Goal: Task Accomplishment & Management: Manage account settings

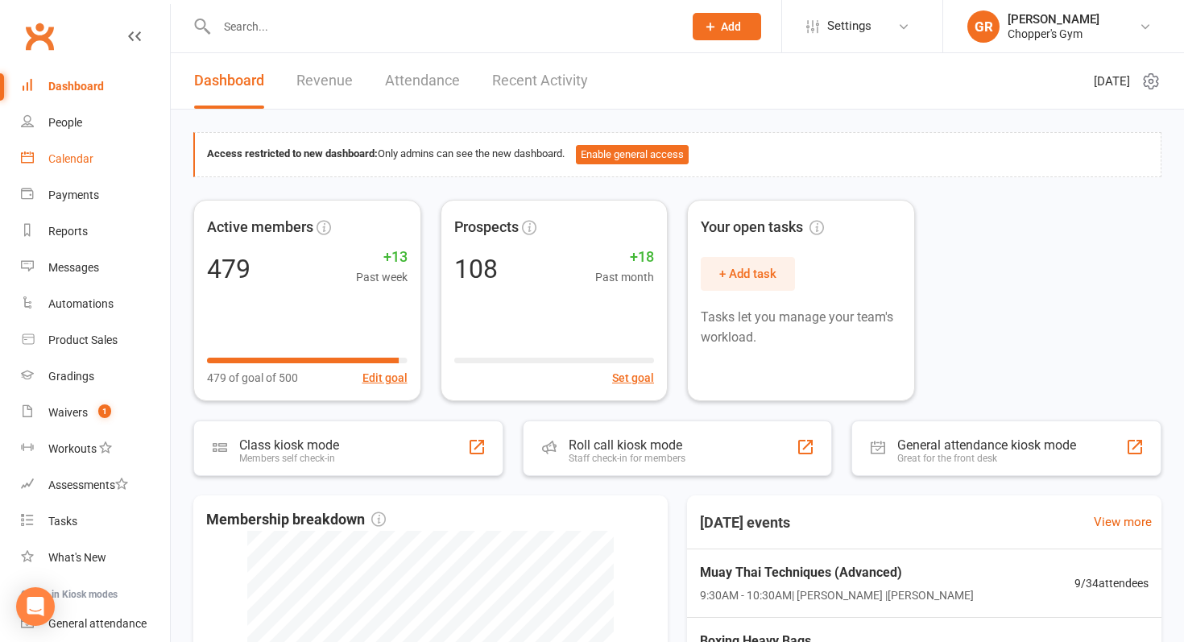
click at [54, 160] on div "Calendar" at bounding box center [70, 158] width 45 height 13
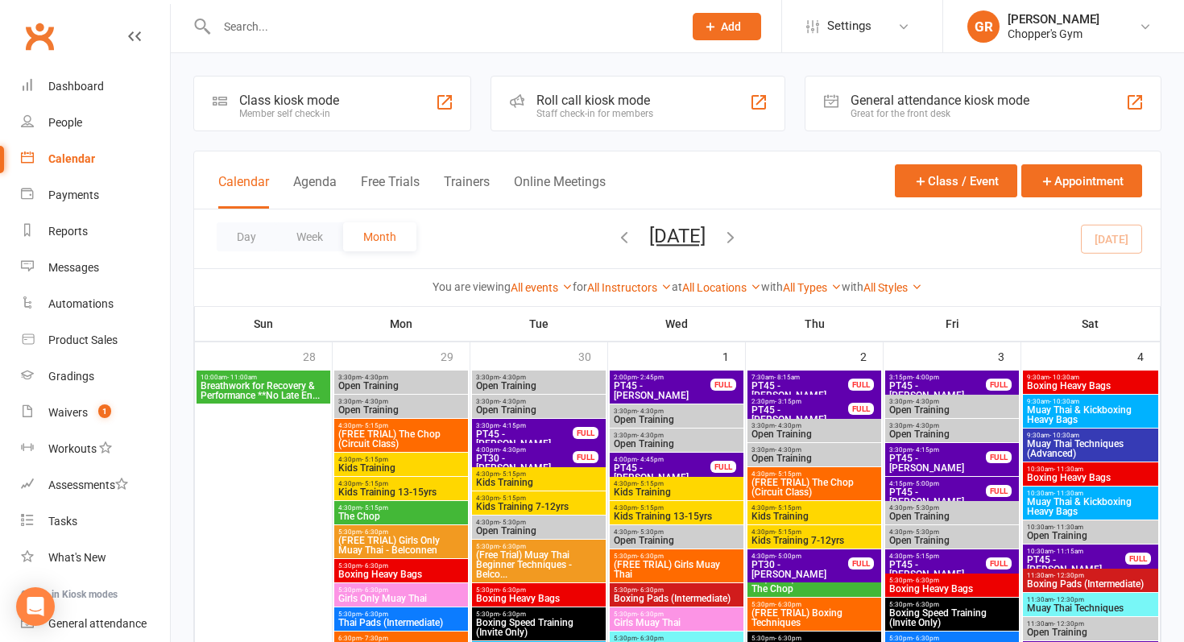
scroll to position [35, 0]
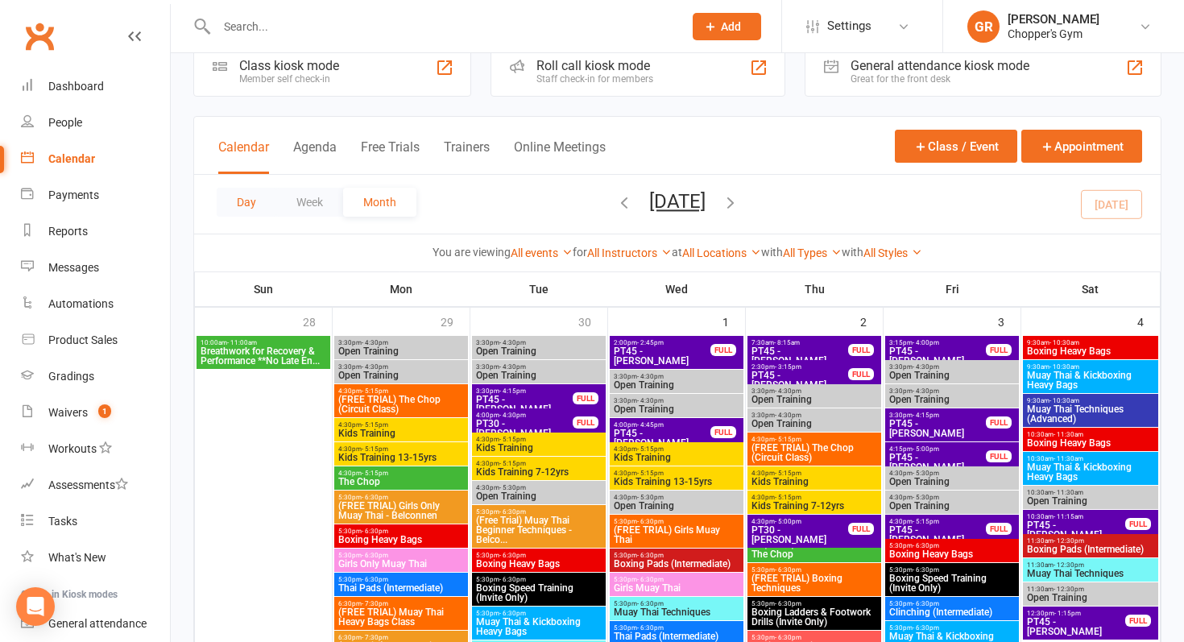
click at [257, 206] on button "Day" at bounding box center [247, 202] width 60 height 29
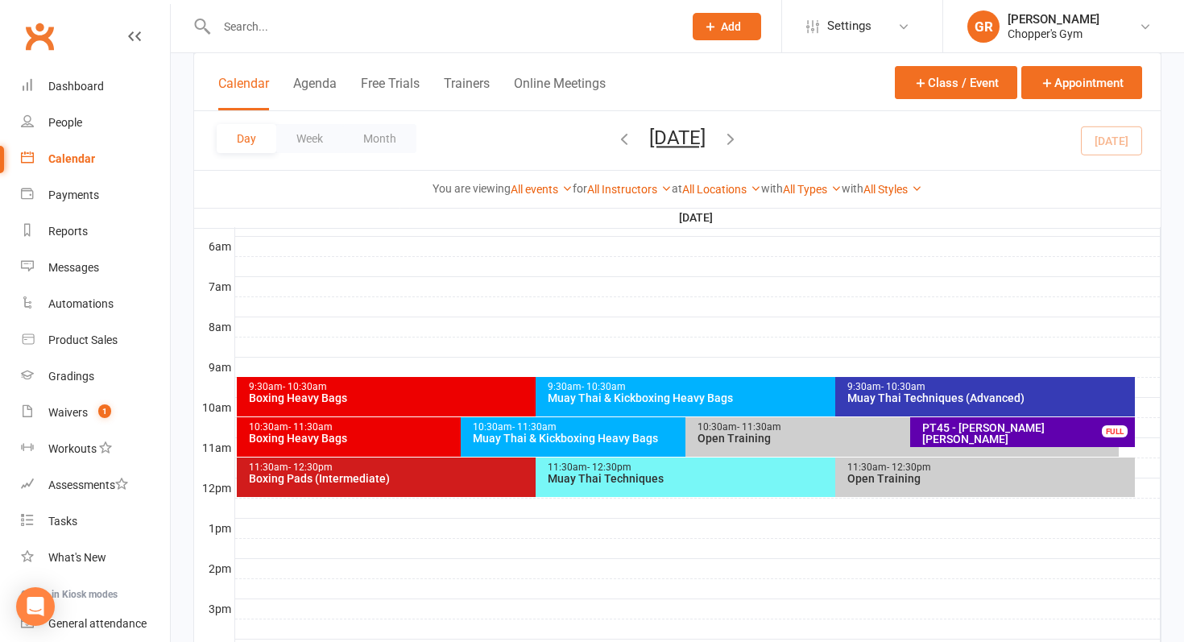
scroll to position [339, 0]
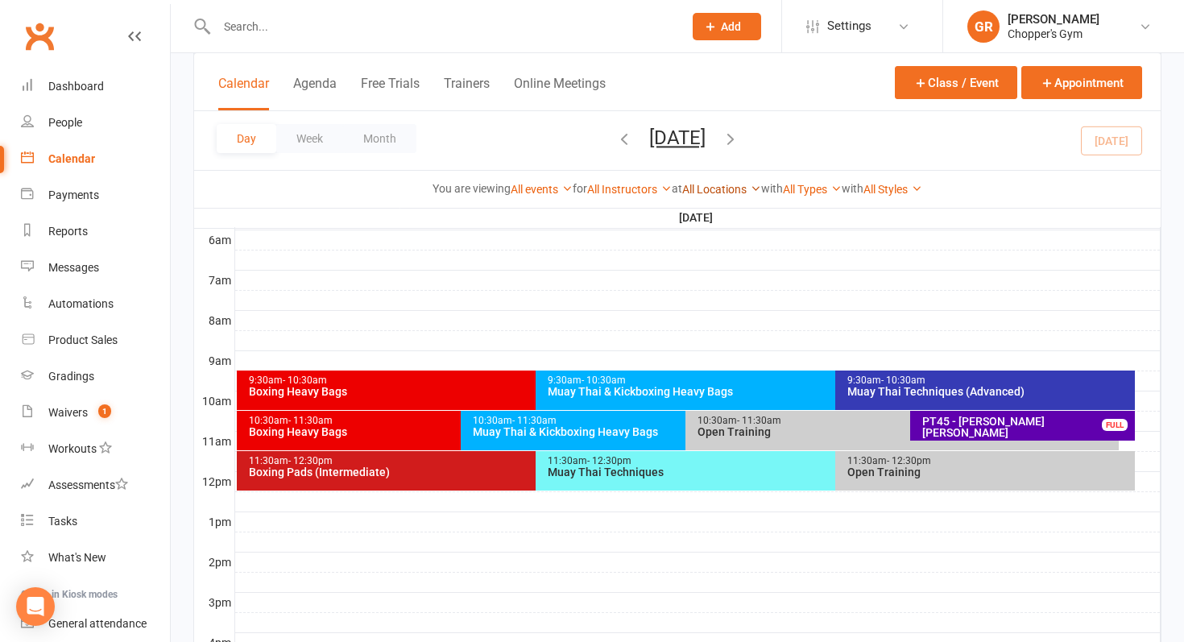
click at [713, 192] on link "All Locations" at bounding box center [721, 189] width 79 height 13
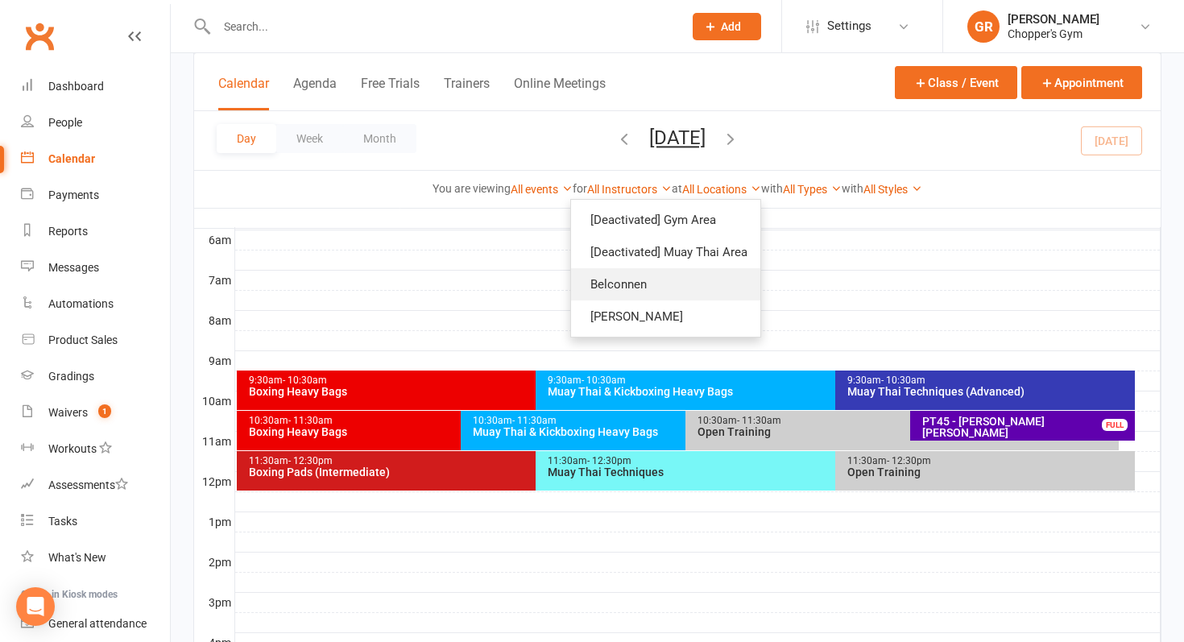
click at [633, 297] on link "Belconnen" at bounding box center [665, 284] width 189 height 32
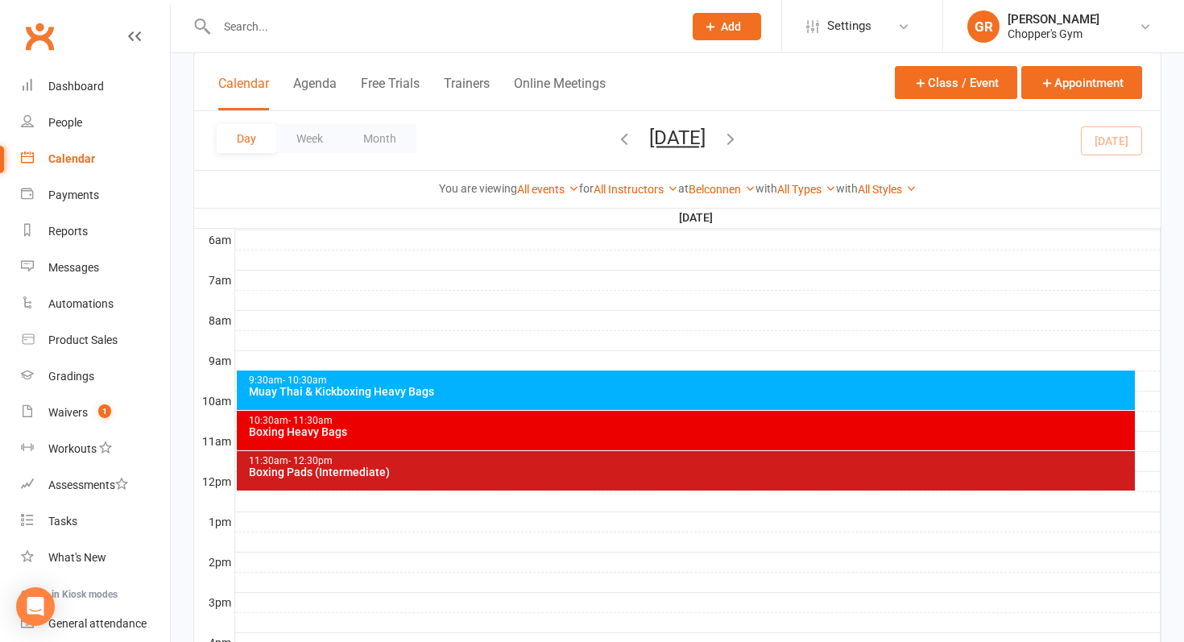
click at [510, 396] on div "Muay Thai & Kickboxing Heavy Bags" at bounding box center [690, 391] width 884 height 11
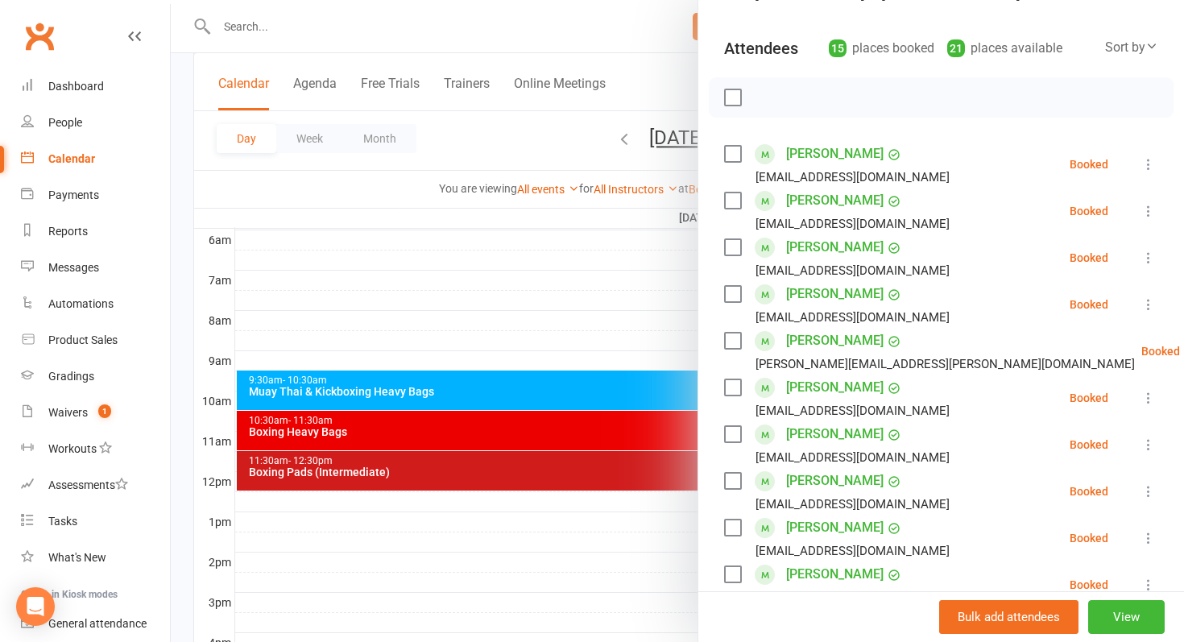
scroll to position [157, 0]
click at [730, 250] on label at bounding box center [732, 249] width 16 height 16
click at [771, 105] on icon "button" at bounding box center [769, 100] width 14 height 14
click at [728, 441] on label at bounding box center [732, 436] width 16 height 16
click at [776, 98] on icon "button" at bounding box center [768, 99] width 18 height 18
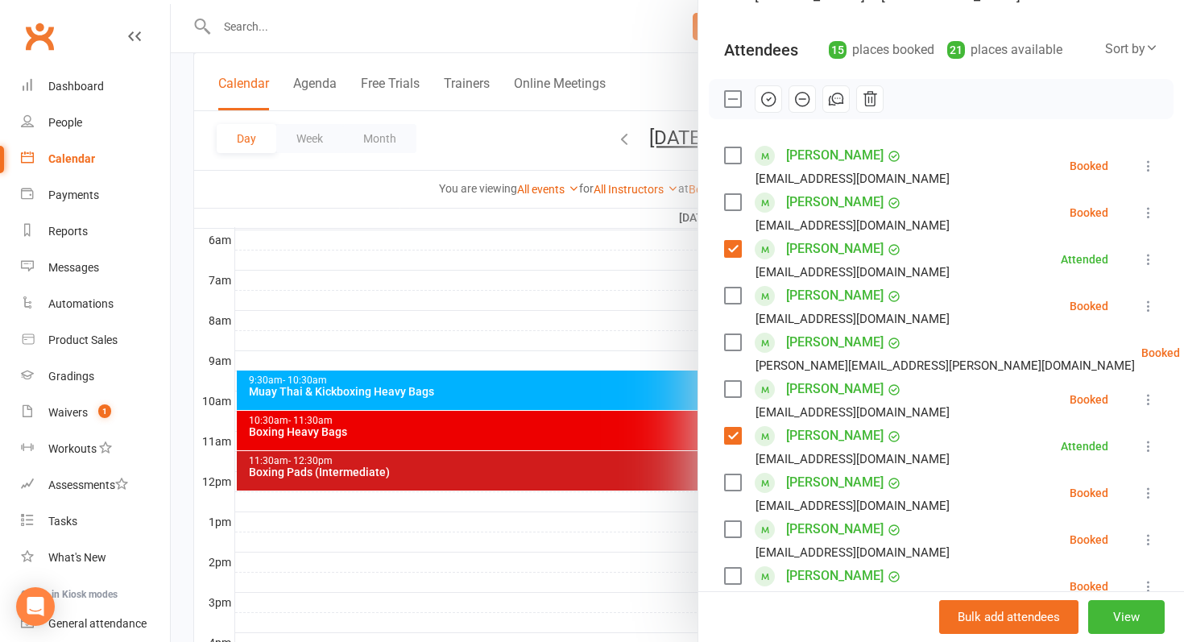
click at [730, 156] on label at bounding box center [732, 155] width 16 height 16
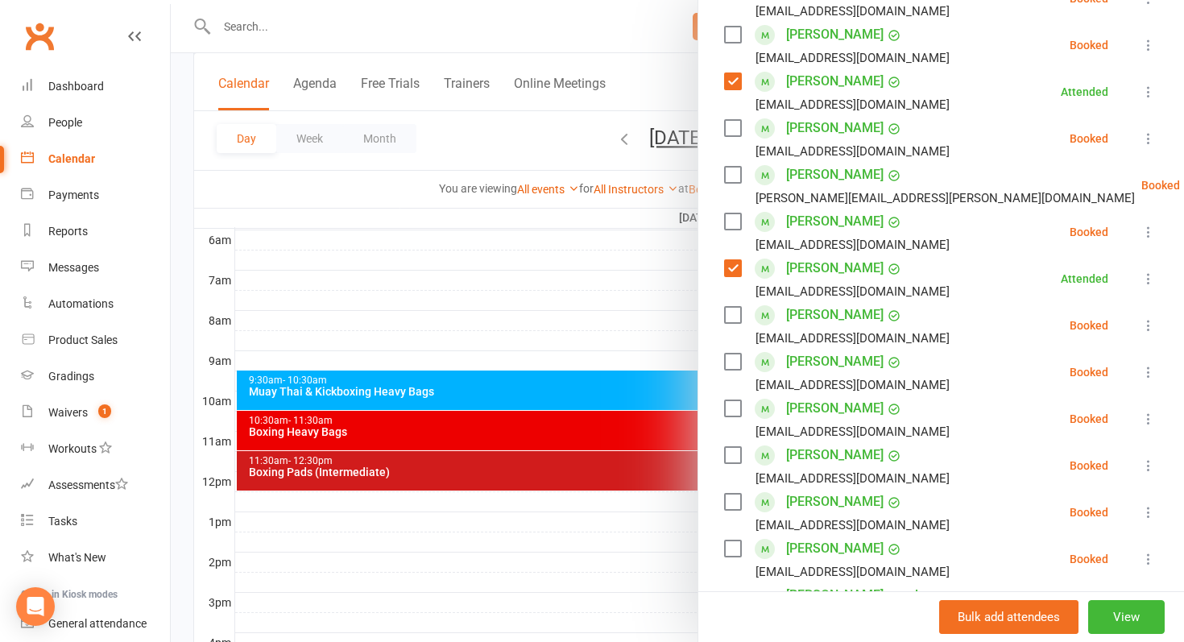
scroll to position [329, 0]
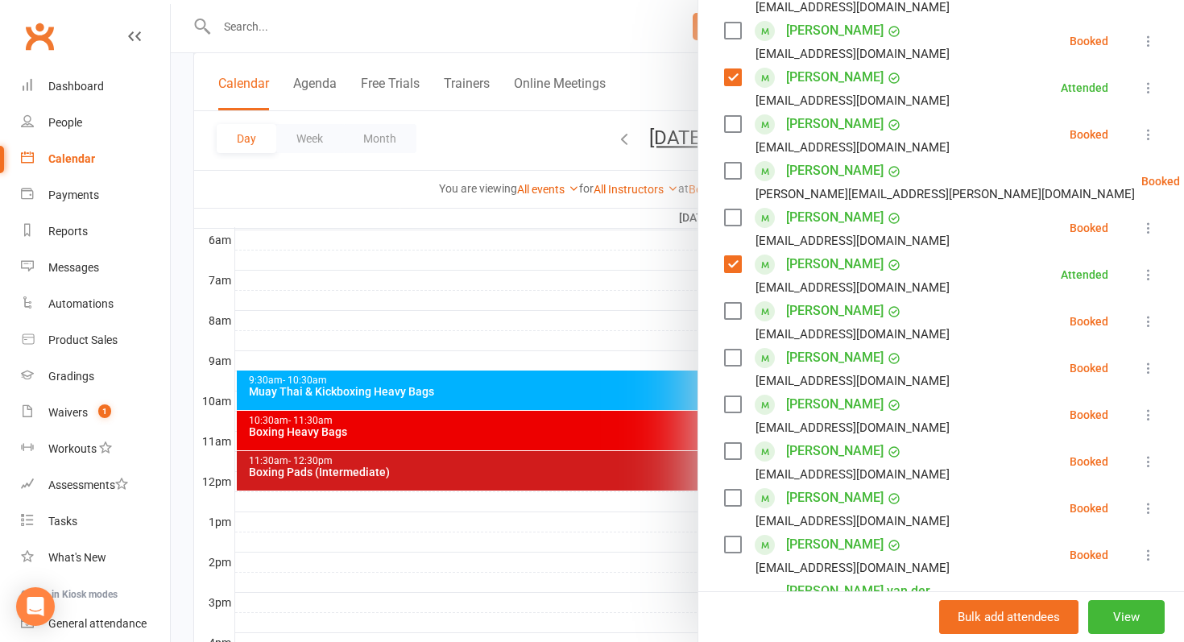
click at [732, 172] on label at bounding box center [732, 171] width 16 height 16
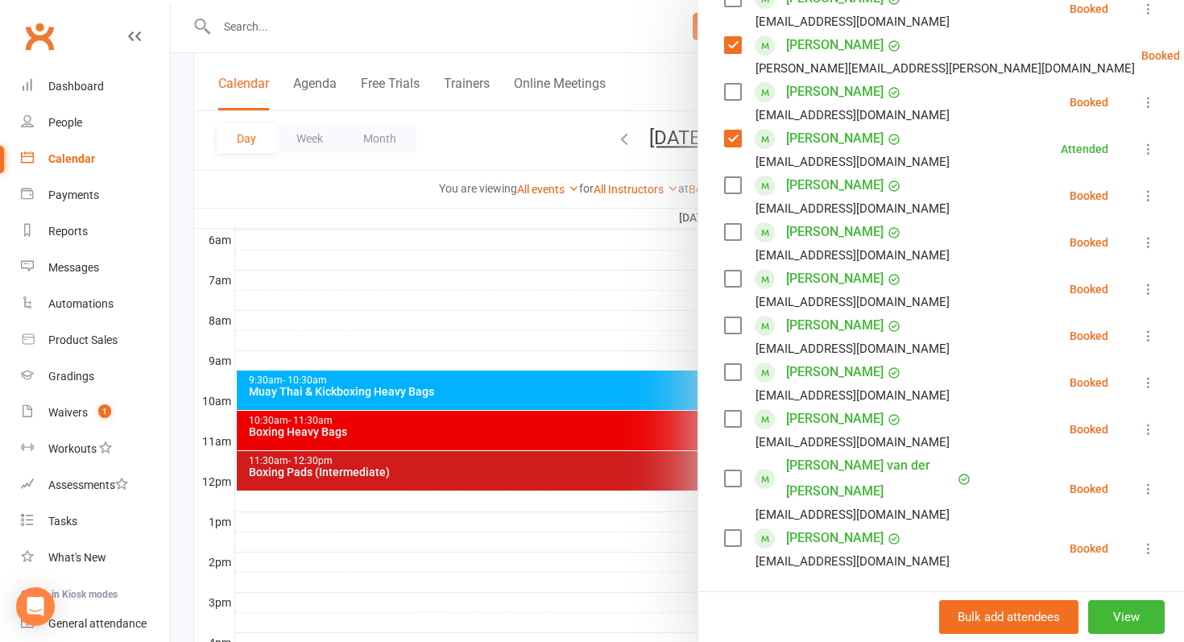
scroll to position [461, 0]
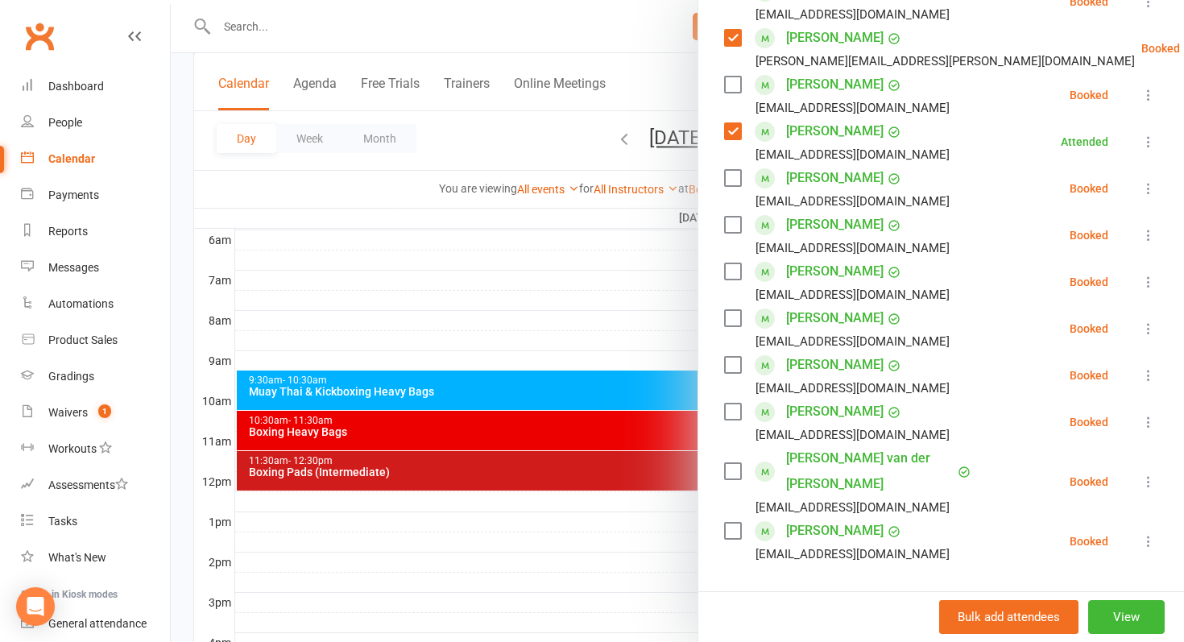
click at [729, 366] on label at bounding box center [732, 365] width 16 height 16
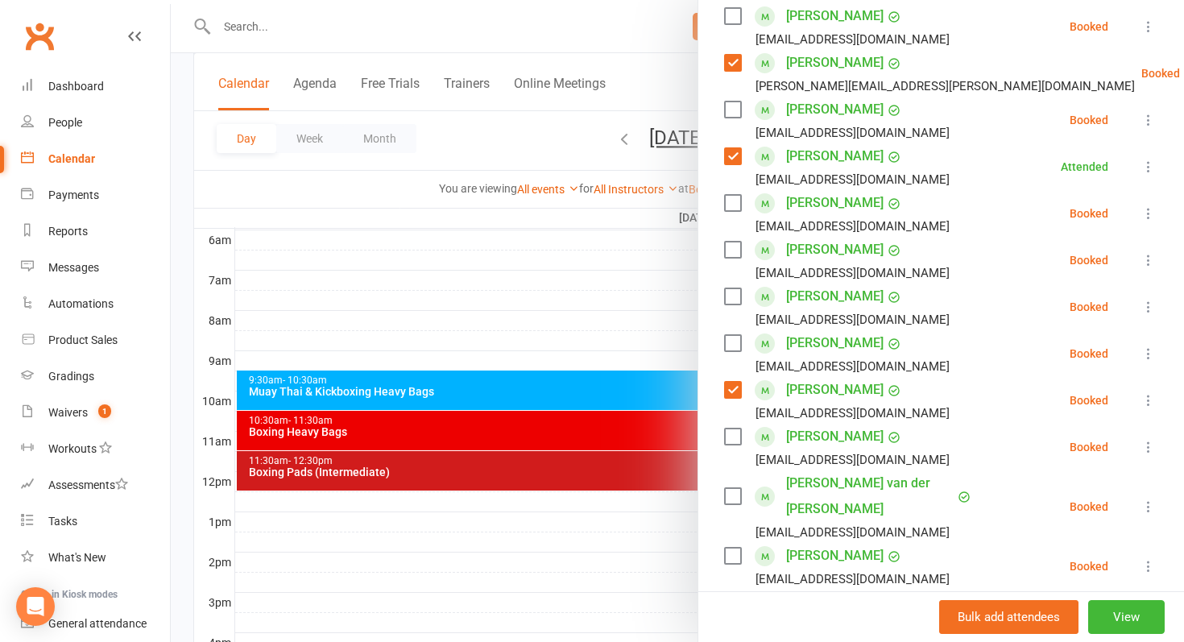
scroll to position [432, 0]
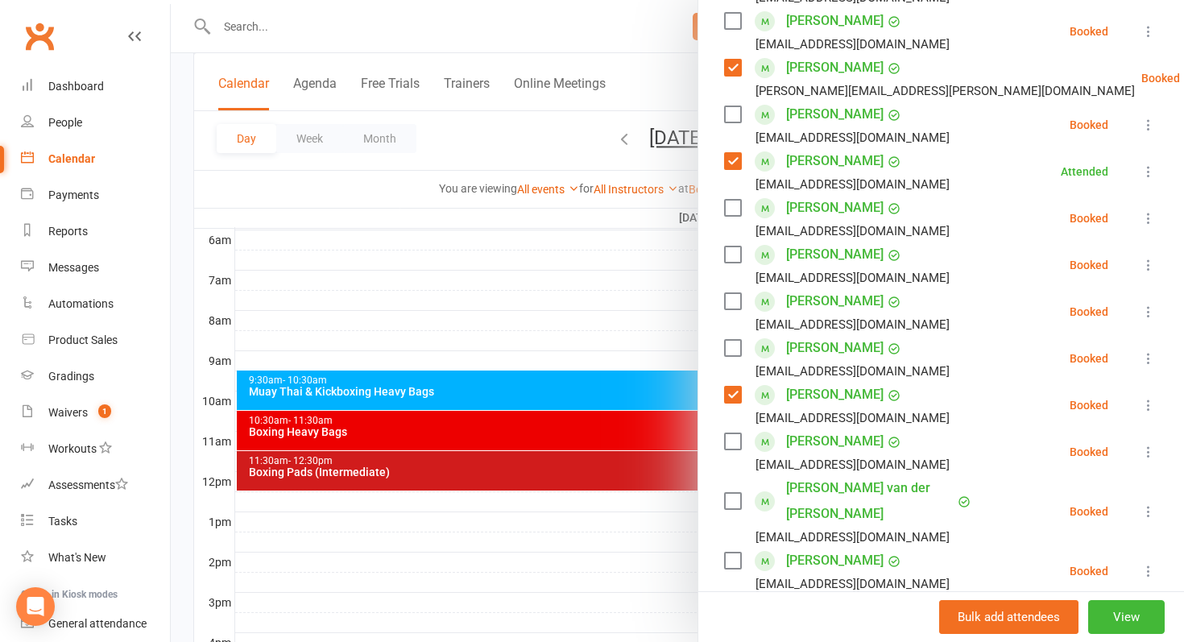
click at [727, 552] on label at bounding box center [732, 560] width 16 height 16
click at [731, 493] on label at bounding box center [732, 501] width 16 height 16
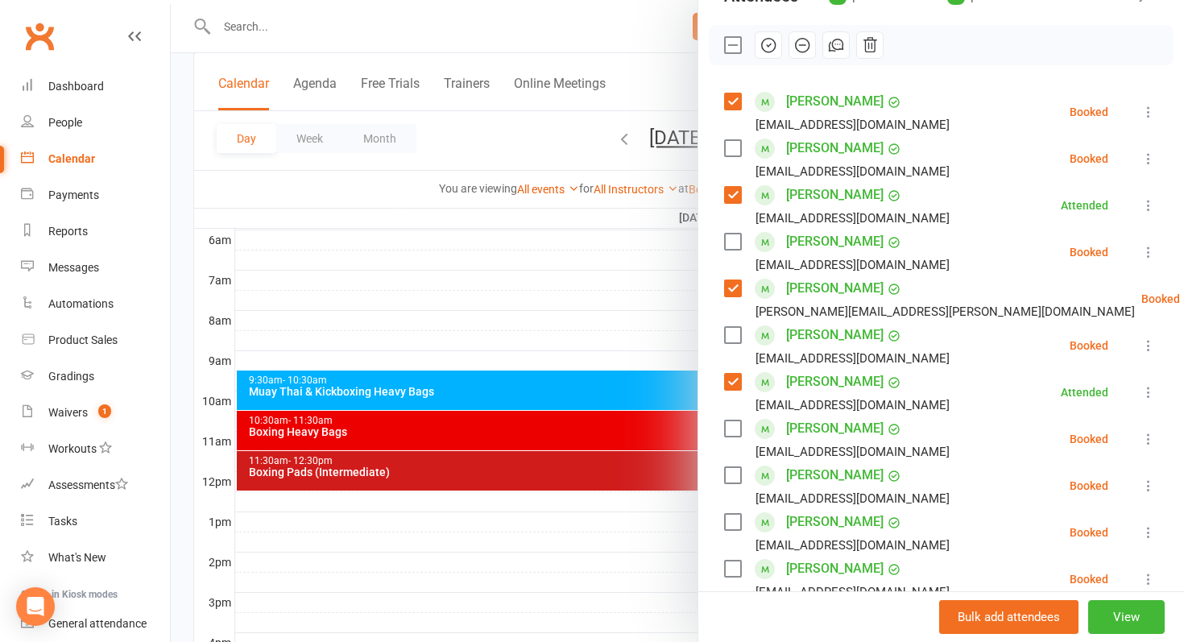
scroll to position [172, 0]
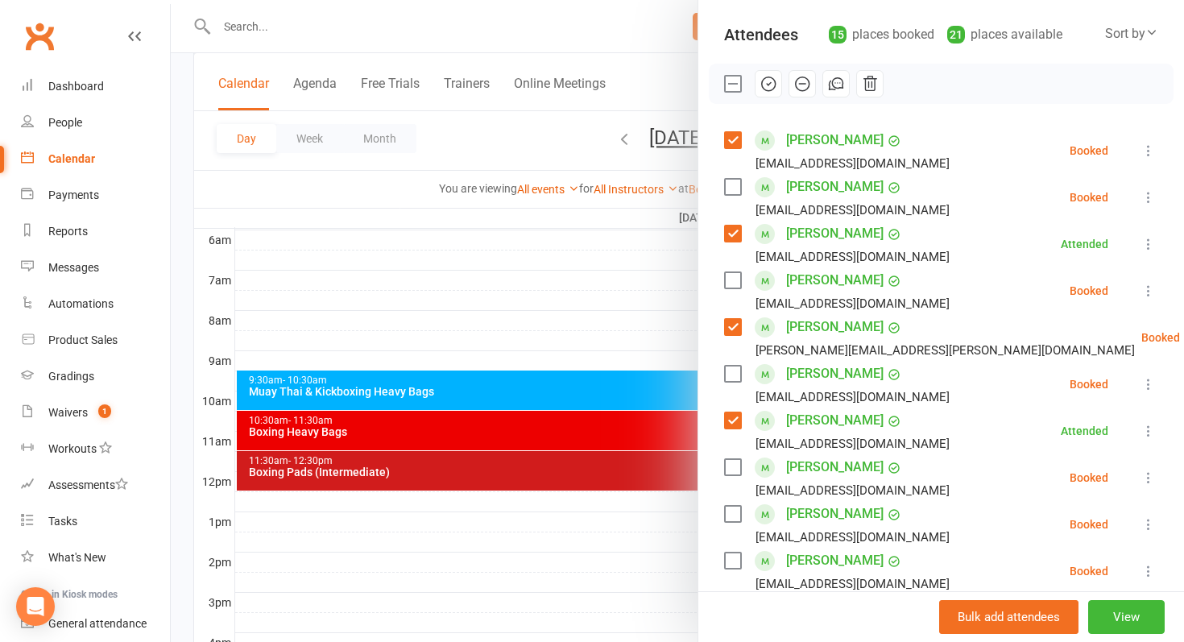
click at [771, 81] on icon "button" at bounding box center [768, 84] width 18 height 18
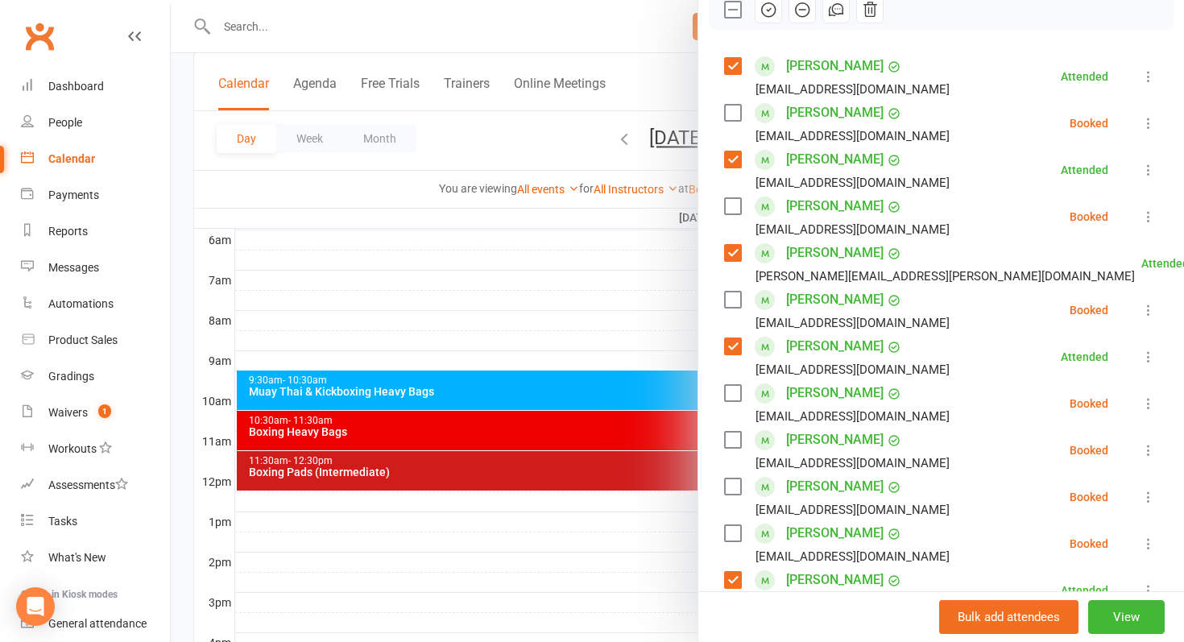
scroll to position [239, 0]
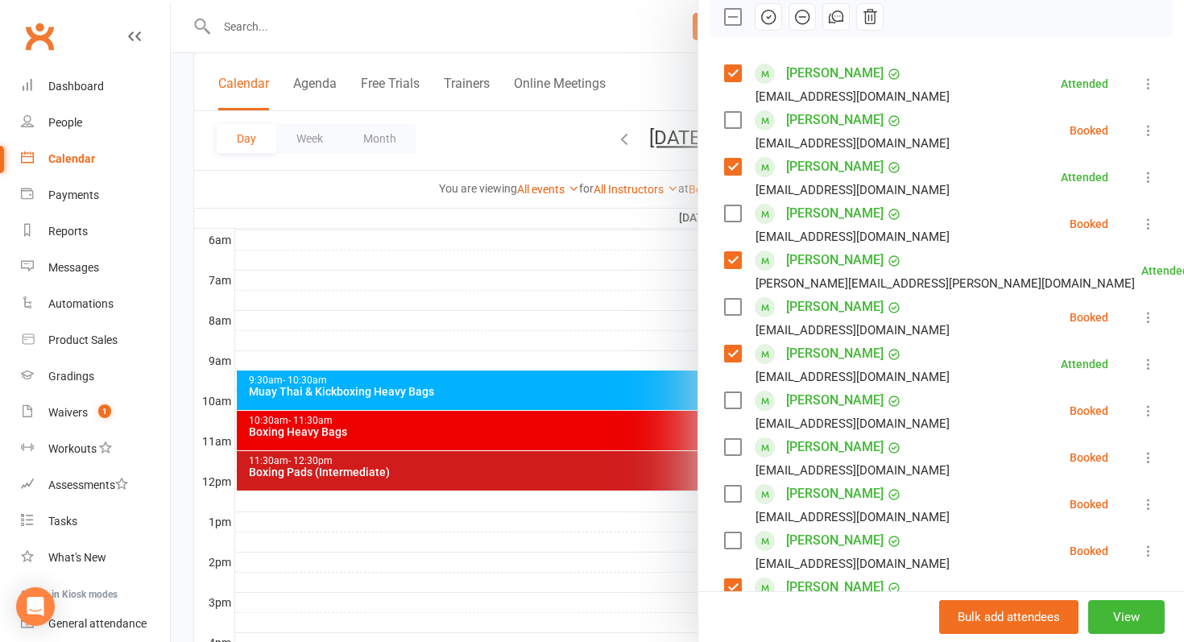
click at [573, 320] on div at bounding box center [677, 321] width 1013 height 642
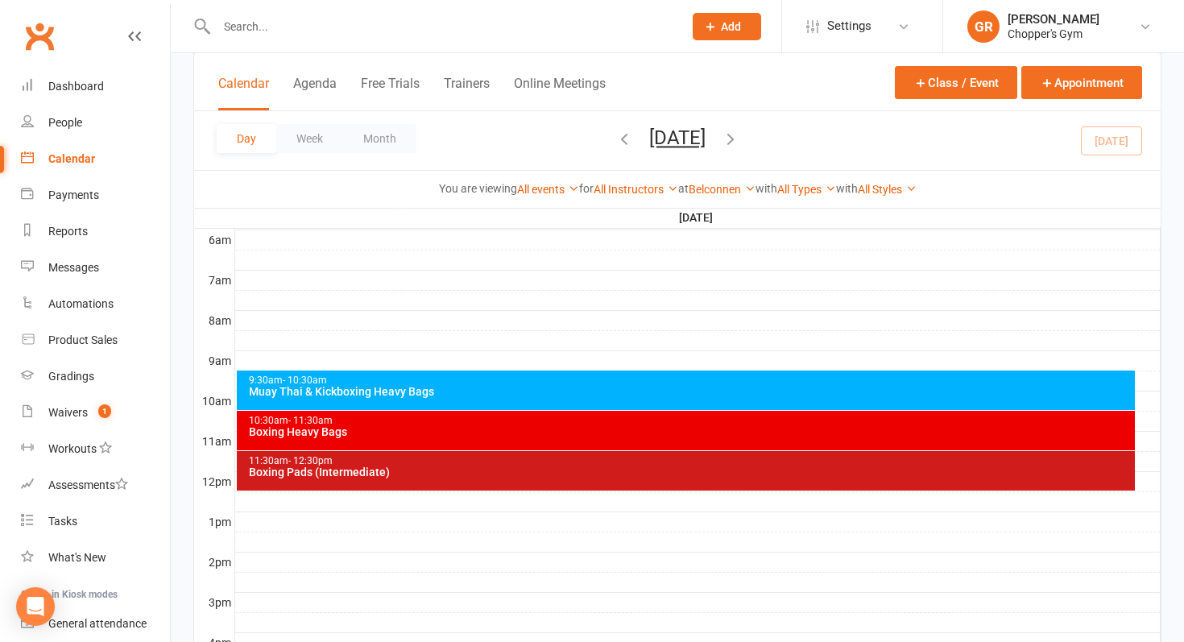
click at [723, 398] on div "9:30am - 10:30am Muay Thai & Kickboxing Heavy Bags" at bounding box center [686, 389] width 899 height 39
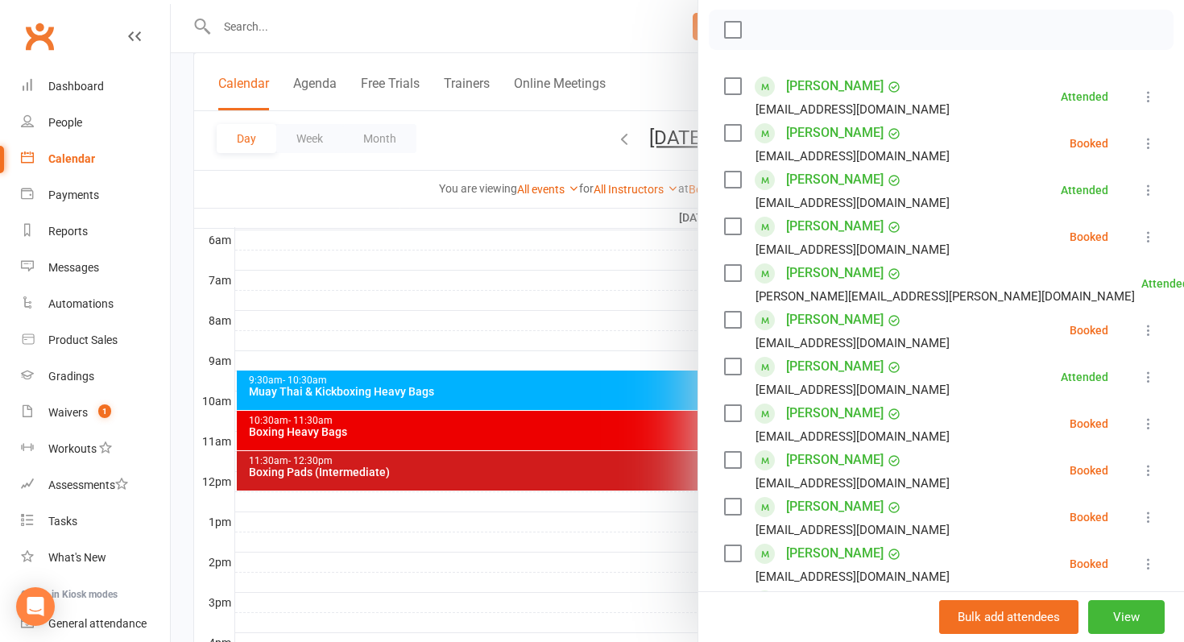
scroll to position [227, 0]
click at [582, 438] on div at bounding box center [677, 321] width 1013 height 642
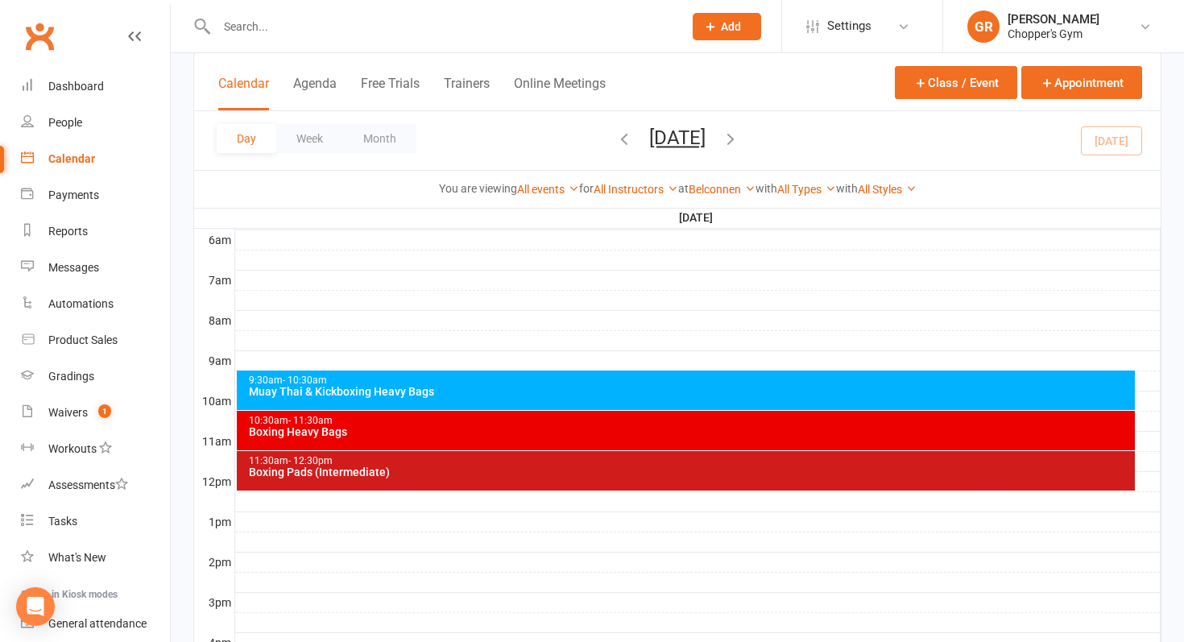
click at [582, 438] on div "10:30am - 11:30am Boxing Heavy Bags" at bounding box center [686, 430] width 899 height 39
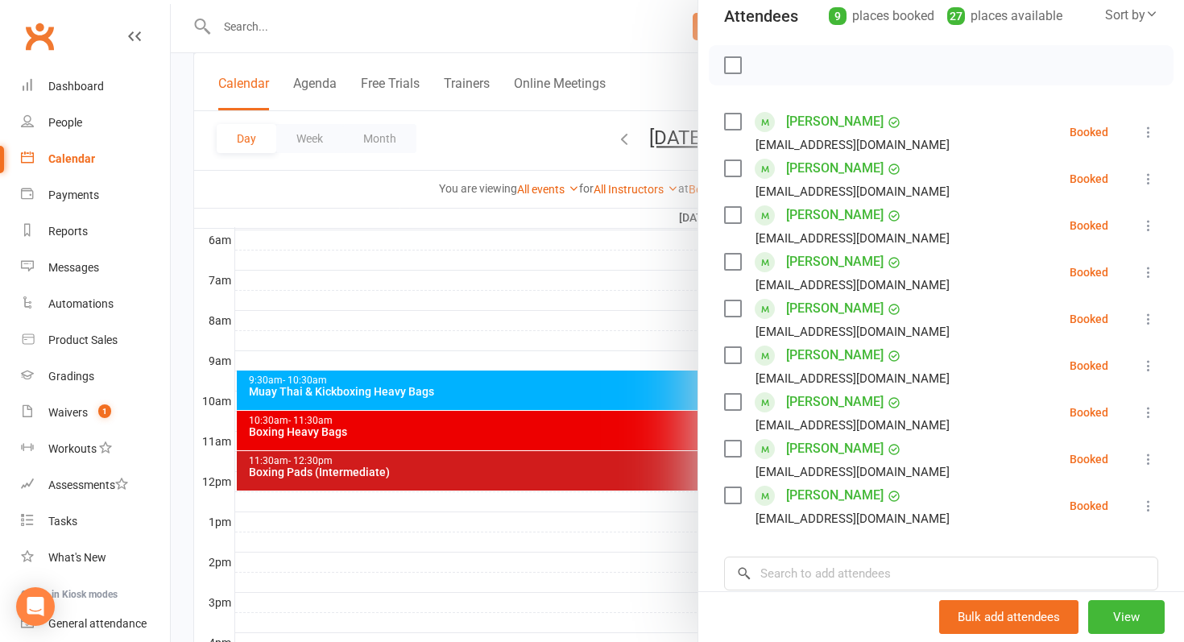
scroll to position [194, 0]
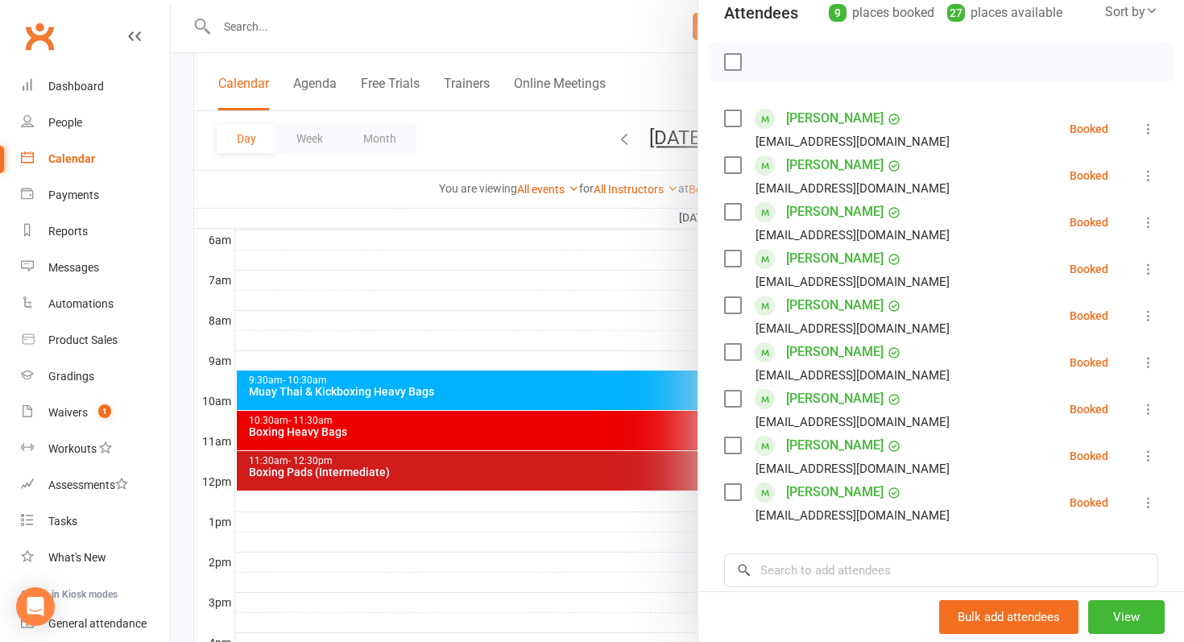
click at [582, 460] on div at bounding box center [677, 321] width 1013 height 642
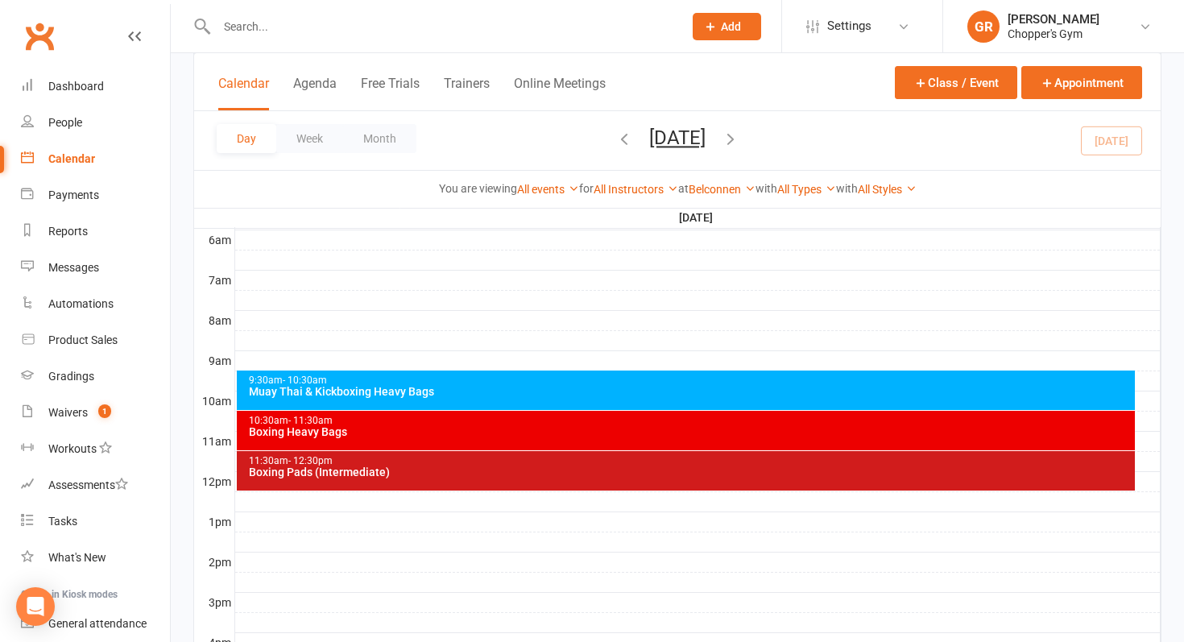
click at [578, 466] on div "Boxing Pads (Intermediate)" at bounding box center [690, 471] width 884 height 11
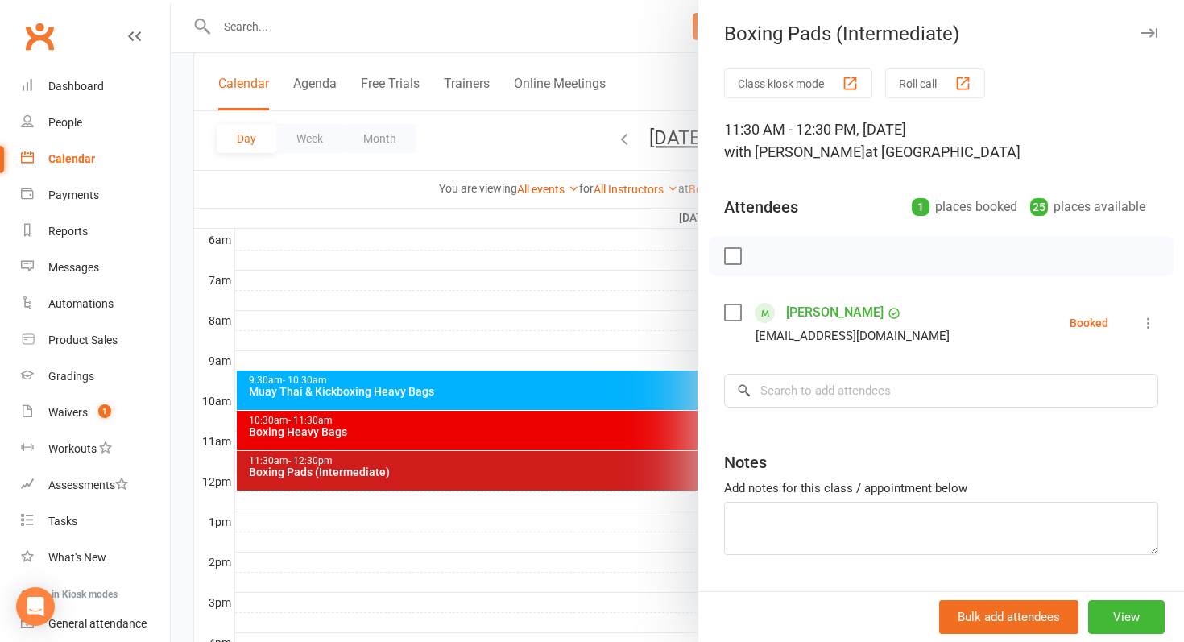
click at [539, 393] on div at bounding box center [677, 321] width 1013 height 642
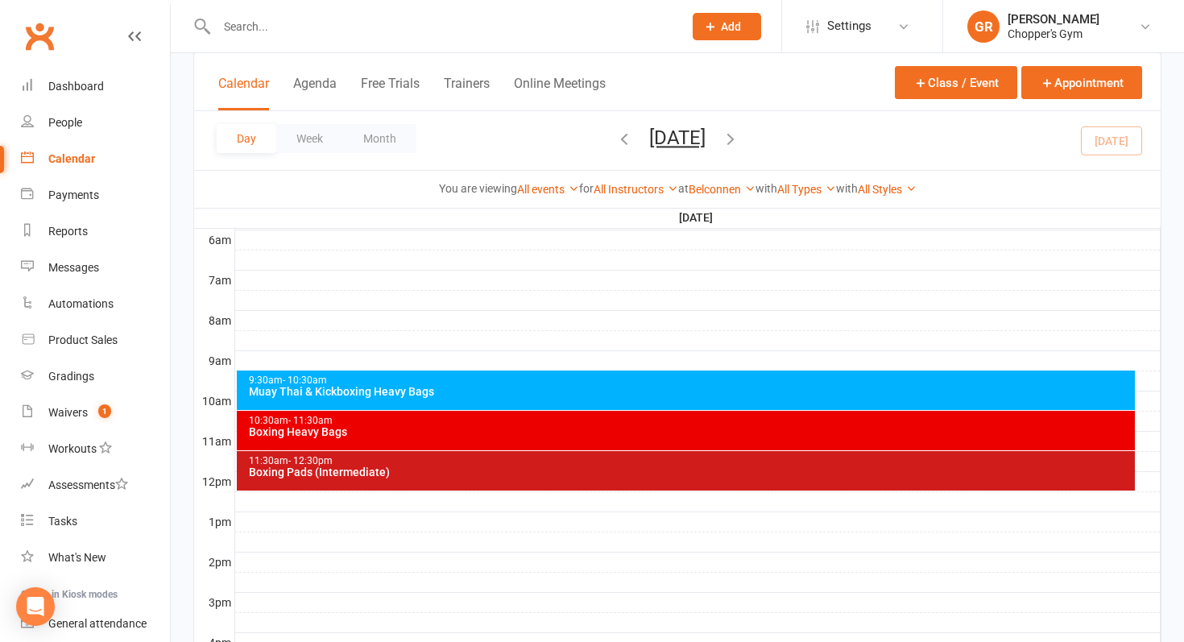
click at [539, 393] on div "Muay Thai & Kickboxing Heavy Bags" at bounding box center [690, 391] width 884 height 11
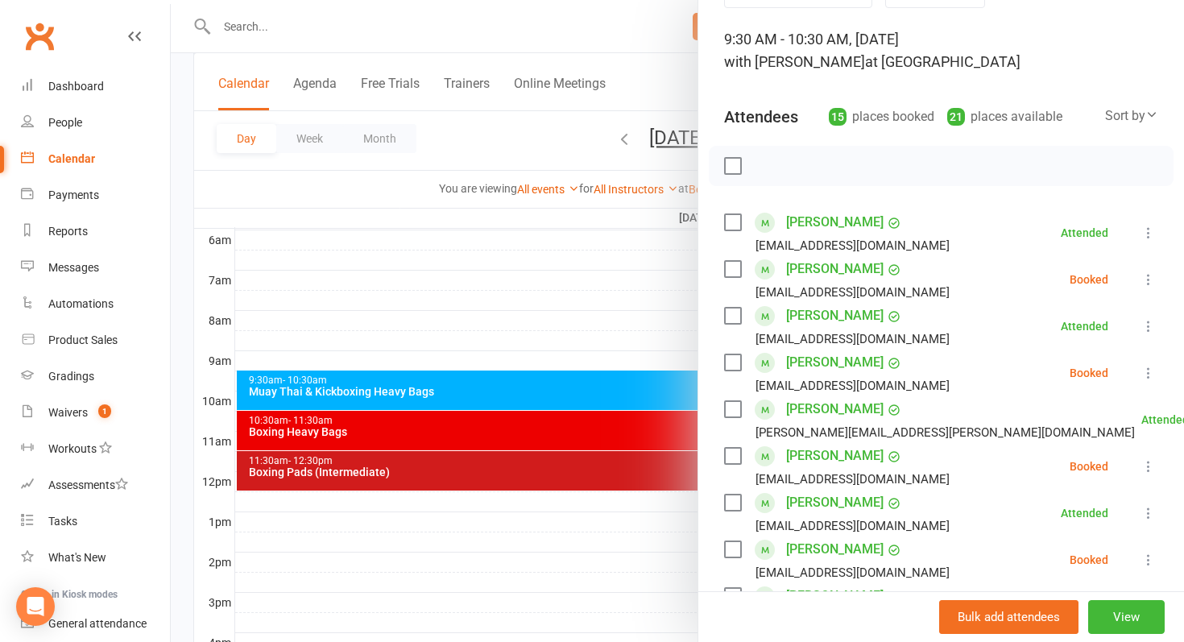
scroll to position [96, 0]
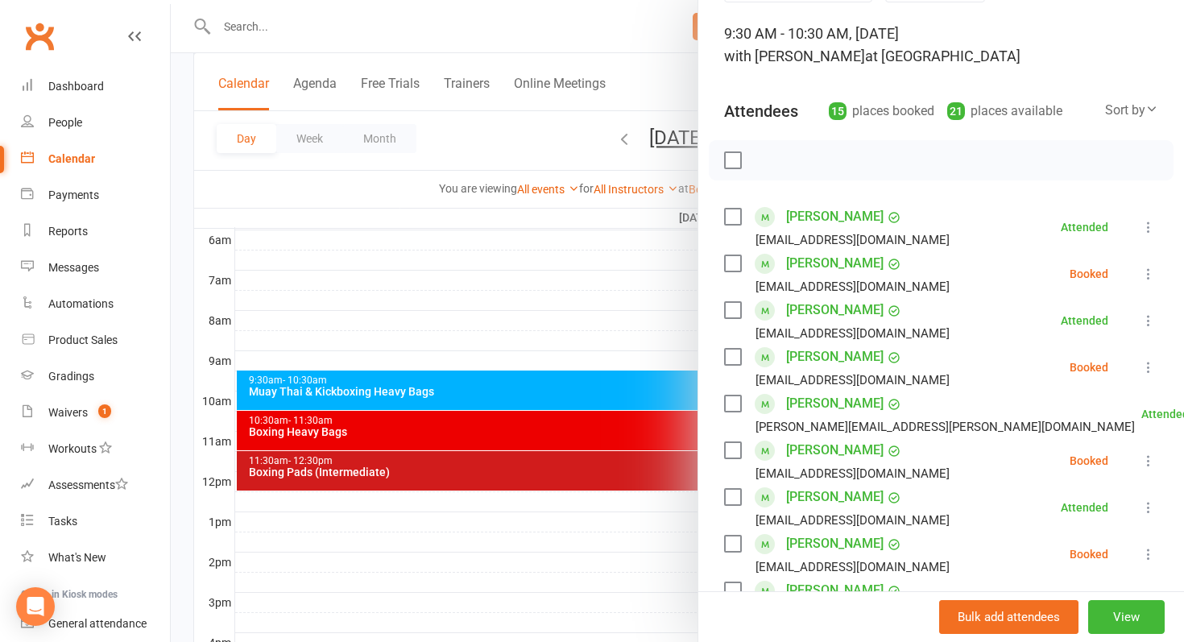
click at [474, 482] on div at bounding box center [677, 321] width 1013 height 642
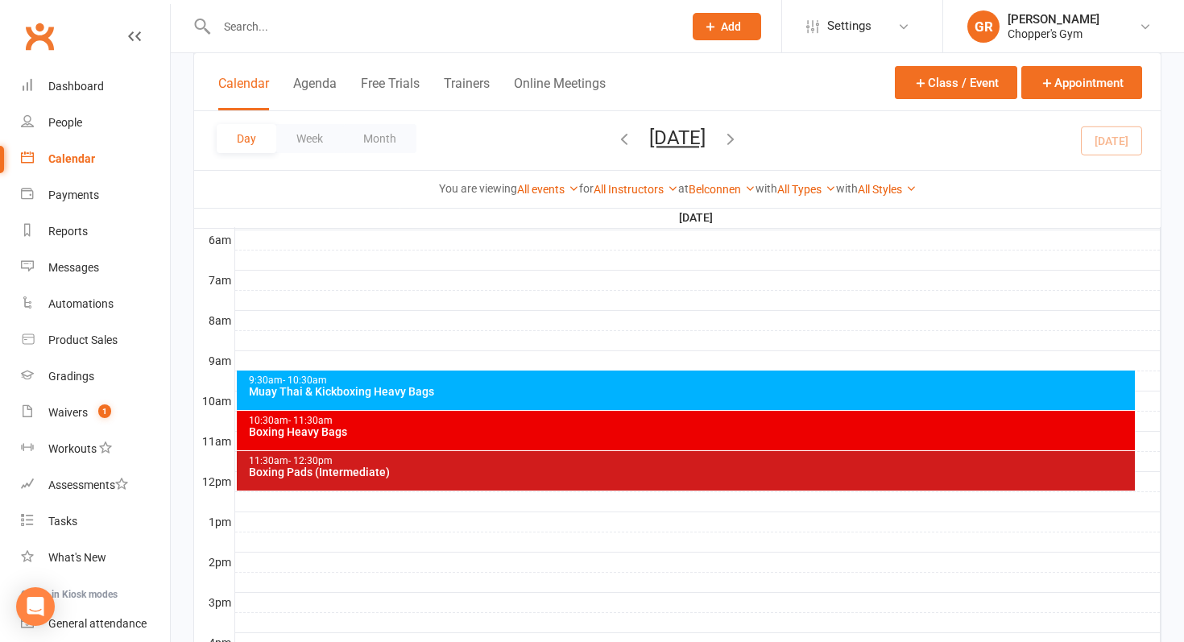
click at [474, 482] on div "11:30am - 12:30pm Boxing Pads (Intermediate)" at bounding box center [686, 470] width 899 height 39
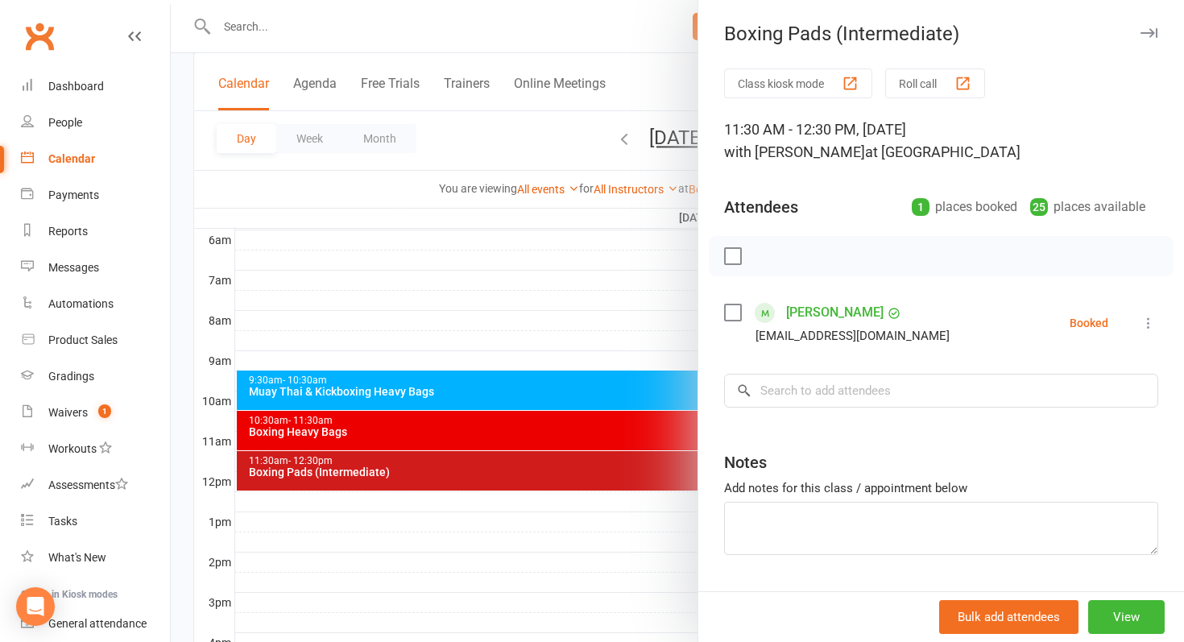
click at [577, 420] on div at bounding box center [677, 321] width 1013 height 642
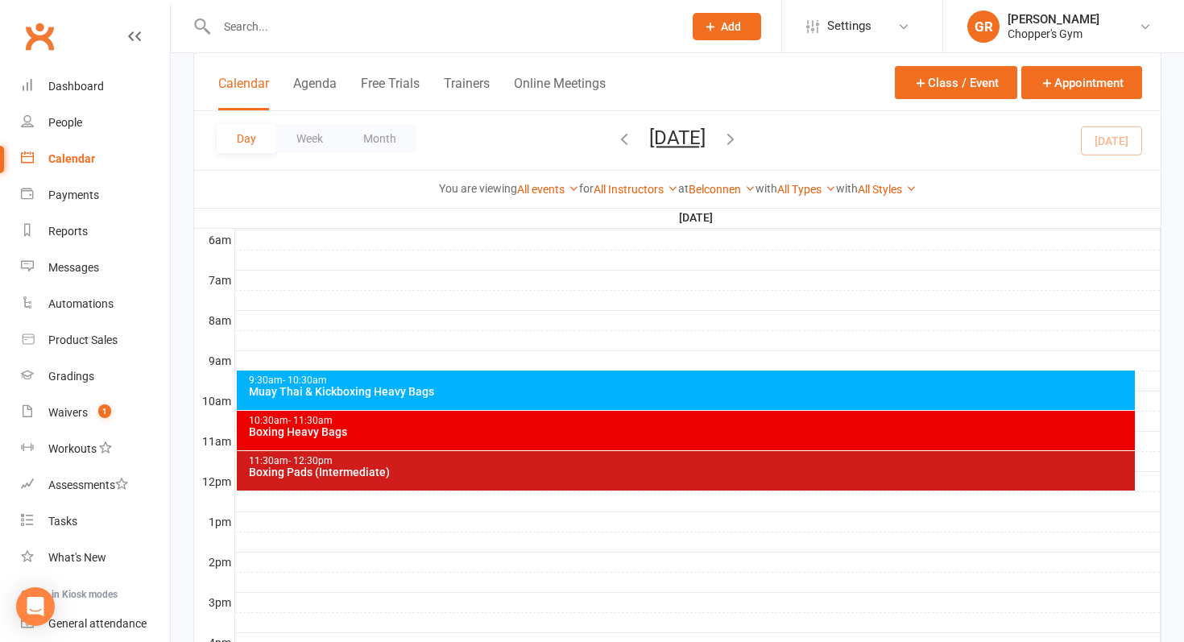
click at [569, 402] on div "9:30am - 10:30am Muay Thai & Kickboxing Heavy Bags" at bounding box center [686, 389] width 899 height 39
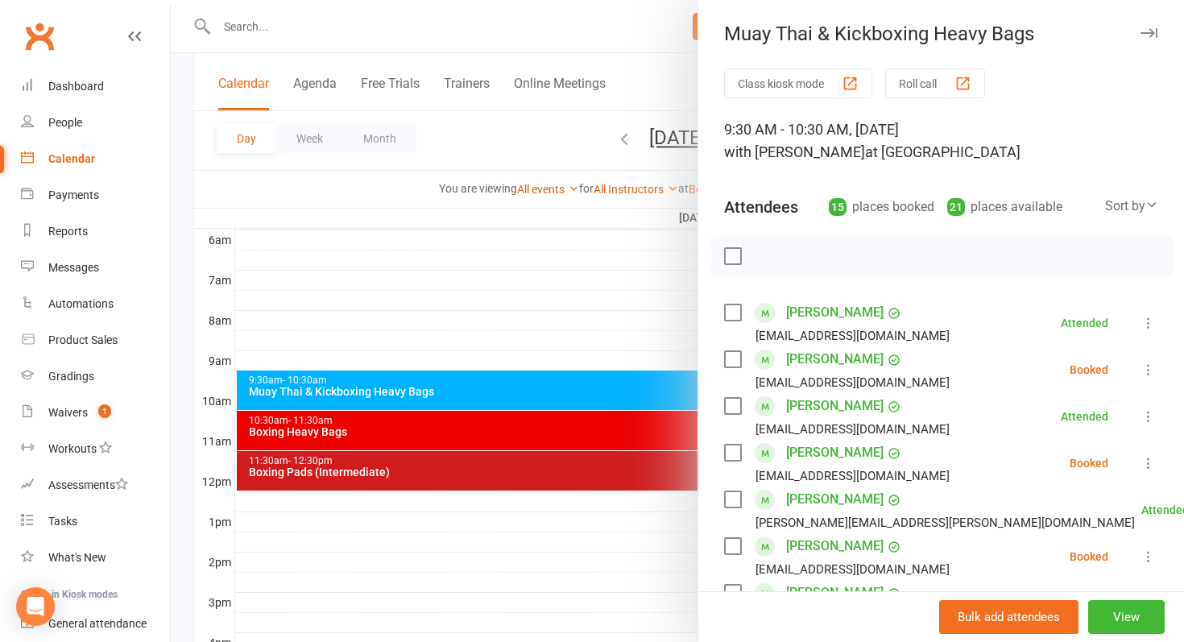
click at [594, 270] on div at bounding box center [677, 321] width 1013 height 642
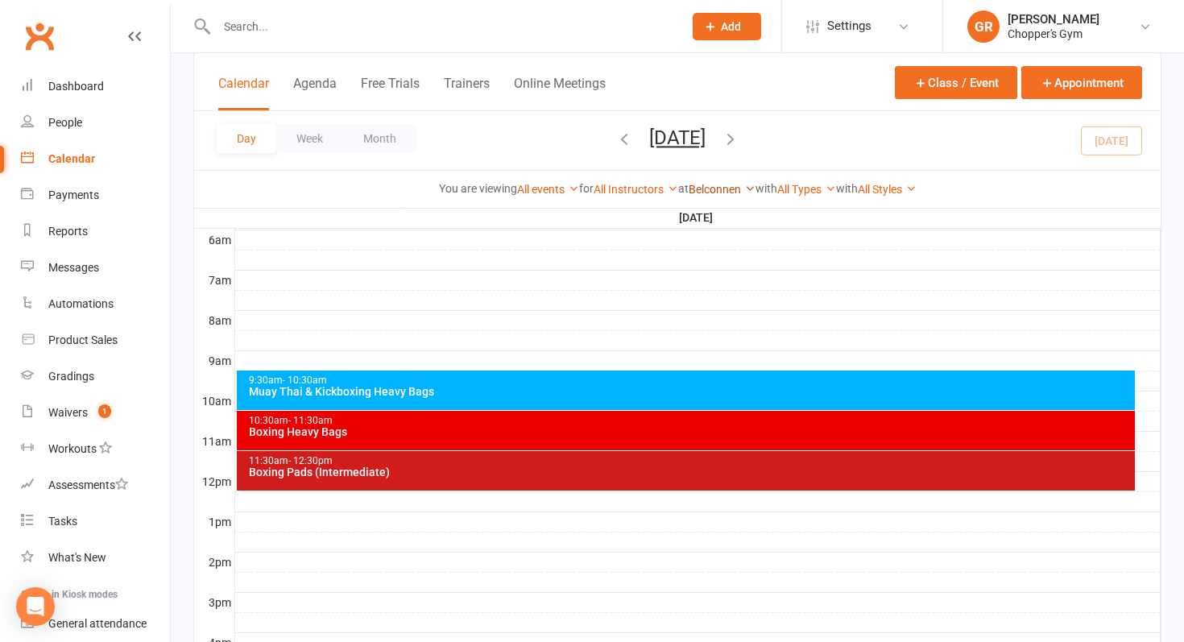
click at [739, 193] on link "Belconnen" at bounding box center [722, 189] width 67 height 13
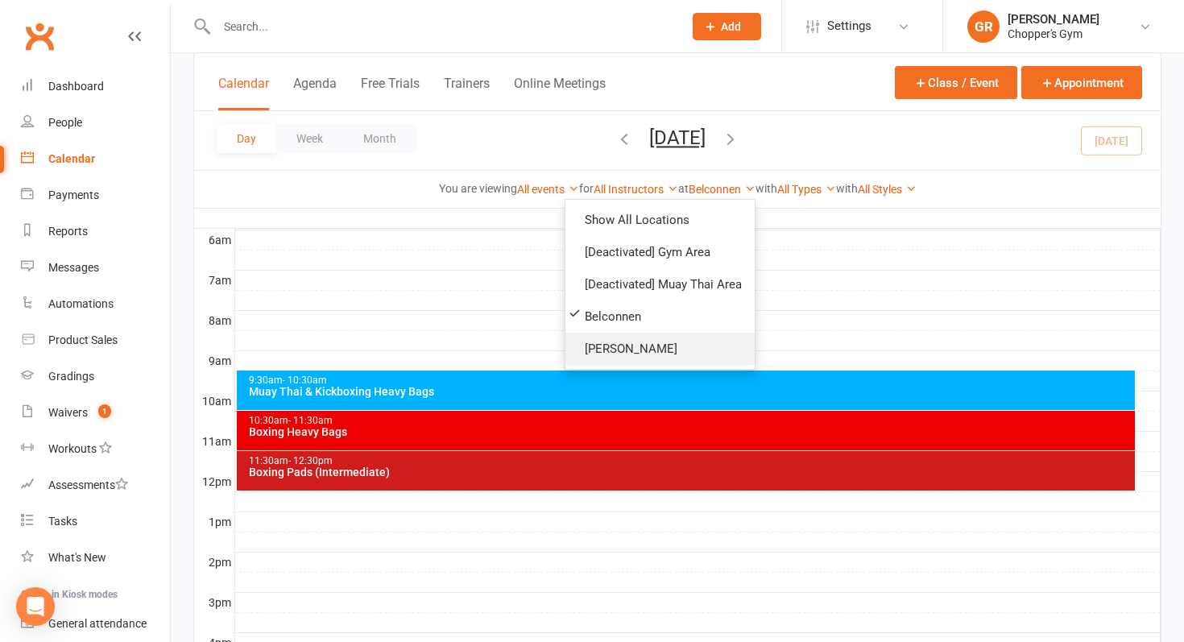
click at [615, 334] on link "Dickson" at bounding box center [659, 349] width 189 height 32
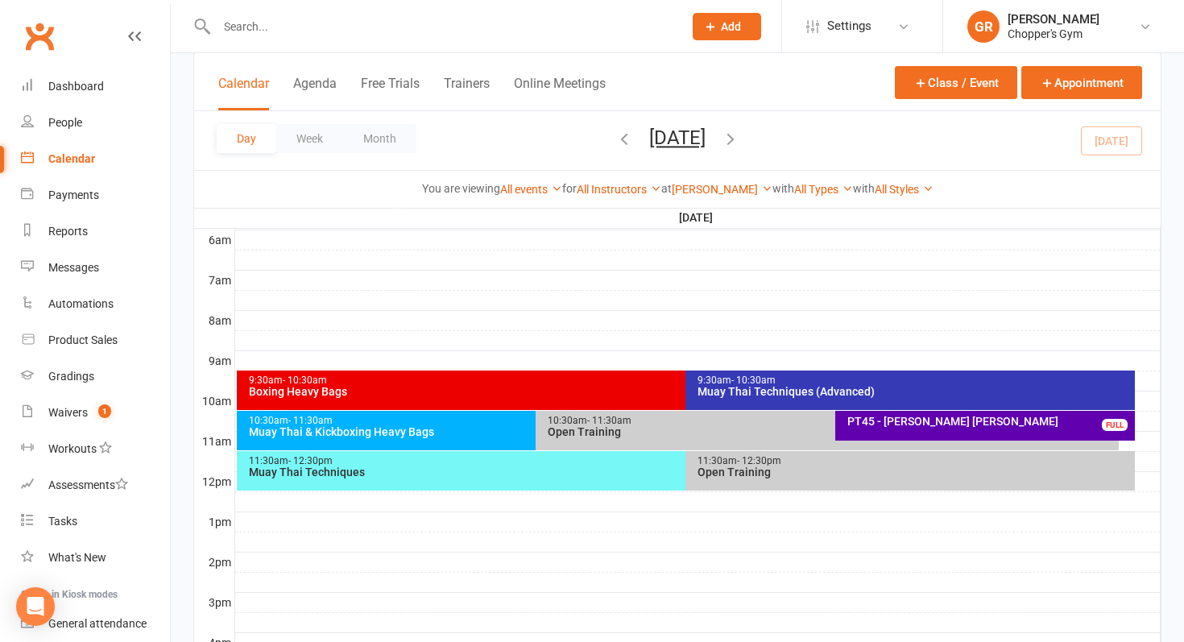
click at [553, 390] on div "Boxing Heavy Bags" at bounding box center [682, 391] width 868 height 11
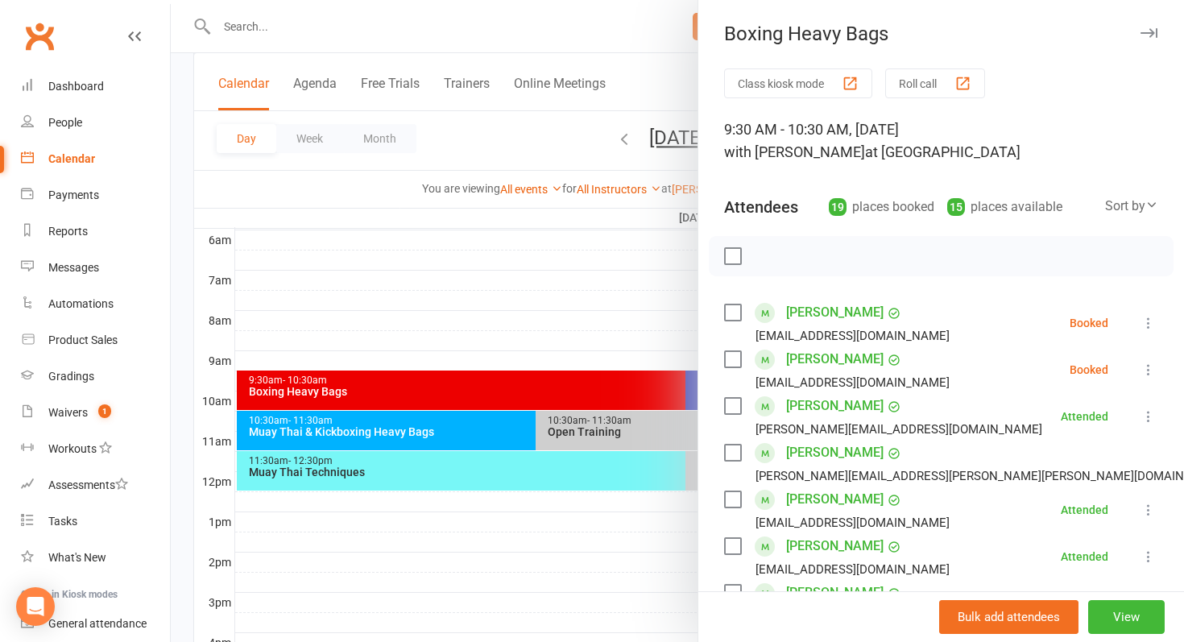
click at [566, 316] on div at bounding box center [677, 321] width 1013 height 642
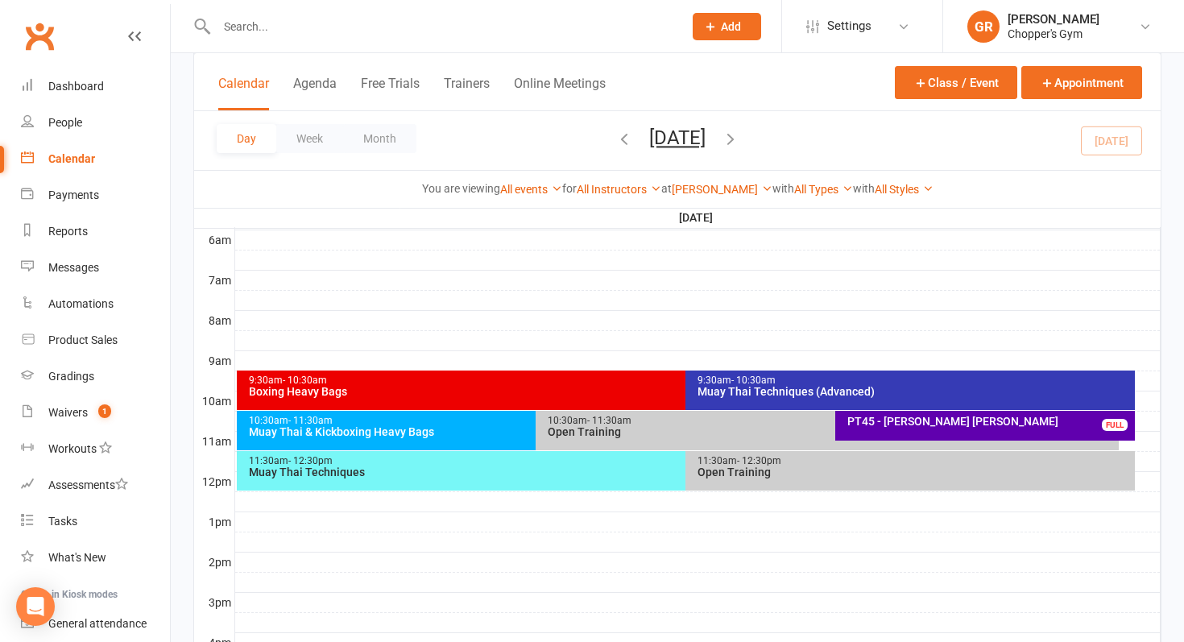
click at [741, 393] on div "Muay Thai Techniques (Advanced)" at bounding box center [914, 391] width 435 height 11
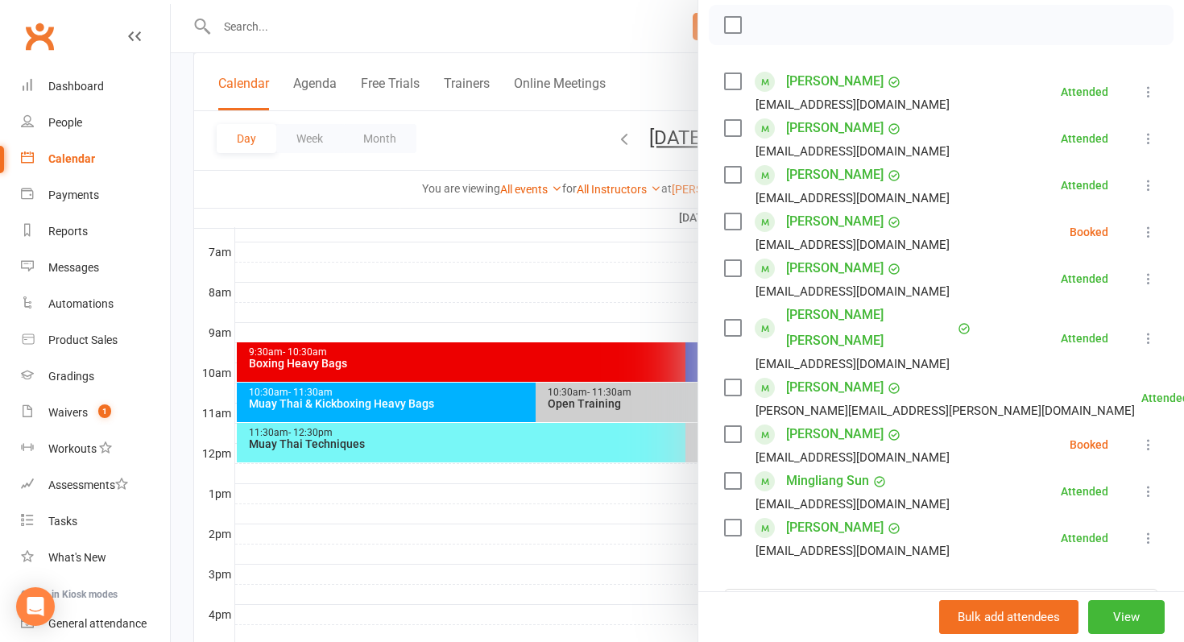
scroll to position [369, 0]
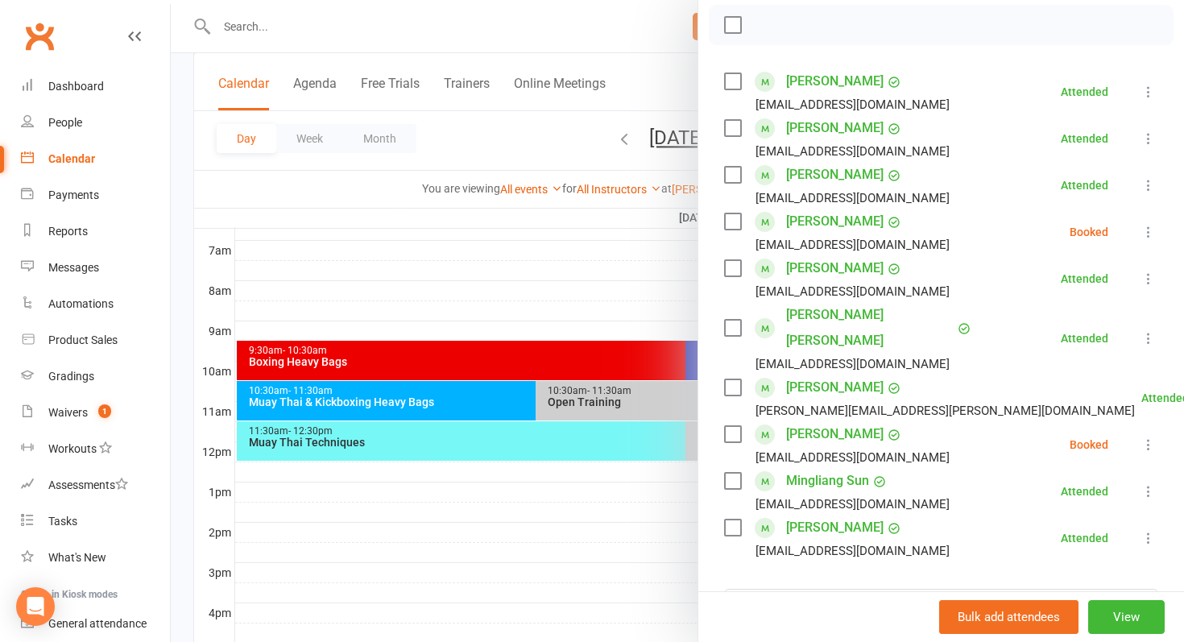
click at [486, 403] on div at bounding box center [677, 321] width 1013 height 642
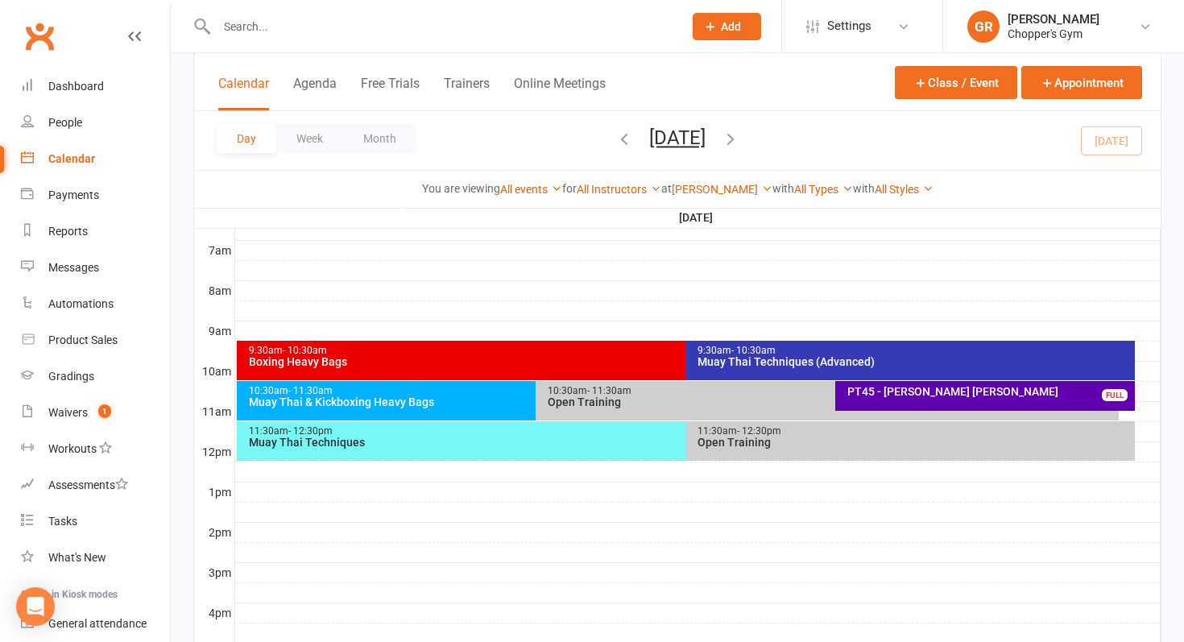
click at [486, 403] on div "Muay Thai & Kickboxing Heavy Bags" at bounding box center [532, 401] width 569 height 11
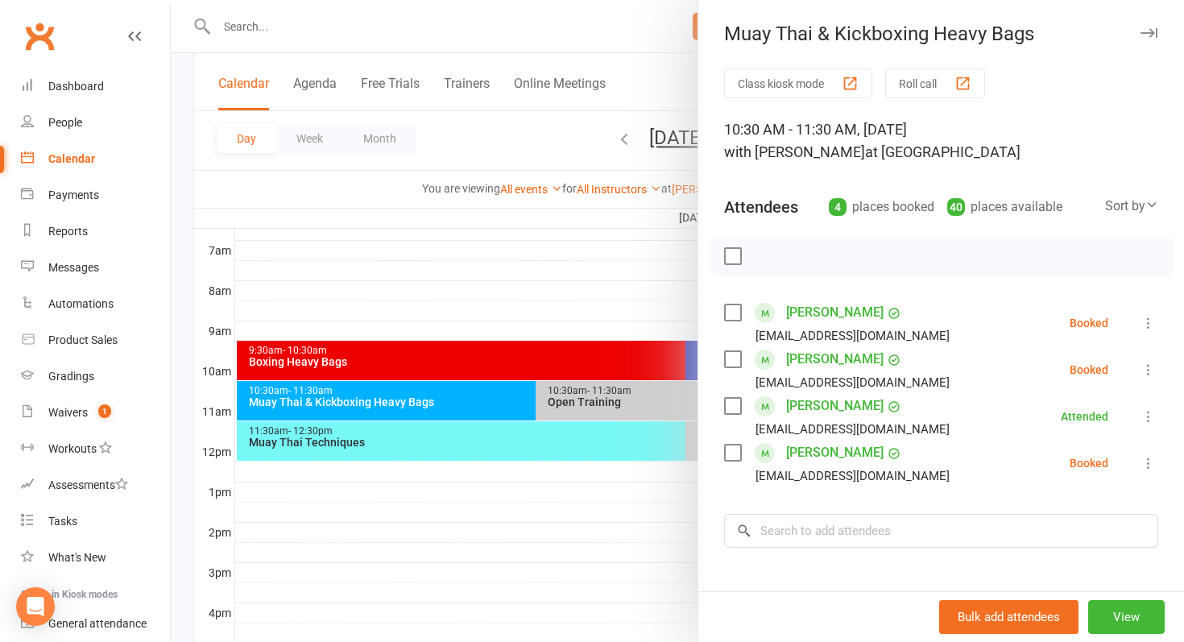
click at [625, 400] on div at bounding box center [677, 321] width 1013 height 642
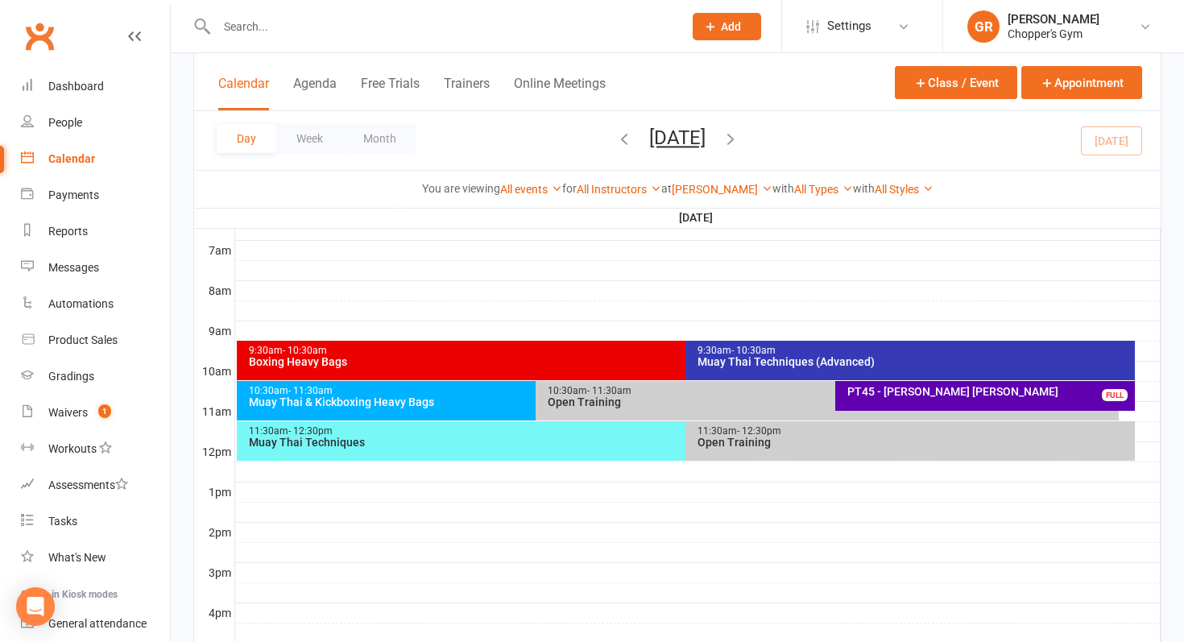
click at [625, 400] on div "Open Training" at bounding box center [831, 401] width 569 height 11
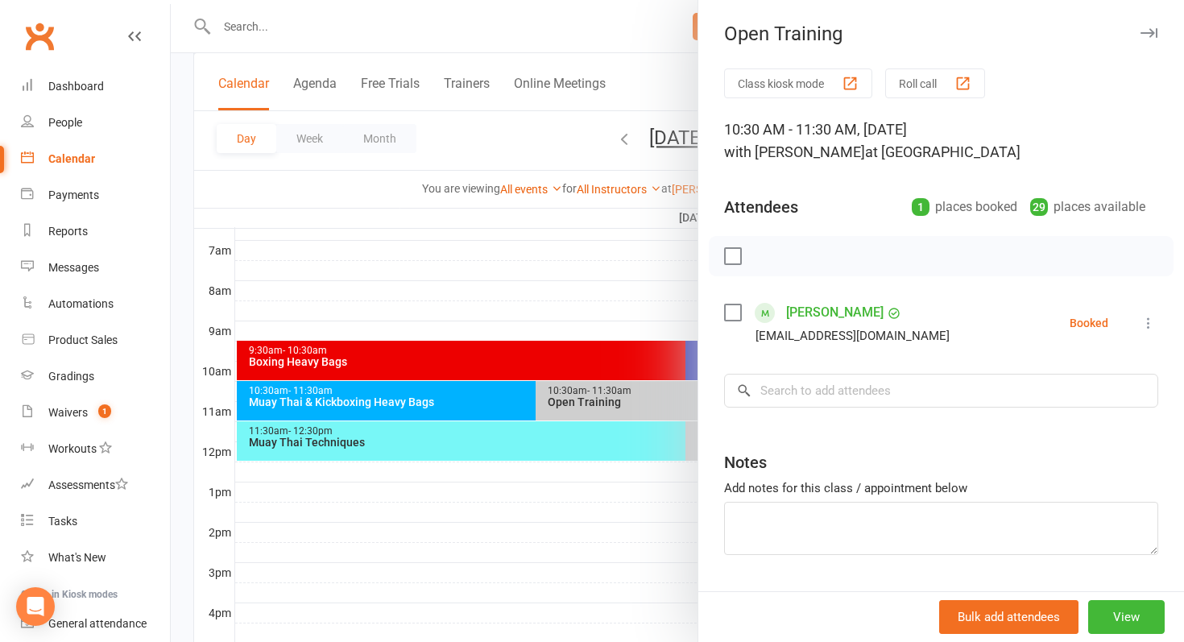
click at [569, 448] on div at bounding box center [677, 321] width 1013 height 642
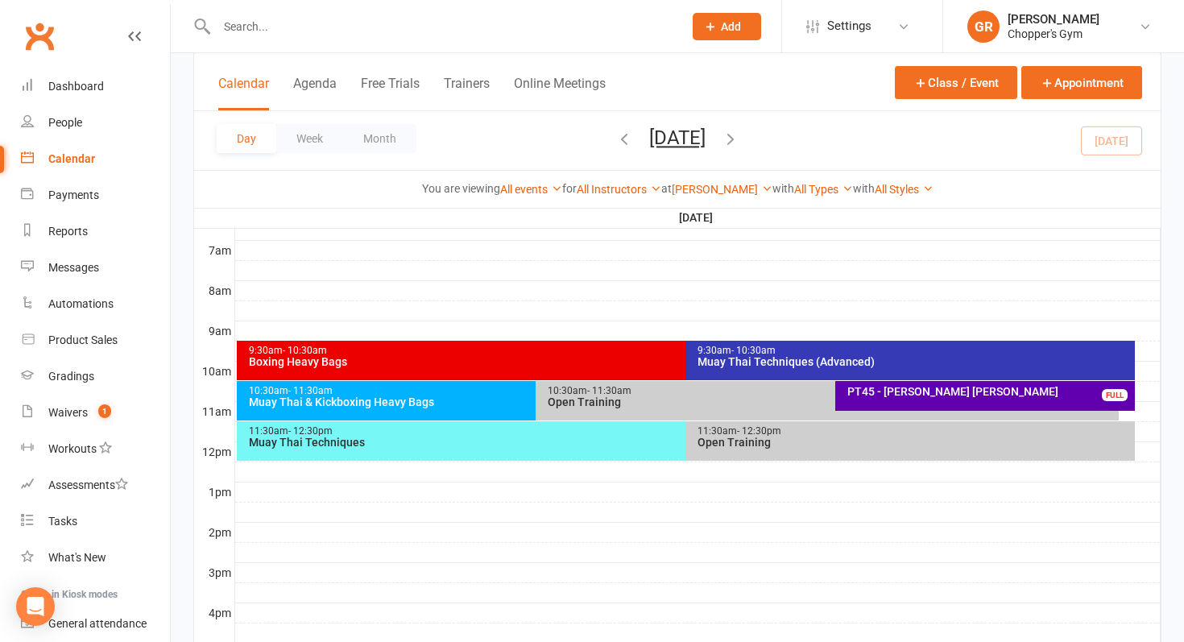
click at [553, 448] on div "11:30am - 12:30pm Muay Thai Techniques" at bounding box center [678, 440] width 883 height 39
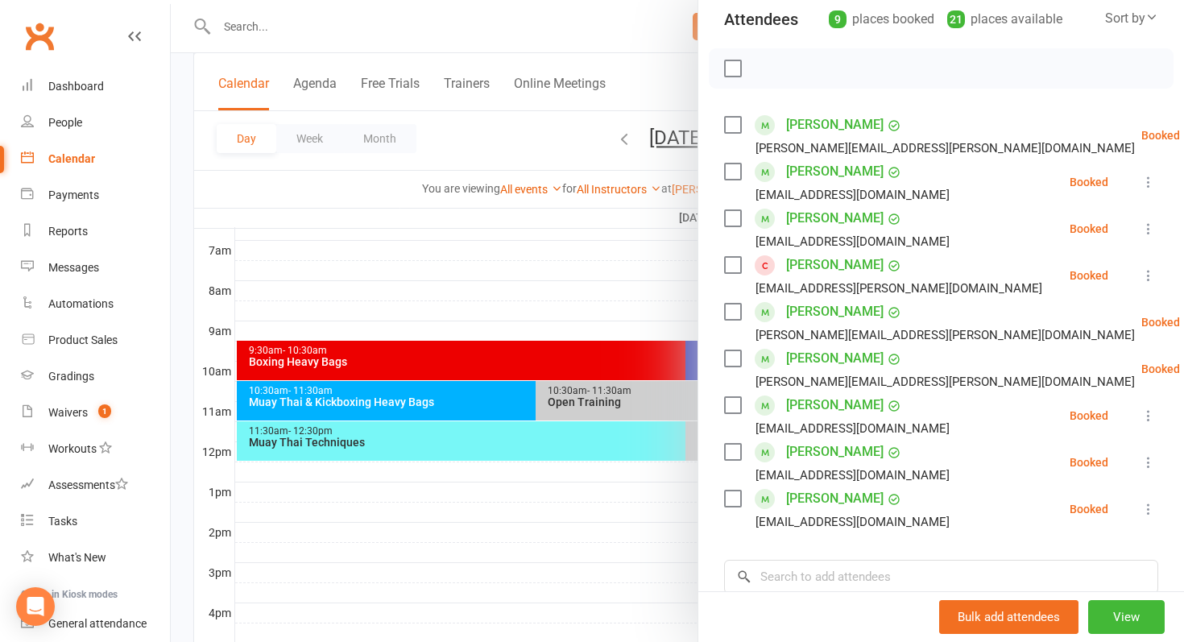
scroll to position [194, 0]
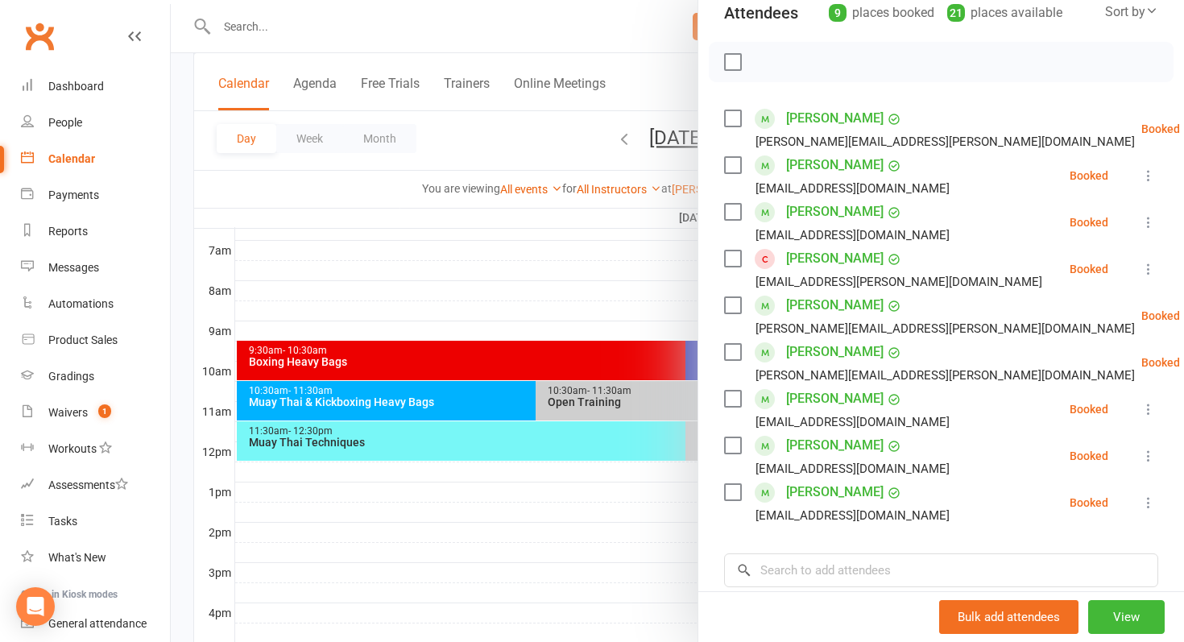
click at [420, 408] on div at bounding box center [677, 321] width 1013 height 642
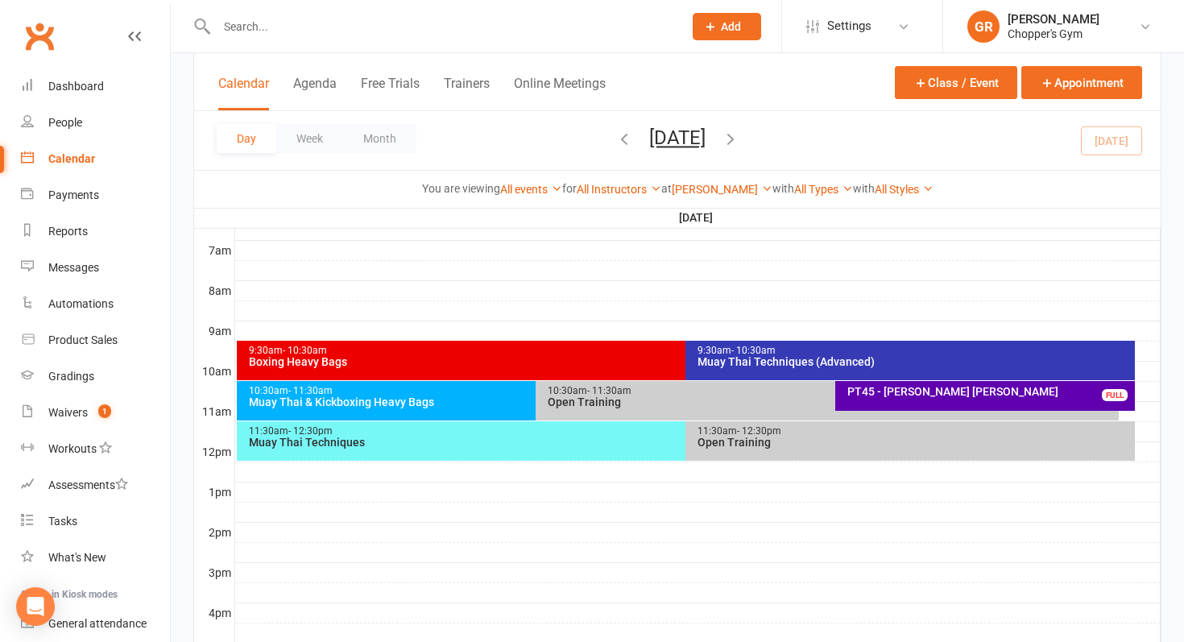
click at [420, 408] on div "10:30am - 11:30am Muay Thai & Kickboxing Heavy Bags" at bounding box center [528, 400] width 583 height 39
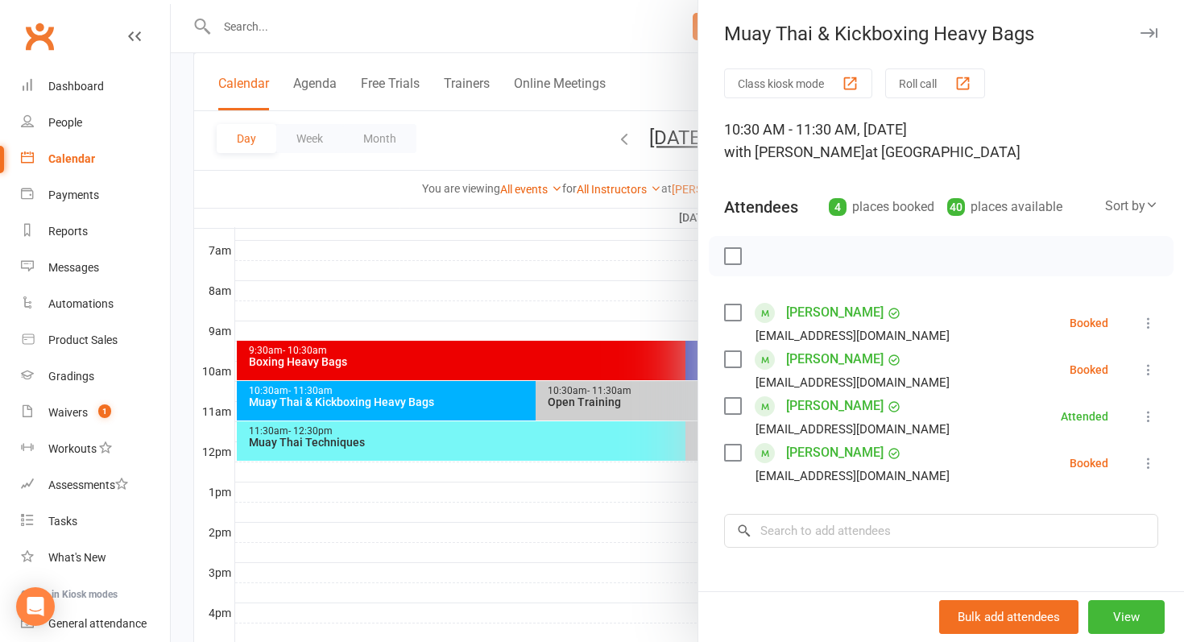
click at [442, 305] on div at bounding box center [677, 321] width 1013 height 642
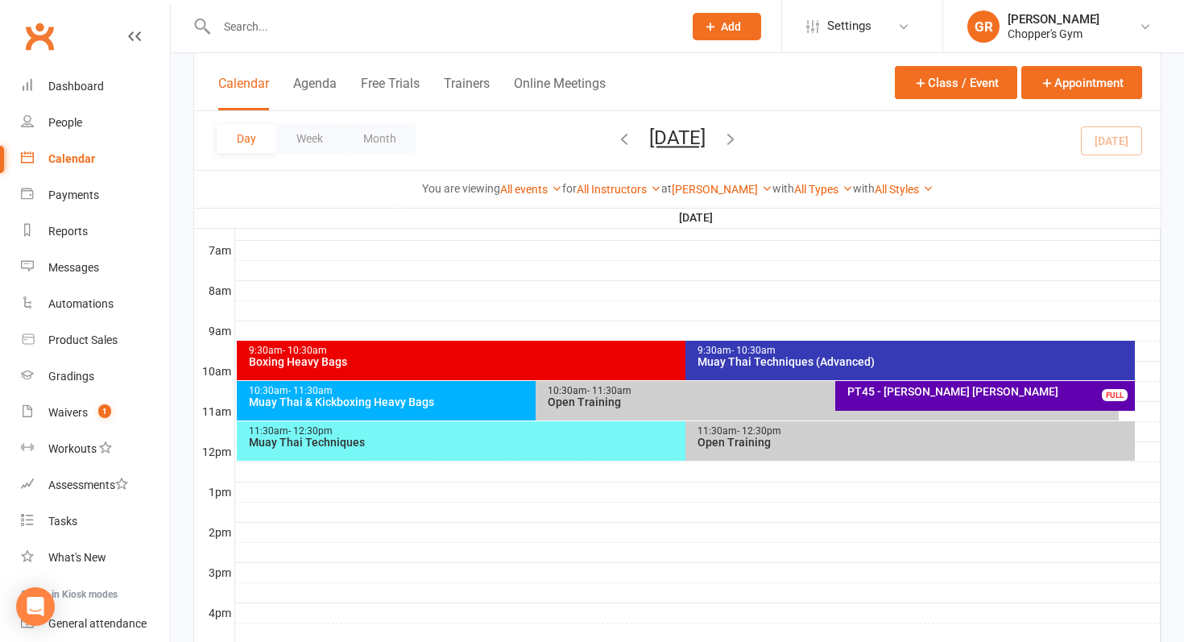
click at [755, 341] on div "9:30am - 10:30am Muay Thai Techniques (Advanced)" at bounding box center [909, 360] width 449 height 39
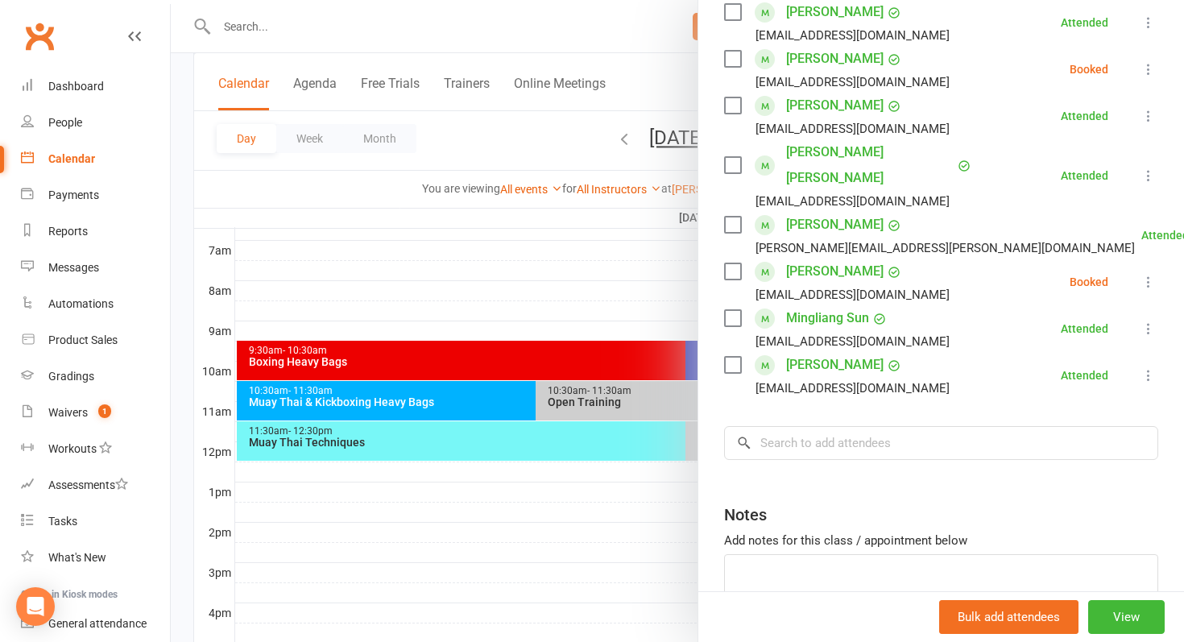
scroll to position [414, 0]
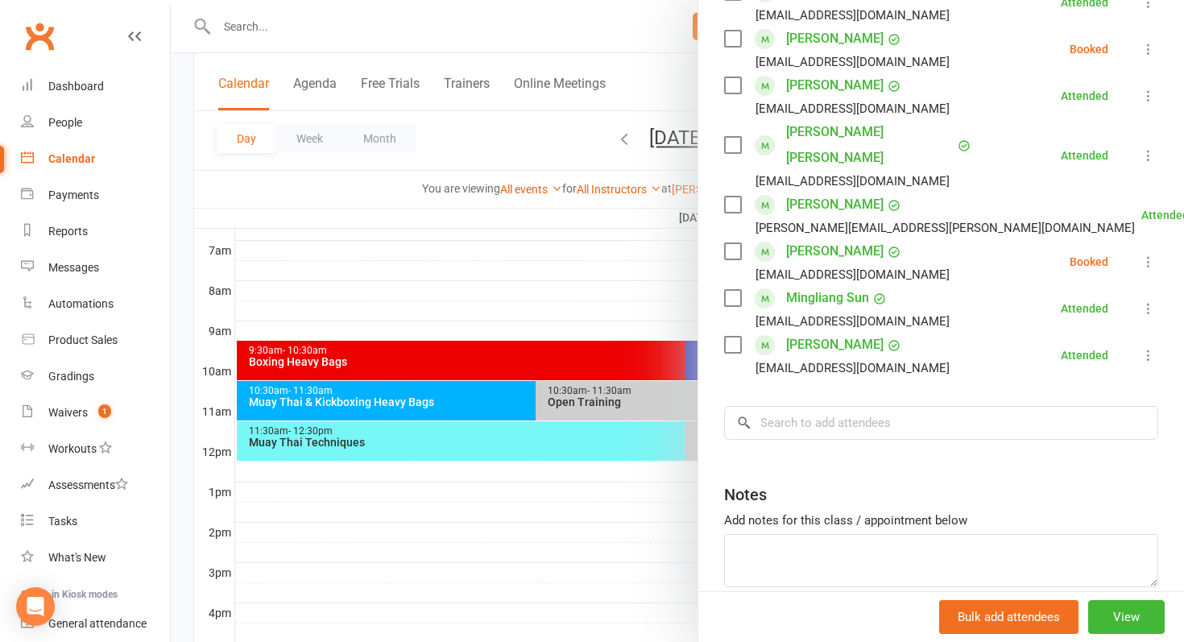
click at [560, 281] on div at bounding box center [677, 321] width 1013 height 642
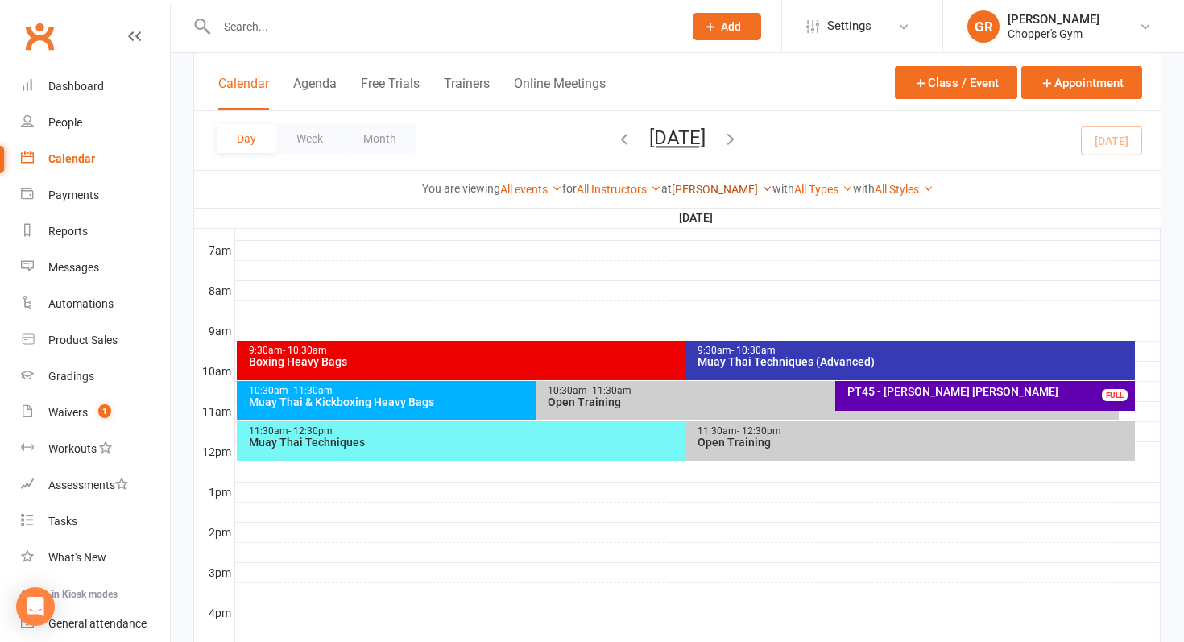
click at [716, 191] on link "Dickson" at bounding box center [722, 189] width 101 height 13
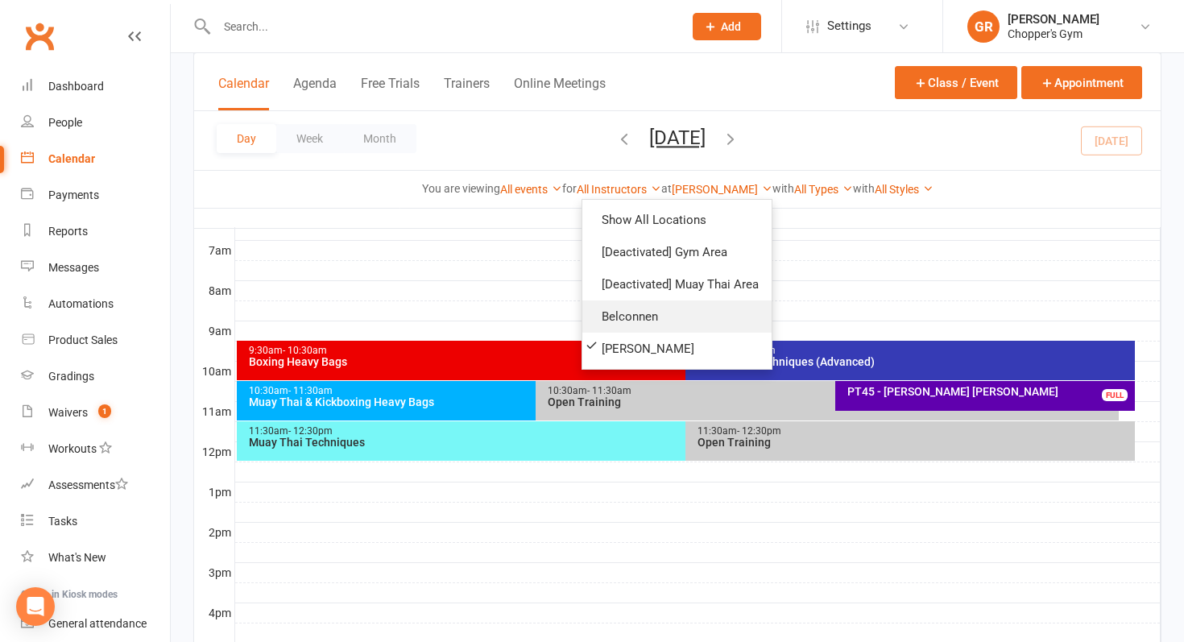
click at [626, 309] on link "Belconnen" at bounding box center [676, 316] width 189 height 32
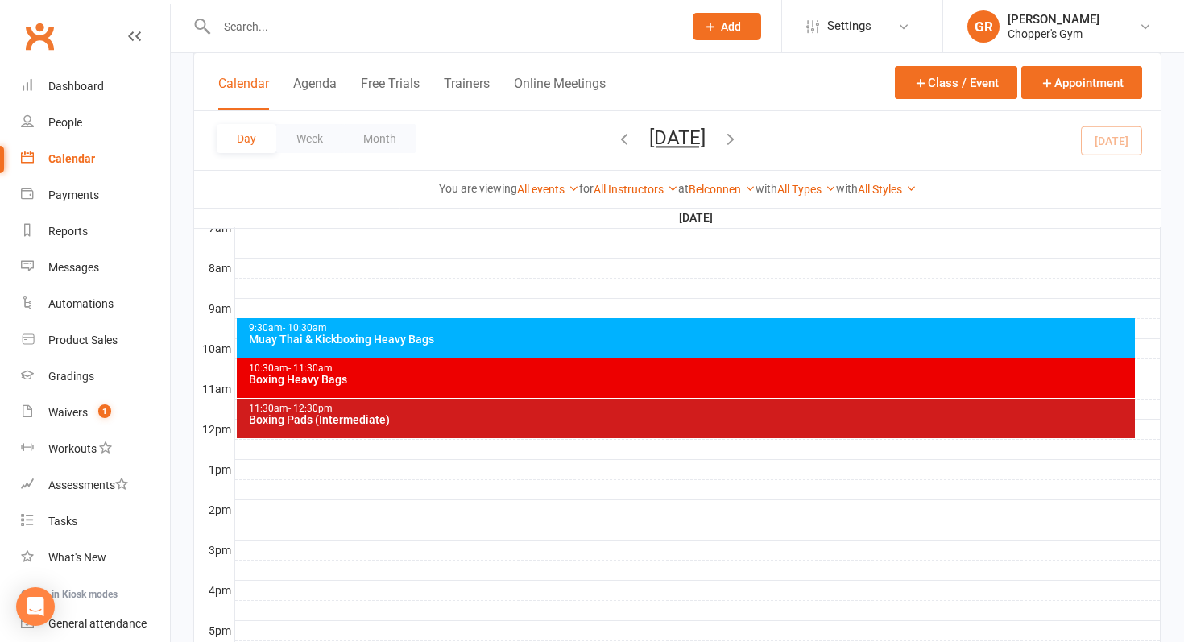
scroll to position [402, 0]
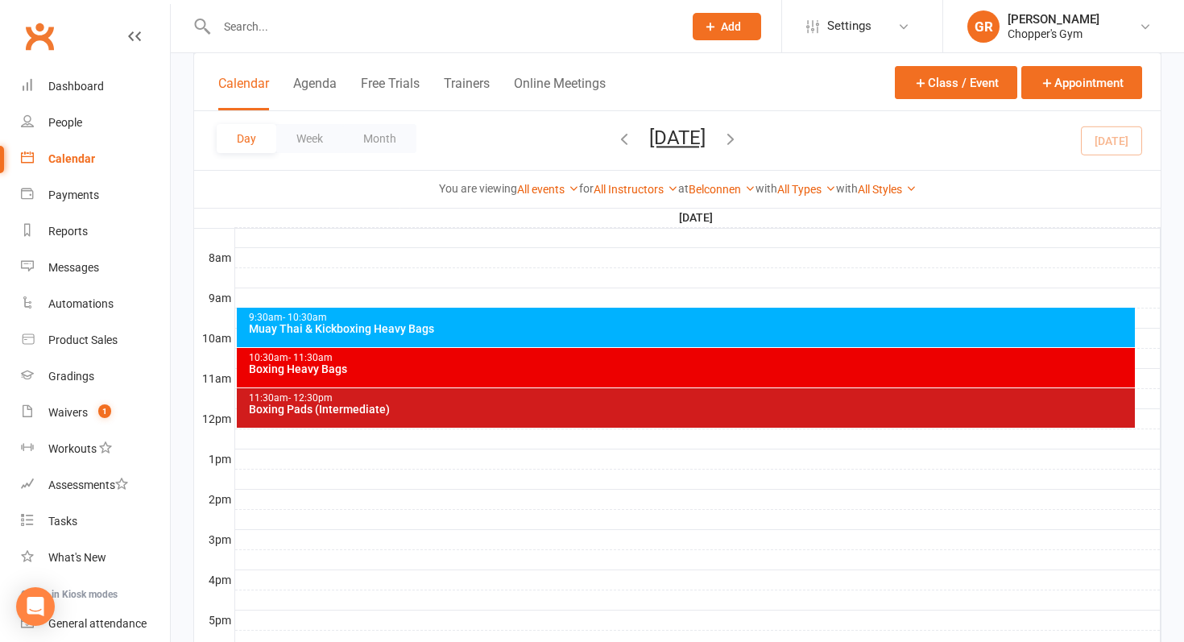
click at [590, 333] on div "Muay Thai & Kickboxing Heavy Bags" at bounding box center [690, 328] width 884 height 11
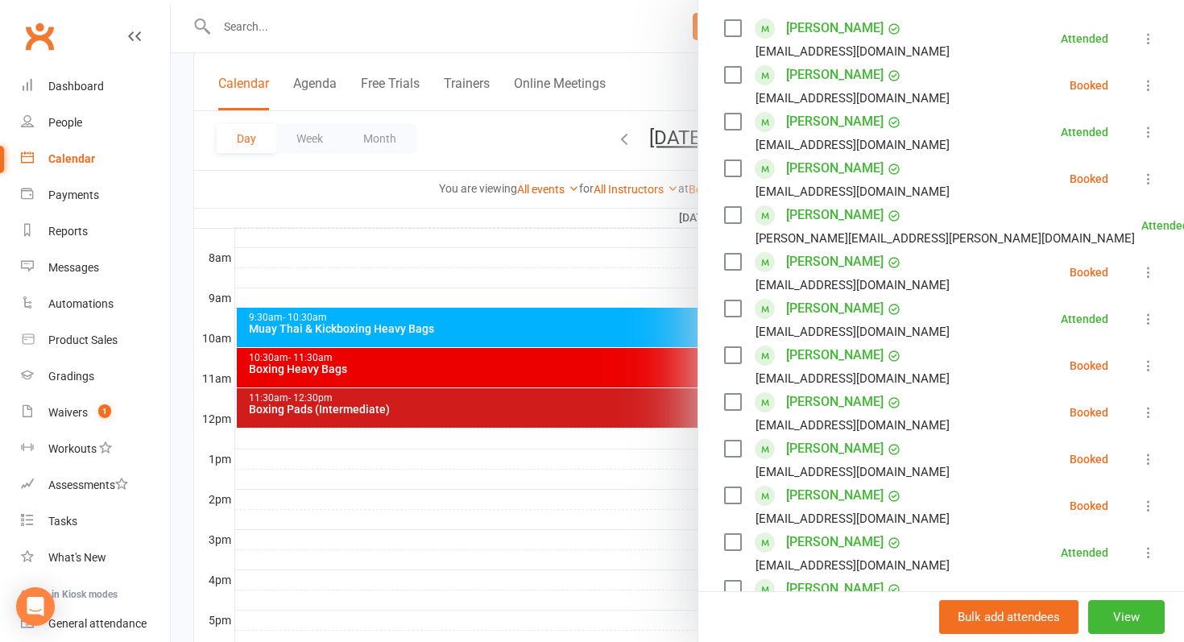
scroll to position [283, 0]
click at [528, 330] on div at bounding box center [677, 321] width 1013 height 642
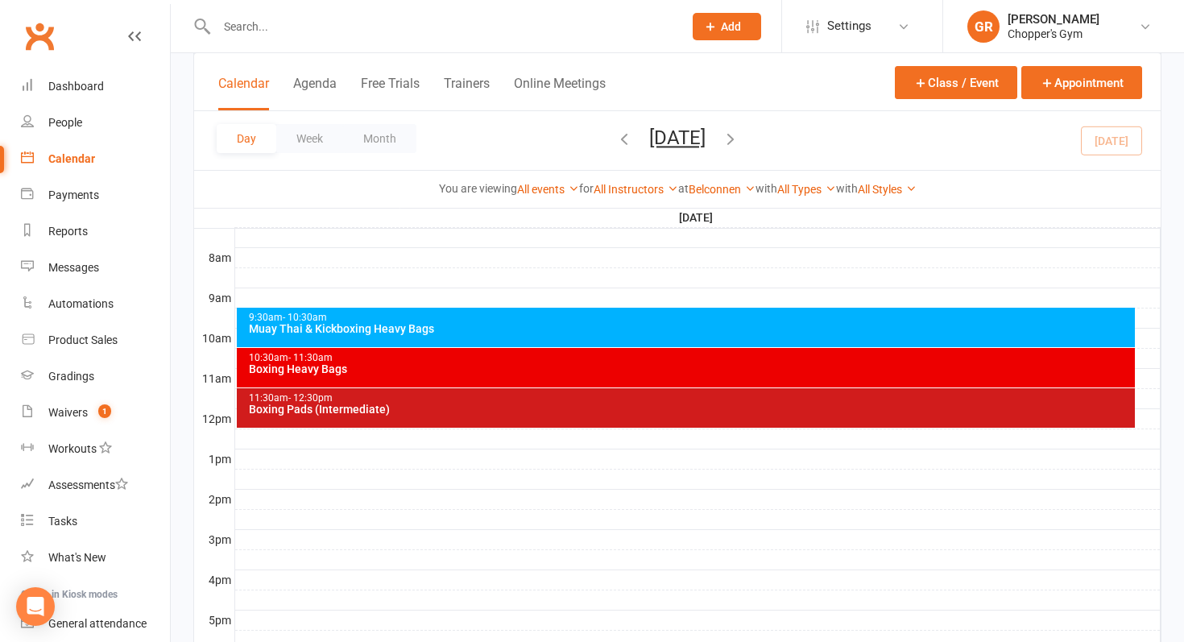
click at [528, 330] on div "Muay Thai & Kickboxing Heavy Bags" at bounding box center [690, 328] width 884 height 11
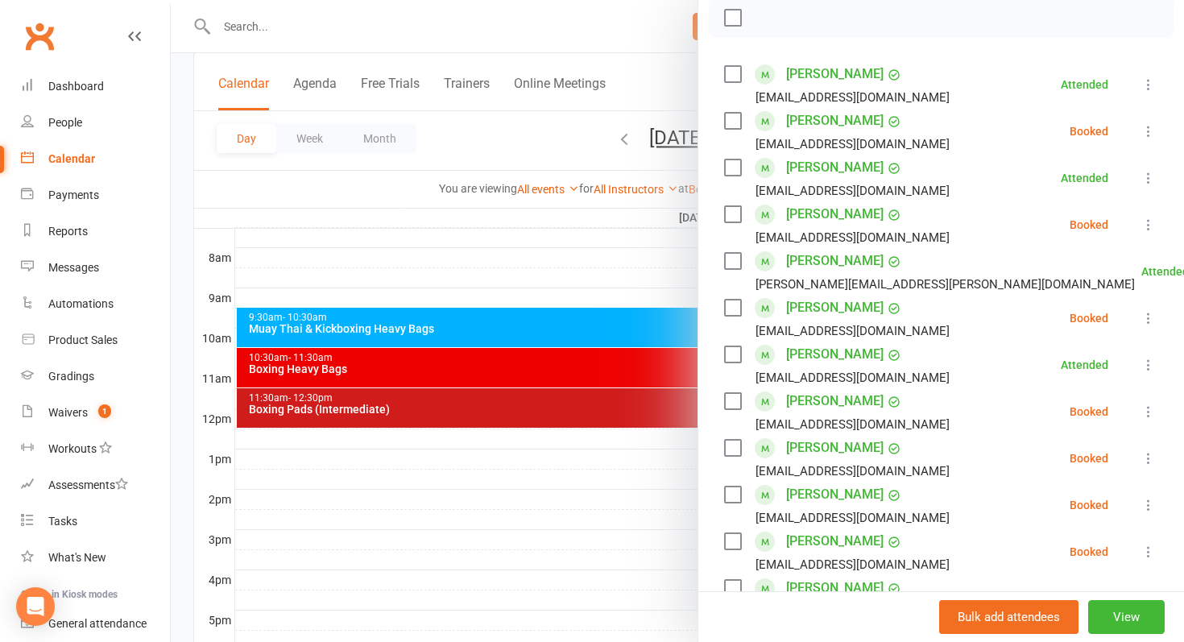
scroll to position [247, 0]
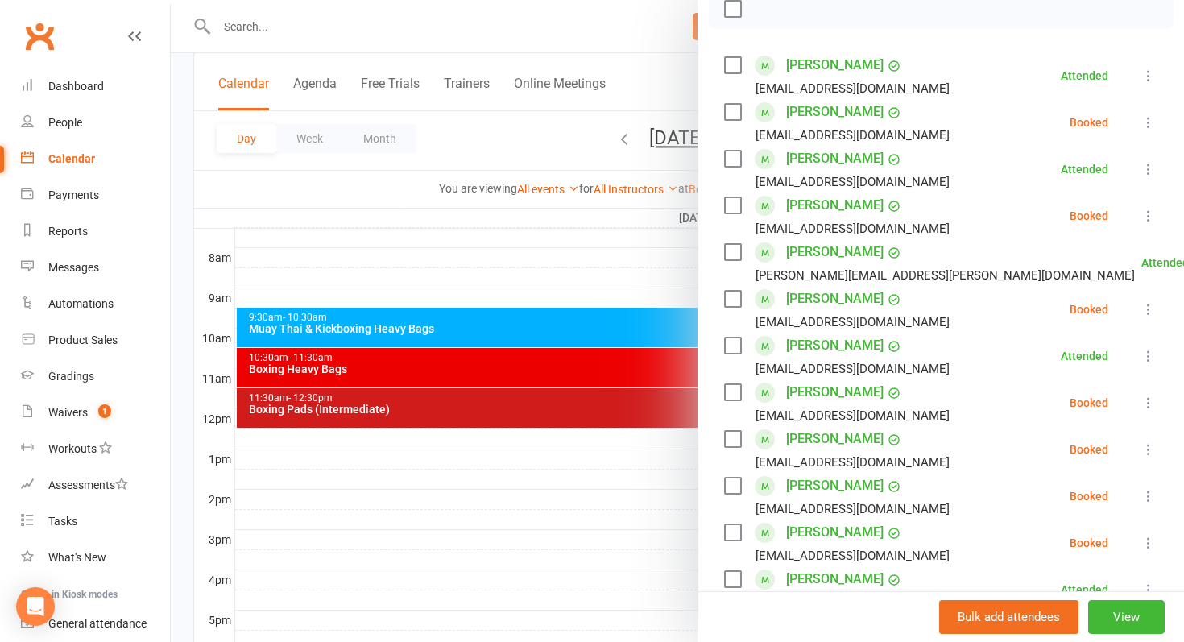
click at [730, 441] on label at bounding box center [732, 439] width 16 height 16
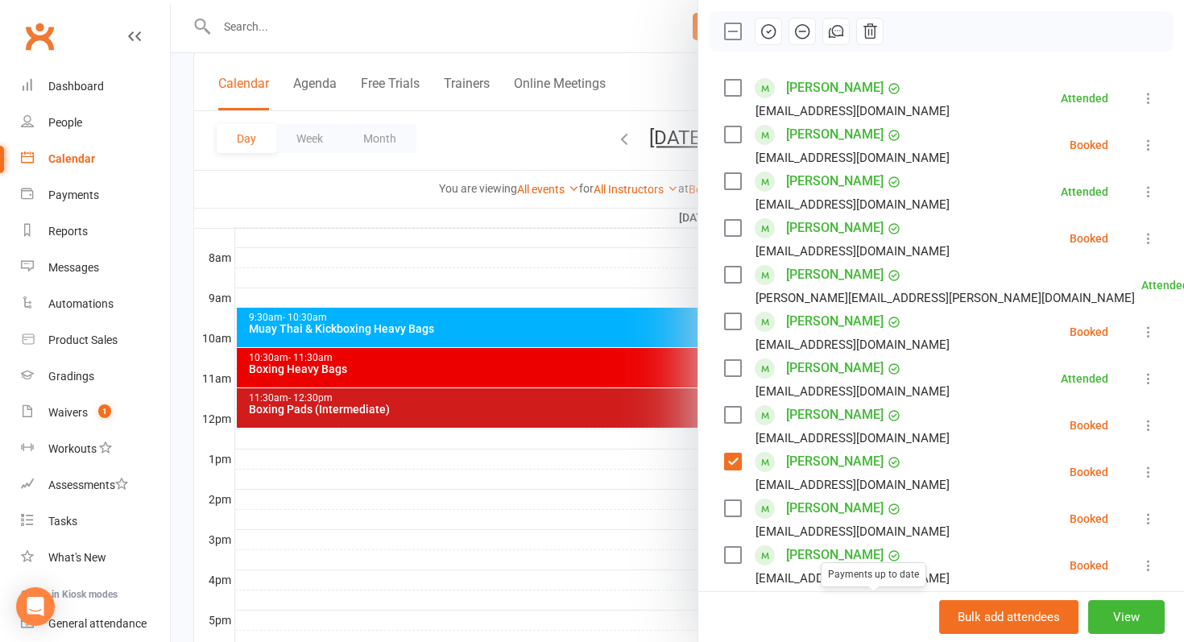
scroll to position [222, 0]
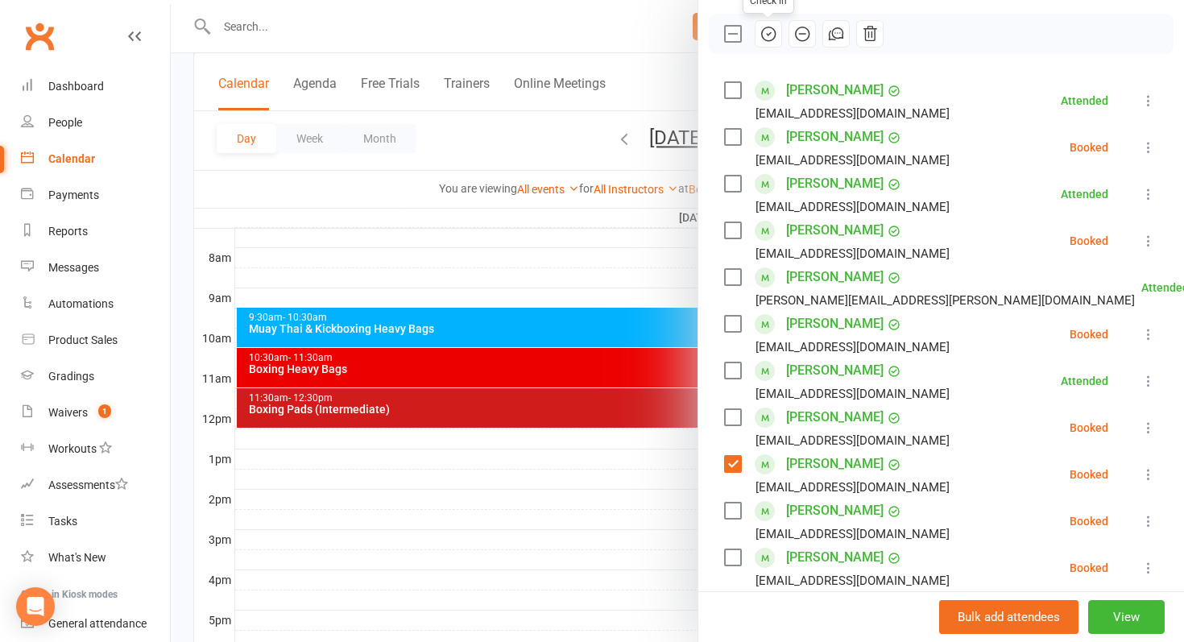
click at [764, 27] on icon "button" at bounding box center [768, 34] width 18 height 18
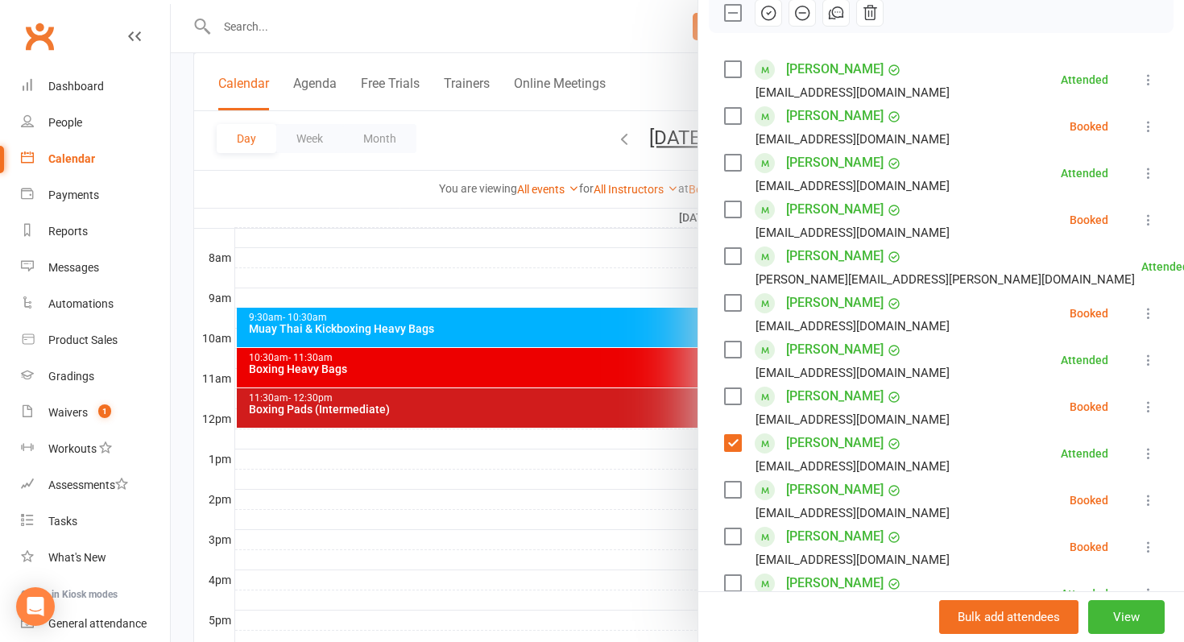
click at [736, 538] on label at bounding box center [732, 536] width 16 height 16
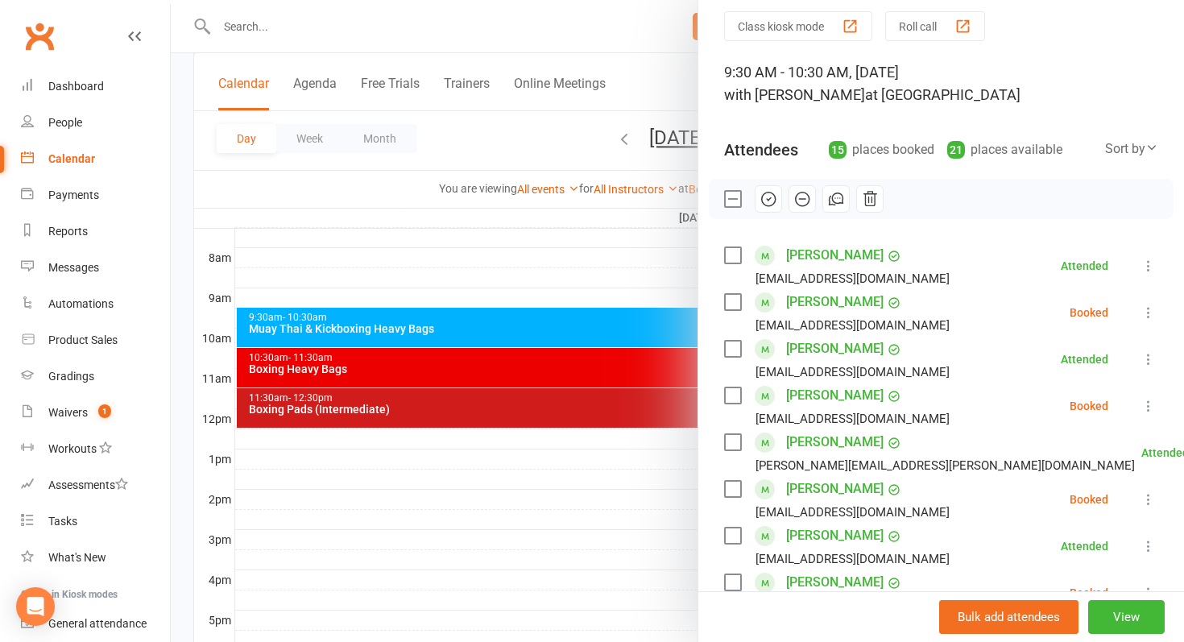
scroll to position [8, 0]
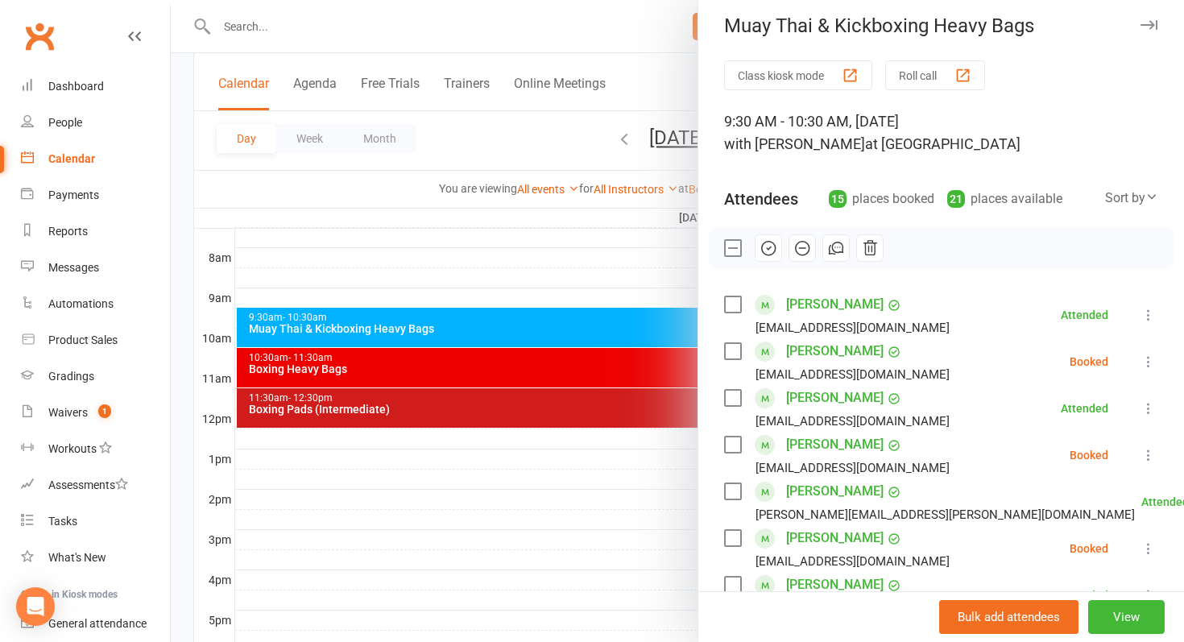
click at [776, 251] on icon "button" at bounding box center [768, 248] width 18 height 18
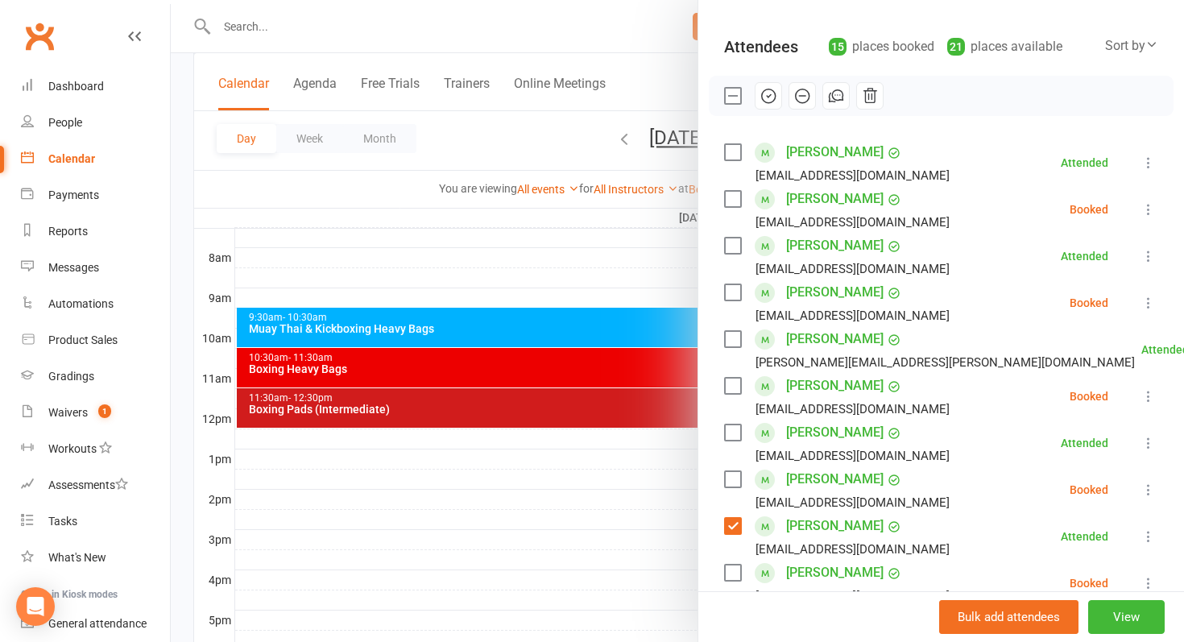
scroll to position [164, 0]
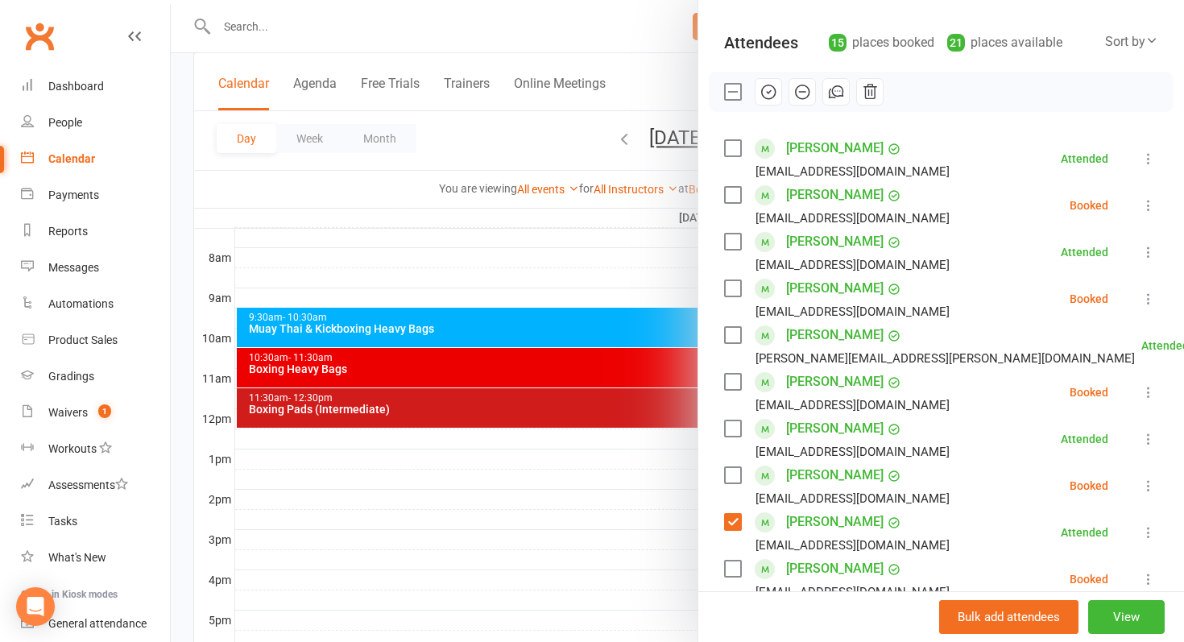
click at [739, 475] on label at bounding box center [732, 475] width 16 height 16
click at [736, 384] on label at bounding box center [732, 382] width 16 height 16
click at [766, 94] on icon "button" at bounding box center [768, 92] width 18 height 18
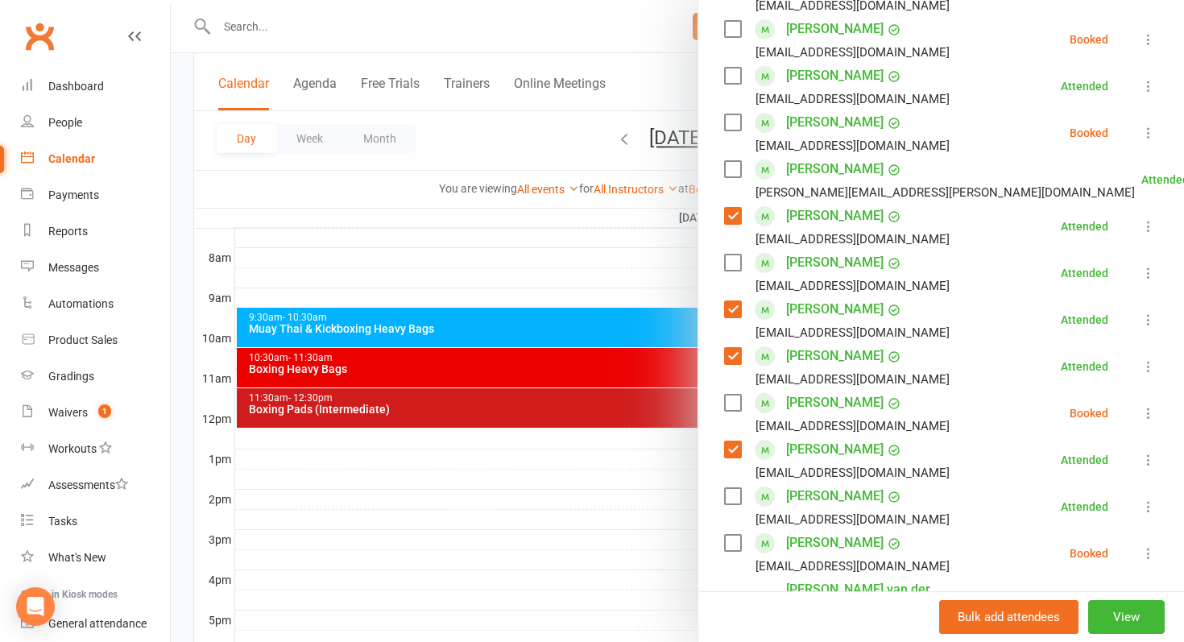
scroll to position [334, 0]
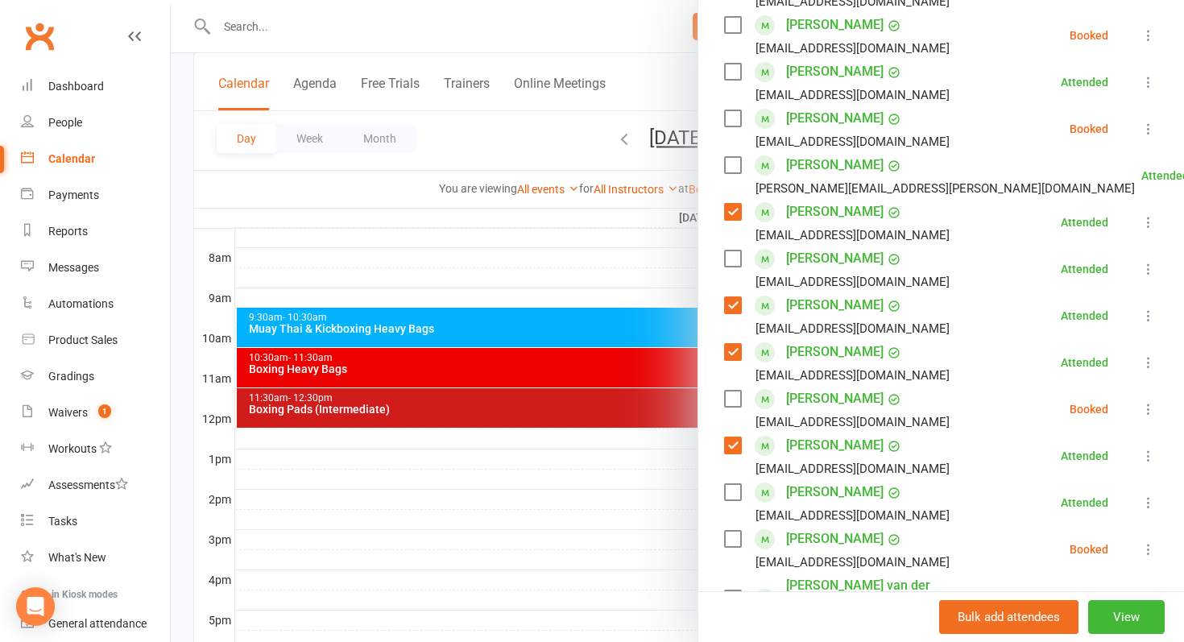
click at [737, 399] on label at bounding box center [732, 399] width 16 height 16
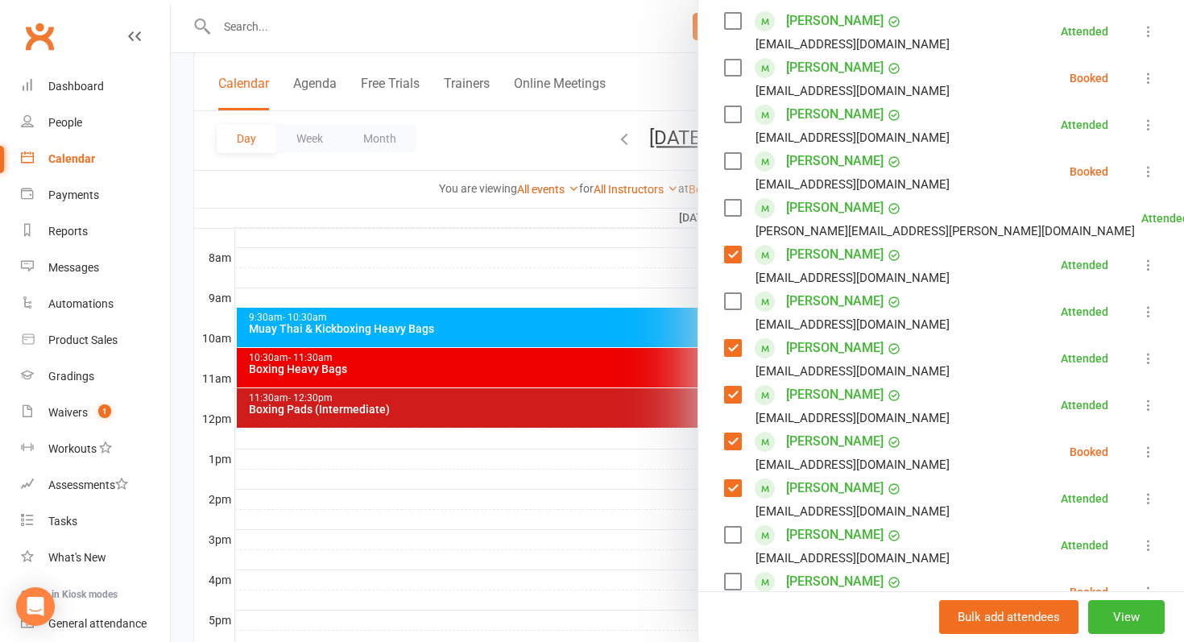
scroll to position [61, 0]
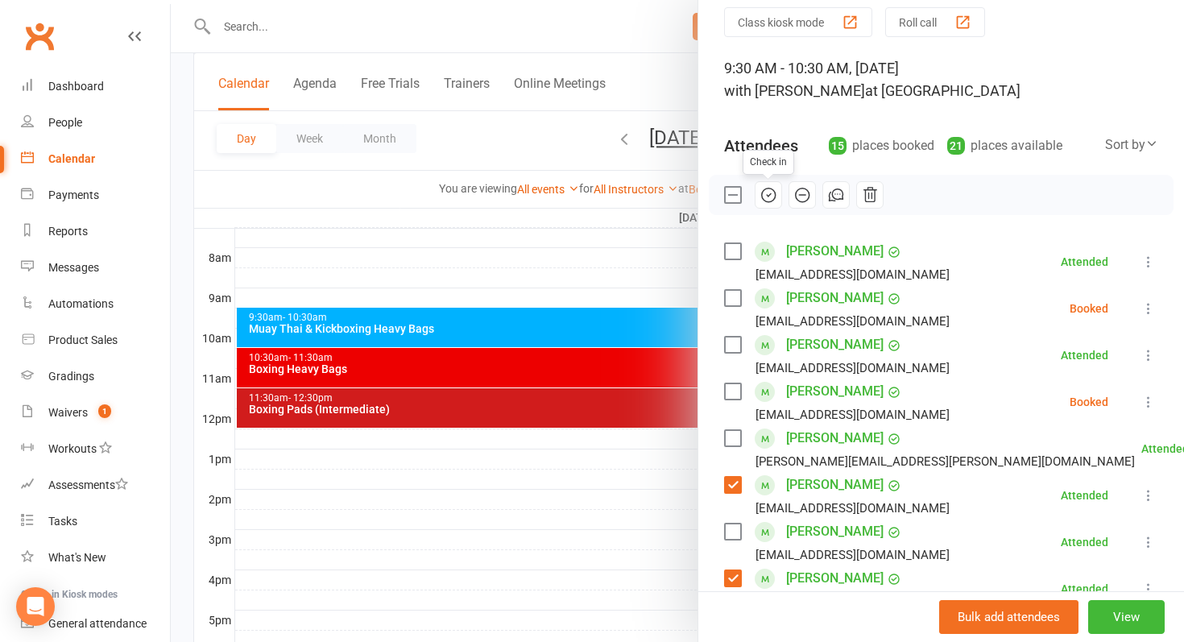
click at [769, 201] on icon "button" at bounding box center [768, 195] width 18 height 18
click at [736, 293] on label at bounding box center [732, 298] width 16 height 16
click at [766, 198] on icon "button" at bounding box center [768, 195] width 18 height 18
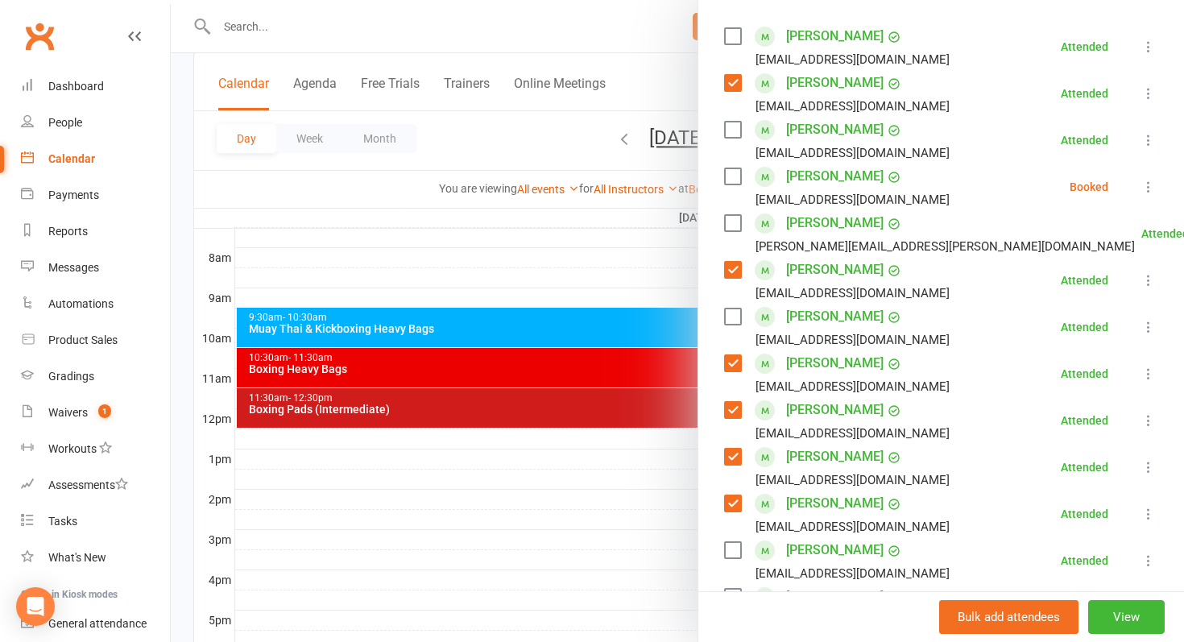
scroll to position [271, 0]
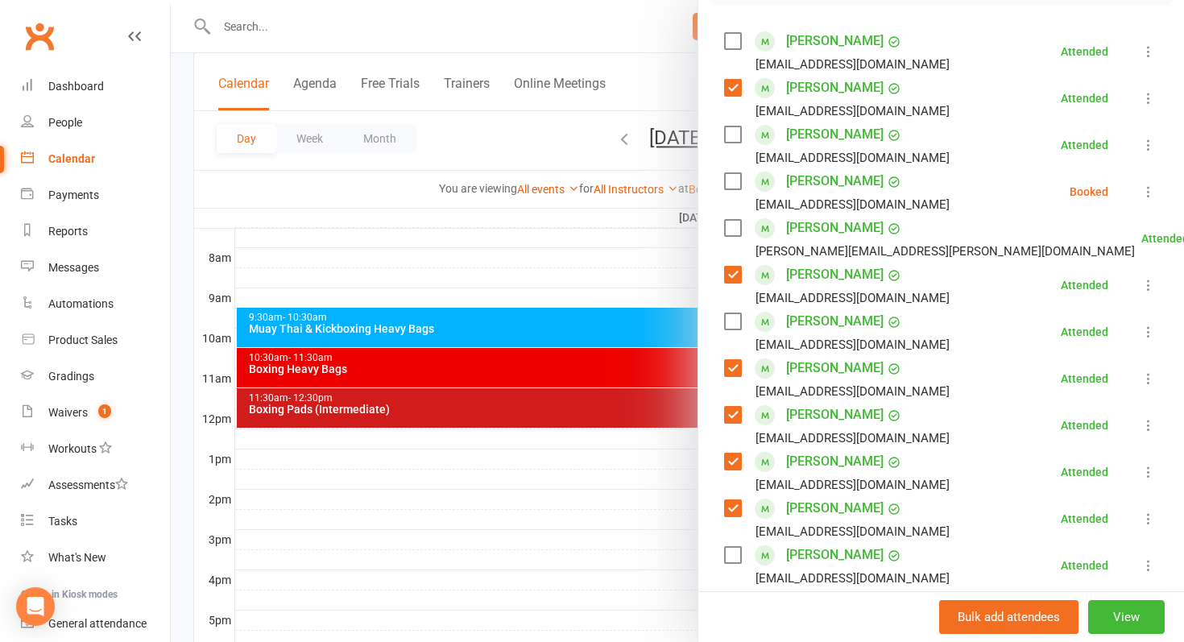
click at [501, 369] on div at bounding box center [677, 321] width 1013 height 642
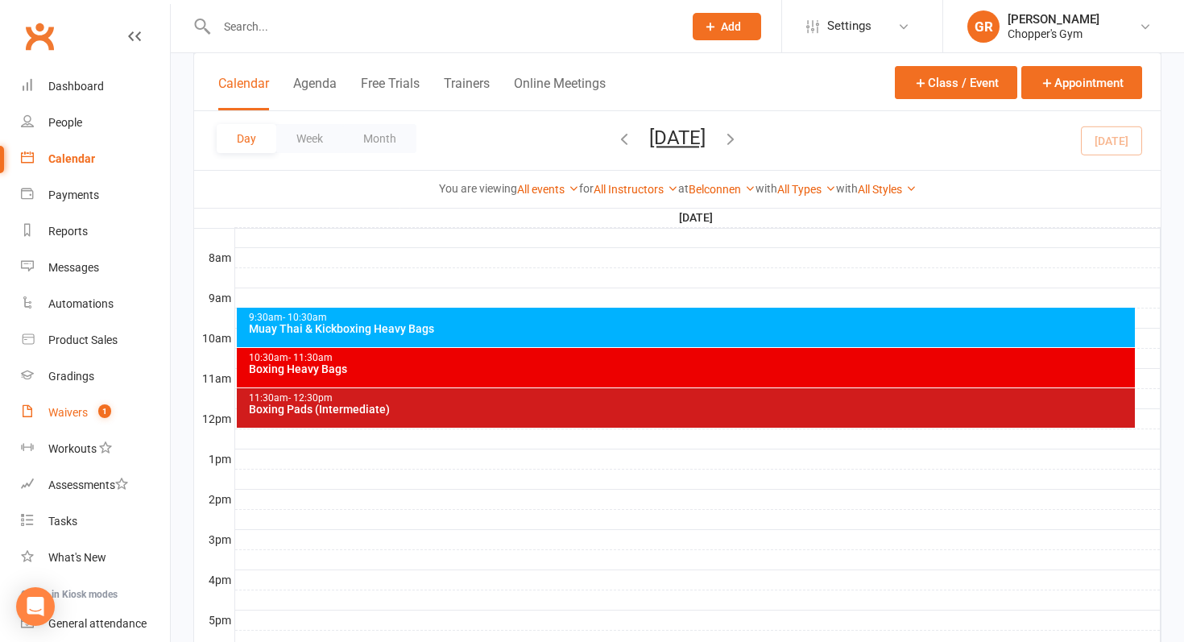
click at [85, 407] on div "Waivers" at bounding box center [67, 412] width 39 height 13
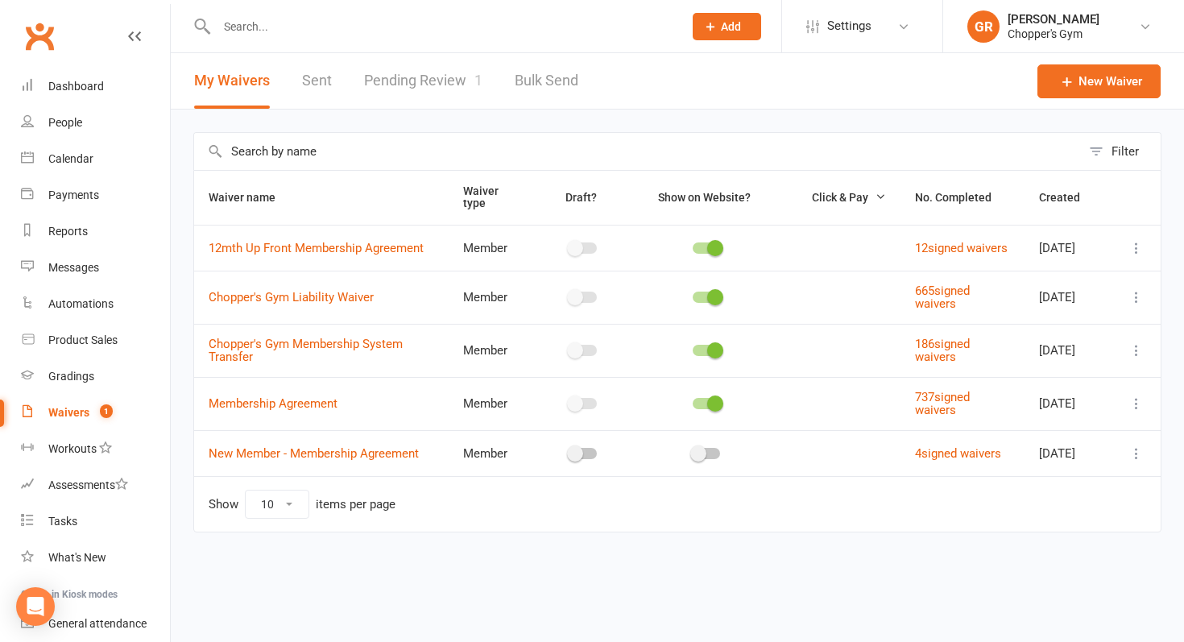
click at [434, 77] on link "Pending Review 1" at bounding box center [423, 81] width 118 height 56
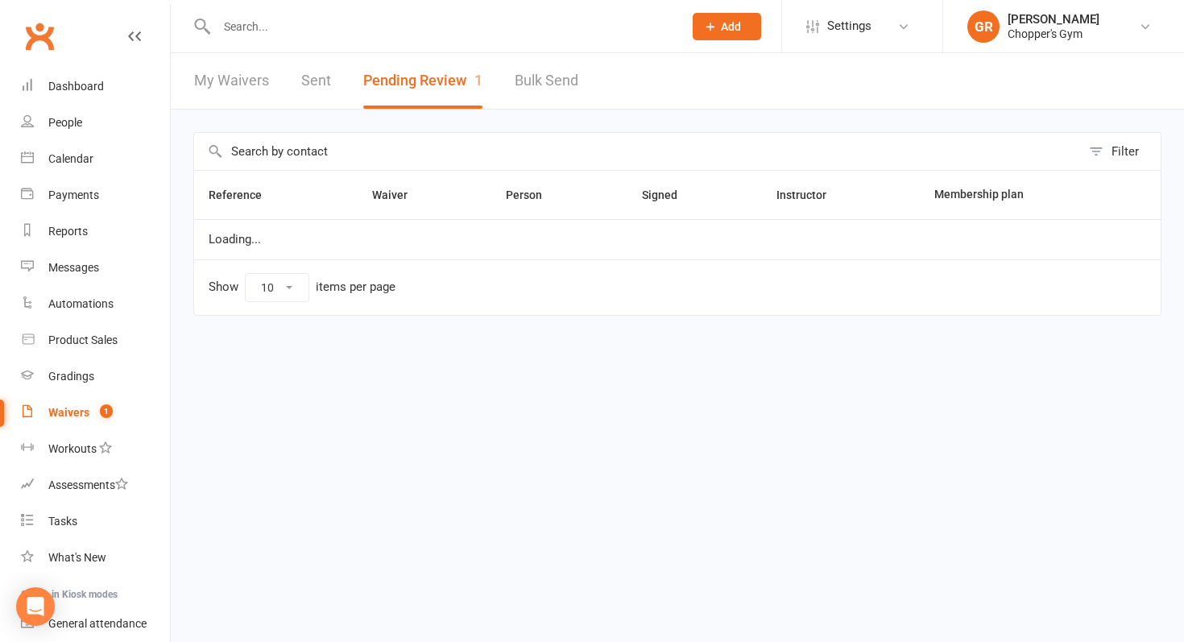
select select "50"
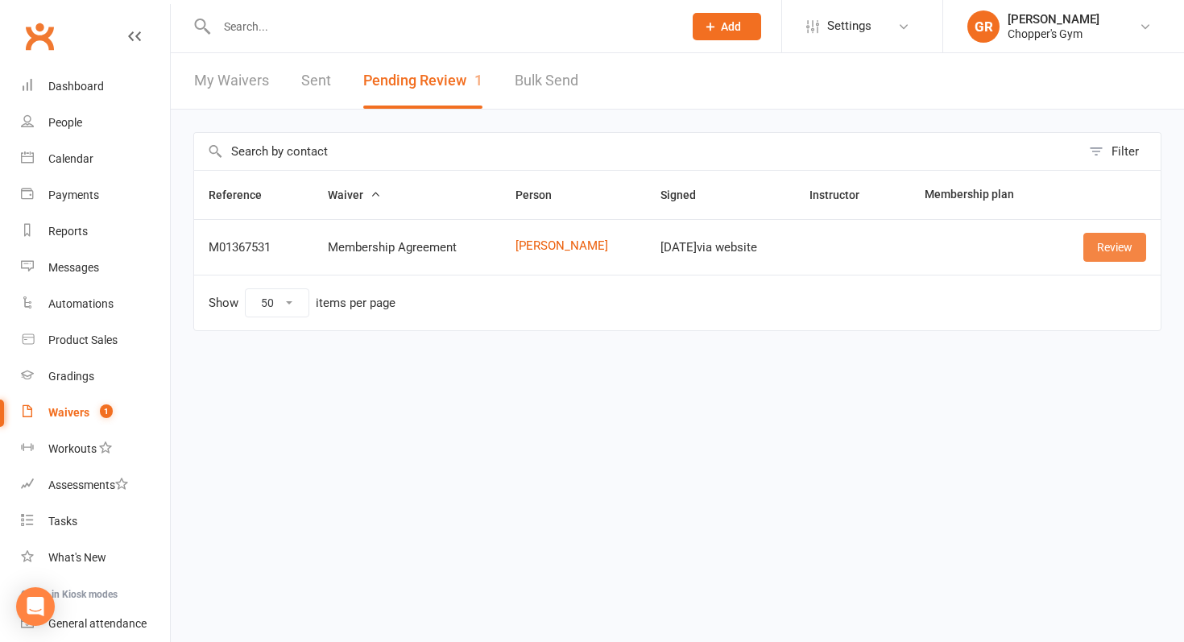
click at [1125, 243] on link "Review" at bounding box center [1114, 247] width 63 height 29
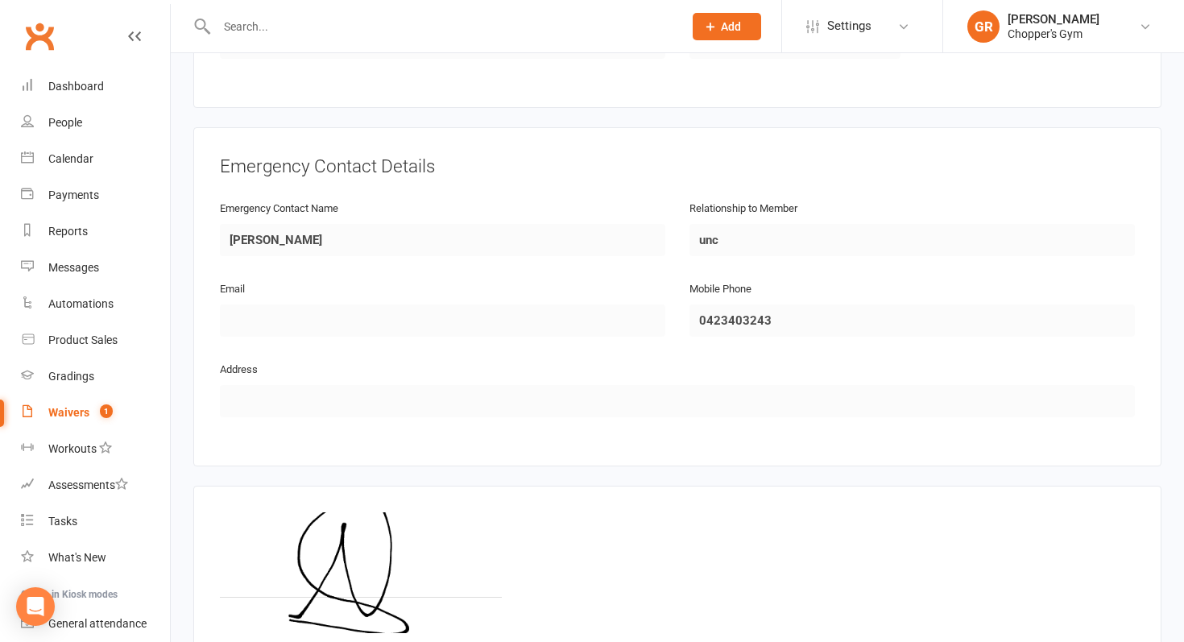
scroll to position [792, 0]
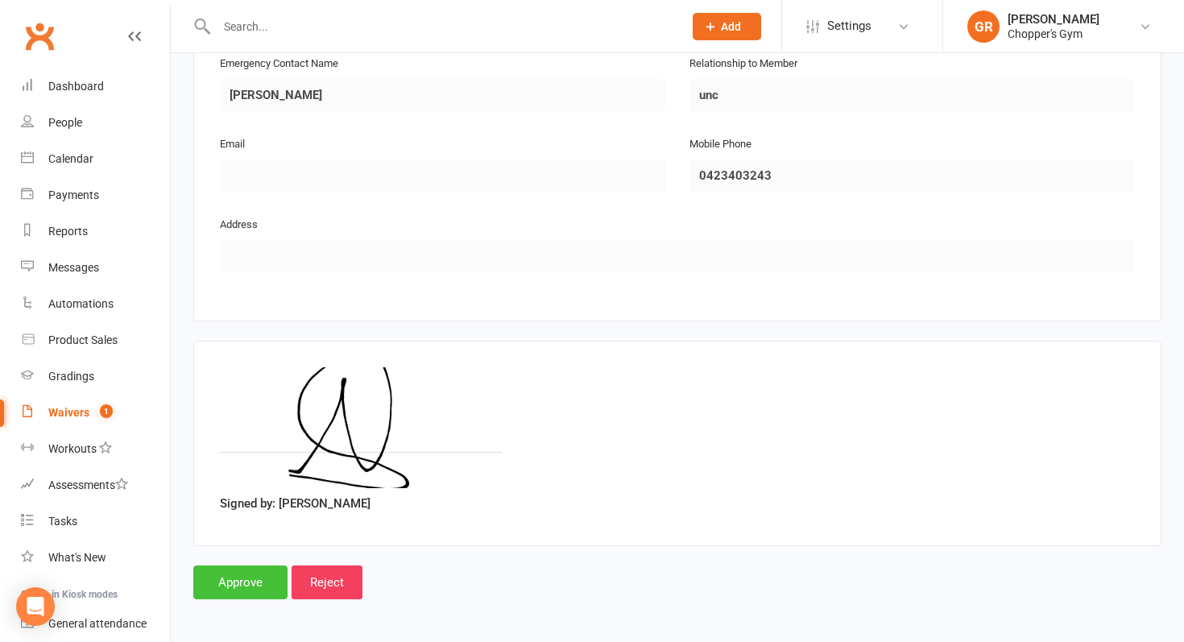
click at [250, 568] on input "Approve" at bounding box center [240, 582] width 94 height 34
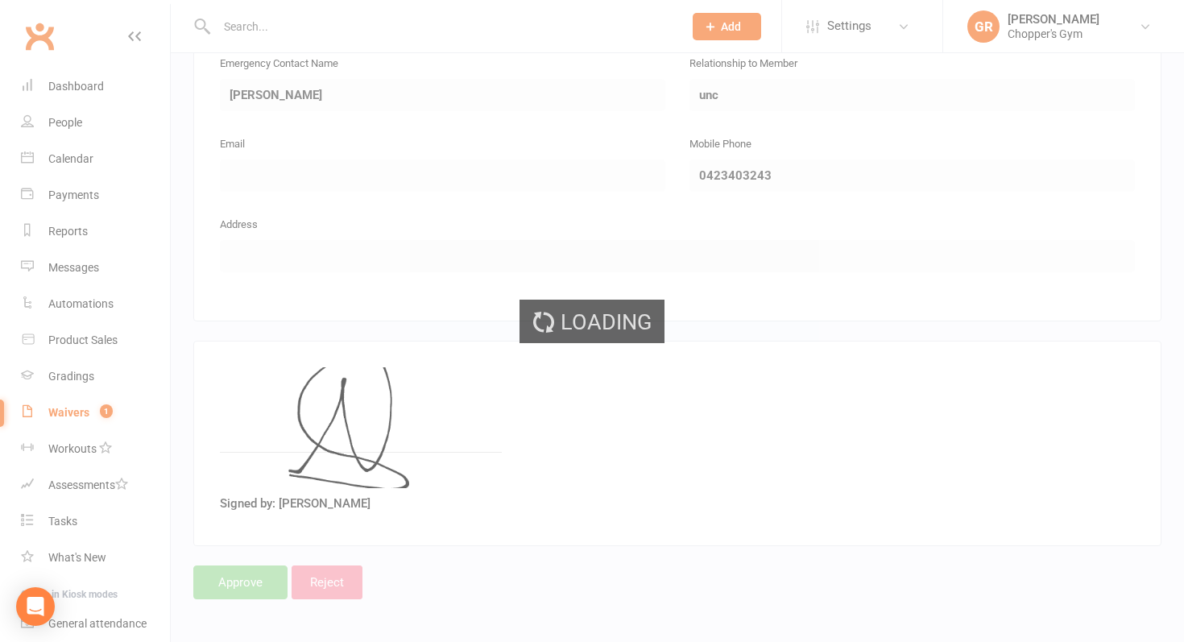
select select "50"
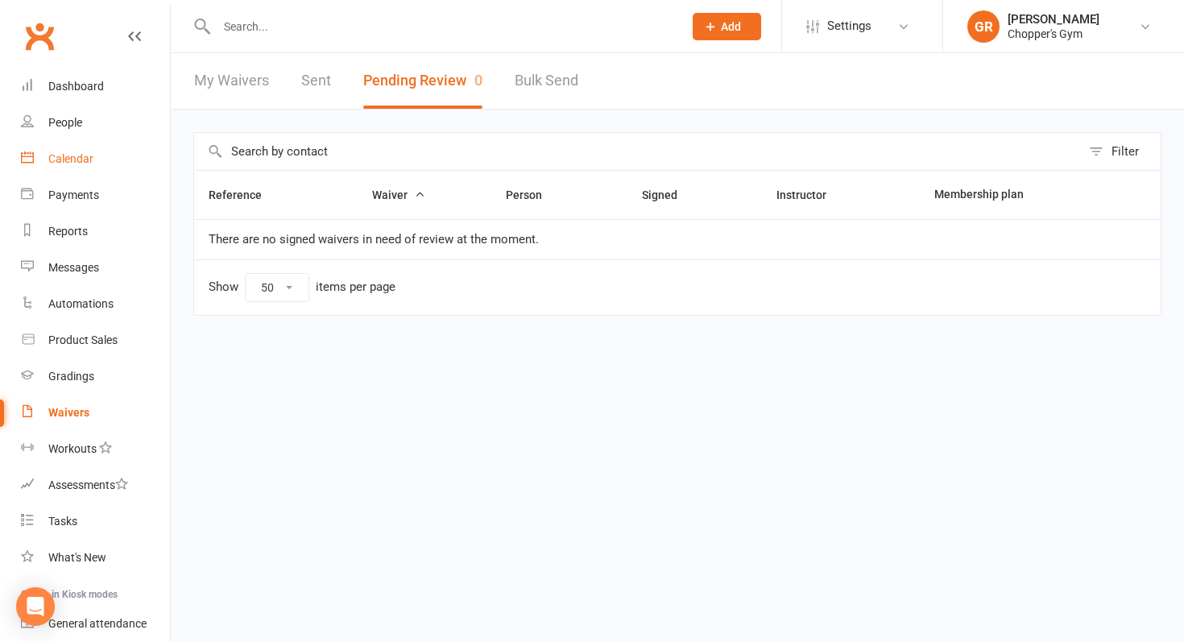
click at [75, 163] on div "Calendar" at bounding box center [70, 158] width 45 height 13
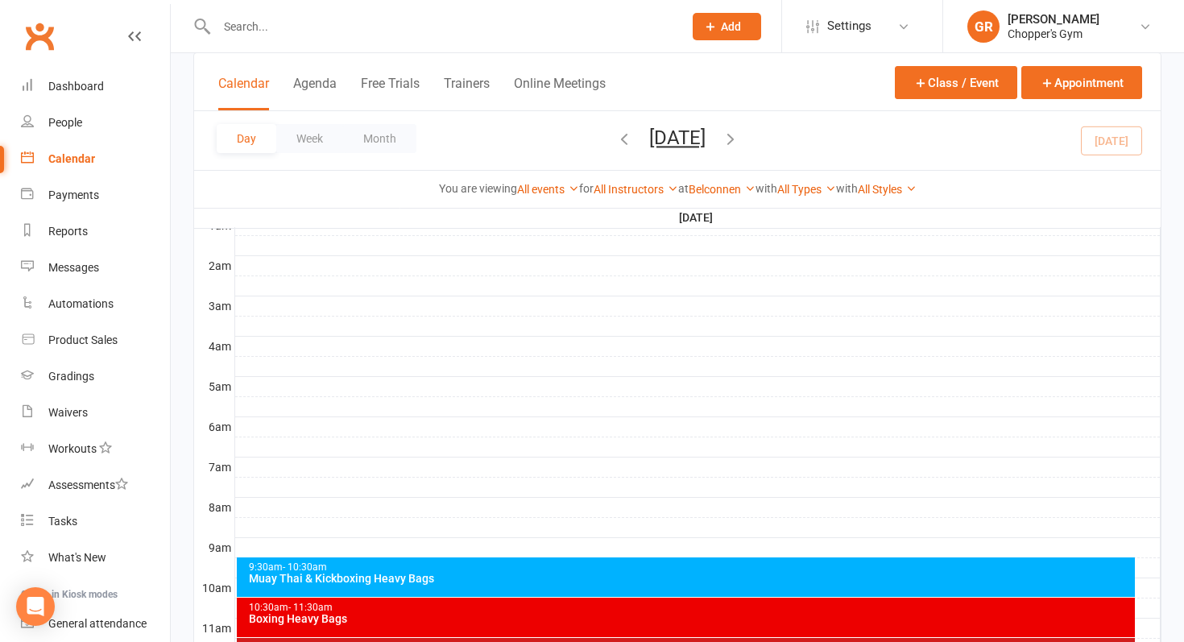
scroll to position [366, 0]
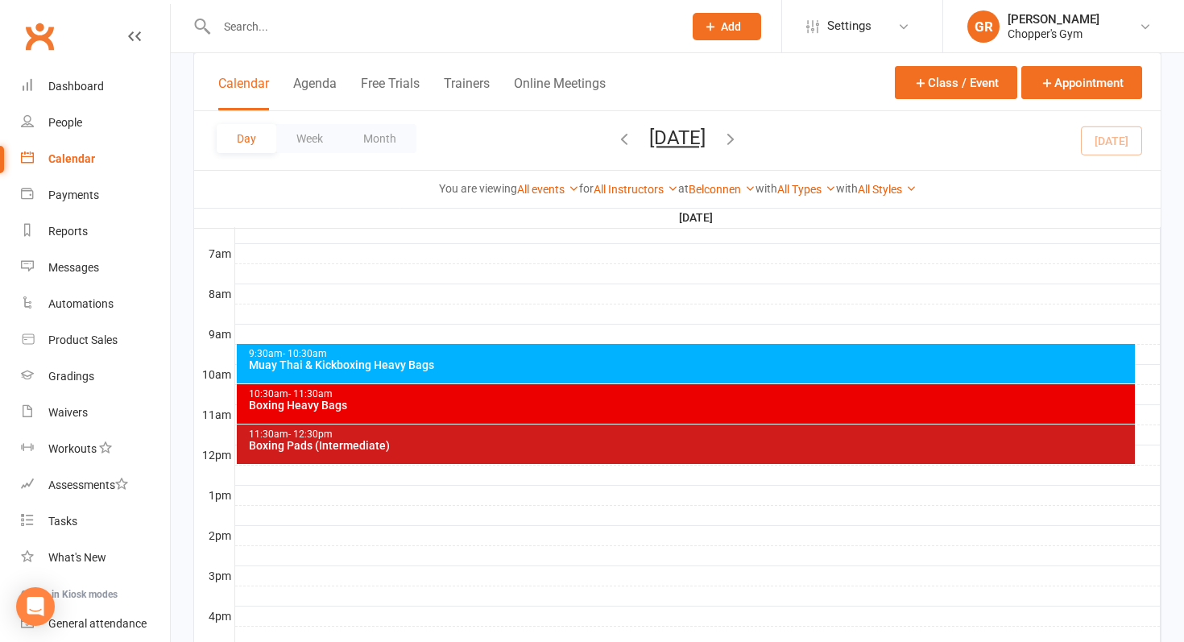
click at [386, 395] on div "10:30am - 11:30am" at bounding box center [690, 394] width 884 height 10
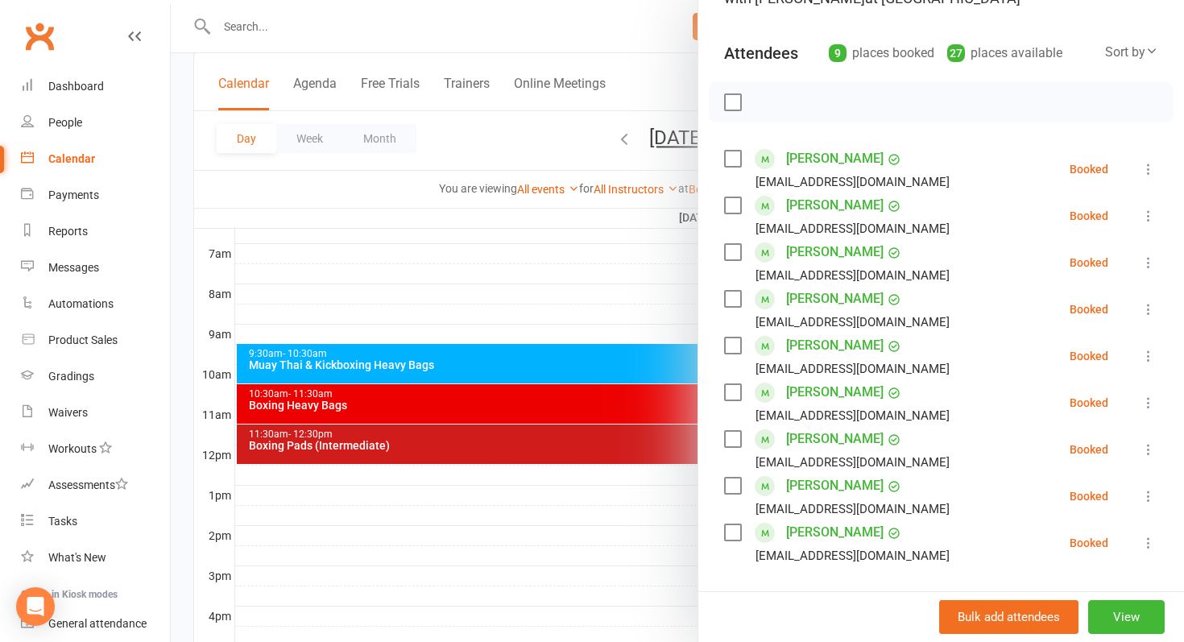
scroll to position [173, 0]
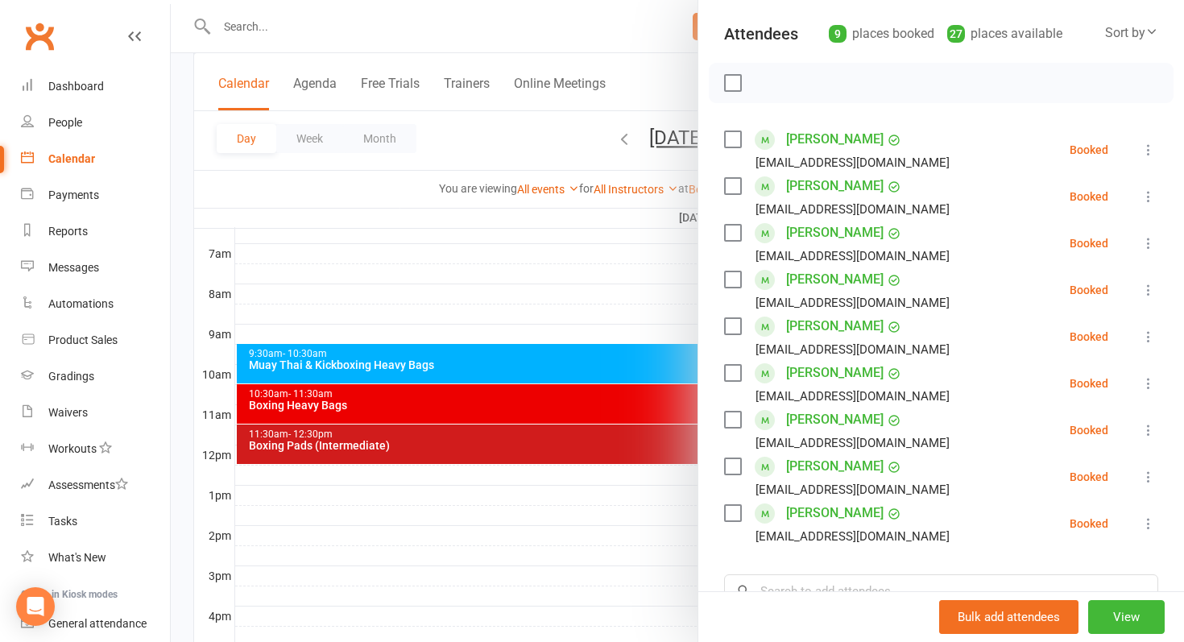
click at [544, 366] on div at bounding box center [677, 321] width 1013 height 642
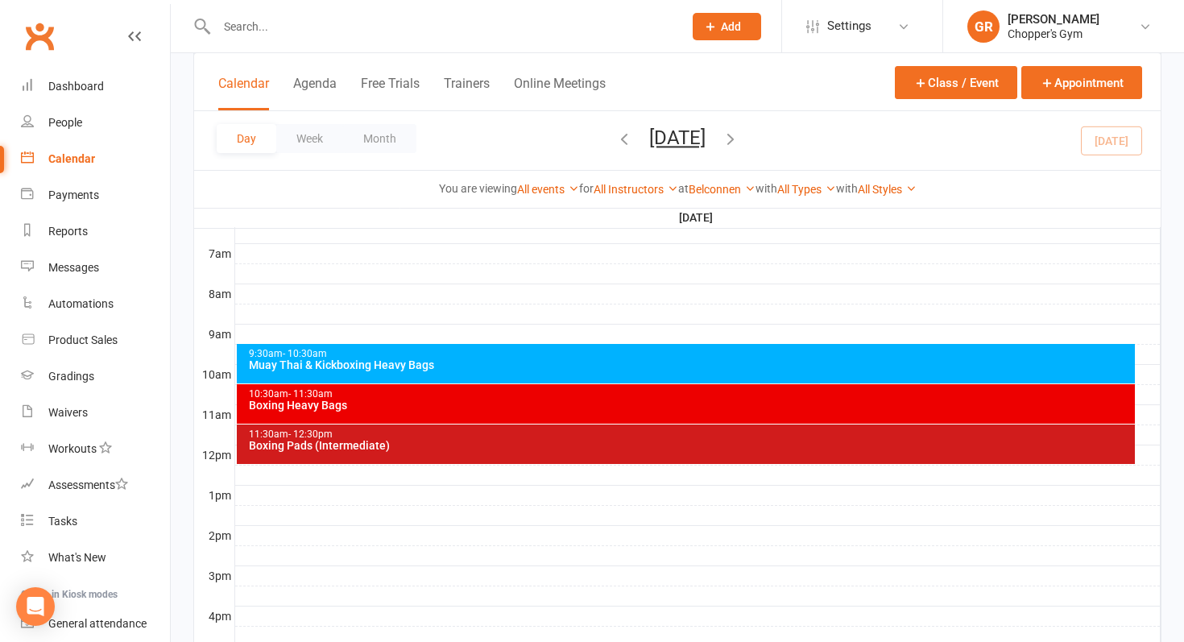
click at [544, 366] on div "Muay Thai & Kickboxing Heavy Bags" at bounding box center [690, 364] width 884 height 11
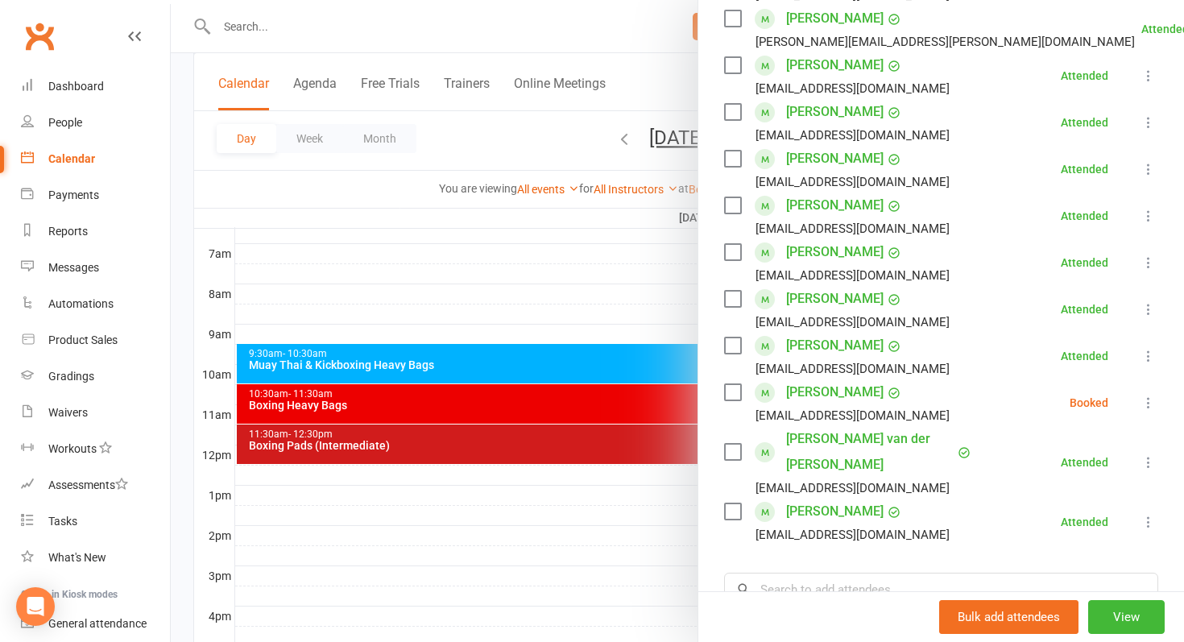
scroll to position [485, 0]
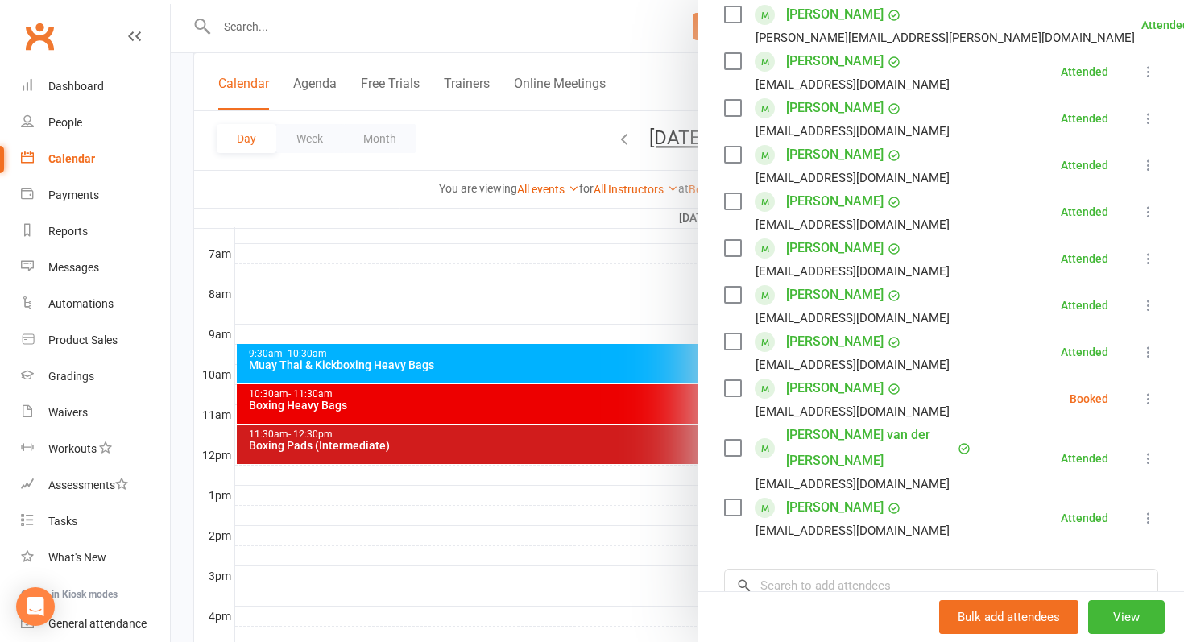
click at [500, 532] on div at bounding box center [677, 321] width 1013 height 642
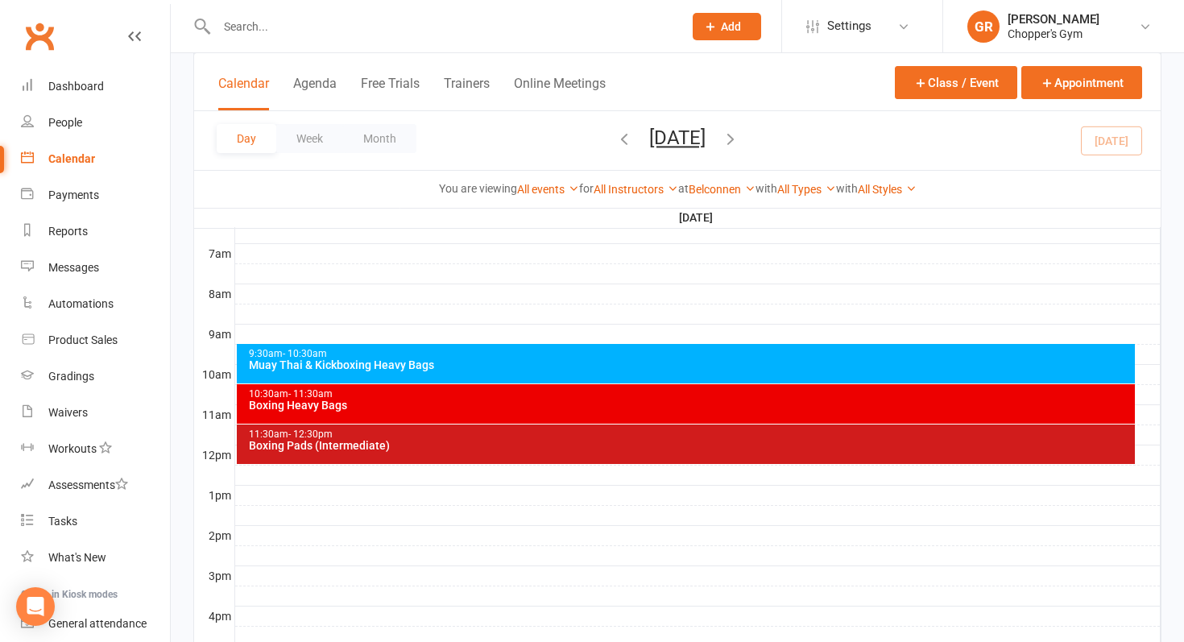
click at [398, 35] on input "text" at bounding box center [442, 26] width 460 height 23
click at [312, 134] on button "Week" at bounding box center [309, 138] width 67 height 29
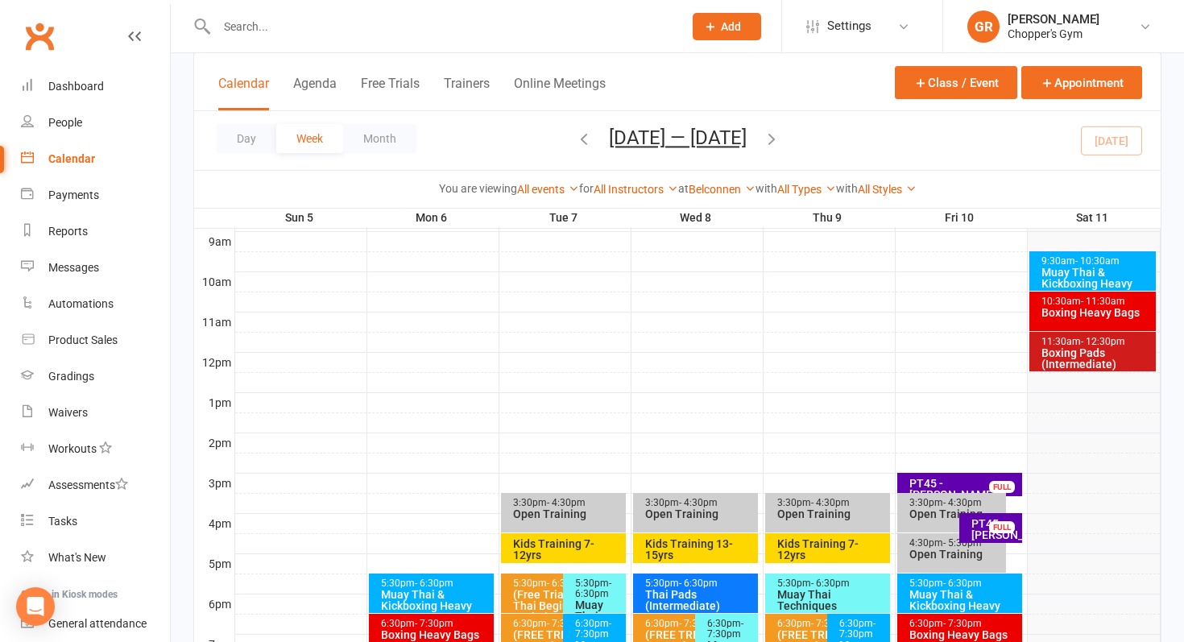
scroll to position [472, 0]
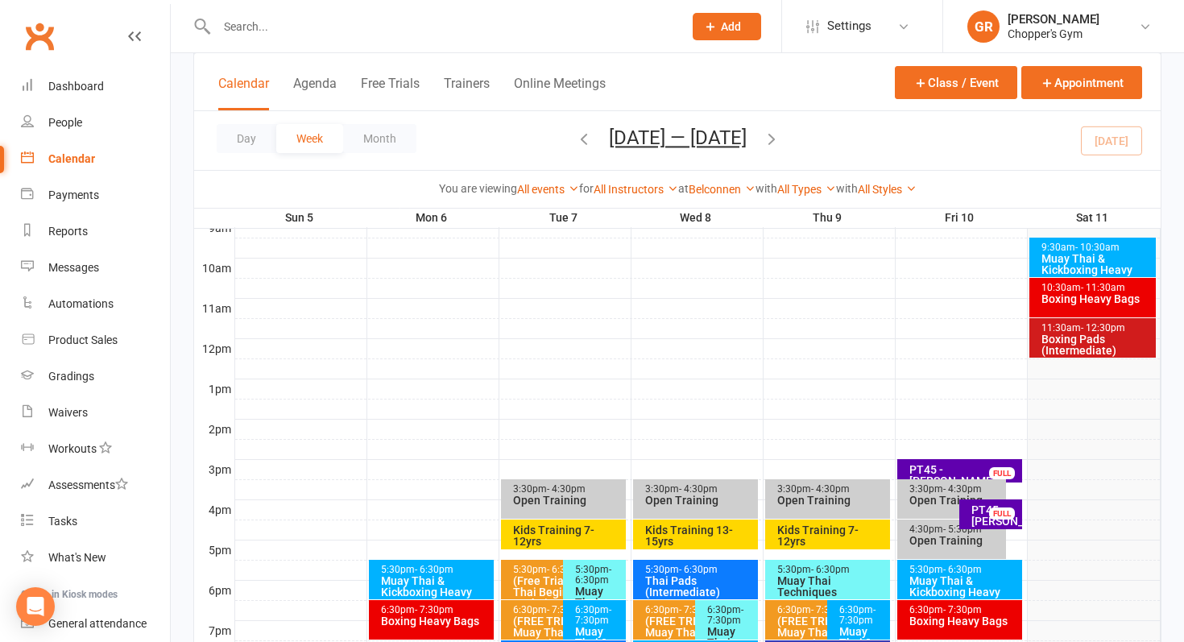
click at [585, 141] on icon "button" at bounding box center [584, 139] width 18 height 18
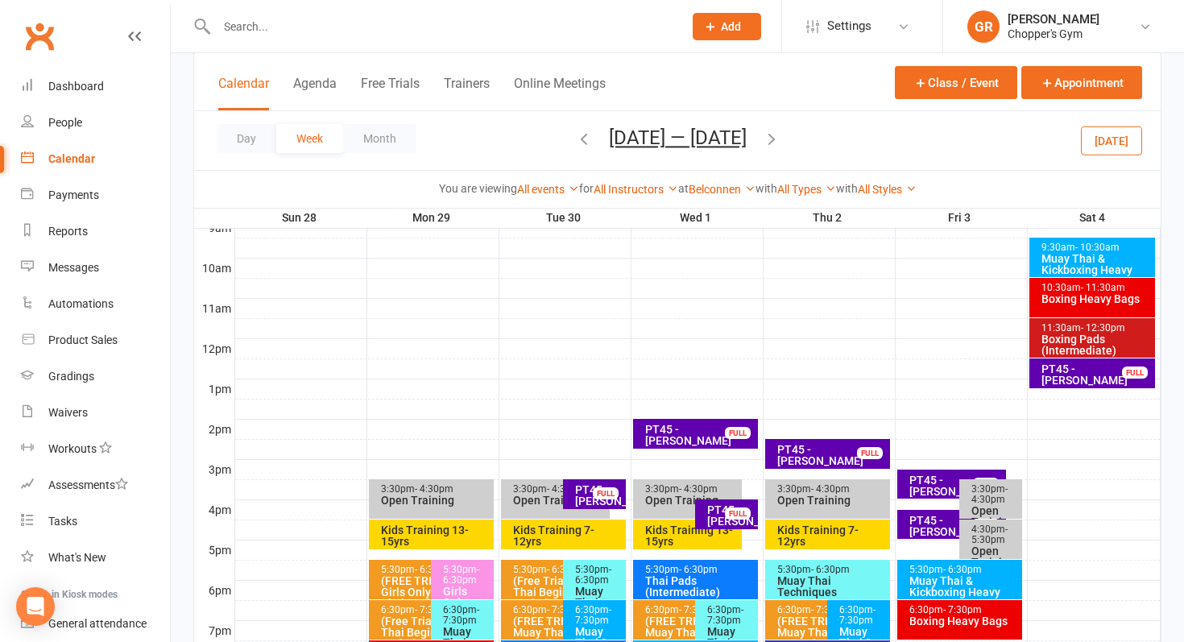
click at [575, 136] on icon "button" at bounding box center [584, 139] width 18 height 18
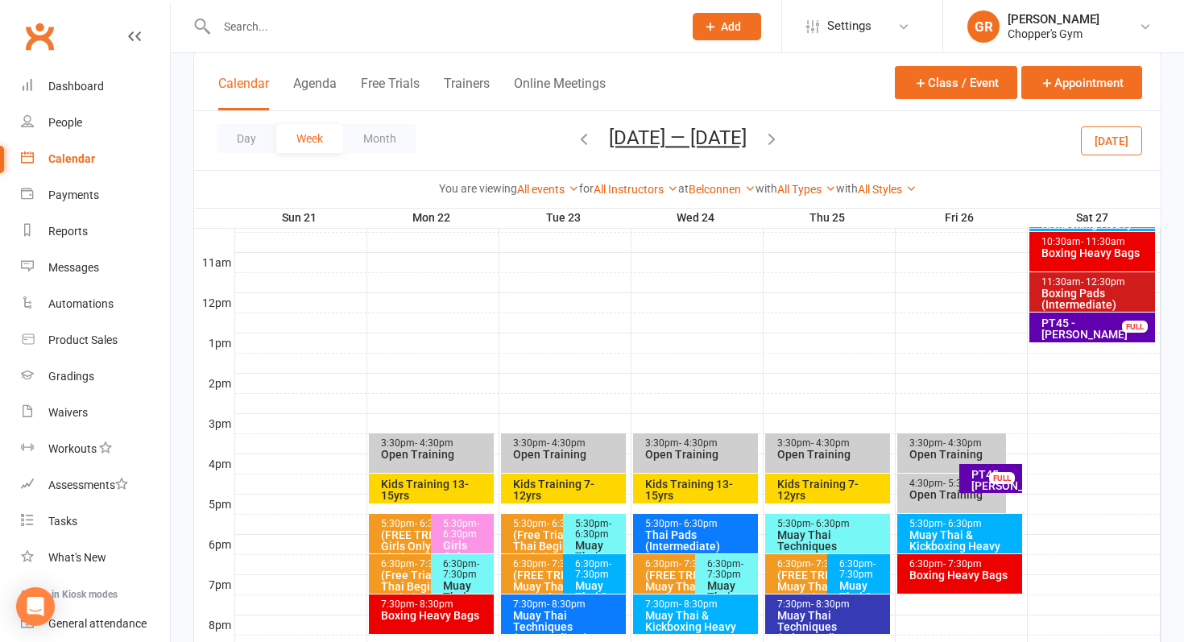
scroll to position [491, 0]
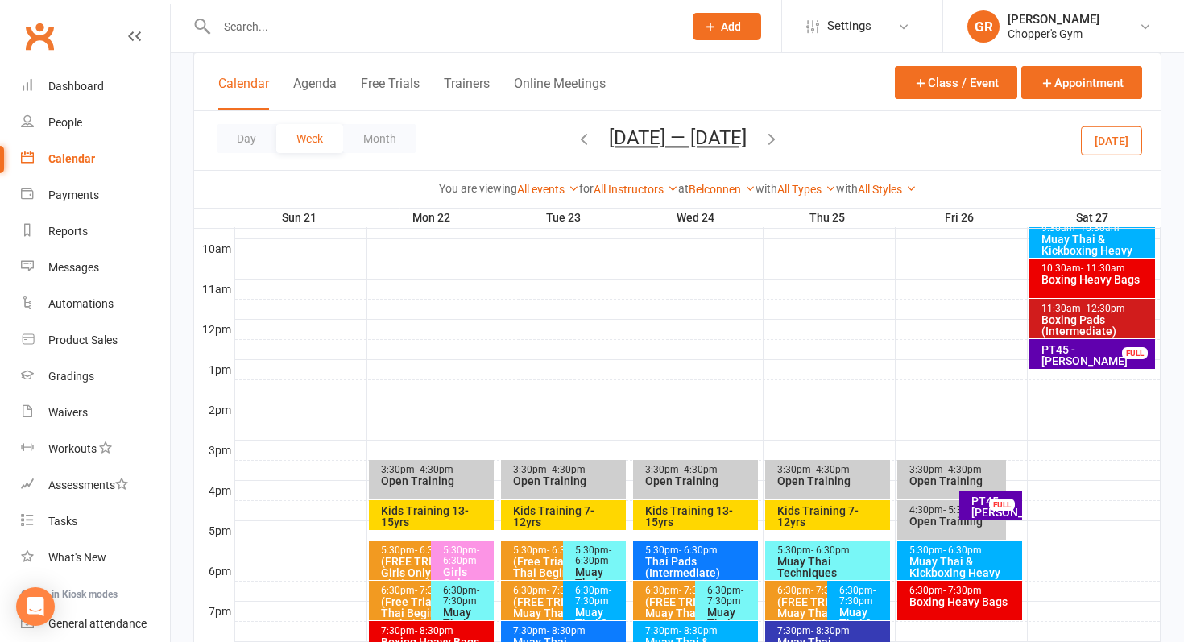
click at [1088, 234] on div "Muay Thai & Kickboxing Heavy Bags" at bounding box center [1095, 251] width 111 height 34
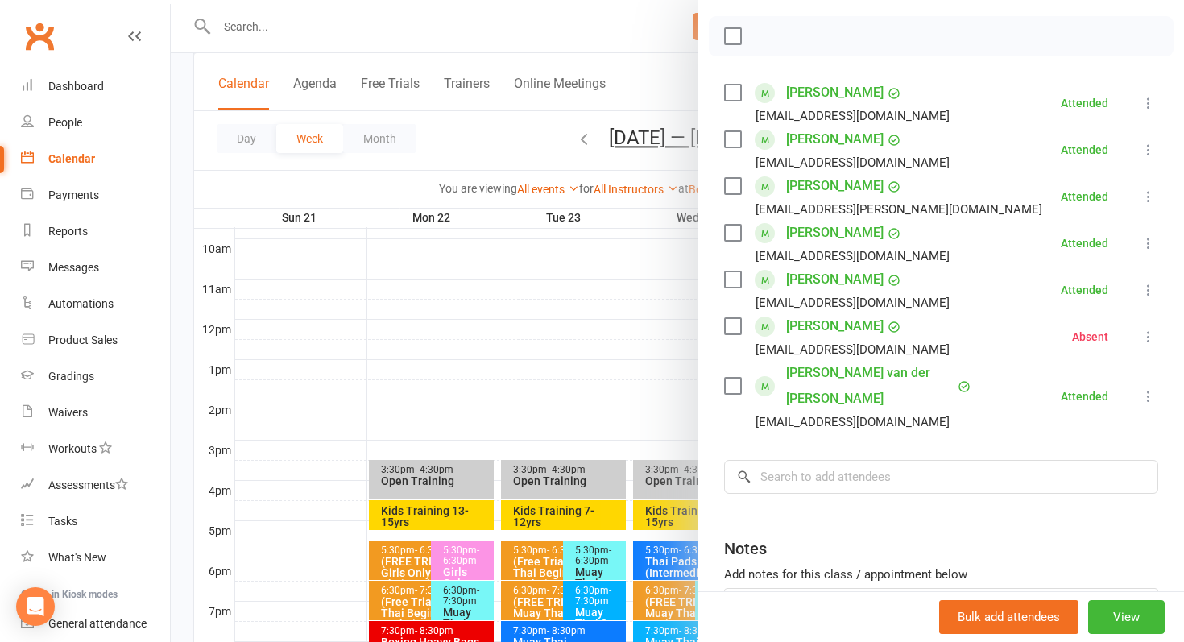
scroll to position [230, 0]
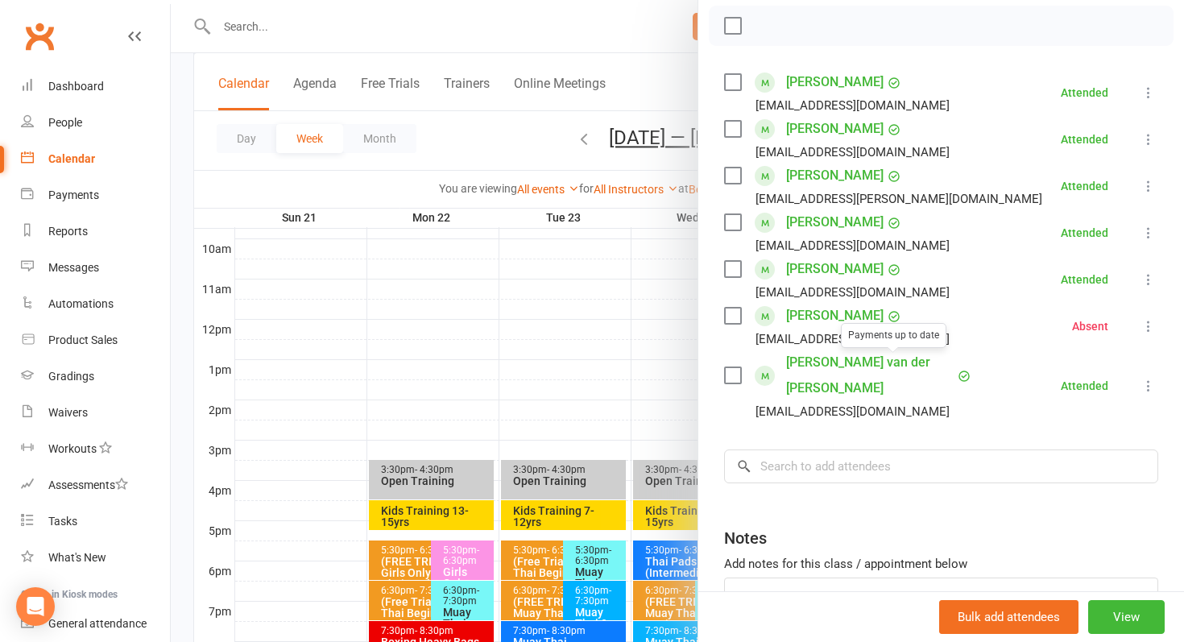
click at [611, 313] on div at bounding box center [677, 321] width 1013 height 642
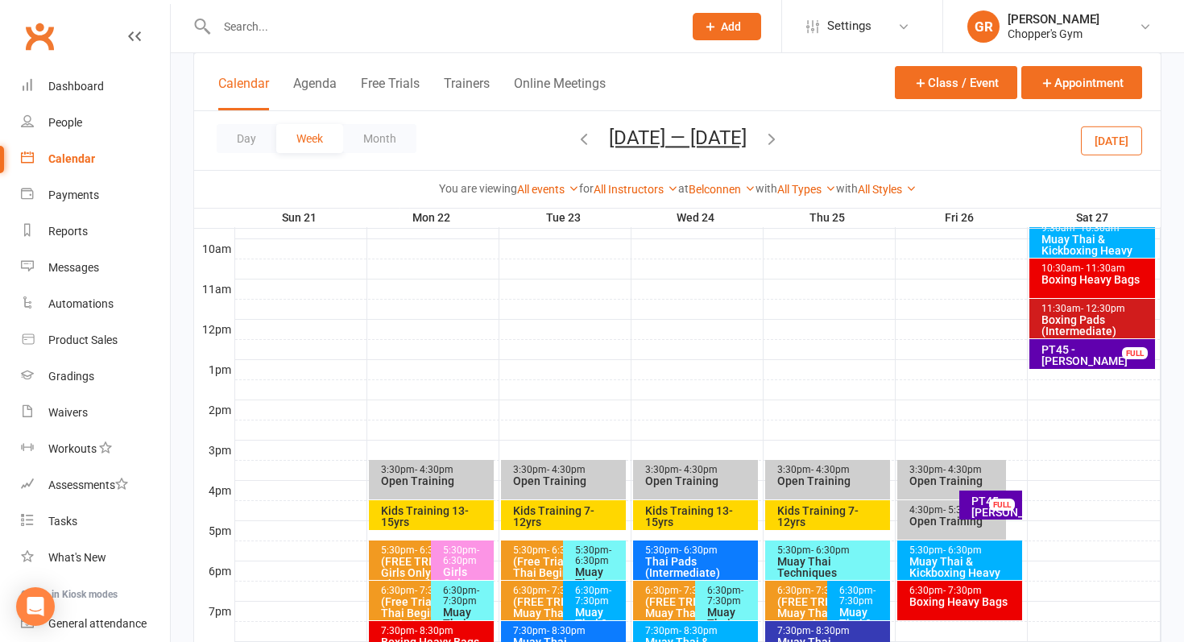
click at [945, 556] on div "Muay Thai & Kickboxing Heavy Bags" at bounding box center [963, 573] width 110 height 34
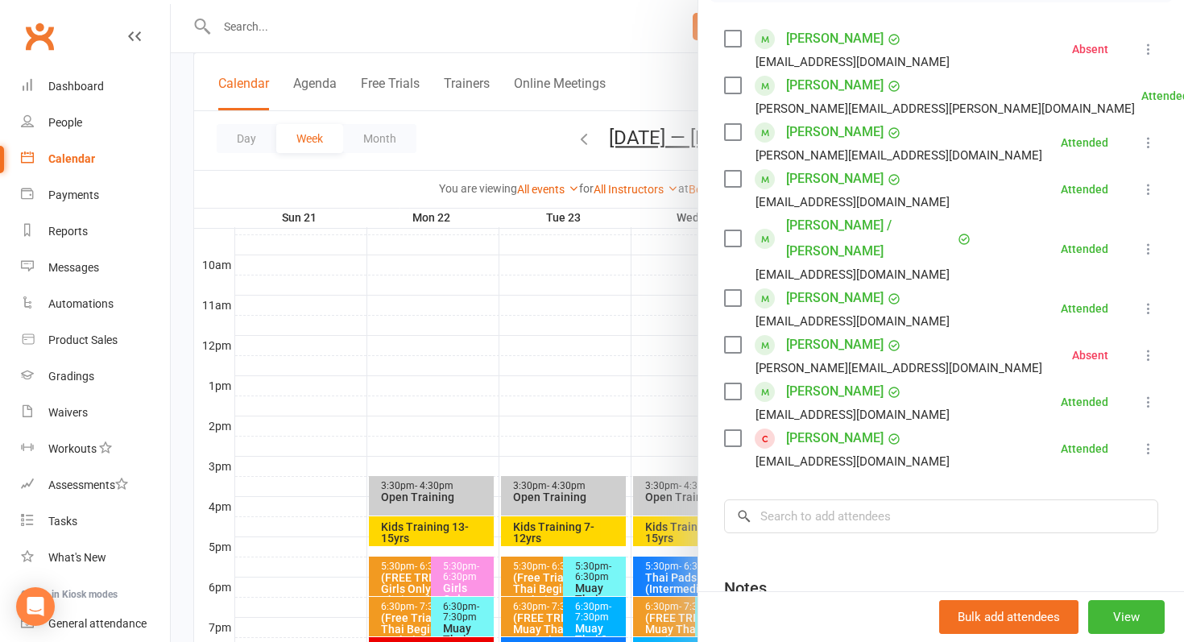
scroll to position [463, 0]
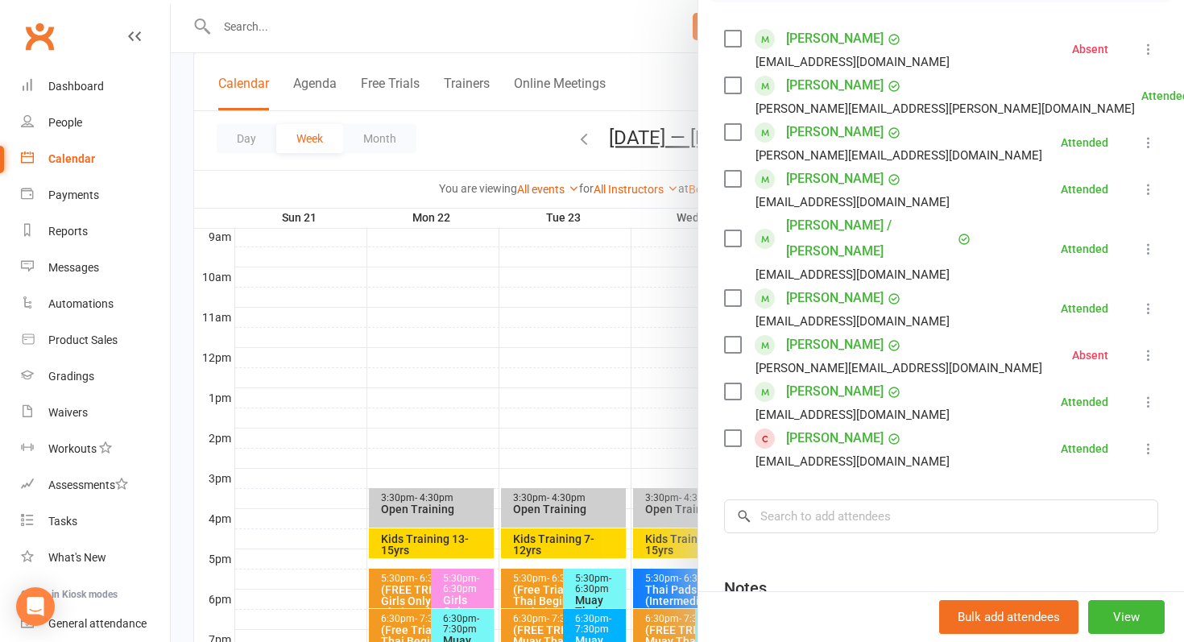
click at [613, 333] on div at bounding box center [677, 321] width 1013 height 642
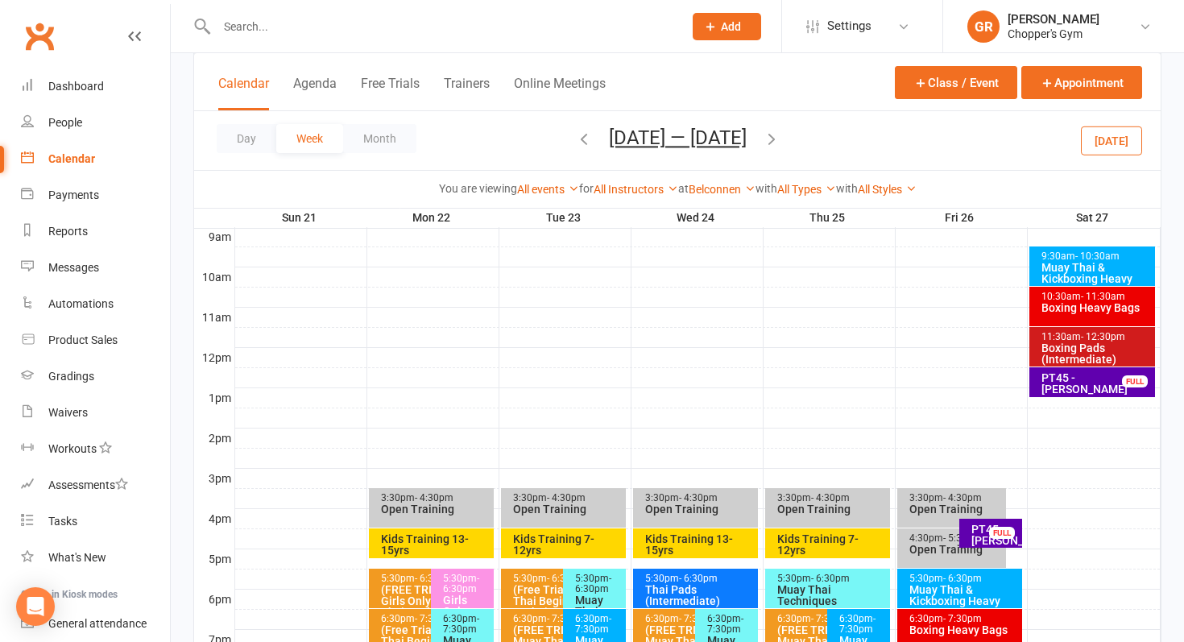
click at [935, 620] on div "6:30pm - 7:30pm" at bounding box center [963, 619] width 110 height 10
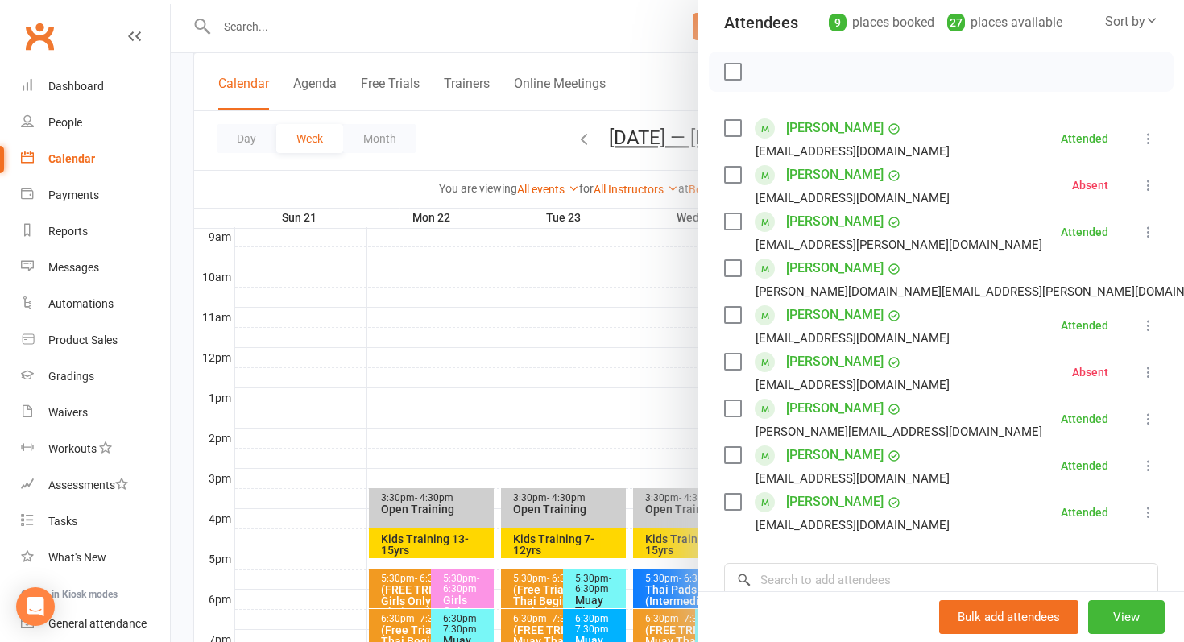
scroll to position [213, 0]
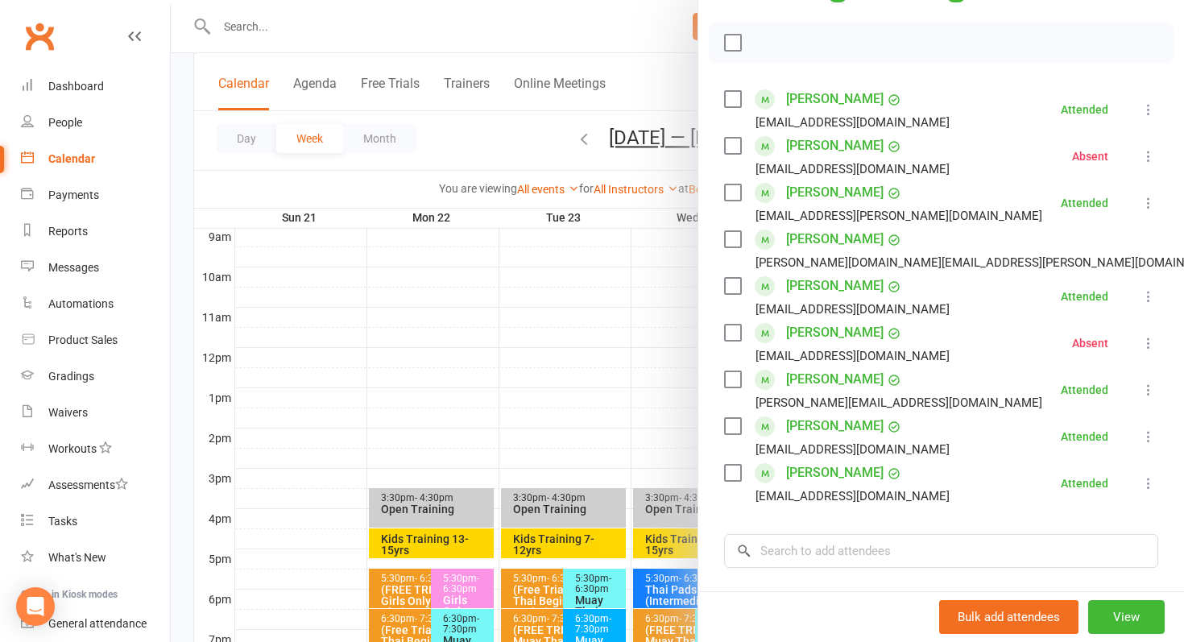
click at [610, 347] on div at bounding box center [677, 321] width 1013 height 642
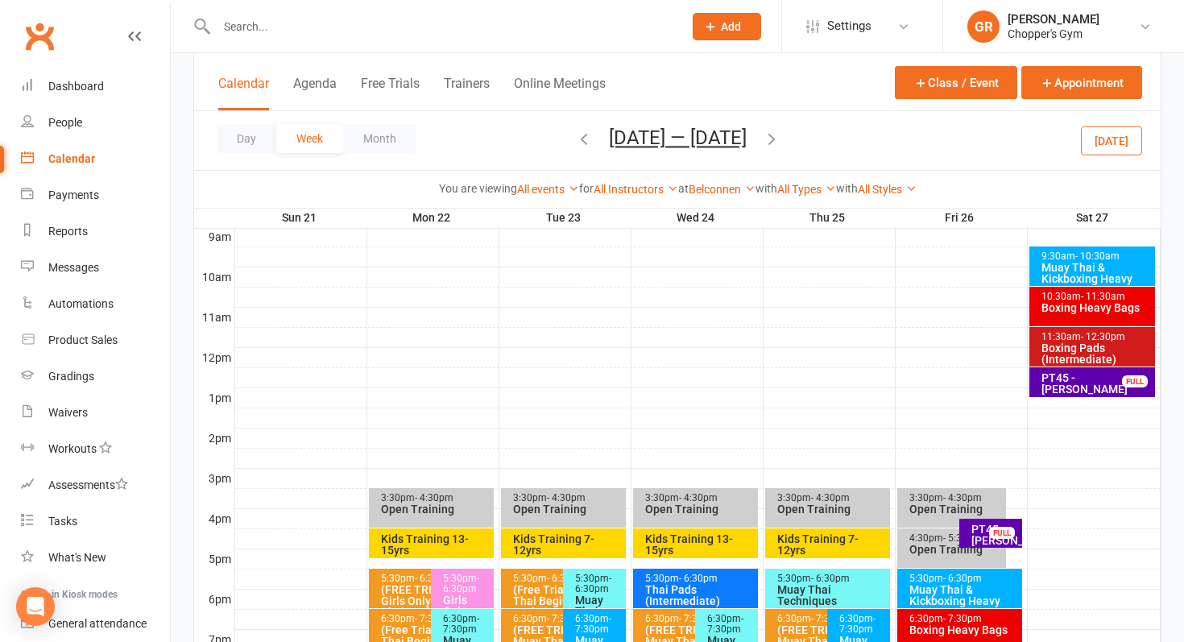
click at [338, 27] on input "text" at bounding box center [442, 26] width 460 height 23
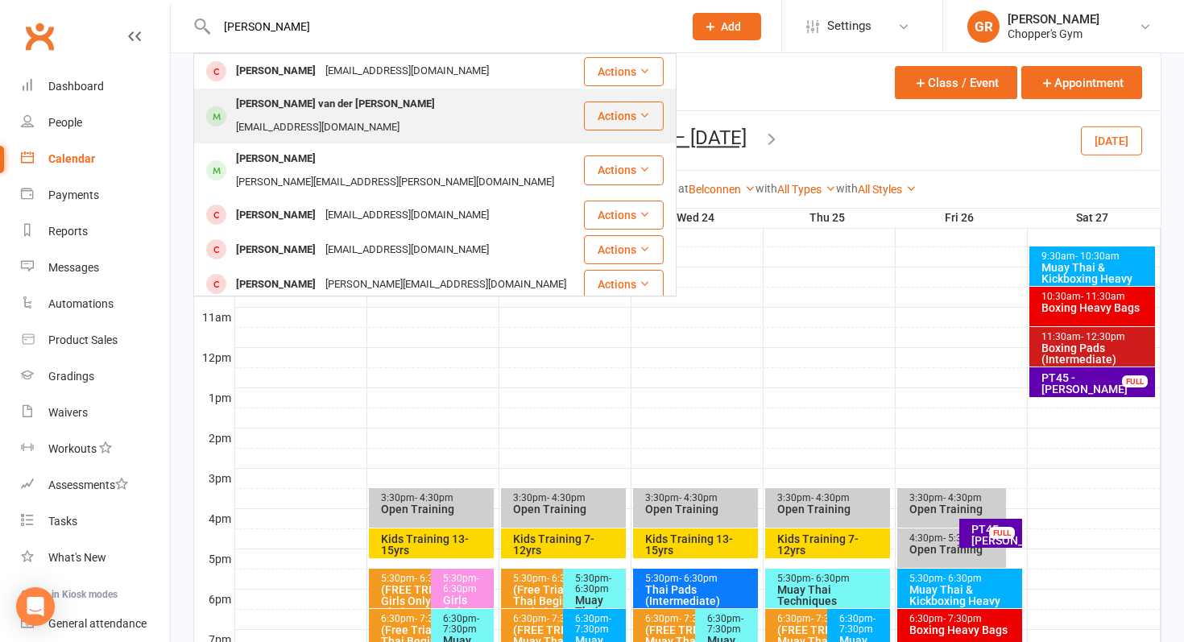
type input "leon va"
click at [308, 101] on div "leon van der walt" at bounding box center [335, 104] width 209 height 23
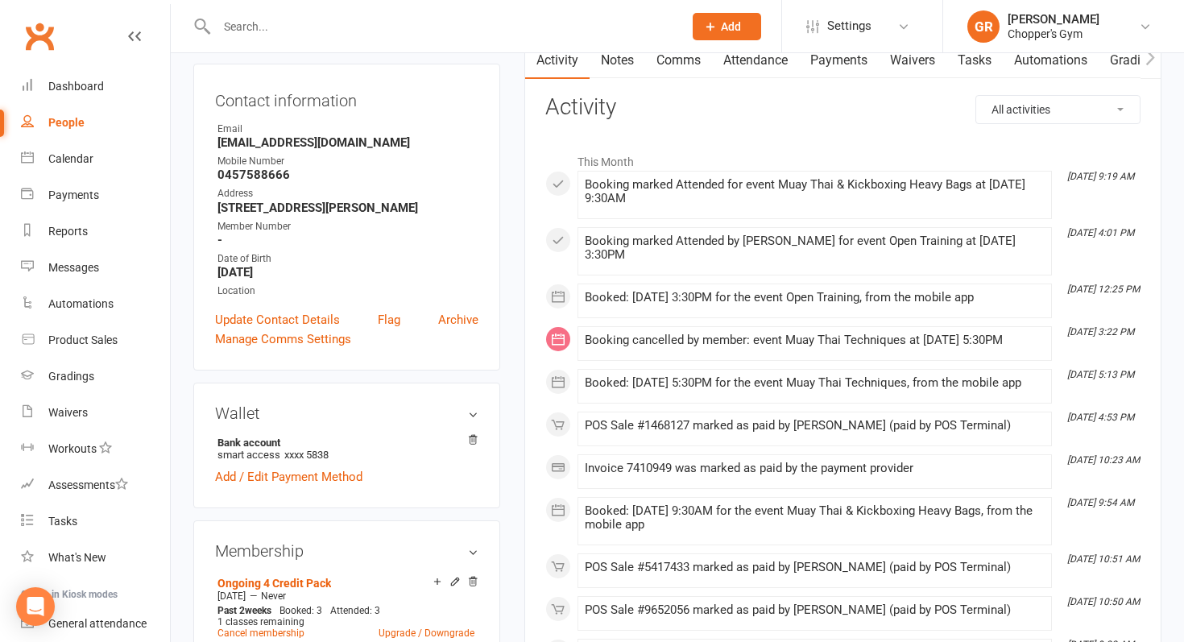
scroll to position [63, 0]
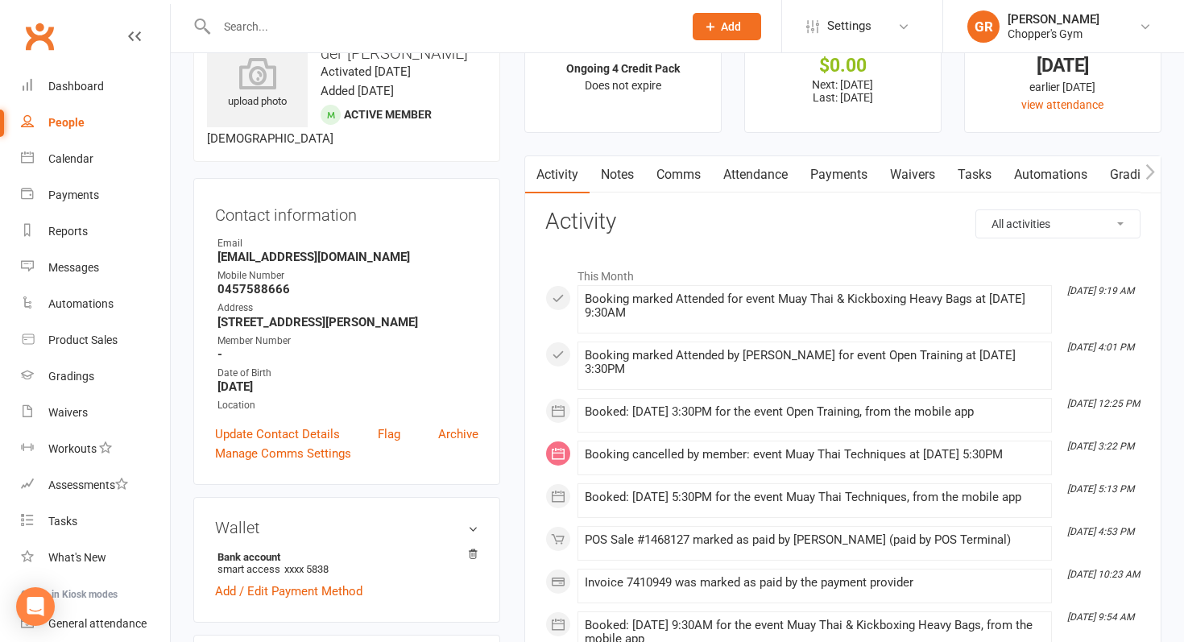
click at [853, 176] on link "Payments" at bounding box center [839, 174] width 80 height 37
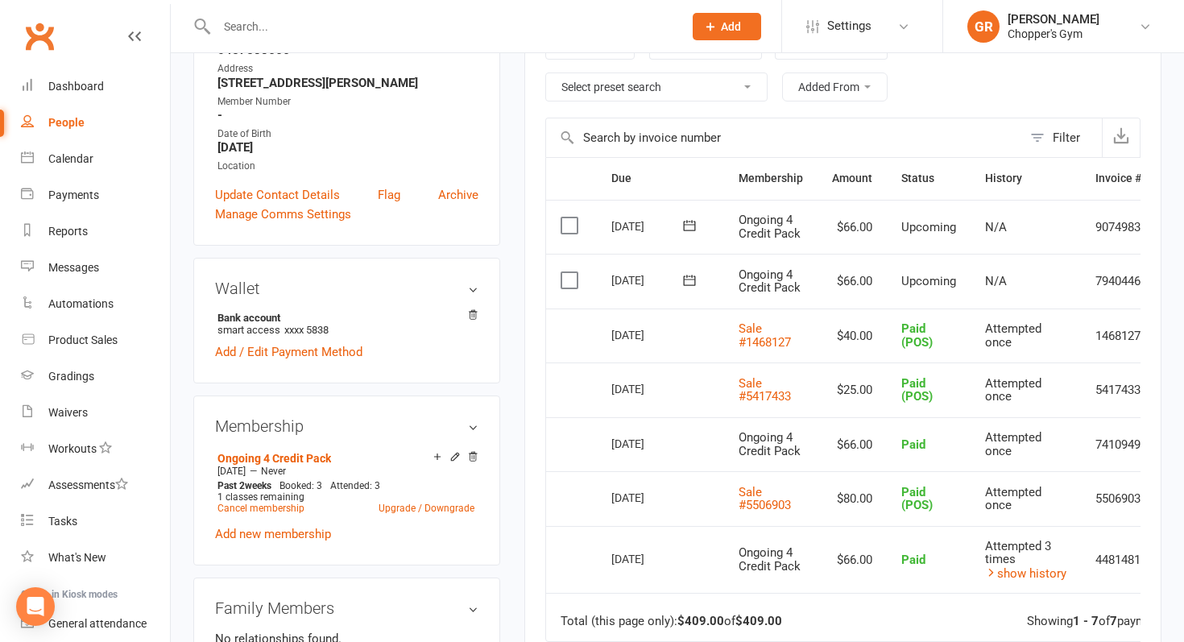
scroll to position [304, 0]
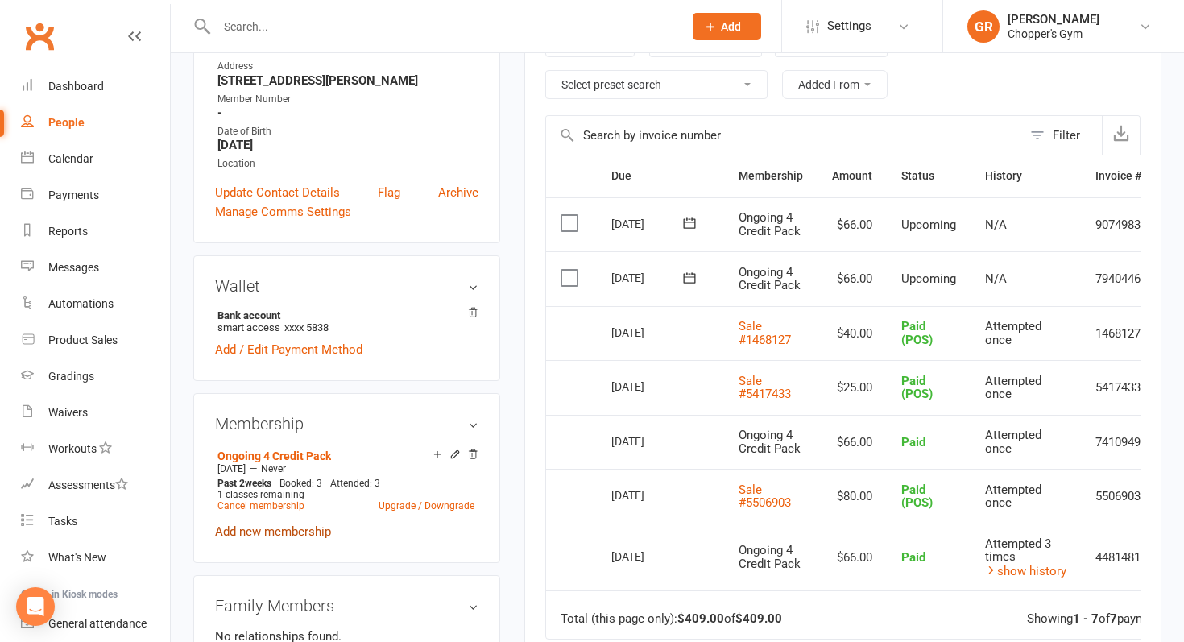
click at [277, 524] on link "Add new membership" at bounding box center [273, 531] width 116 height 14
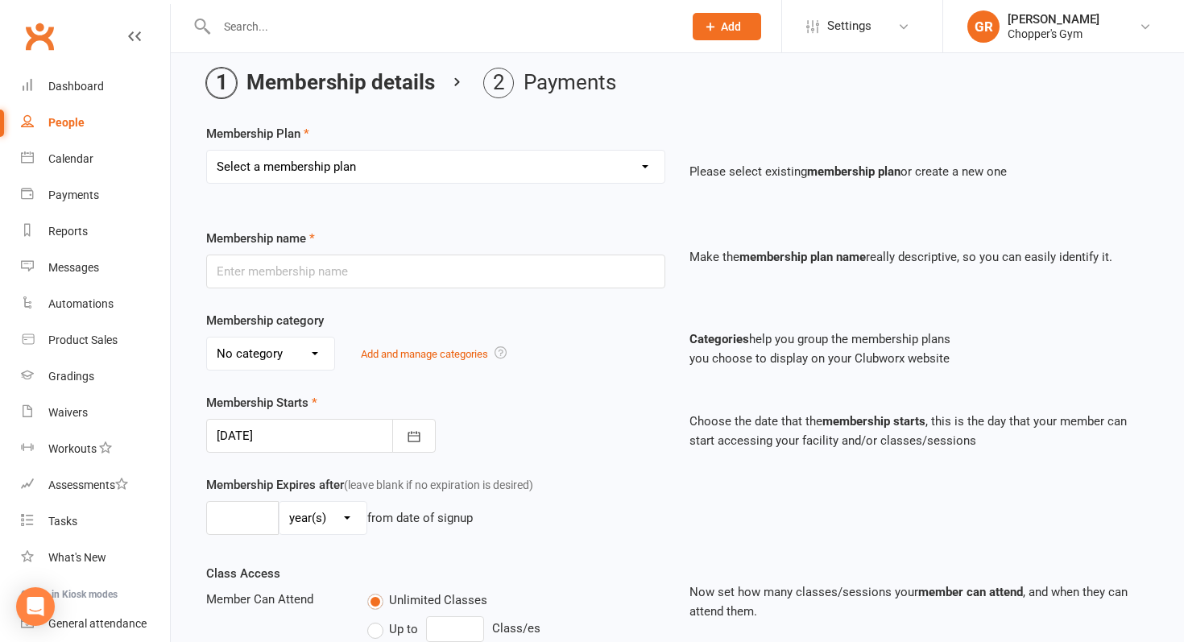
scroll to position [100, 0]
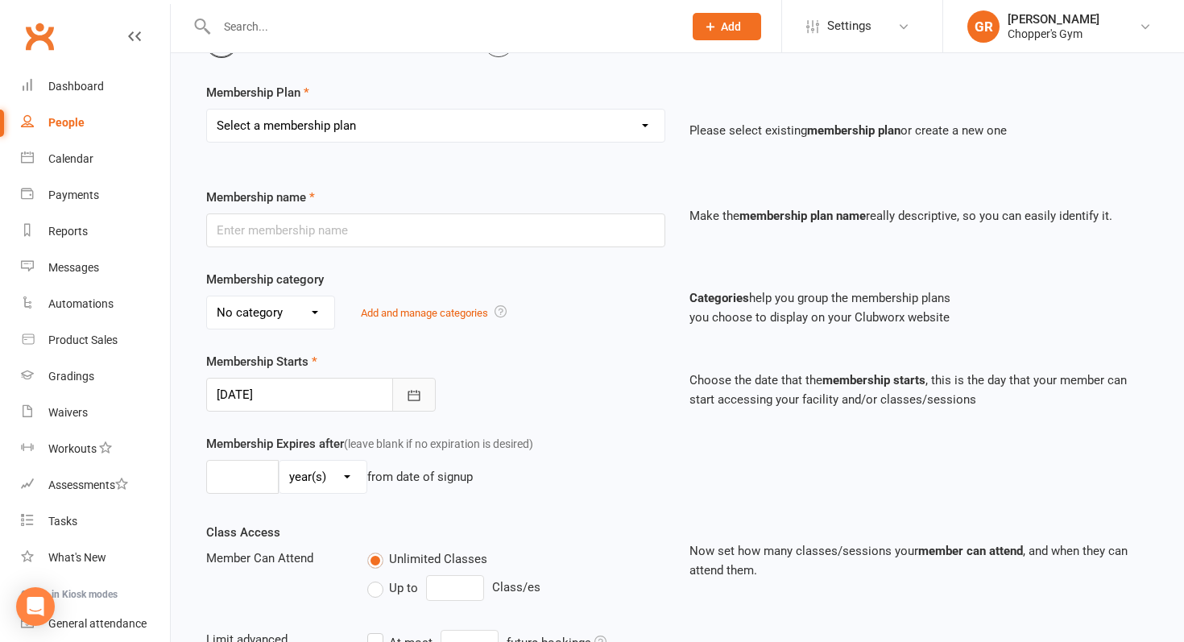
click at [406, 395] on icon "button" at bounding box center [414, 395] width 16 height 16
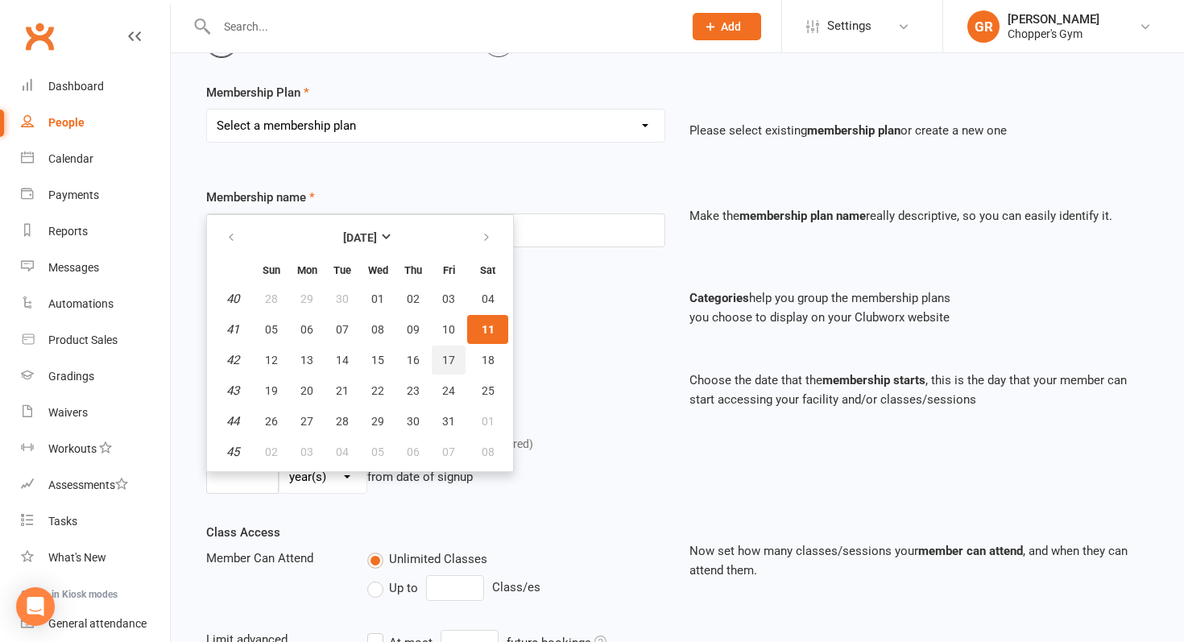
click at [444, 363] on span "17" at bounding box center [448, 360] width 13 height 13
type input "17 Oct 2025"
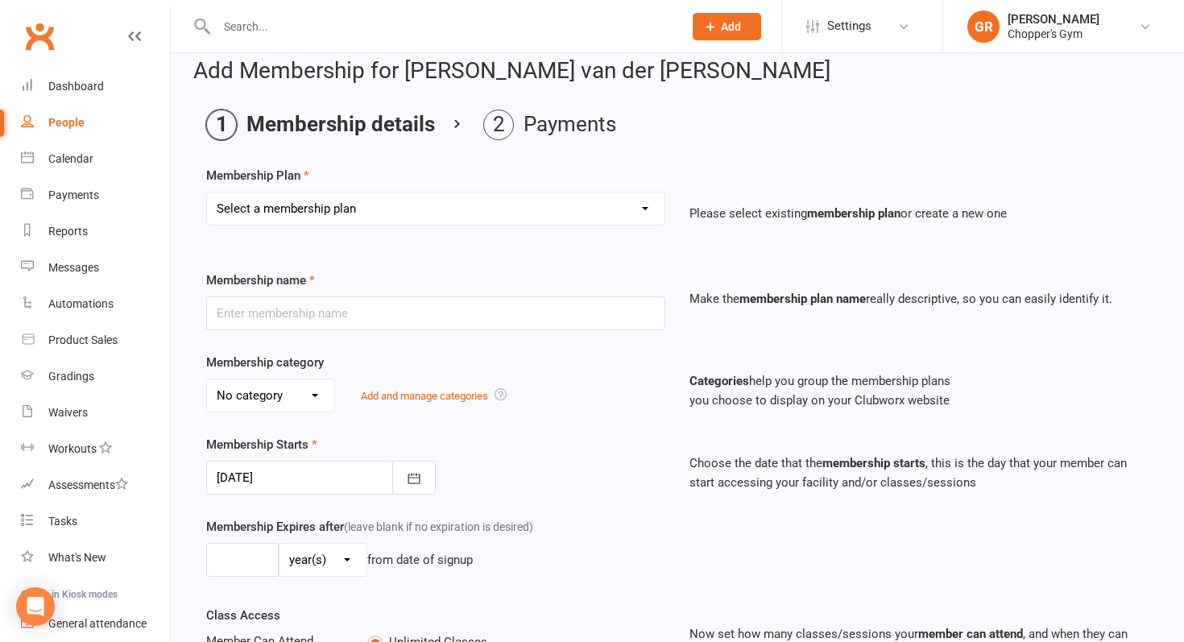
scroll to position [0, 0]
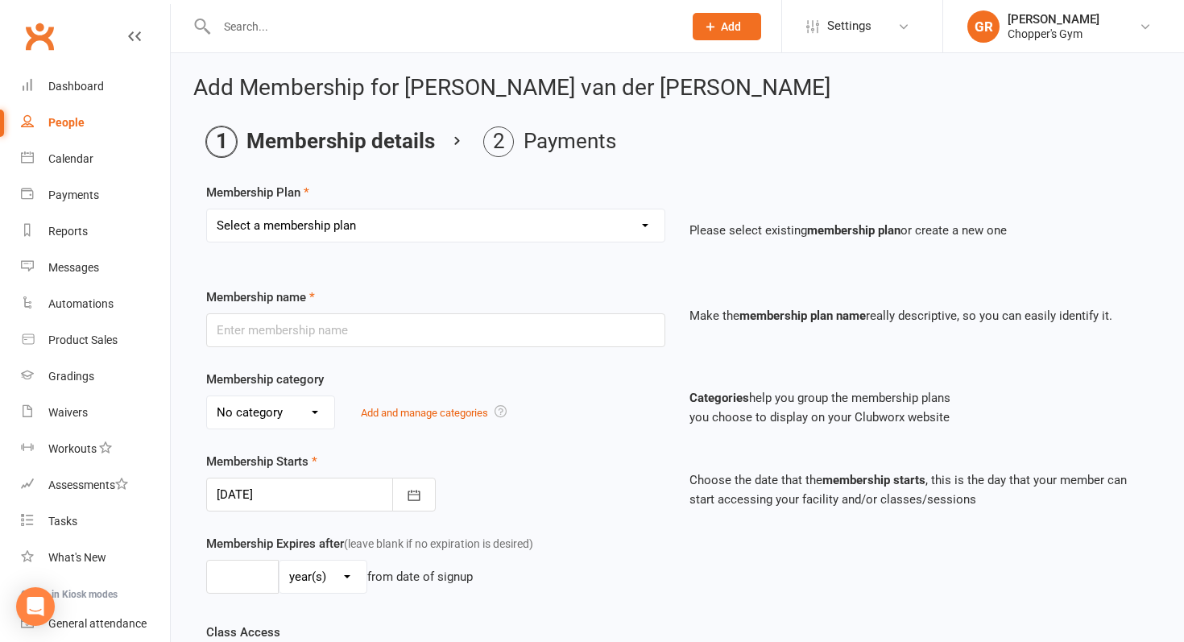
click at [581, 231] on select "Select a membership plan Create new Membership Plan Staff Membership Ongoing Un…" at bounding box center [435, 225] width 457 height 32
click at [649, 218] on select "Select a membership plan Create new Membership Plan Staff Membership Ongoing Un…" at bounding box center [435, 225] width 457 height 32
click at [581, 237] on select "Select a membership plan Create new Membership Plan Staff Membership Ongoing Un…" at bounding box center [435, 225] width 457 height 32
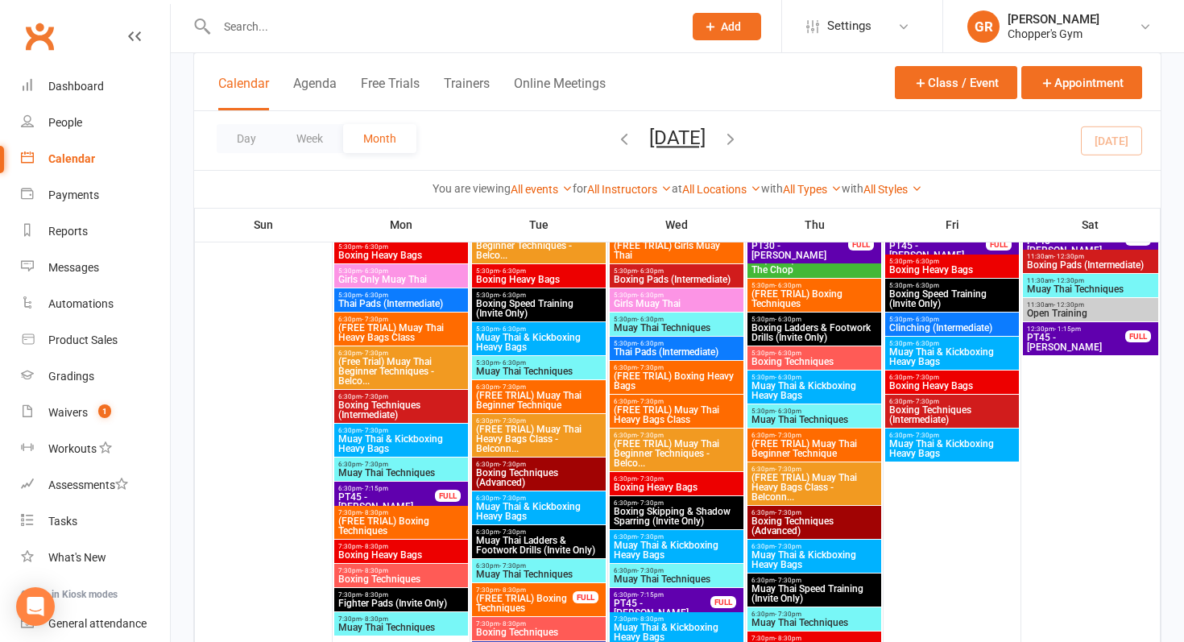
scroll to position [281, 0]
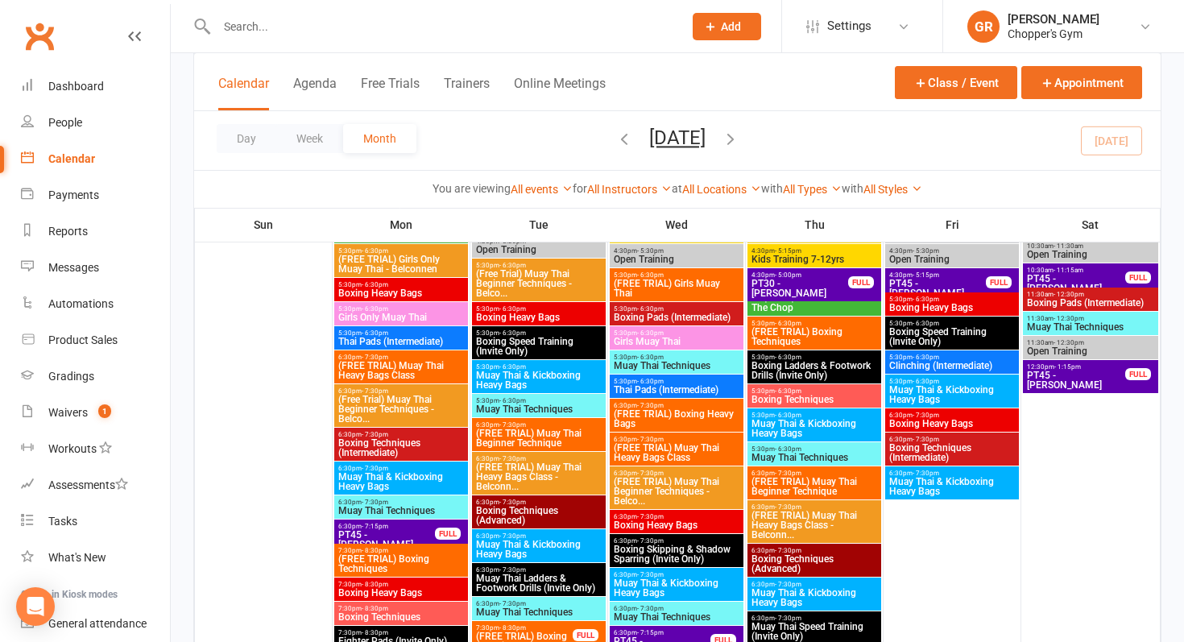
click at [267, 19] on input "text" at bounding box center [442, 26] width 460 height 23
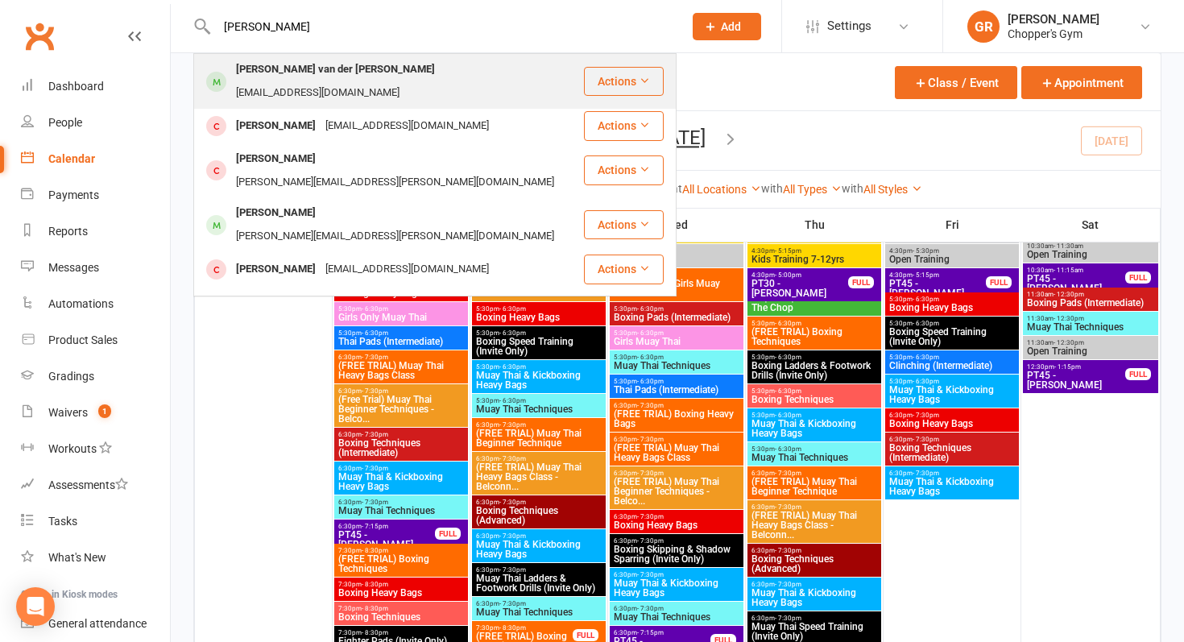
type input "leon van"
click at [273, 64] on div "[PERSON_NAME] van der [PERSON_NAME]" at bounding box center [335, 69] width 209 height 23
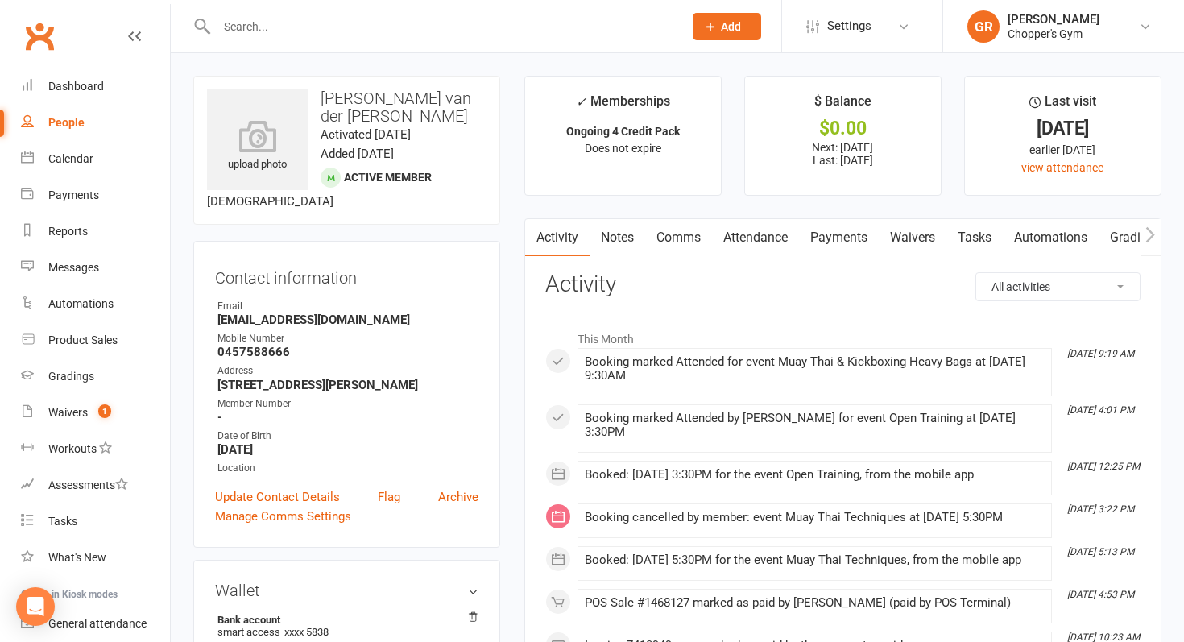
click at [830, 238] on link "Payments" at bounding box center [839, 237] width 80 height 37
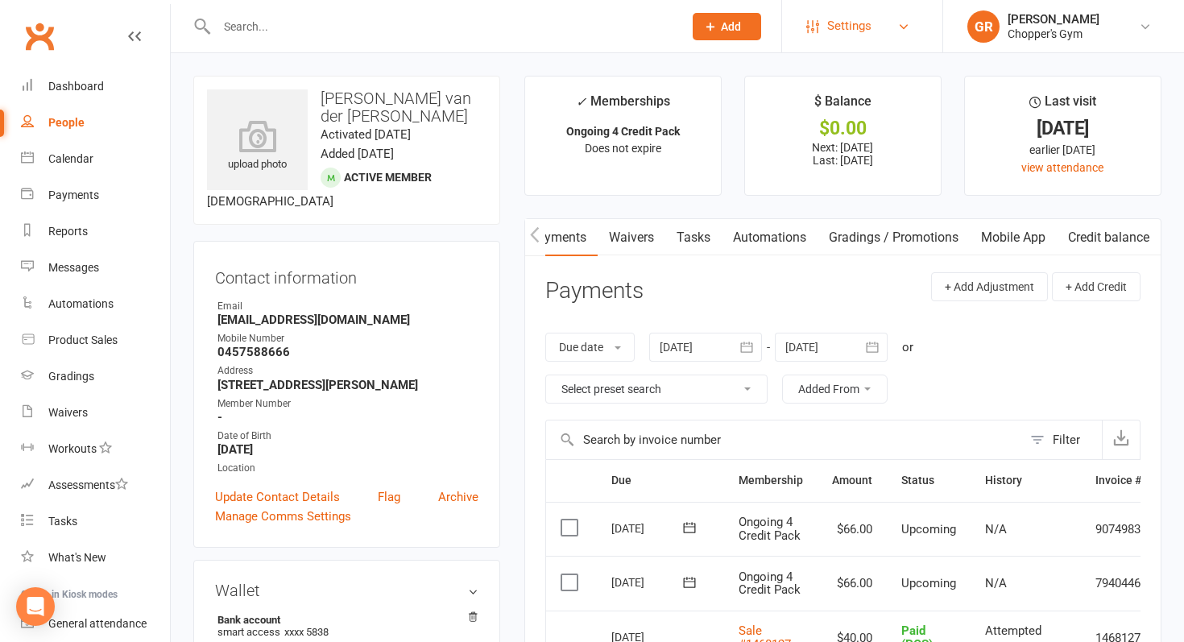
click at [876, 27] on link "Settings" at bounding box center [862, 26] width 112 height 36
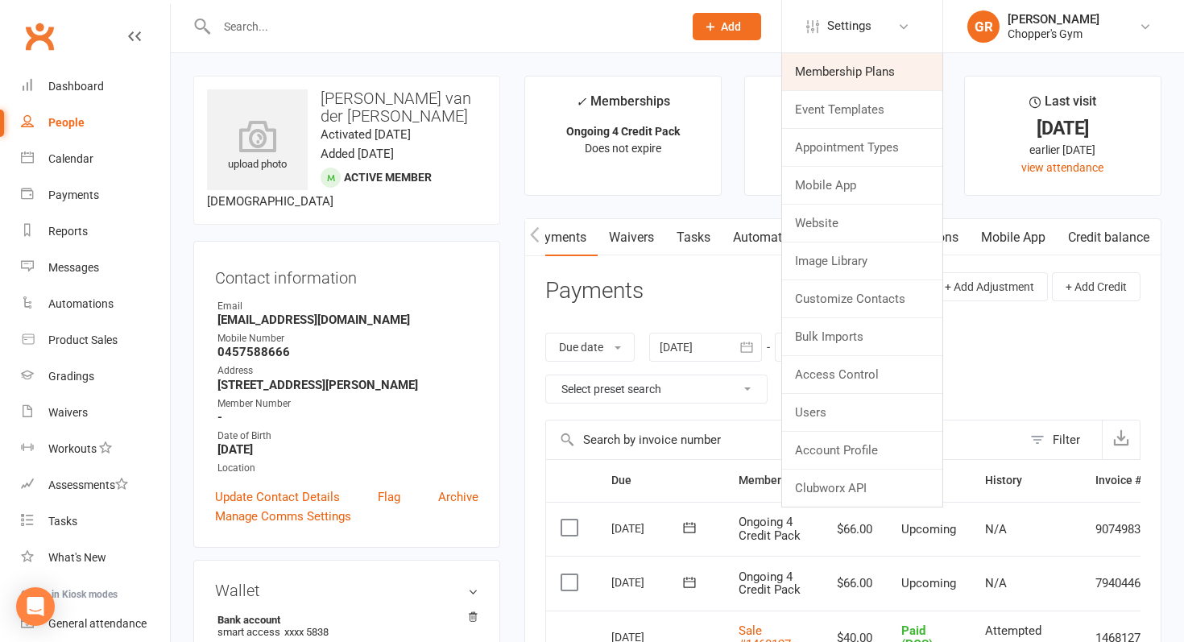
click at [867, 63] on link "Membership Plans" at bounding box center [862, 71] width 160 height 37
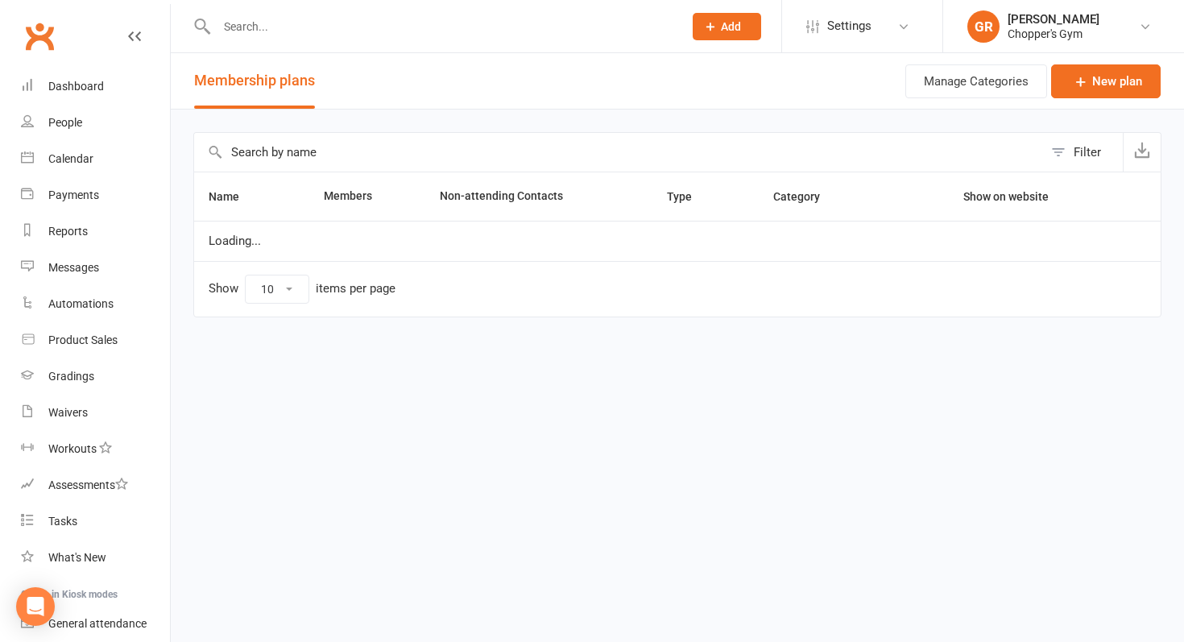
select select "25"
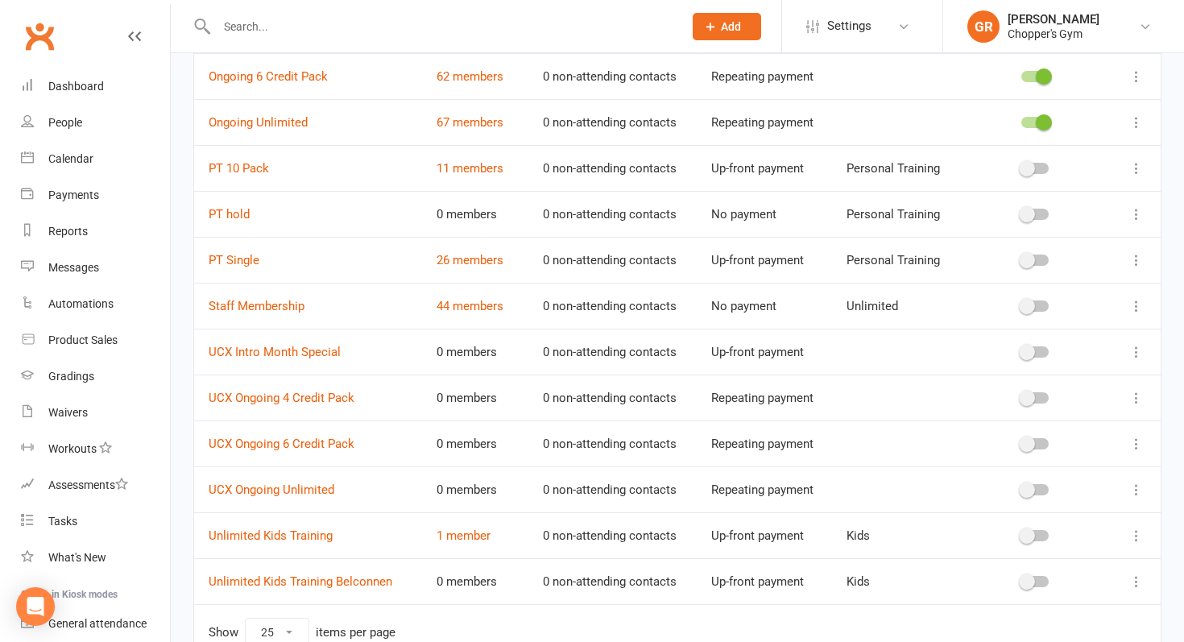
scroll to position [722, 0]
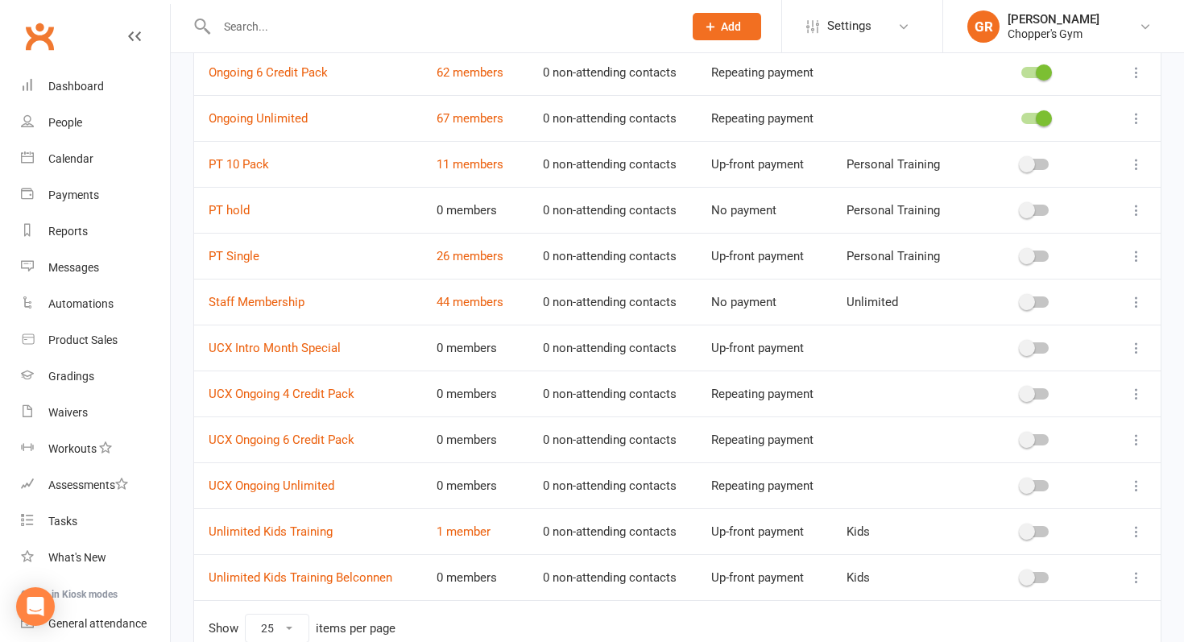
click at [1141, 397] on icon at bounding box center [1136, 394] width 16 height 16
click at [1068, 425] on link "Edit" at bounding box center [1065, 425] width 159 height 32
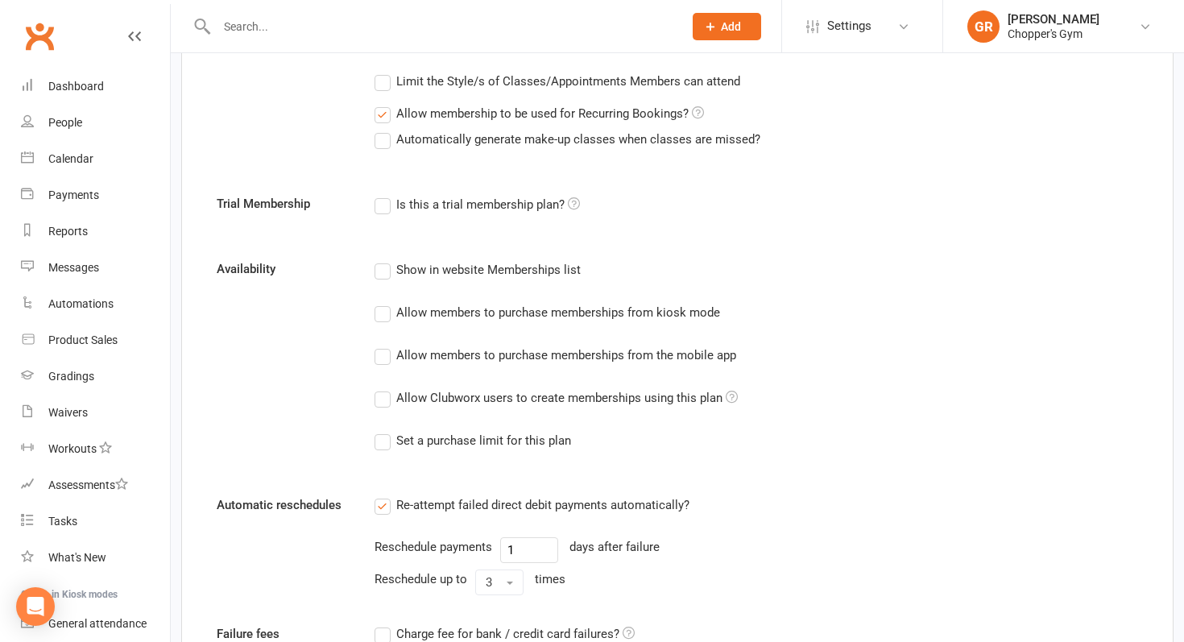
scroll to position [937, 0]
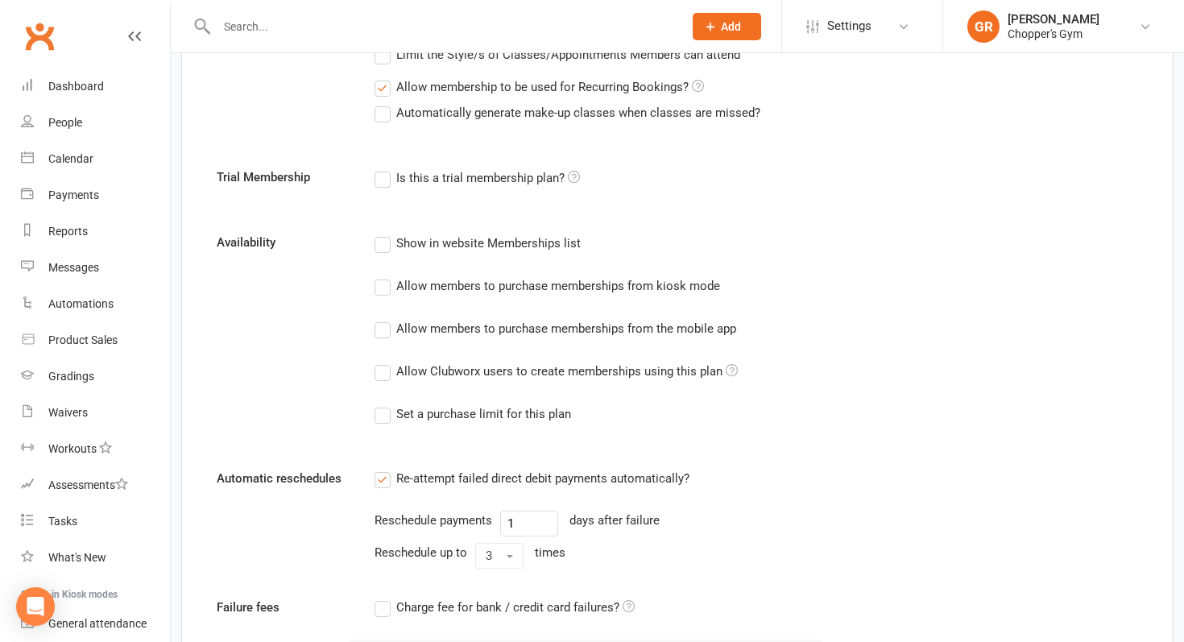
click at [378, 370] on label "Allow Clubworx users to create memberships using this plan" at bounding box center [555, 371] width 363 height 19
click at [378, 362] on input "Allow Clubworx users to create memberships using this plan" at bounding box center [379, 362] width 10 height 0
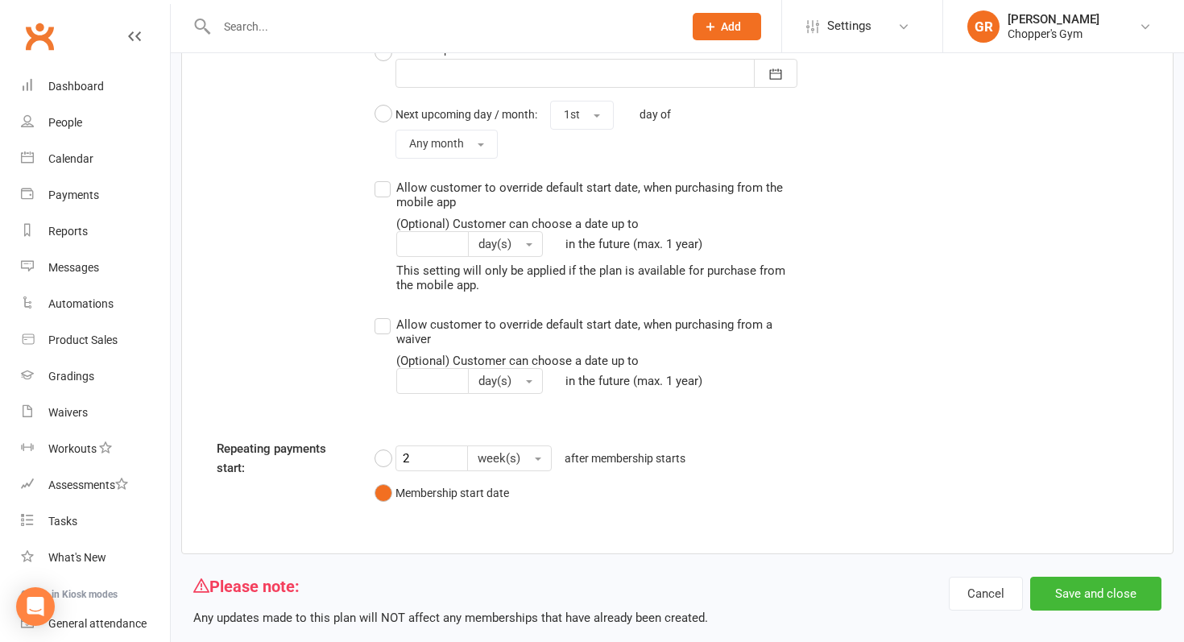
scroll to position [1810, 0]
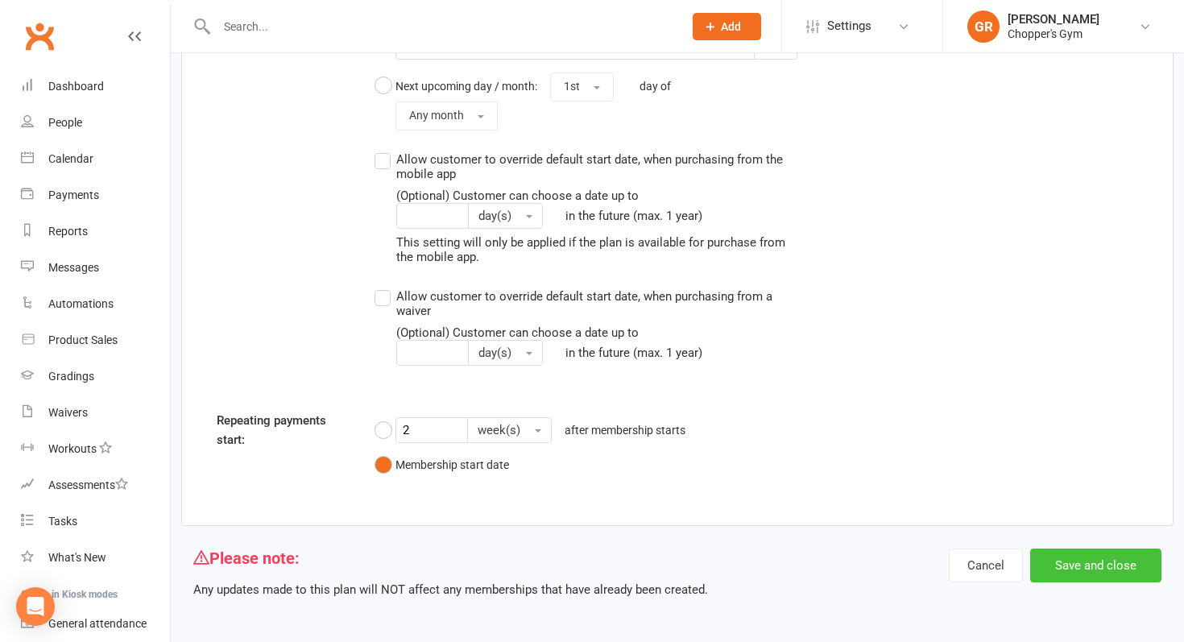
click at [1067, 565] on button "Save and close" at bounding box center [1095, 565] width 131 height 34
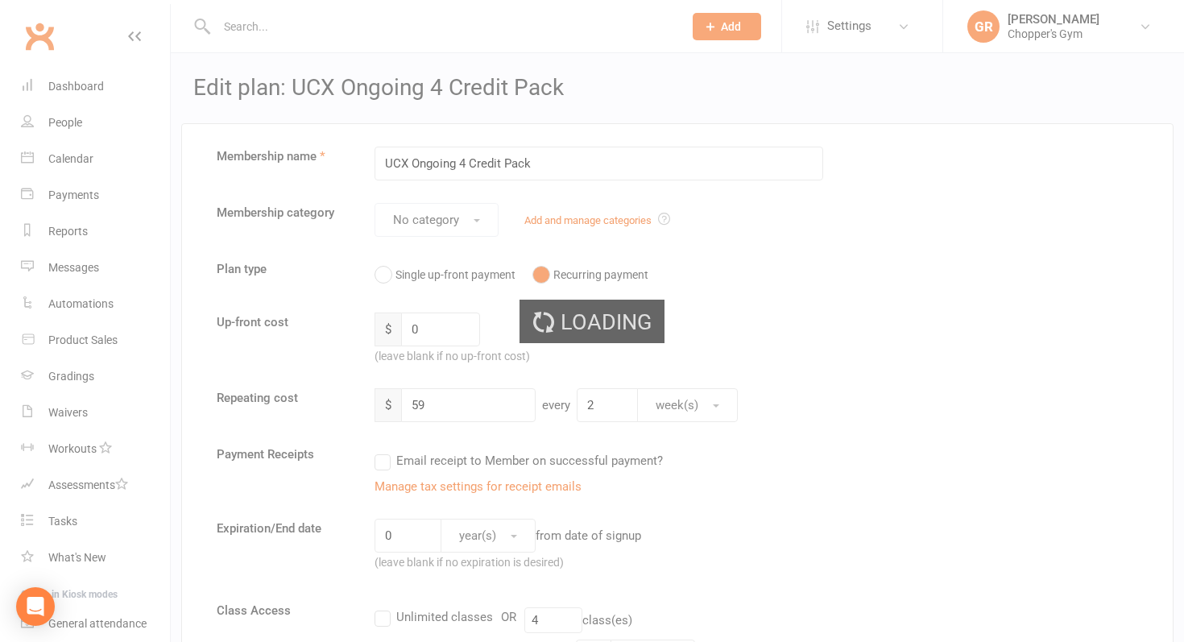
select select "25"
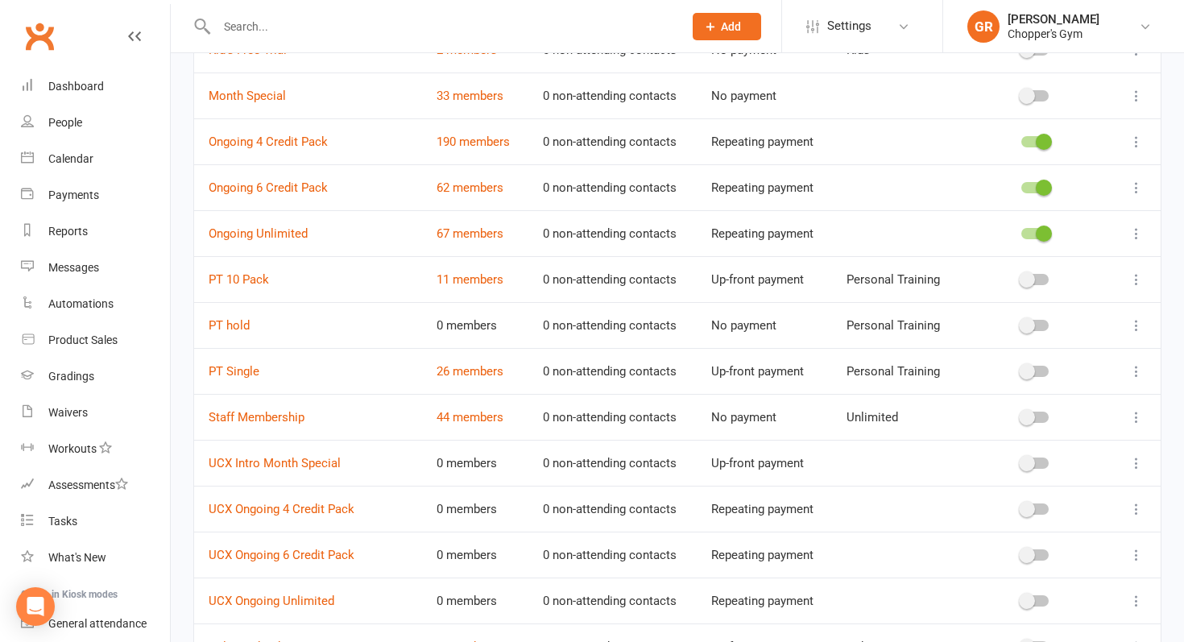
scroll to position [805, 0]
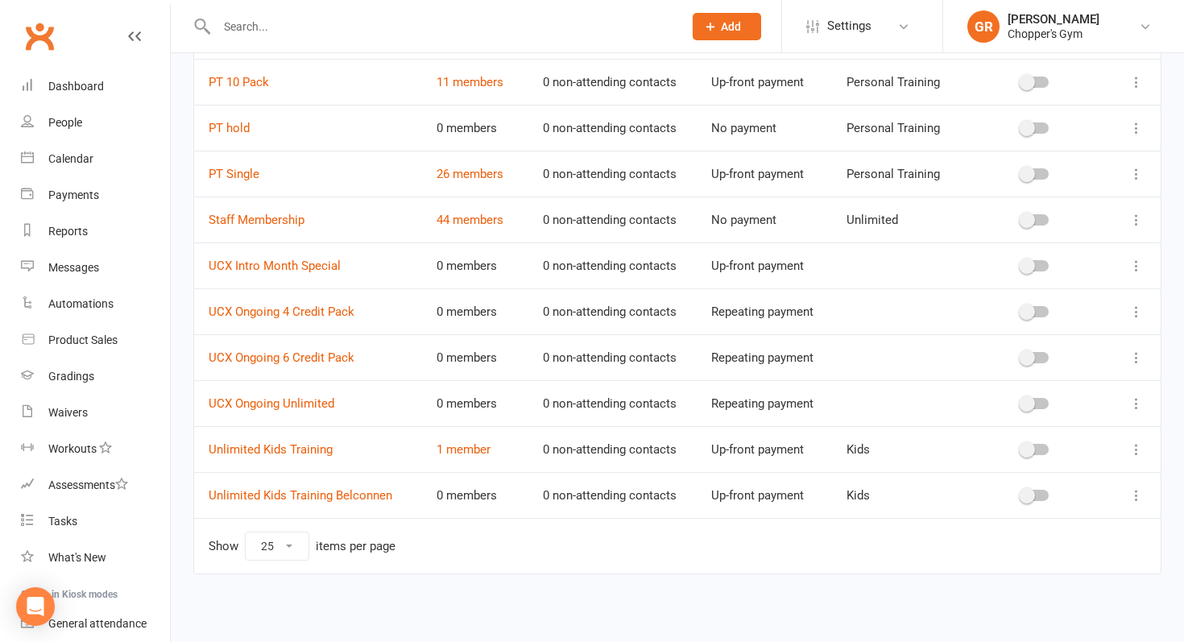
click at [1134, 359] on icon at bounding box center [1136, 358] width 16 height 16
click at [1053, 387] on link "Edit" at bounding box center [1065, 389] width 159 height 32
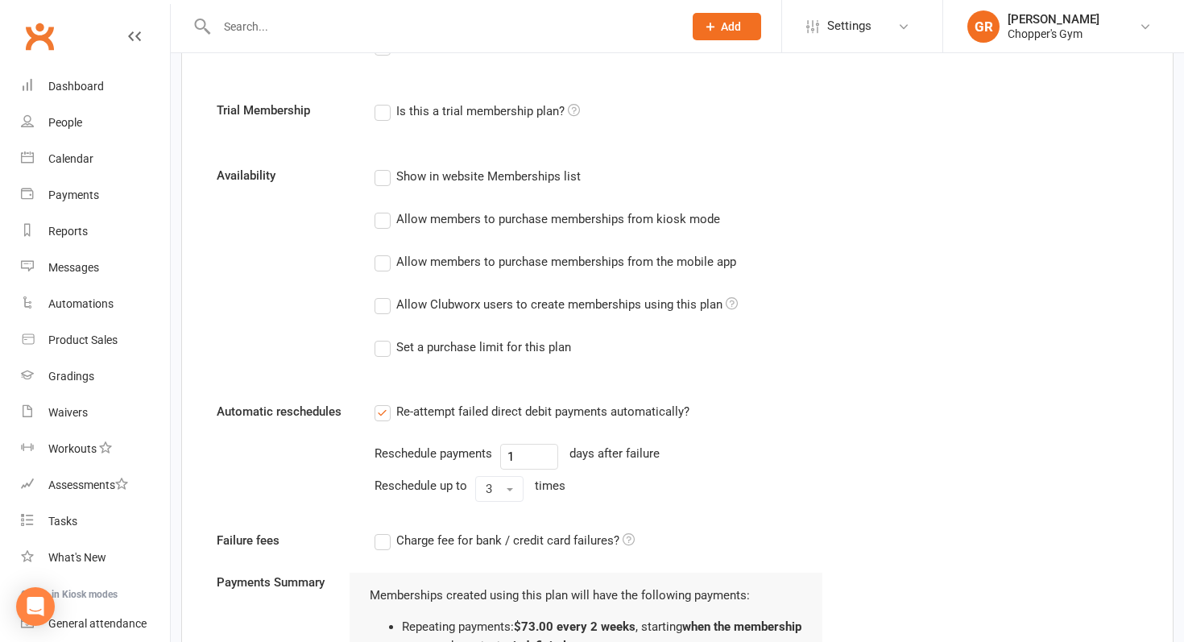
scroll to position [1057, 0]
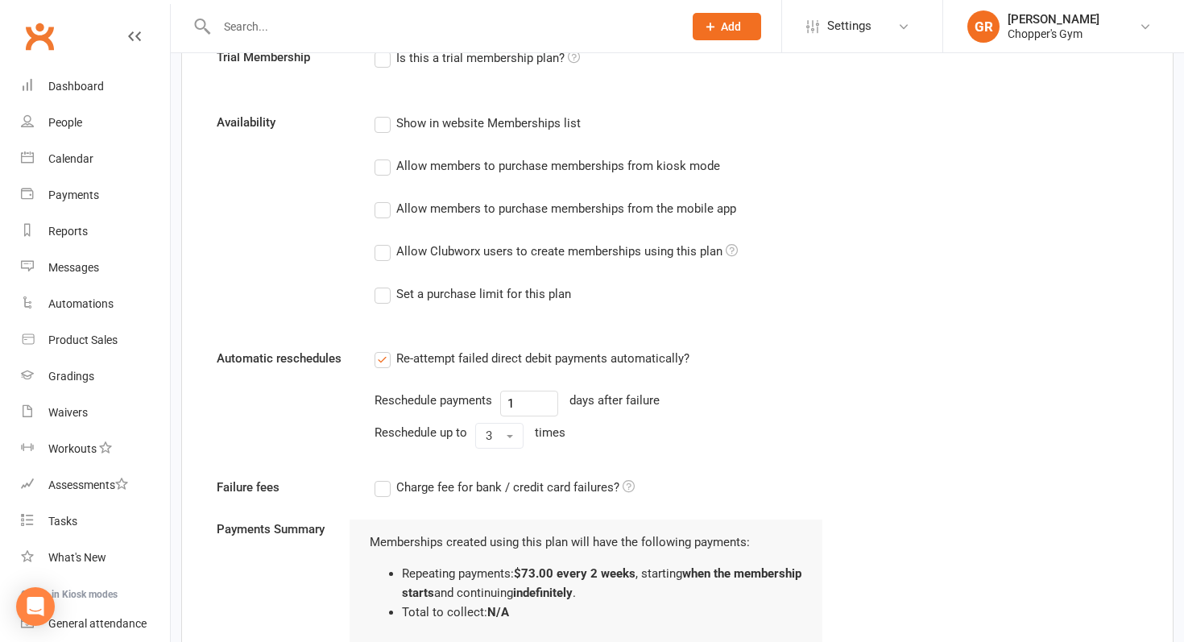
click at [379, 259] on label "Allow Clubworx users to create memberships using this plan" at bounding box center [555, 251] width 363 height 19
click at [379, 242] on input "Allow Clubworx users to create memberships using this plan" at bounding box center [379, 242] width 10 height 0
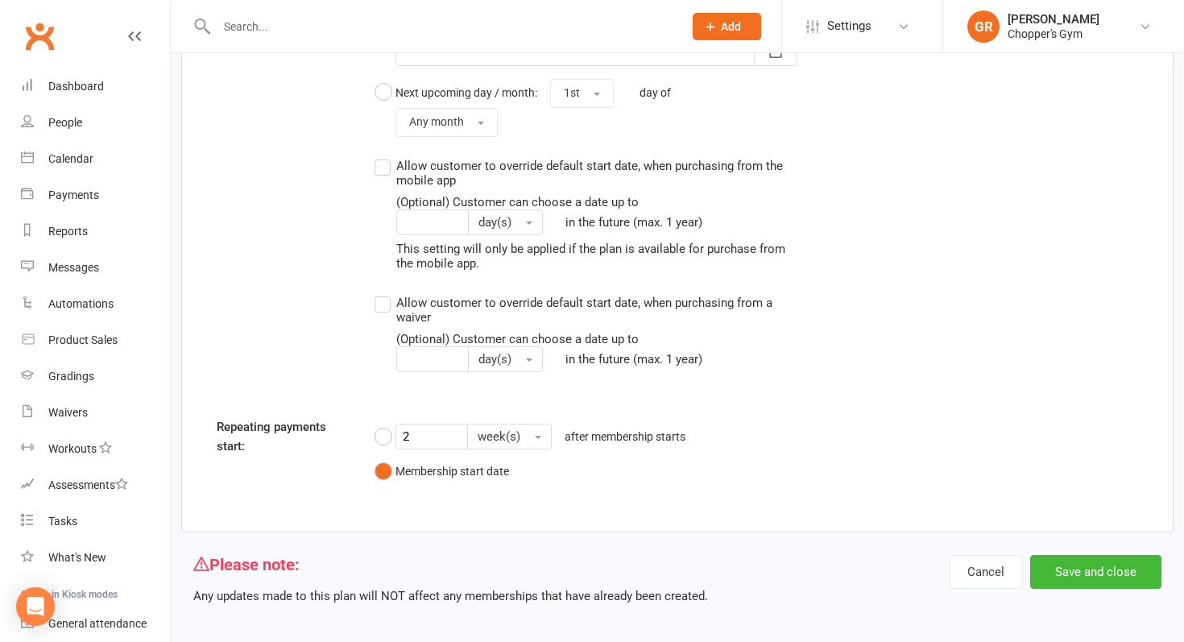
scroll to position [1810, 0]
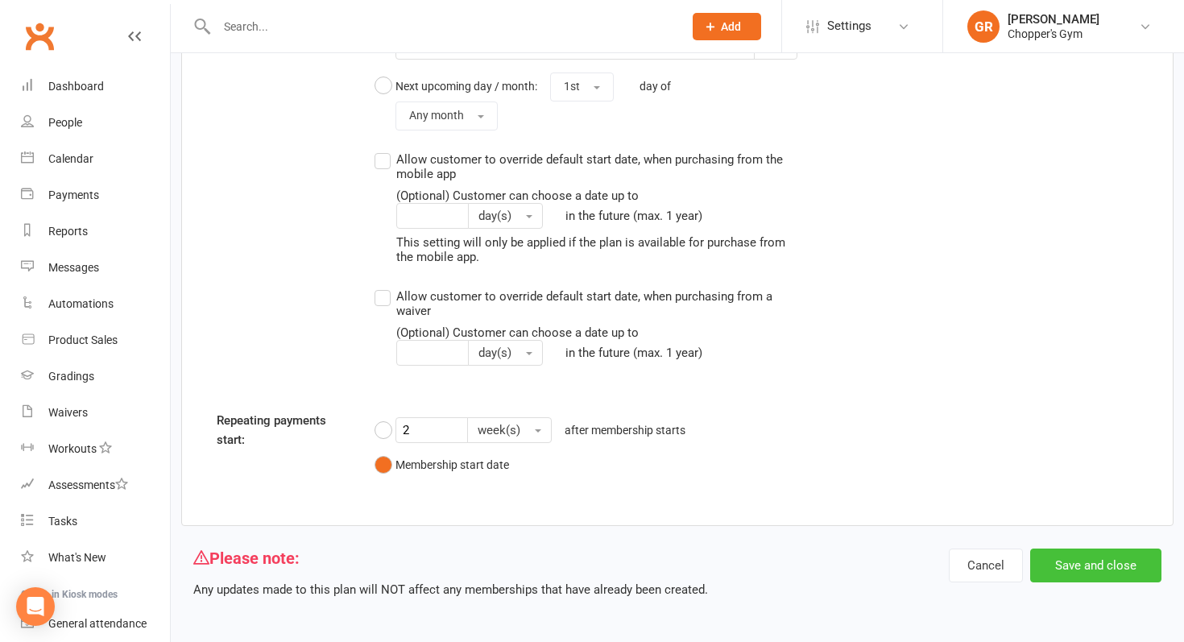
click at [1093, 559] on button "Save and close" at bounding box center [1095, 565] width 131 height 34
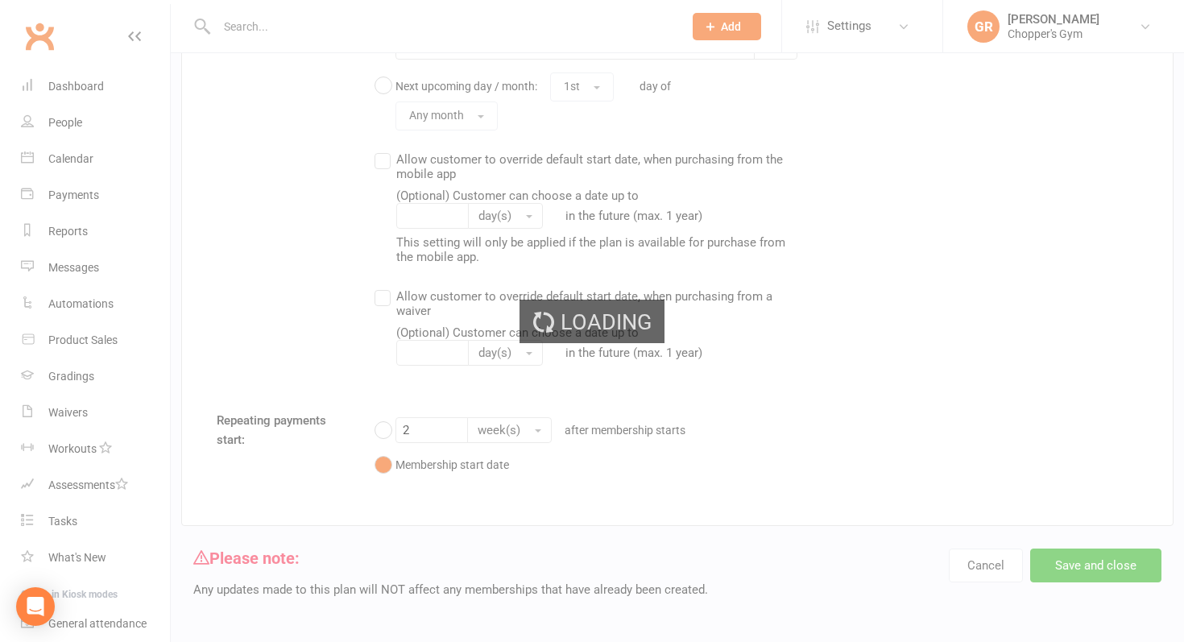
select select "25"
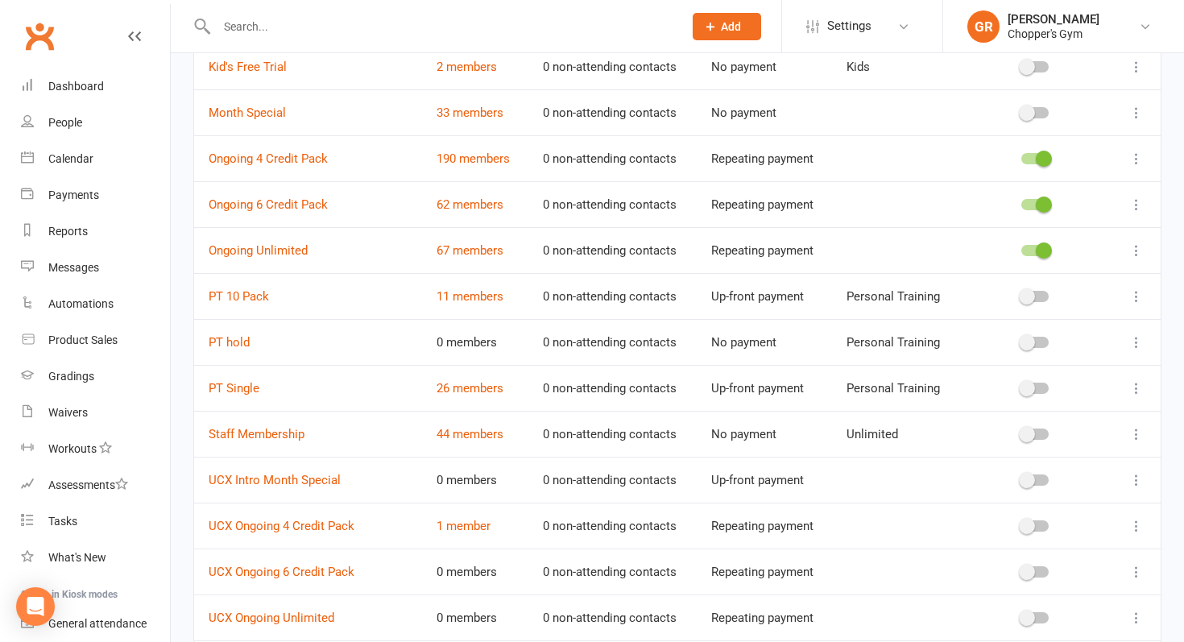
scroll to position [600, 0]
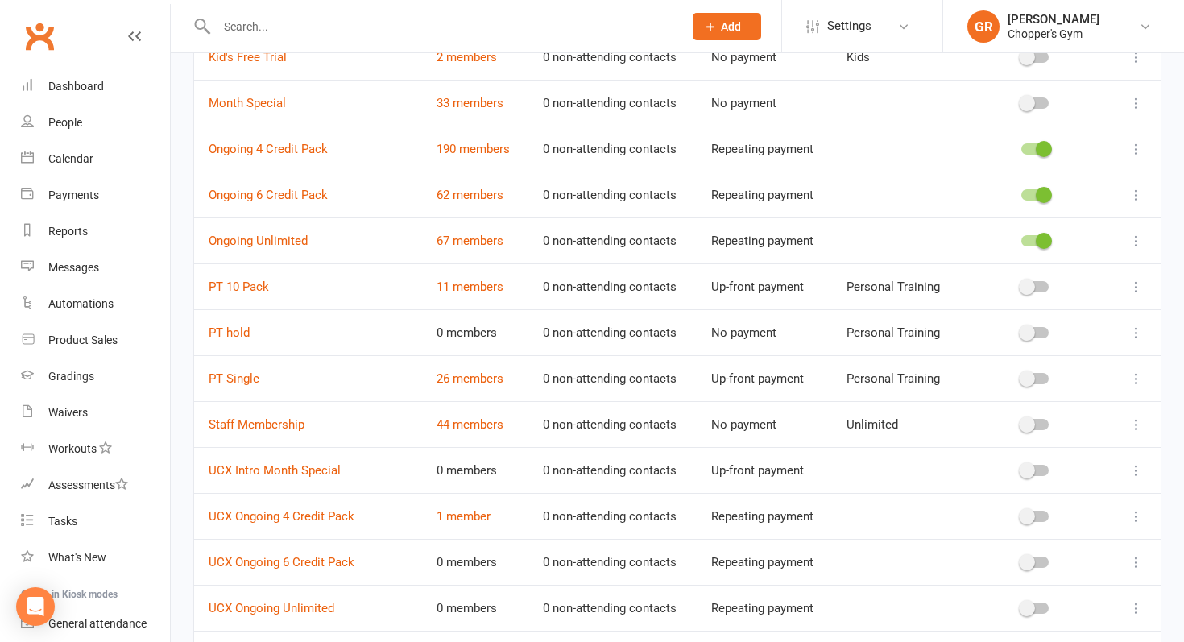
click at [1135, 609] on icon at bounding box center [1136, 608] width 16 height 16
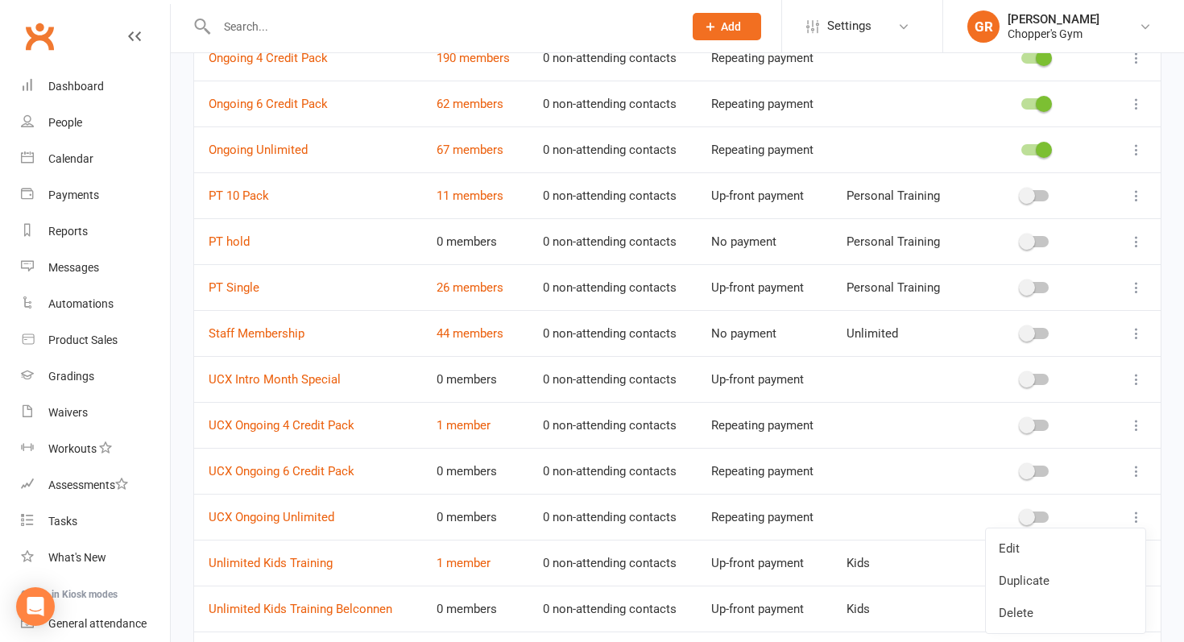
scroll to position [713, 0]
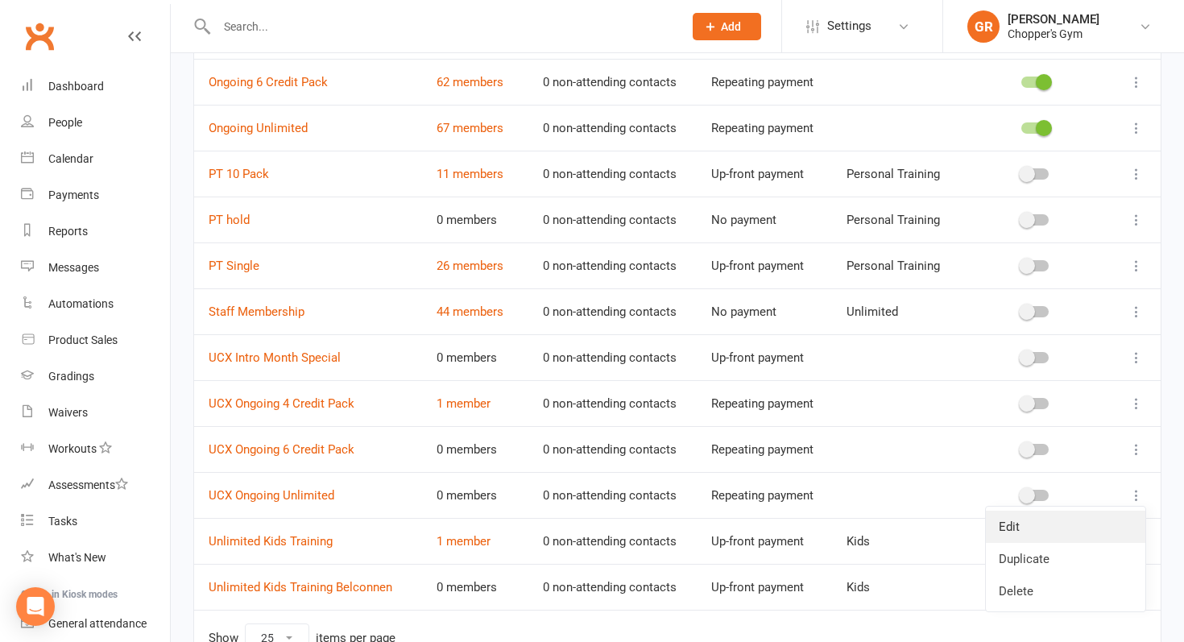
click at [1028, 530] on link "Edit" at bounding box center [1065, 527] width 159 height 32
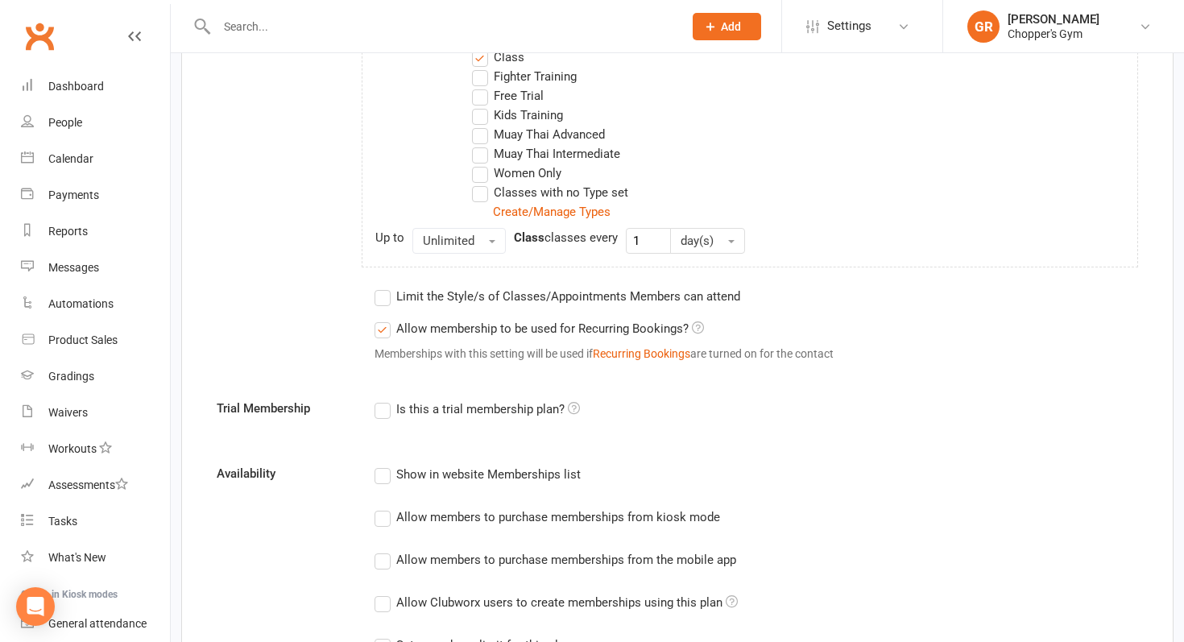
scroll to position [806, 0]
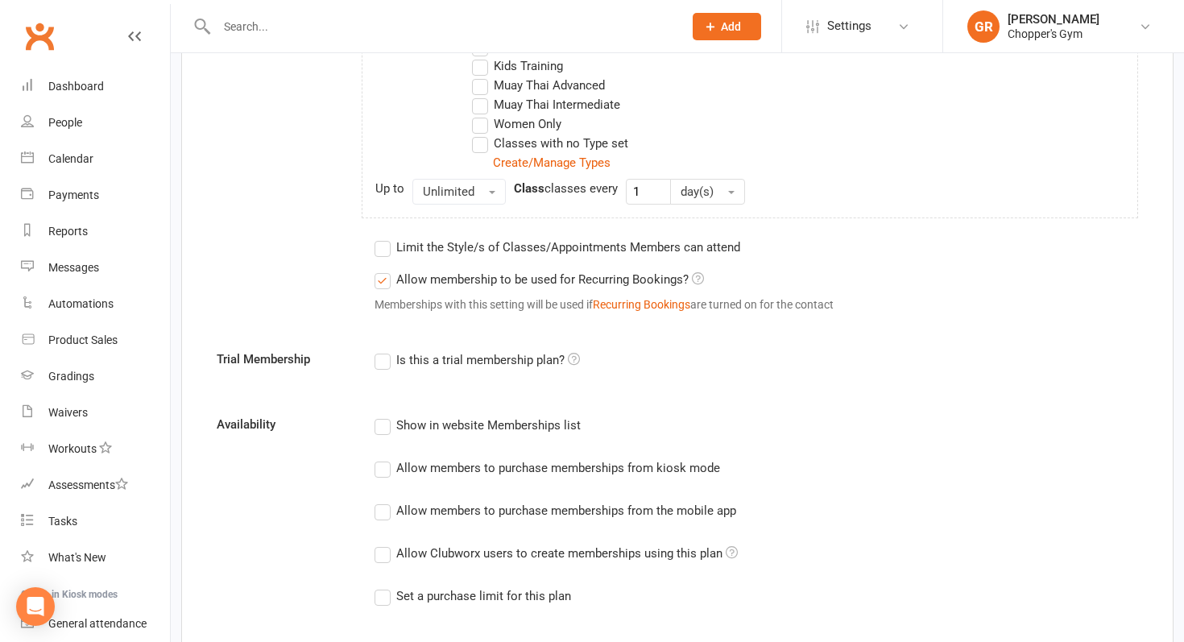
click at [383, 551] on label "Allow Clubworx users to create memberships using this plan" at bounding box center [555, 553] width 363 height 19
click at [383, 544] on input "Allow Clubworx users to create memberships using this plan" at bounding box center [379, 544] width 10 height 0
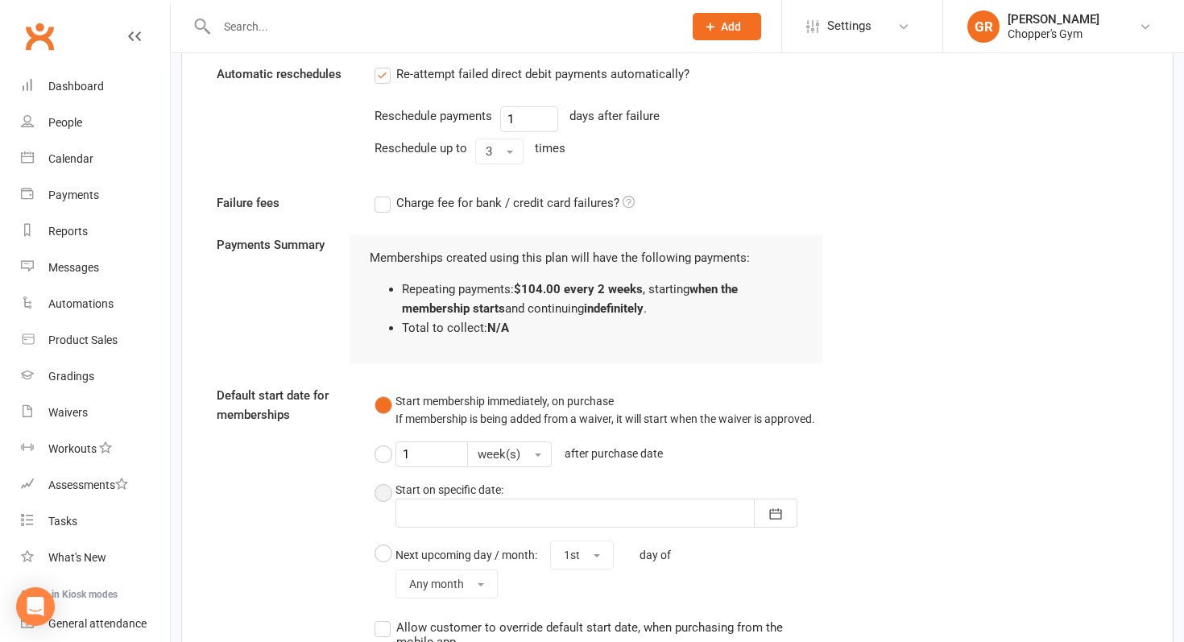
scroll to position [1860, 0]
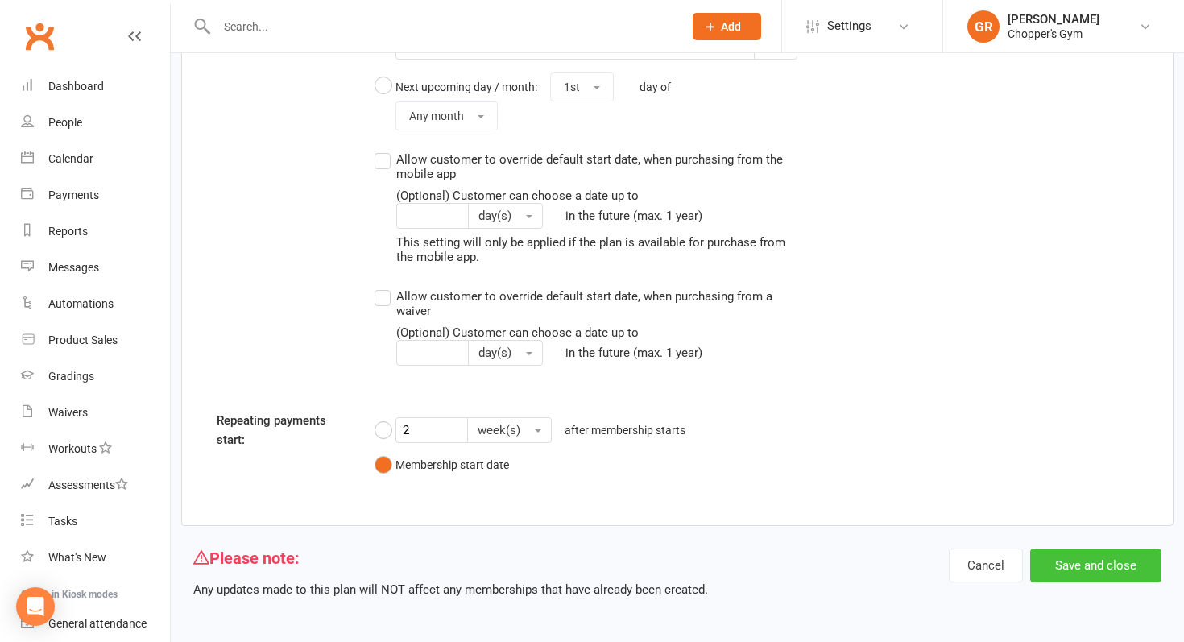
click at [1070, 565] on button "Save and close" at bounding box center [1095, 565] width 131 height 34
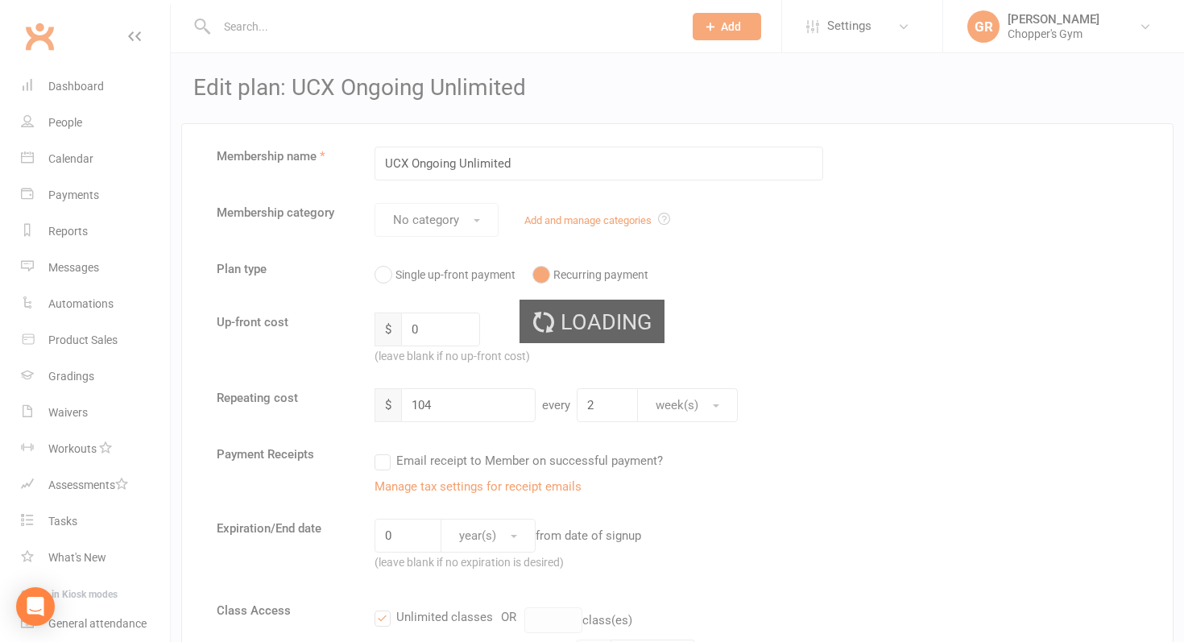
select select "25"
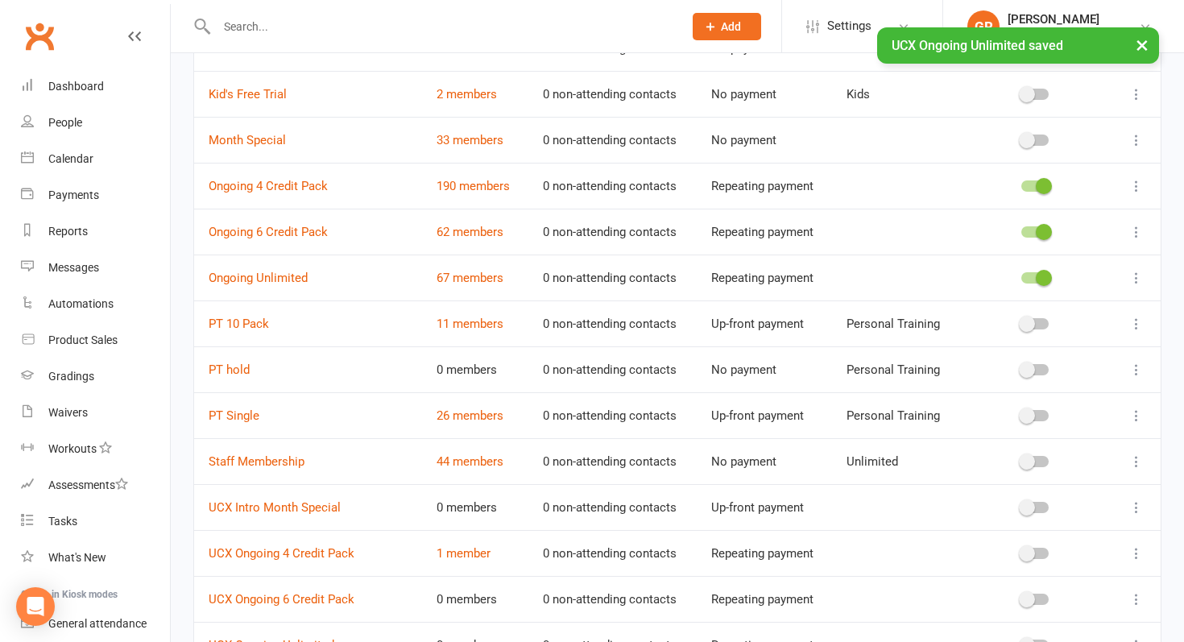
scroll to position [580, 0]
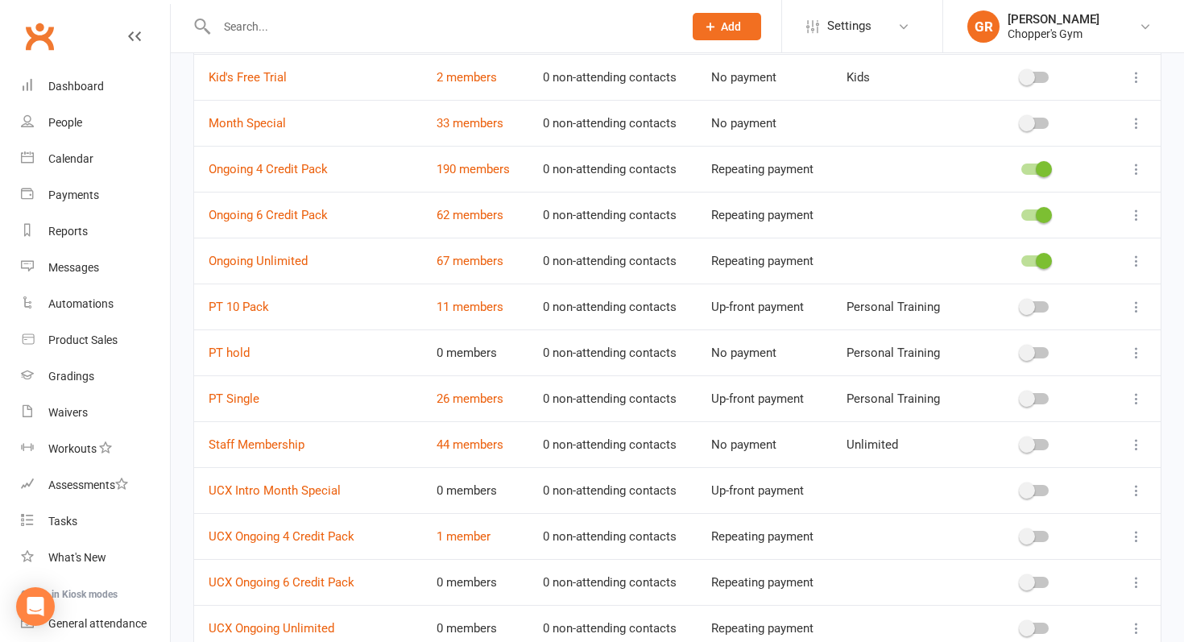
click at [1141, 492] on icon at bounding box center [1136, 490] width 16 height 16
click at [1065, 519] on link "Edit" at bounding box center [1065, 522] width 159 height 32
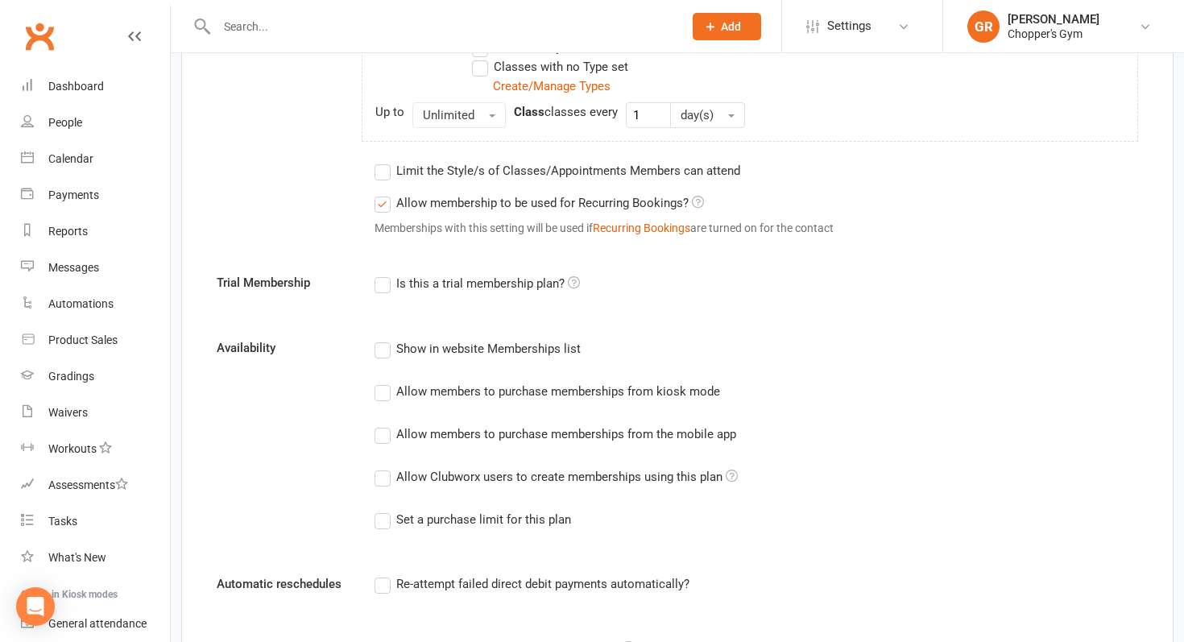
scroll to position [930, 0]
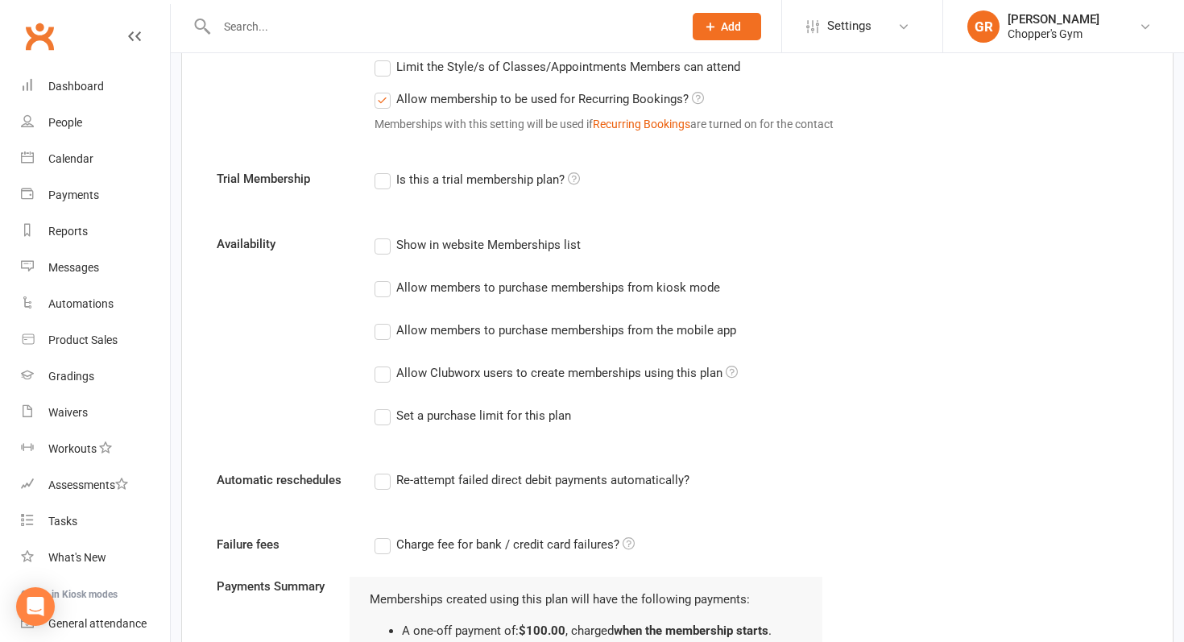
click at [379, 374] on label "Allow Clubworx users to create memberships using this plan" at bounding box center [555, 372] width 363 height 19
click at [379, 363] on input "Allow Clubworx users to create memberships using this plan" at bounding box center [379, 363] width 10 height 0
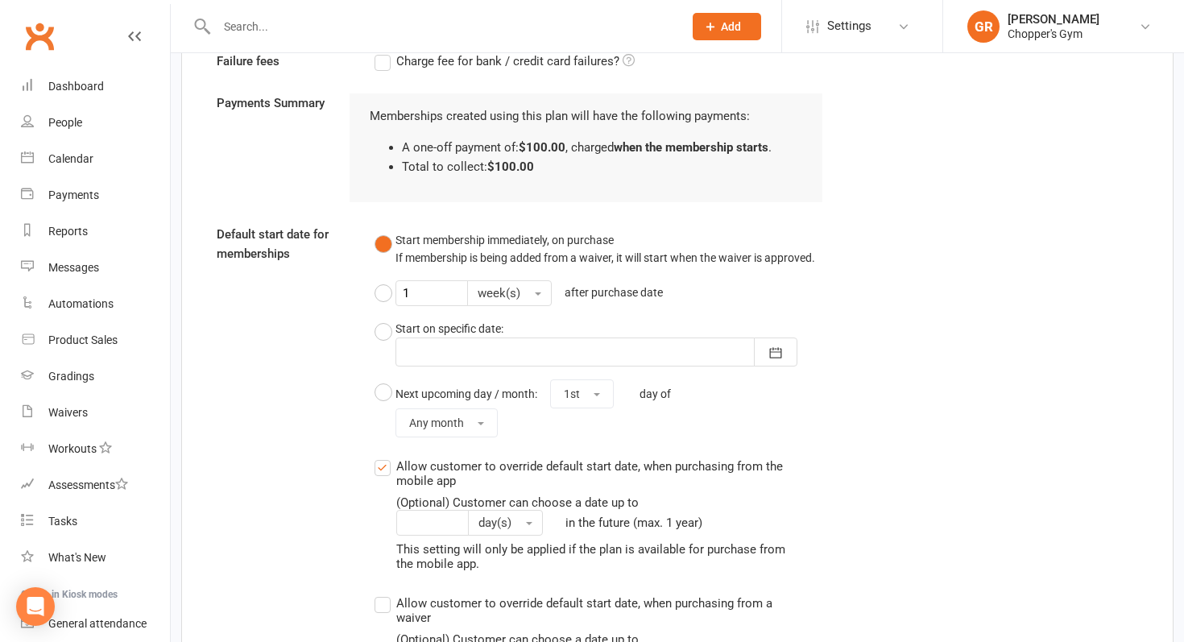
scroll to position [1770, 0]
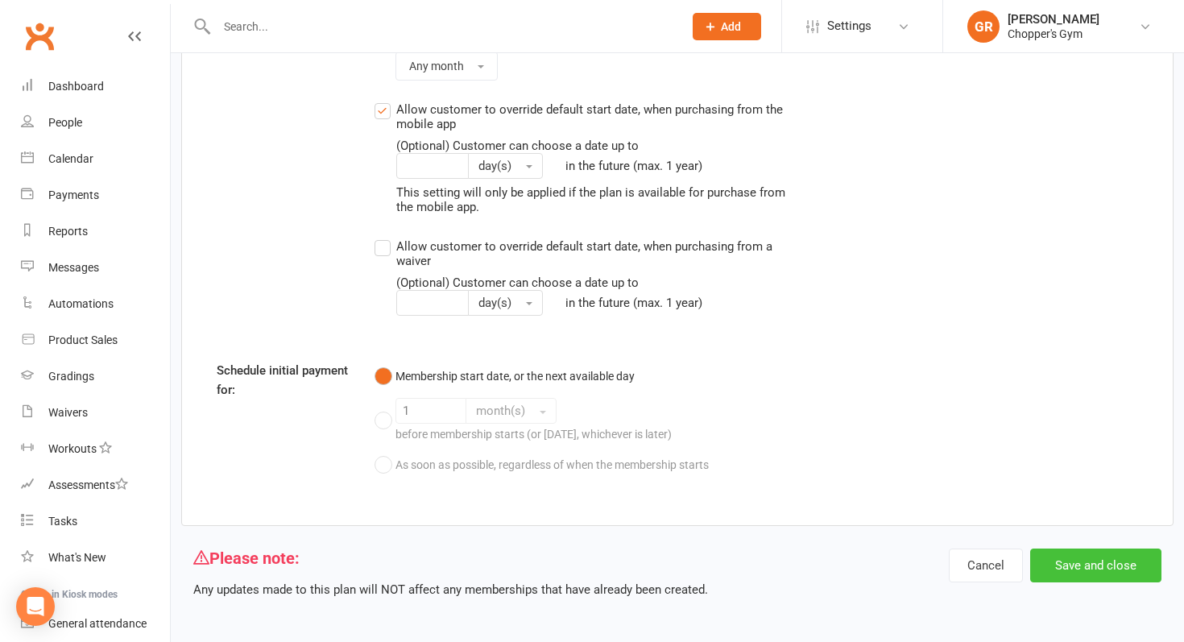
click at [1061, 564] on button "Save and close" at bounding box center [1095, 565] width 131 height 34
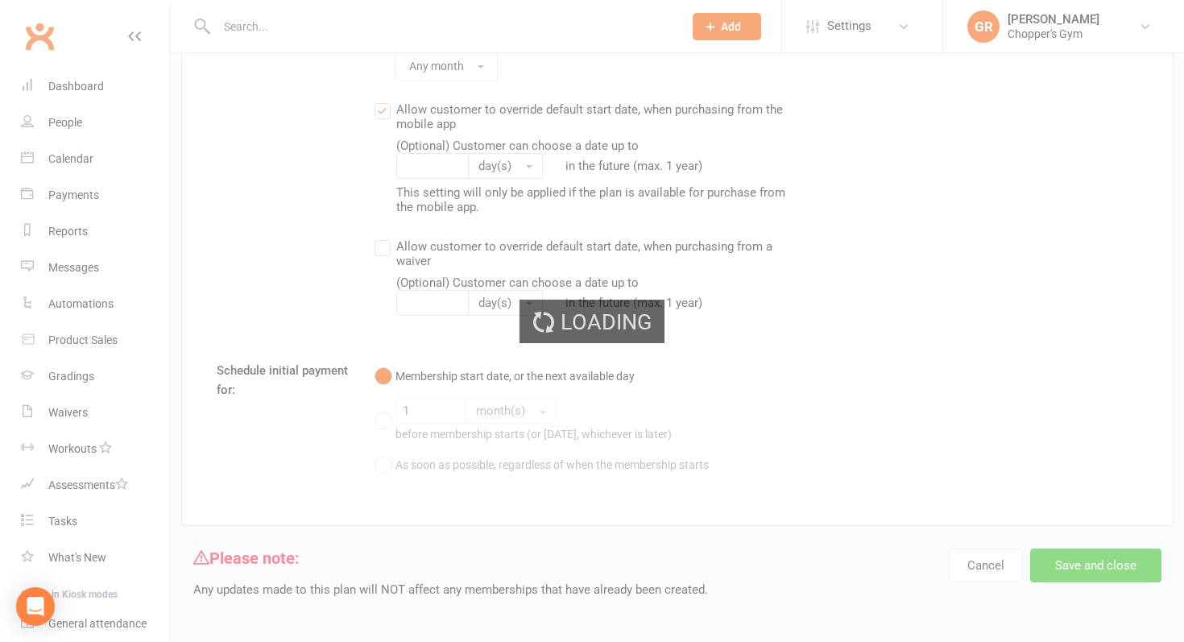
select select "25"
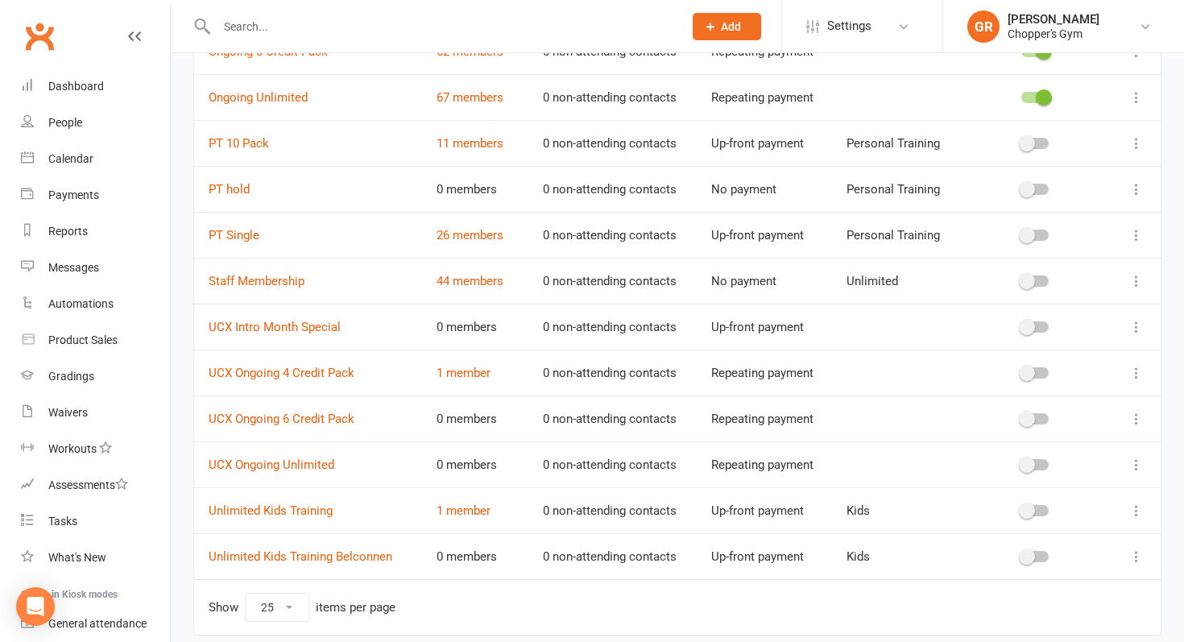
scroll to position [805, 0]
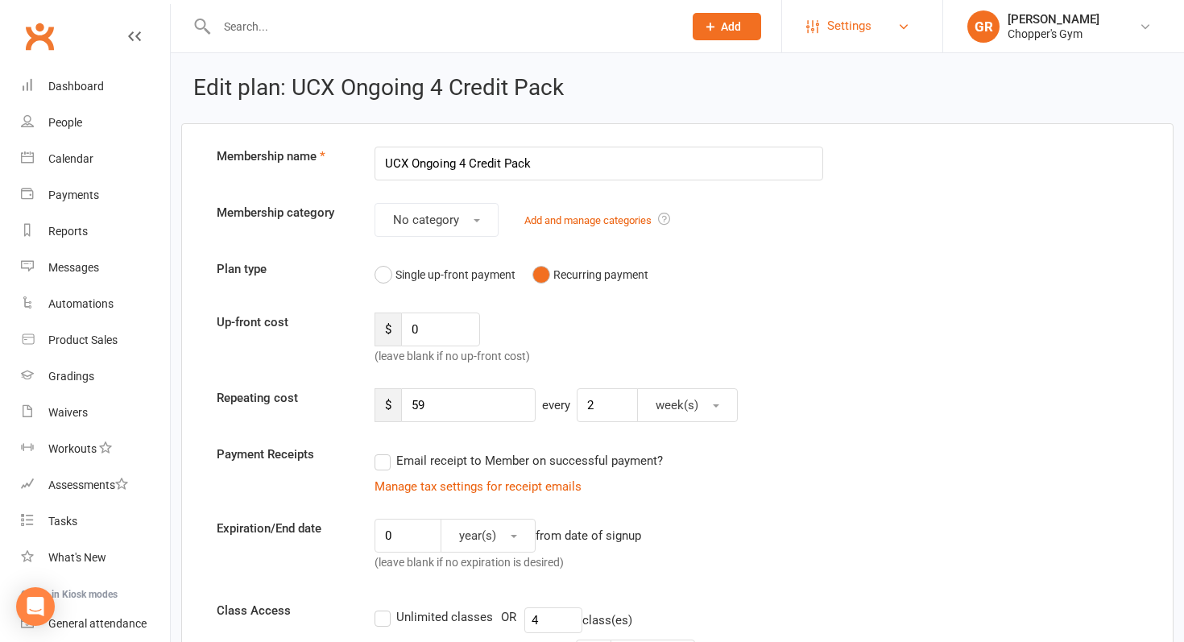
click at [845, 31] on span "Settings" at bounding box center [849, 26] width 44 height 36
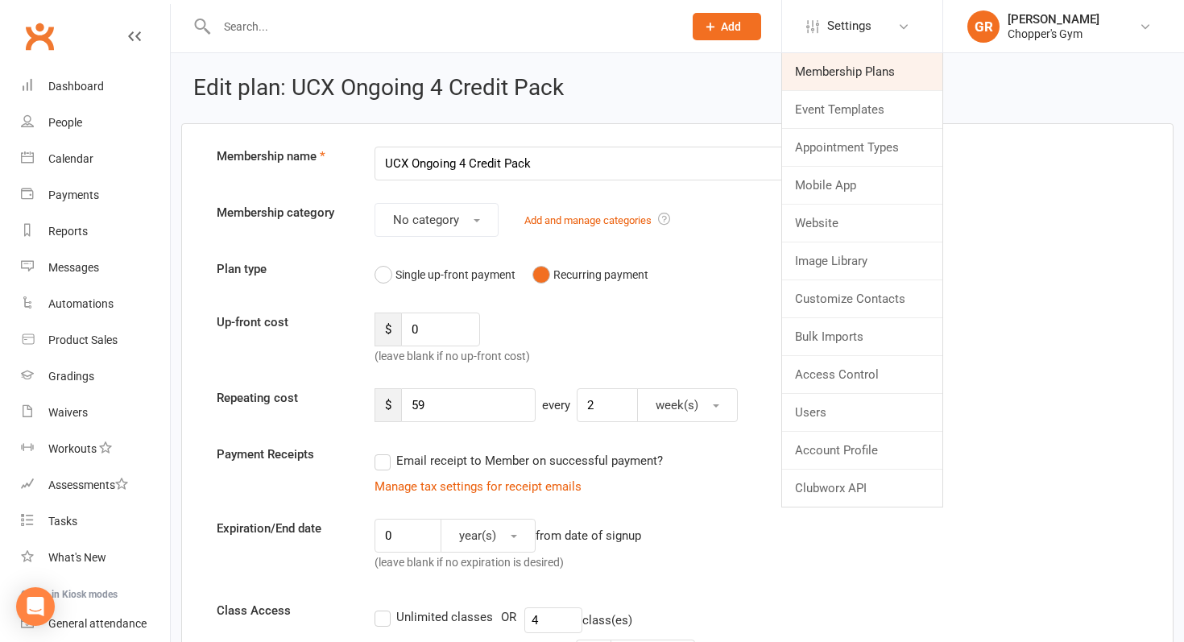
click at [854, 71] on link "Membership Plans" at bounding box center [862, 71] width 160 height 37
select select "25"
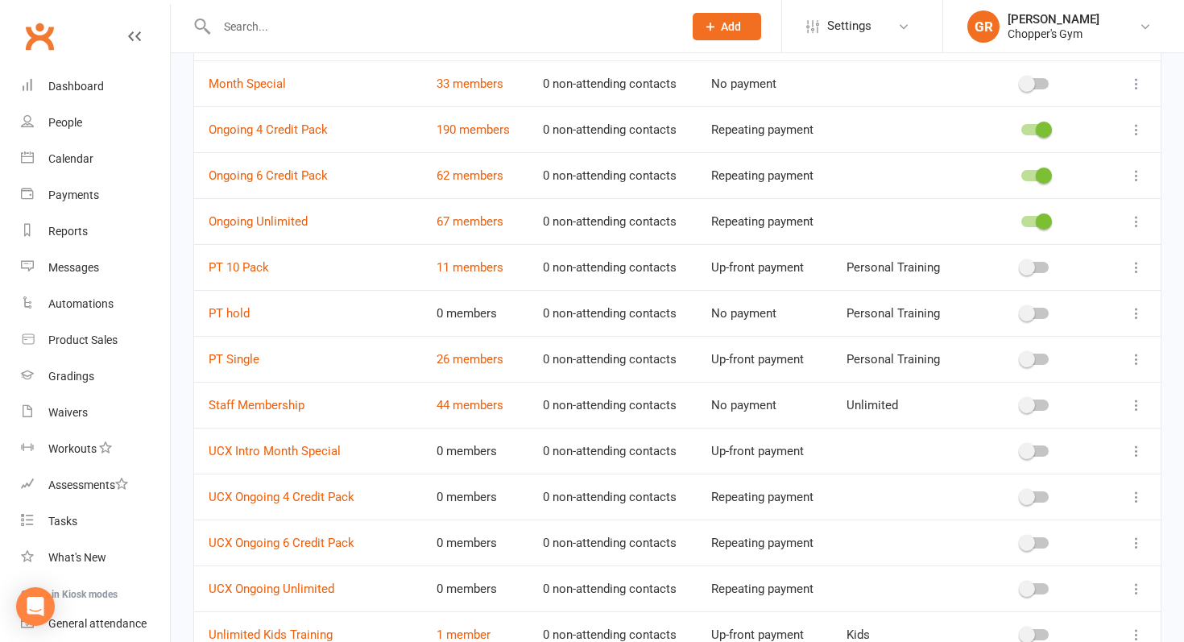
scroll to position [625, 0]
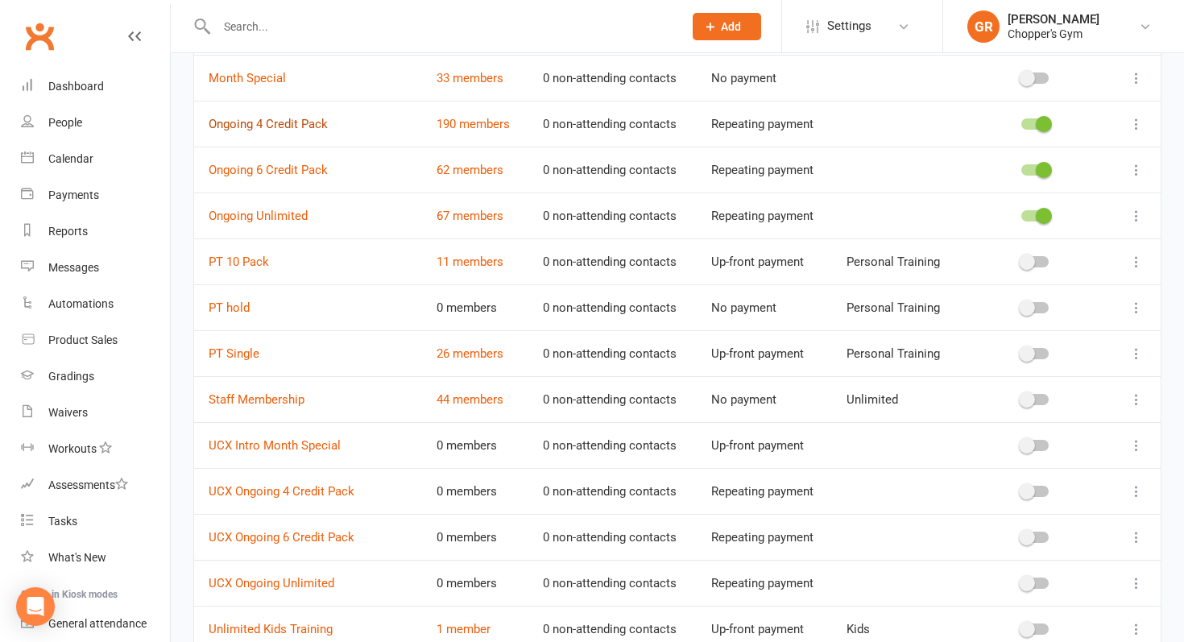
click at [271, 126] on link "Ongoing 4 Credit Pack" at bounding box center [268, 124] width 119 height 14
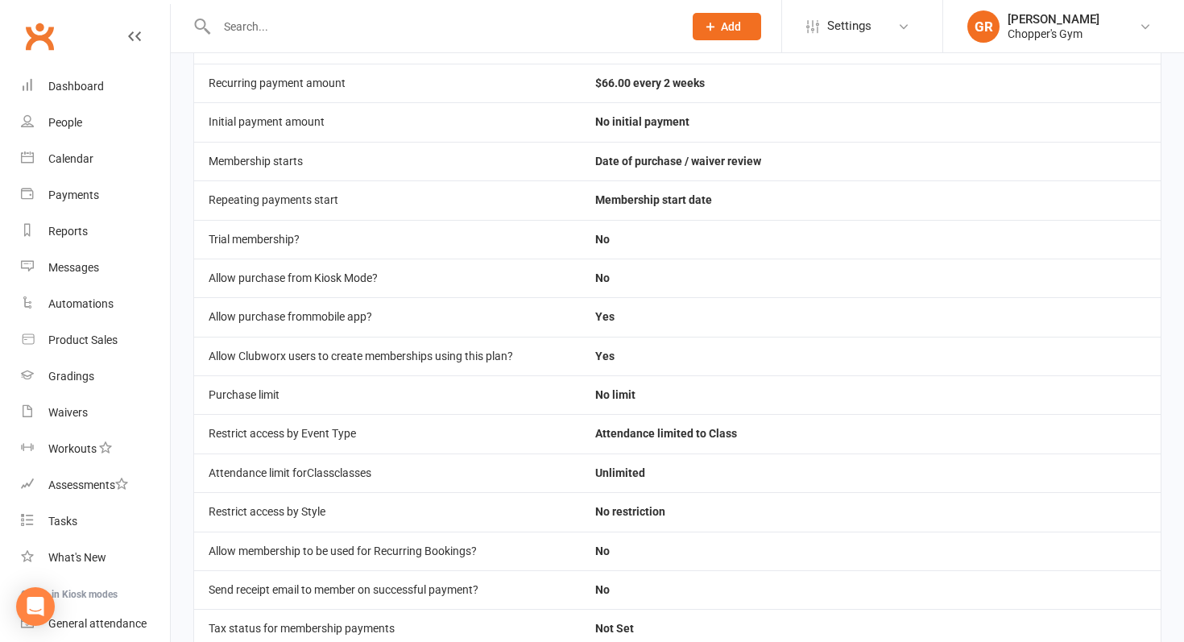
scroll to position [279, 0]
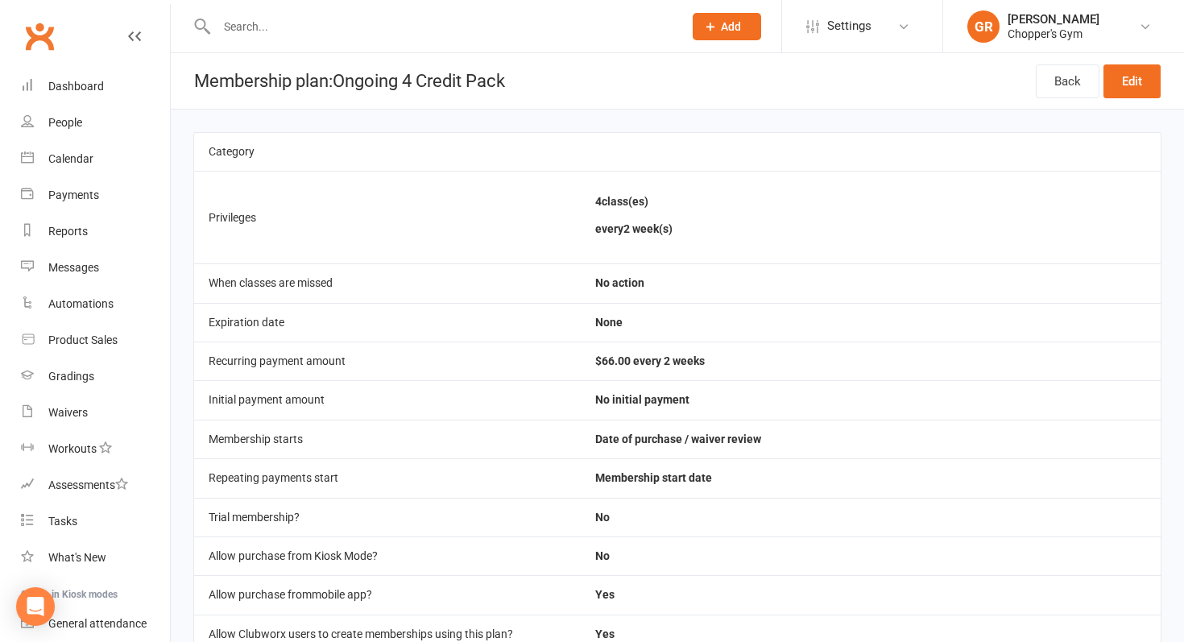
select select "25"
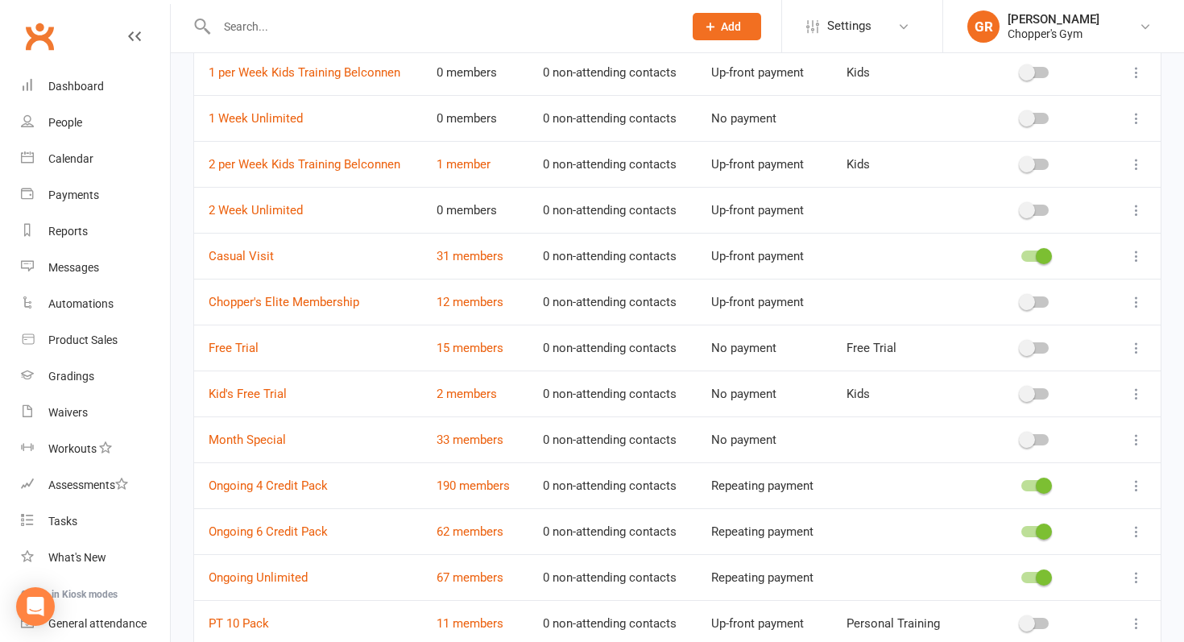
scroll to position [268, 0]
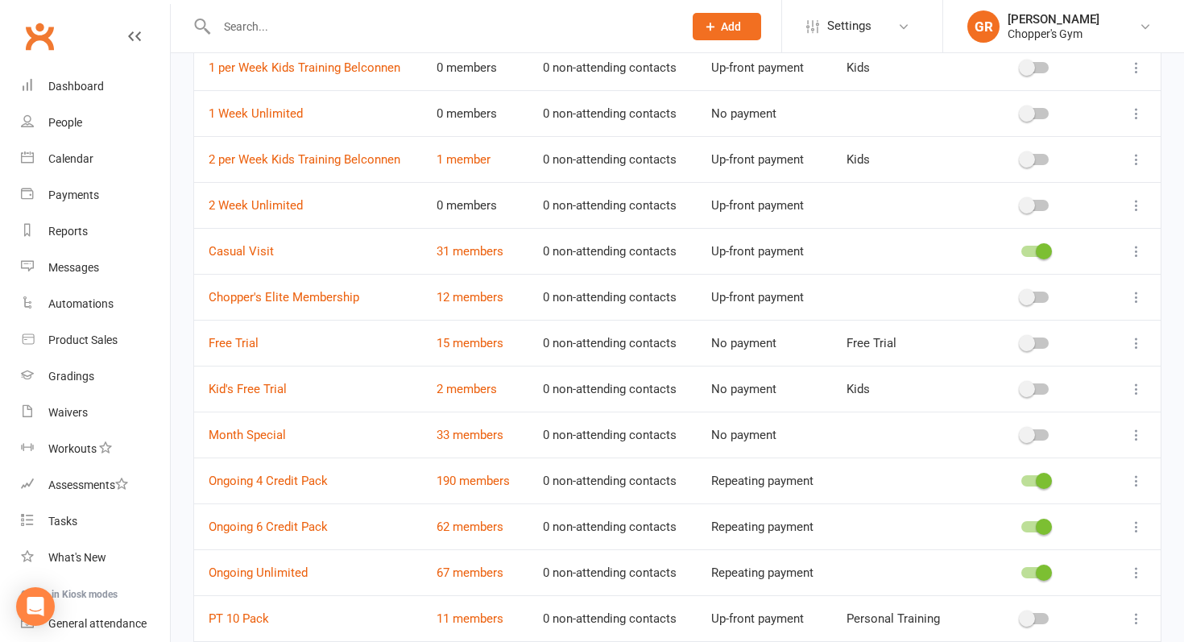
click at [1131, 480] on icon at bounding box center [1136, 481] width 16 height 16
click at [1024, 507] on link "Edit" at bounding box center [1065, 512] width 159 height 32
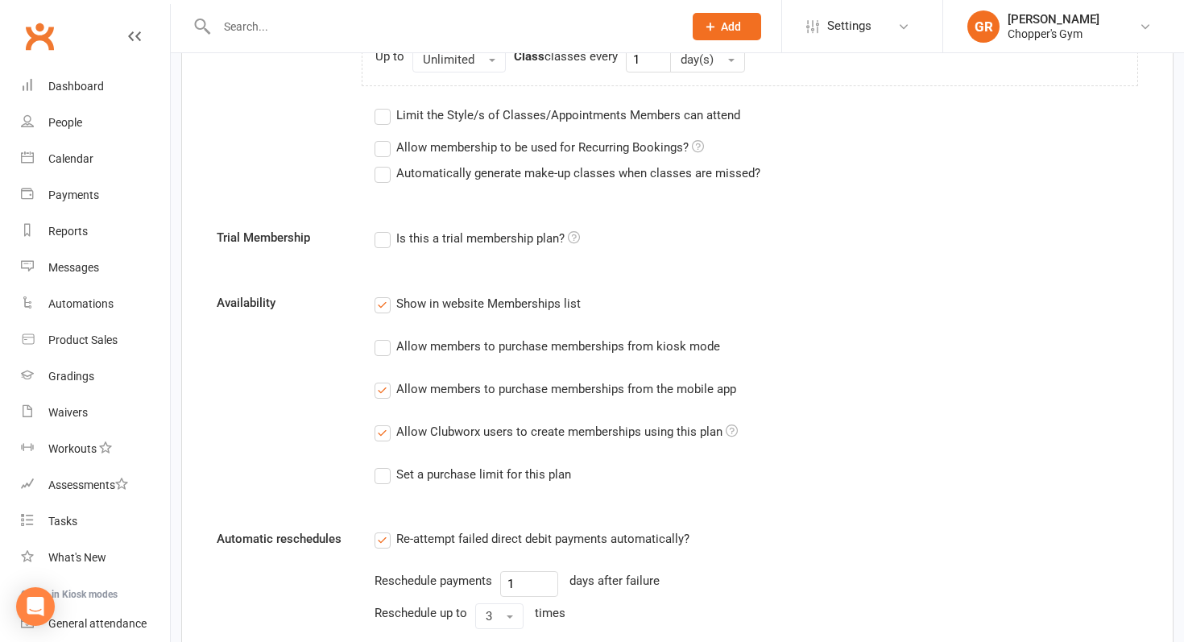
scroll to position [882, 0]
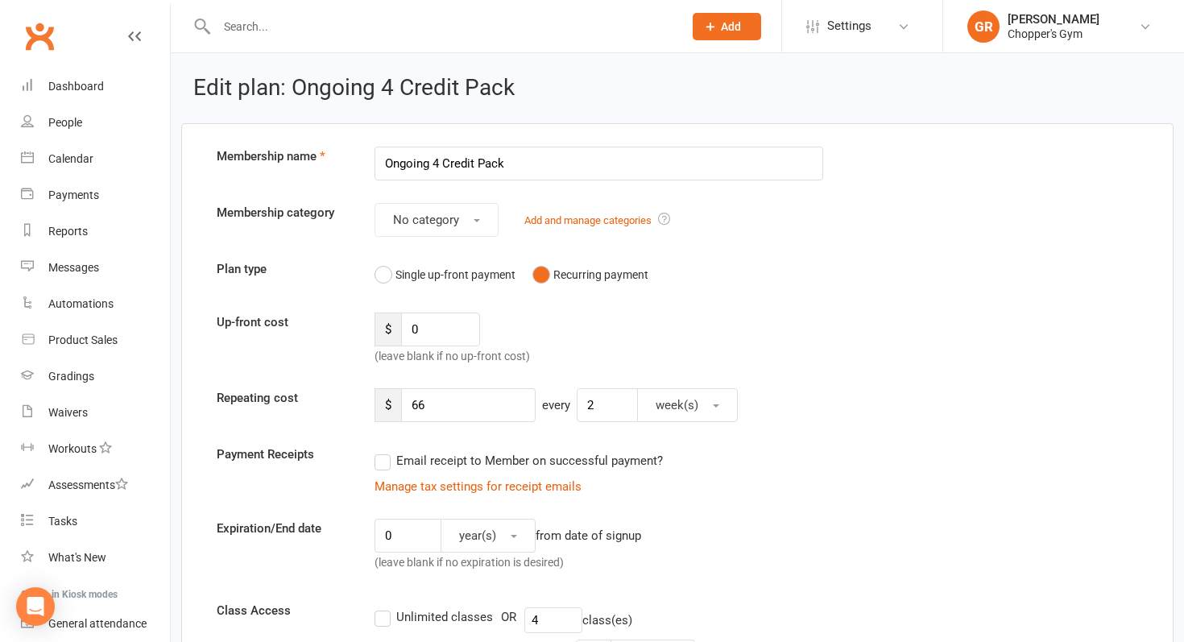
select select "25"
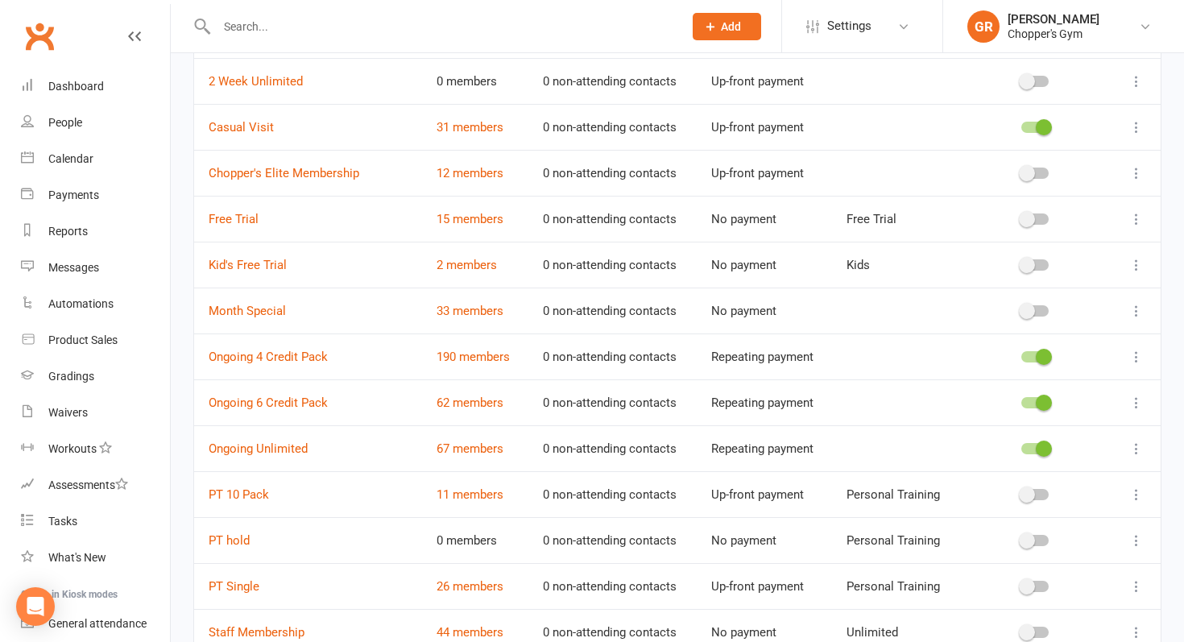
scroll to position [438, 0]
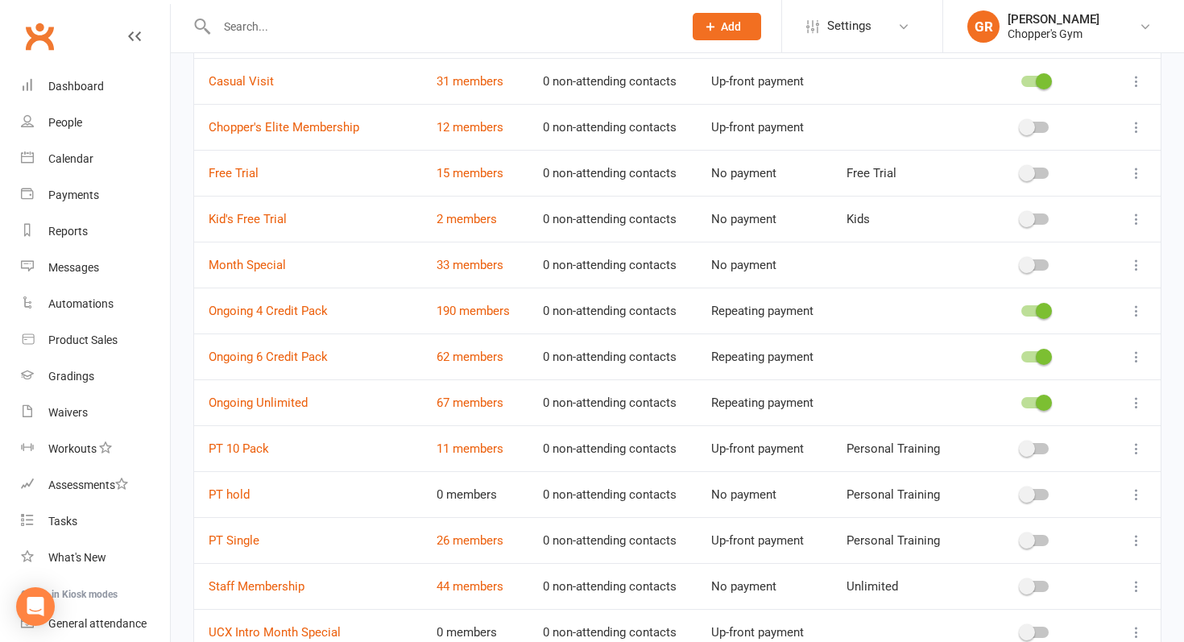
click at [1143, 259] on icon at bounding box center [1136, 265] width 16 height 16
click at [1048, 292] on link "Edit" at bounding box center [1065, 296] width 159 height 32
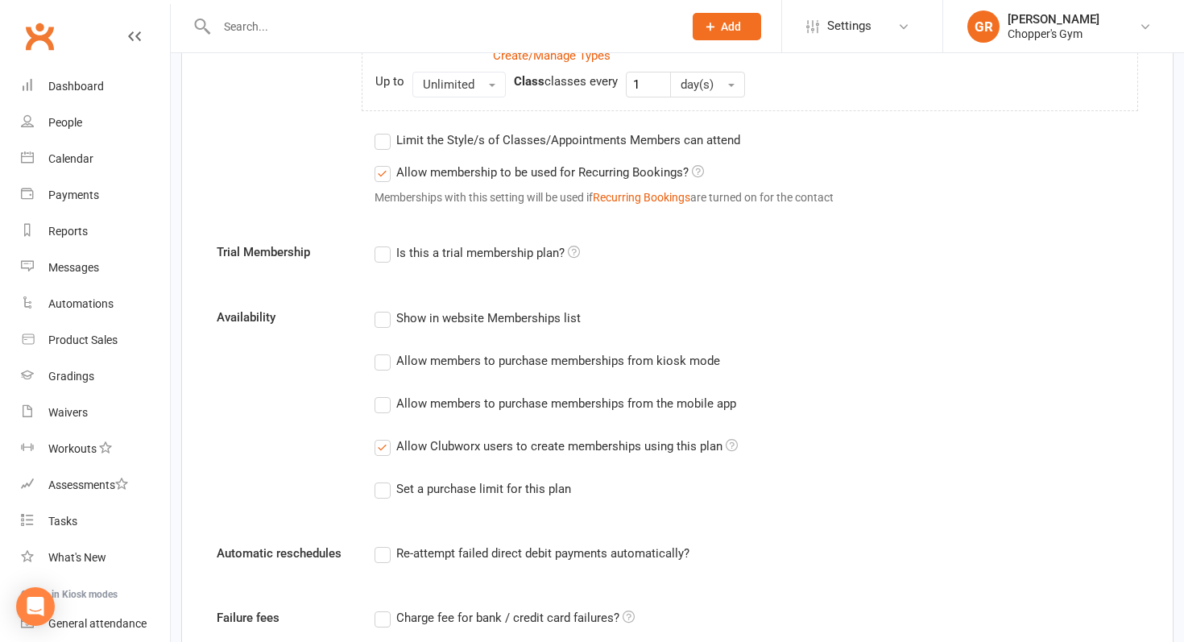
scroll to position [864, 0]
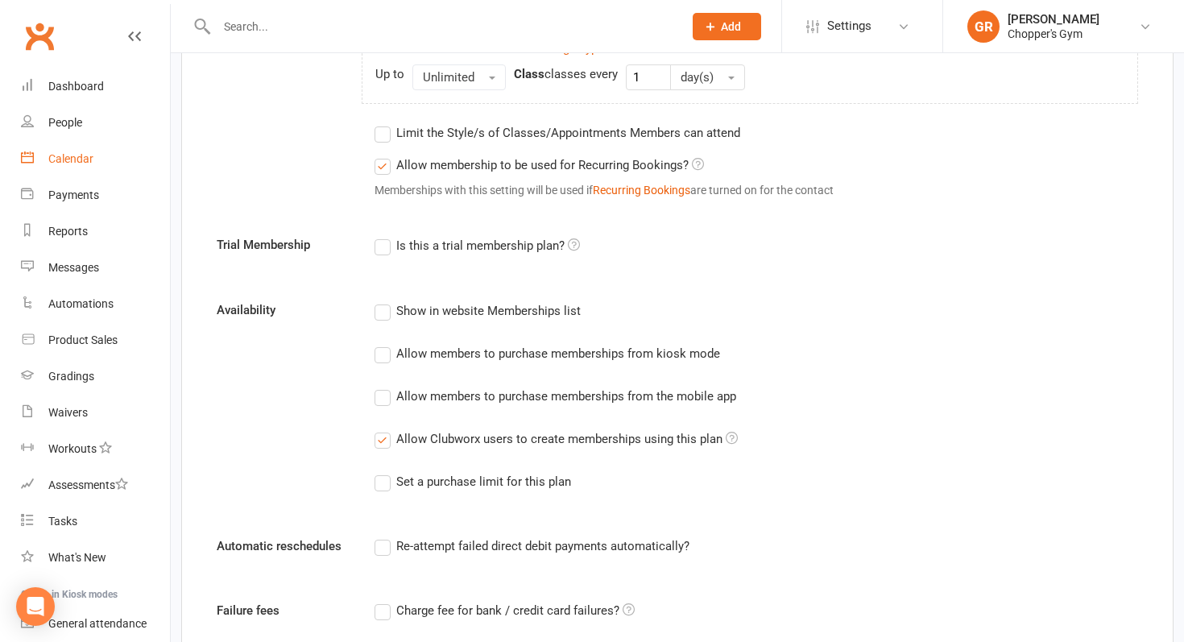
click at [72, 155] on div "Calendar" at bounding box center [70, 158] width 45 height 13
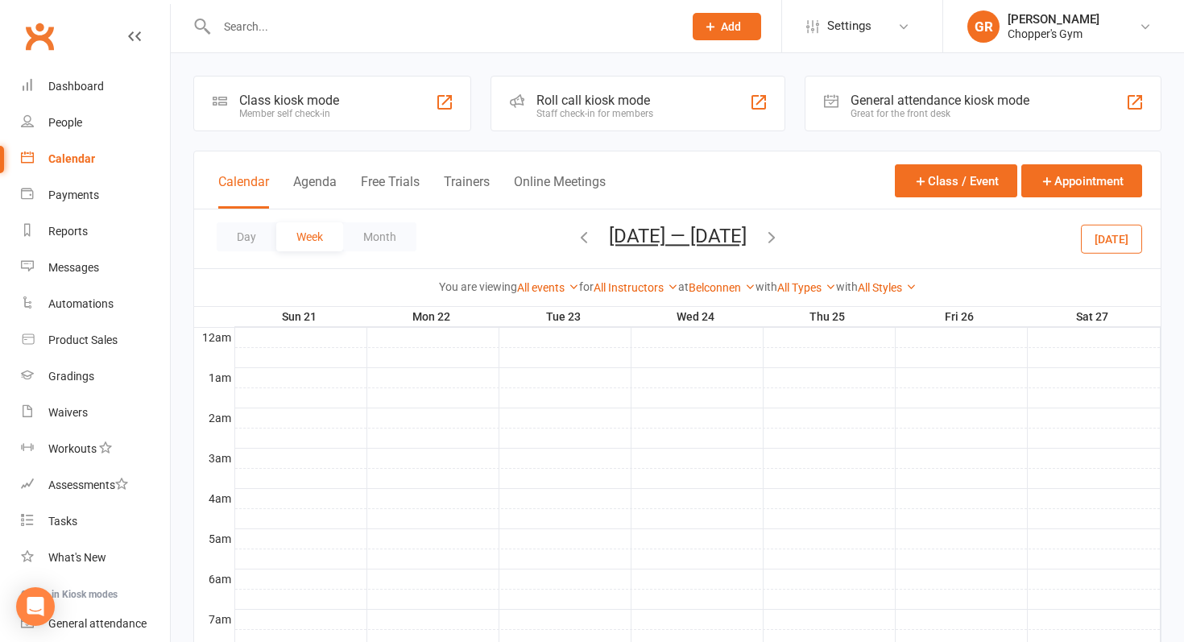
click at [1127, 243] on button "Today" at bounding box center [1111, 238] width 61 height 29
click at [244, 237] on button "Day" at bounding box center [247, 236] width 60 height 29
click at [739, 233] on icon "button" at bounding box center [731, 237] width 18 height 18
click at [747, 281] on icon at bounding box center [749, 286] width 11 height 11
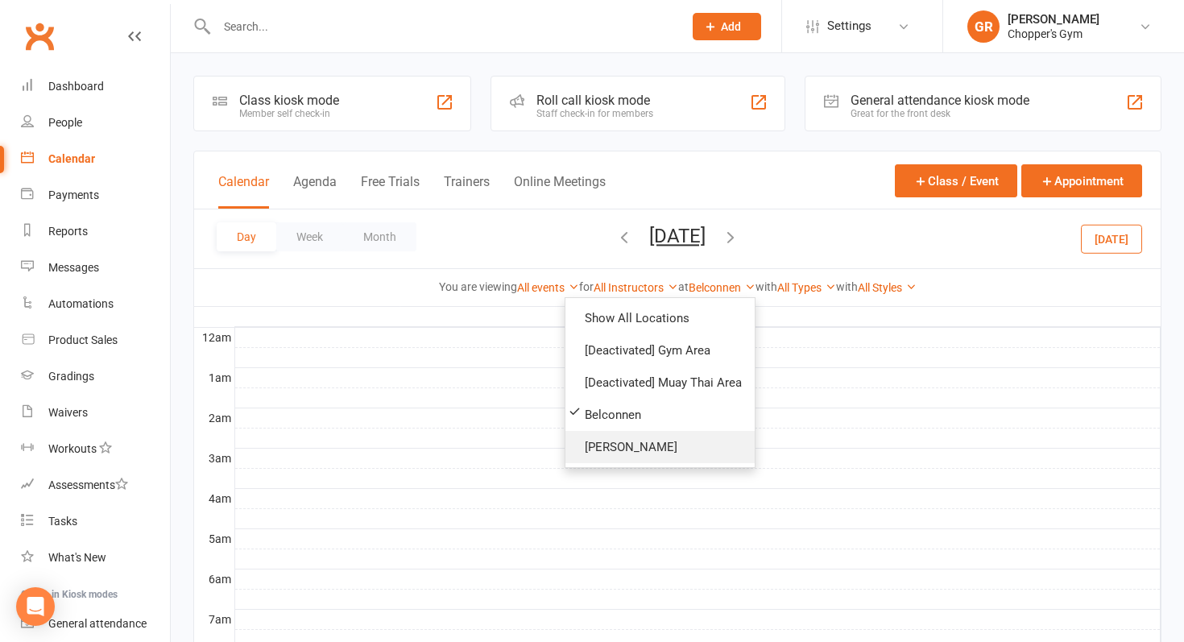
click at [651, 445] on link "Dickson" at bounding box center [659, 447] width 189 height 32
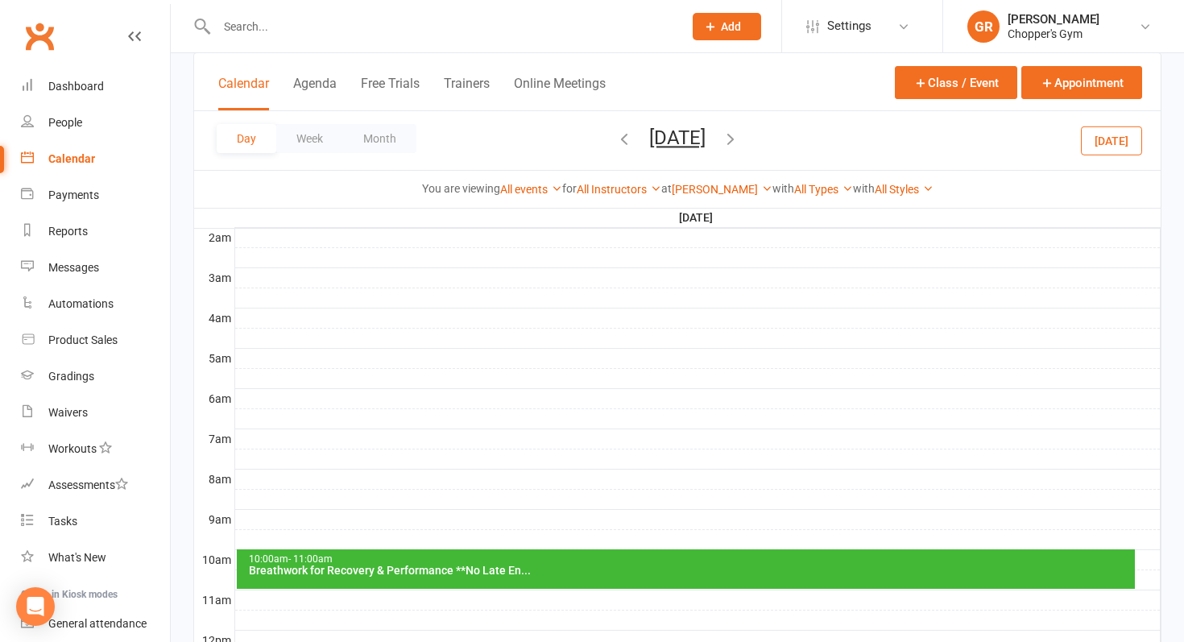
scroll to position [226, 0]
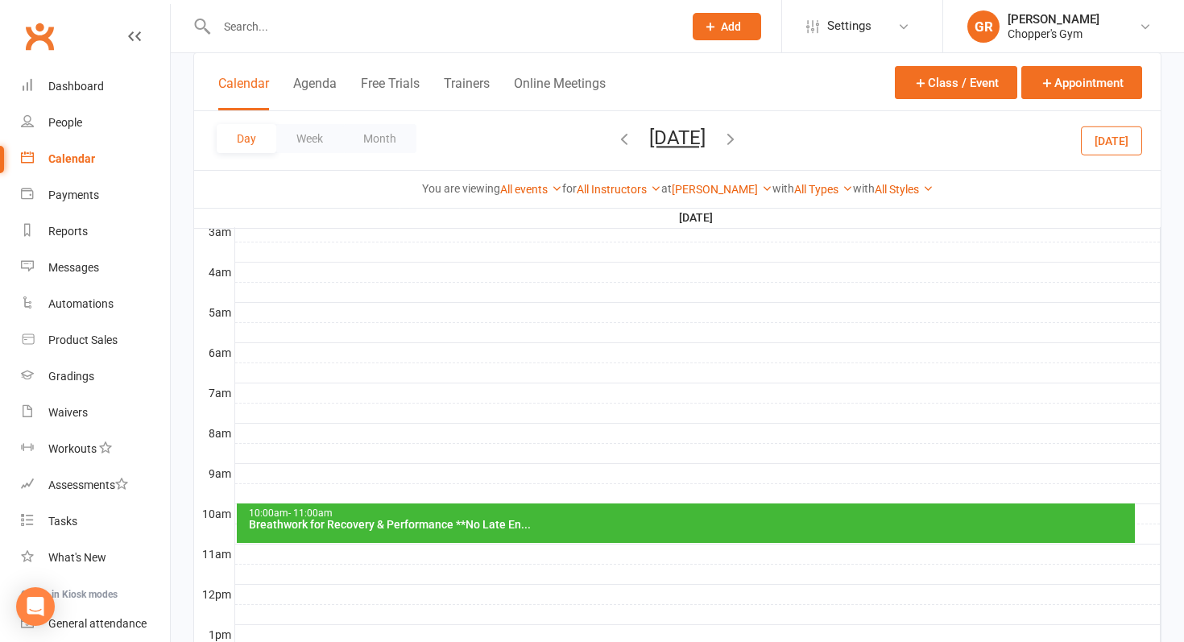
click at [610, 527] on div "Breathwork for Recovery & Performance **No Late En..." at bounding box center [690, 524] width 884 height 11
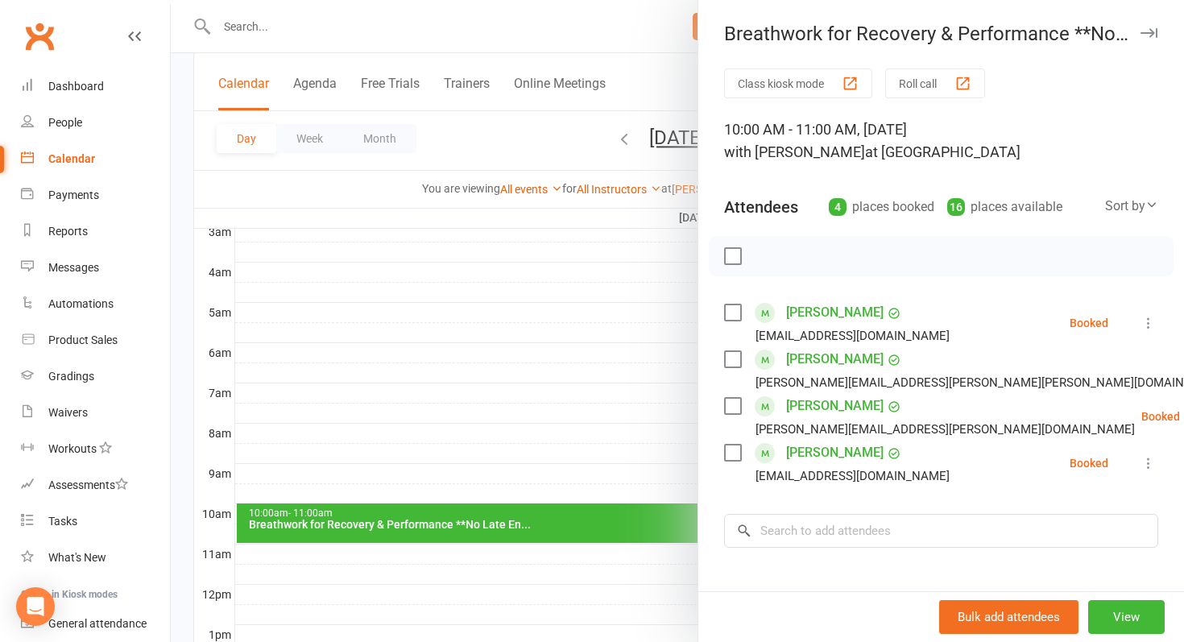
click at [593, 398] on div at bounding box center [677, 321] width 1013 height 642
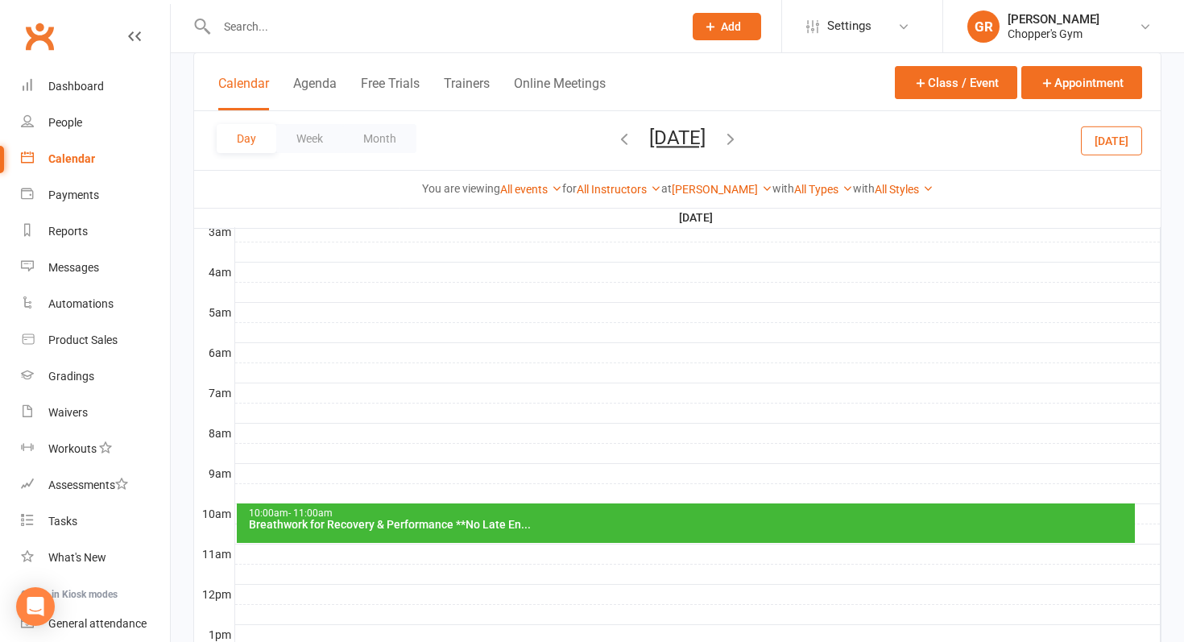
click at [1114, 151] on button "Today" at bounding box center [1111, 140] width 61 height 29
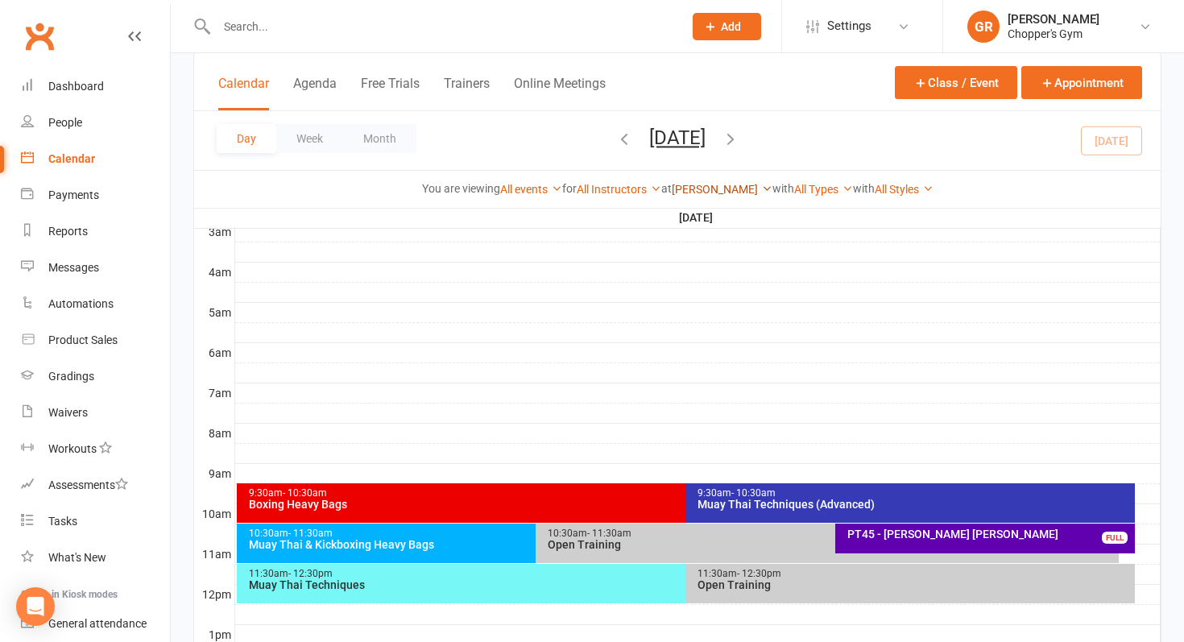
click at [726, 195] on link "Dickson" at bounding box center [722, 189] width 101 height 13
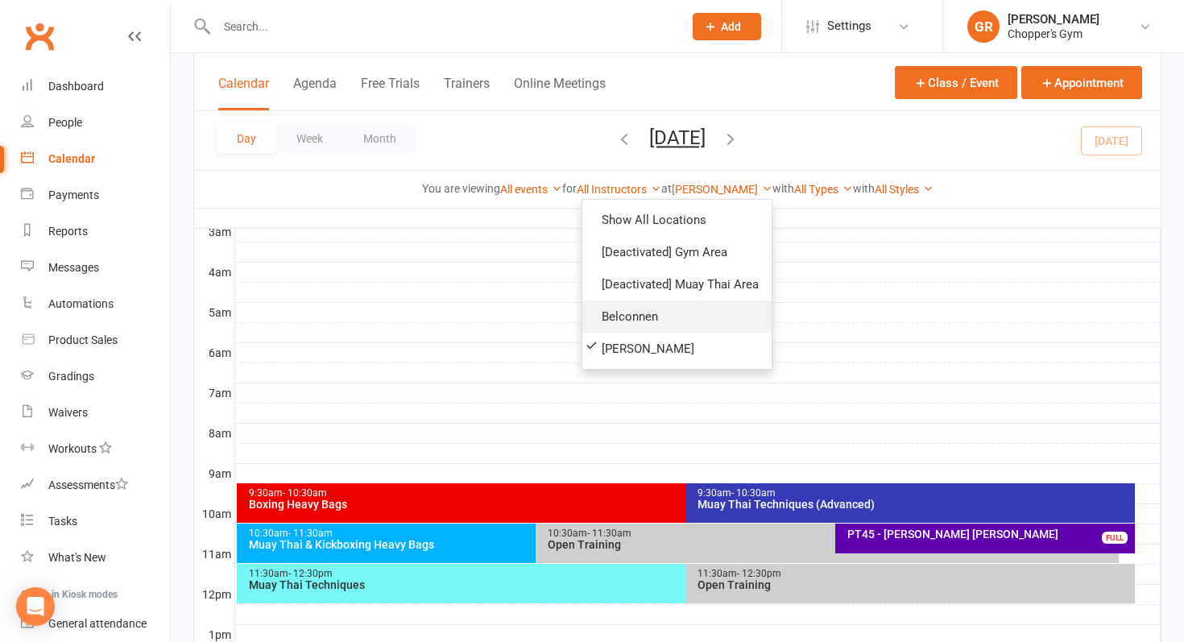
click at [646, 304] on link "Belconnen" at bounding box center [676, 316] width 189 height 32
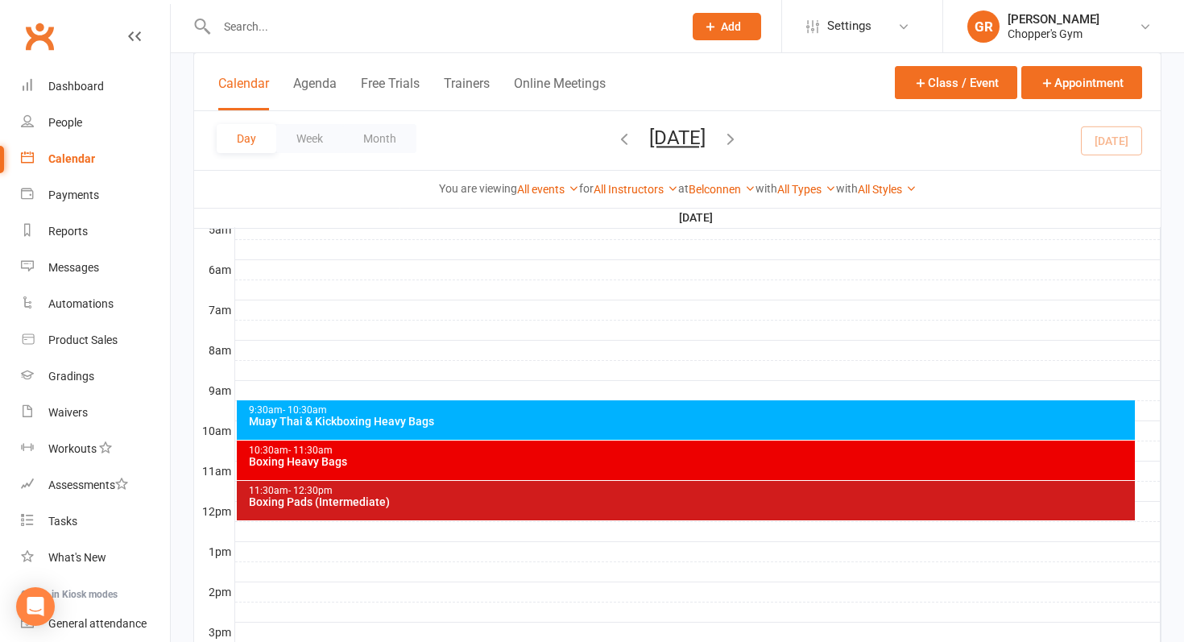
scroll to position [311, 0]
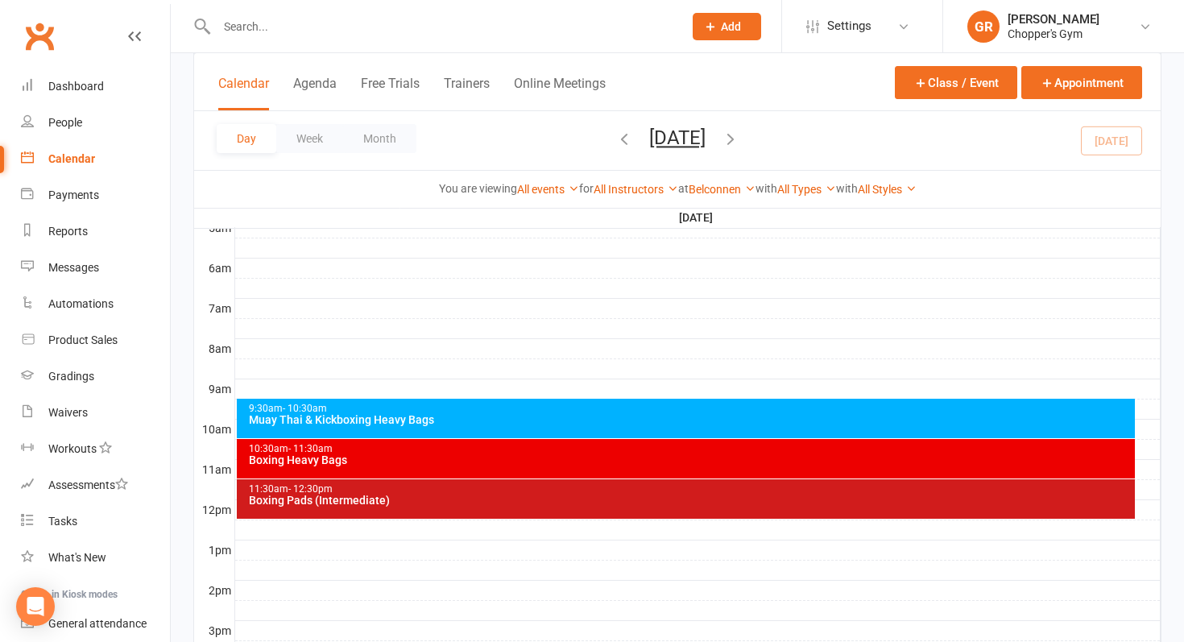
click at [494, 422] on div "Muay Thai & Kickboxing Heavy Bags" at bounding box center [690, 419] width 884 height 11
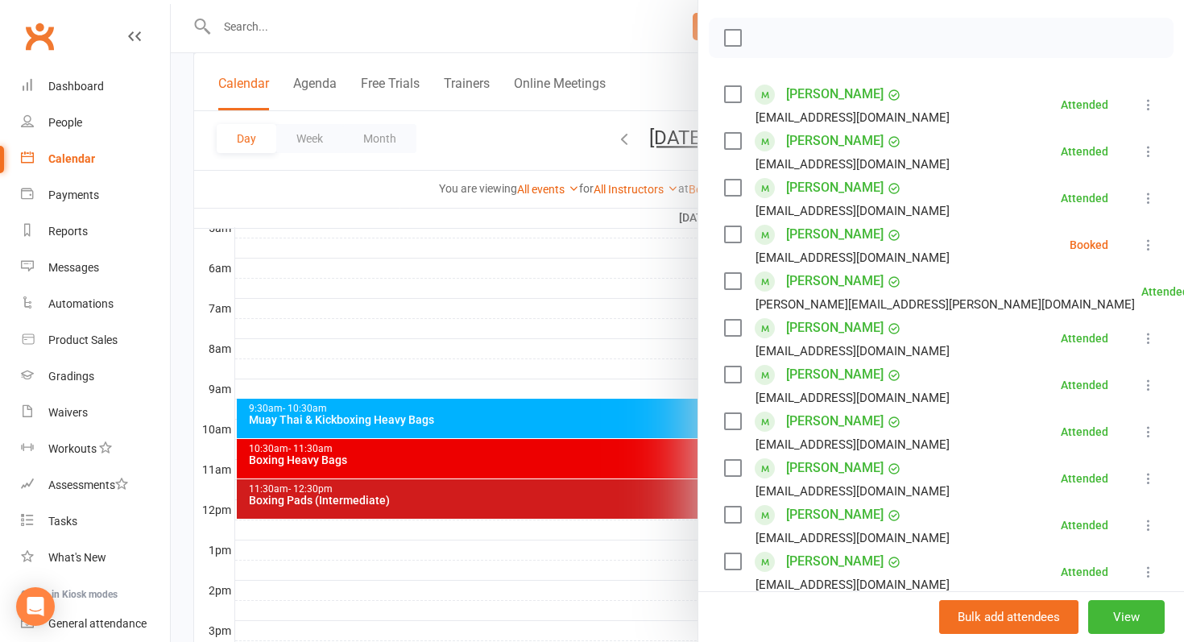
scroll to position [265, 0]
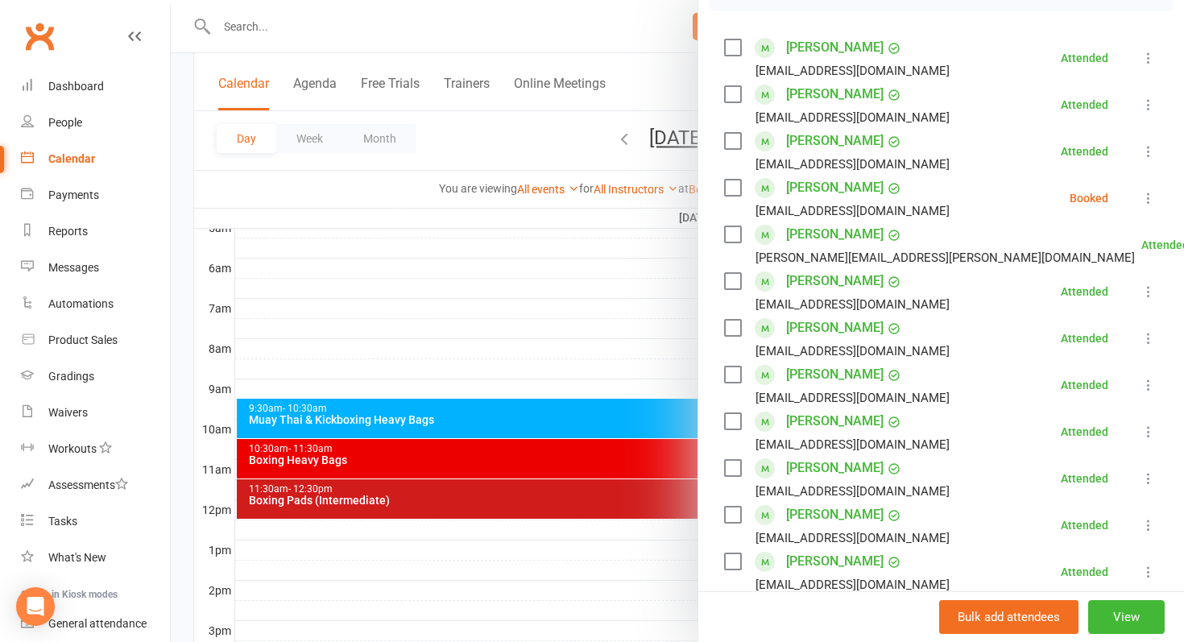
click at [733, 184] on label at bounding box center [732, 188] width 16 height 16
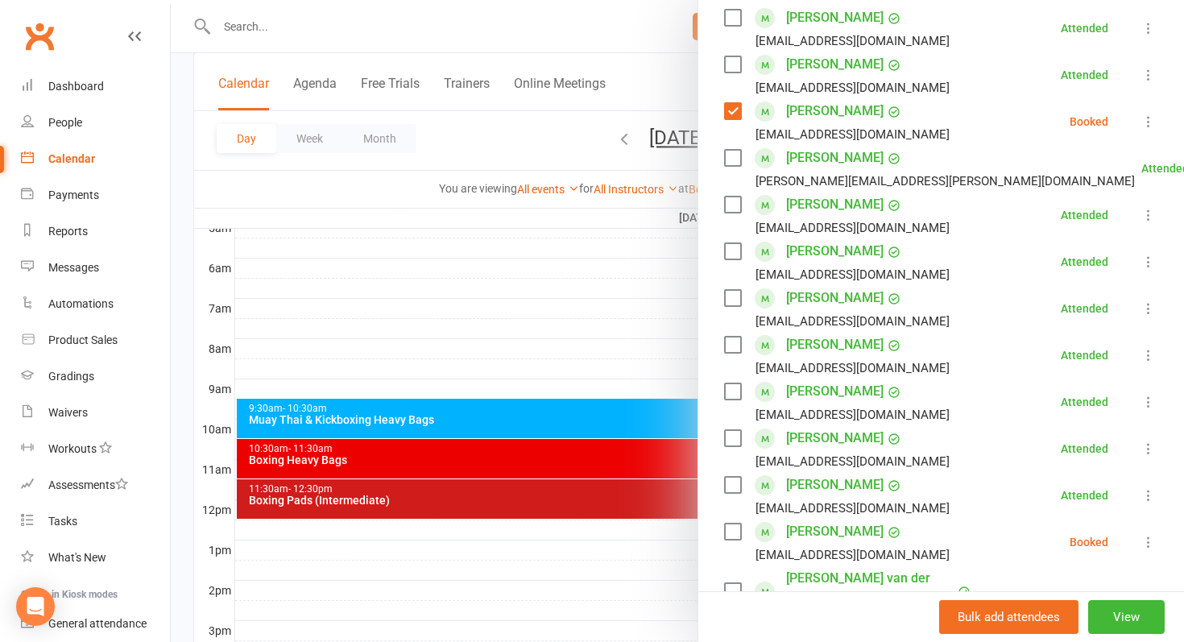
scroll to position [395, 0]
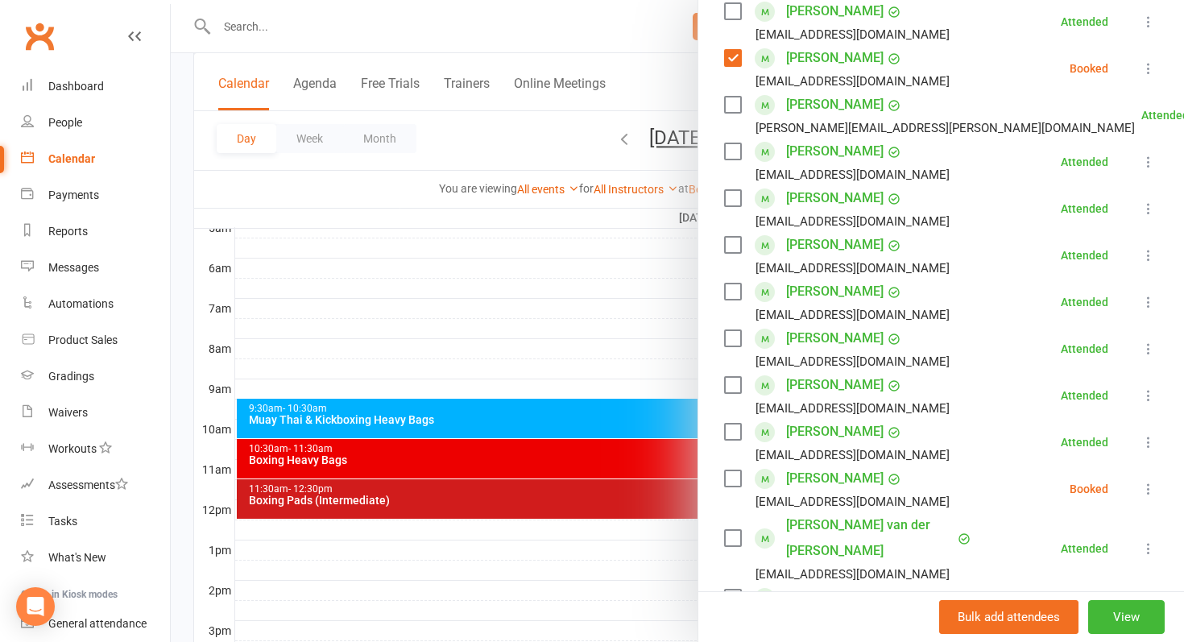
click at [734, 478] on label at bounding box center [732, 478] width 16 height 16
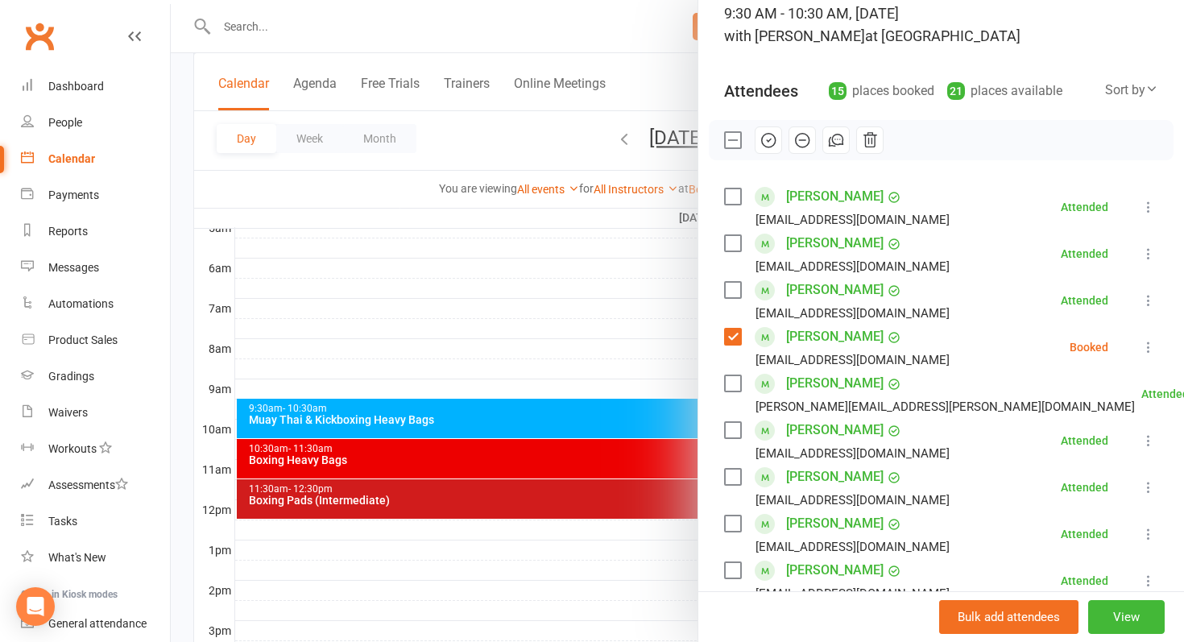
scroll to position [52, 0]
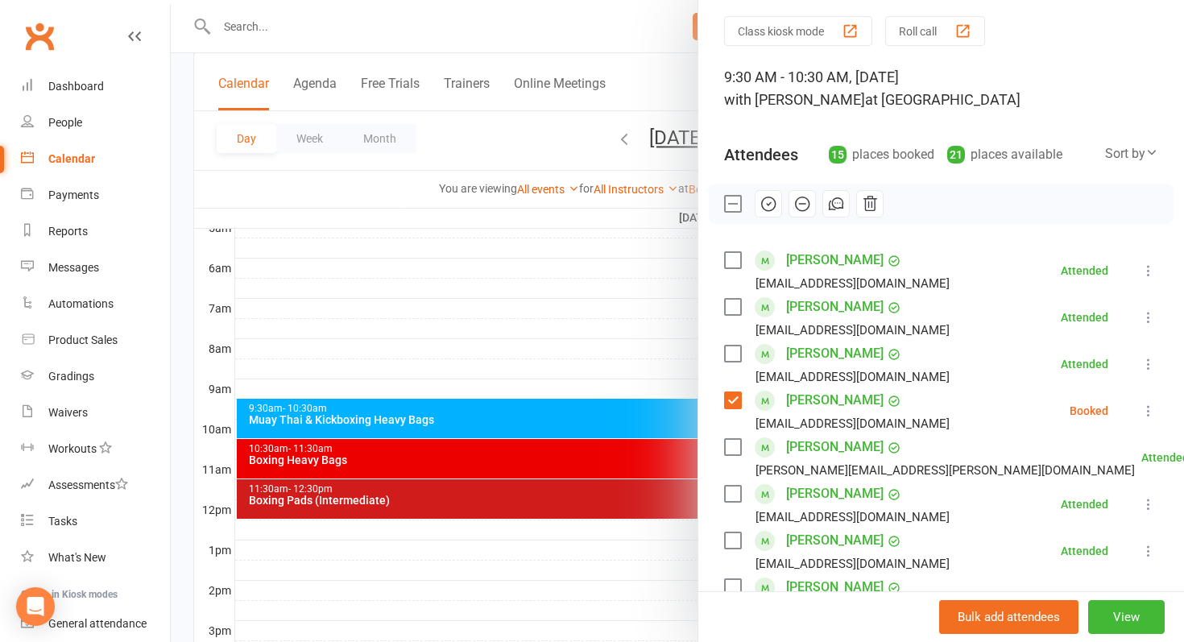
click at [793, 212] on icon "button" at bounding box center [802, 204] width 18 height 18
click at [515, 498] on div at bounding box center [677, 321] width 1013 height 642
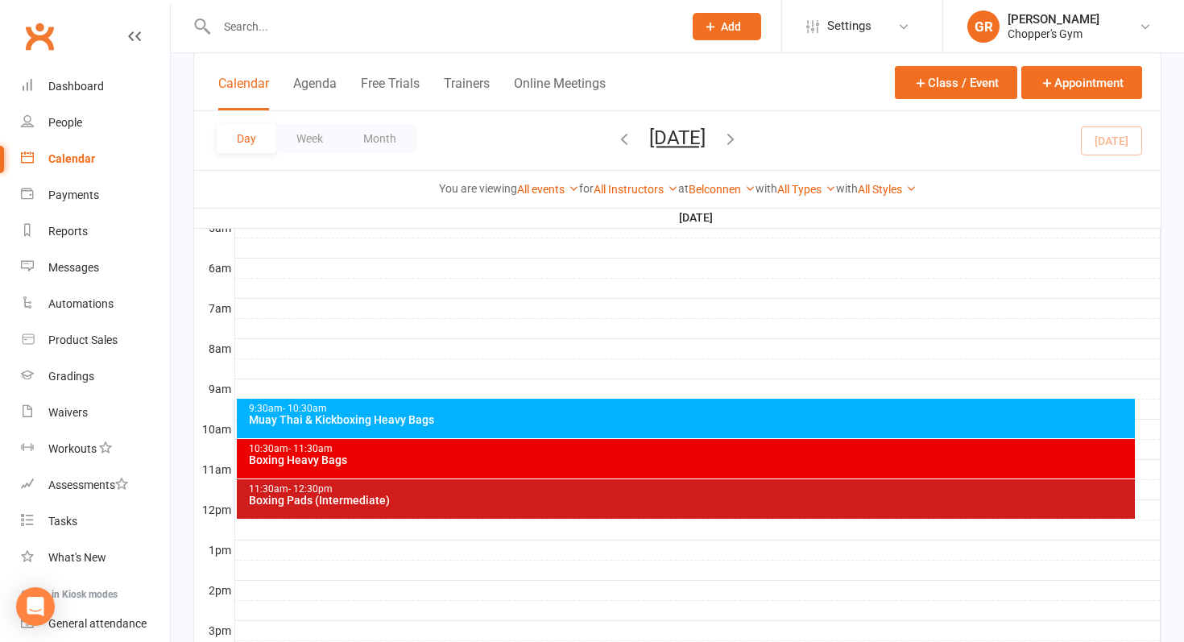
click at [515, 498] on div "Boxing Pads (Intermediate)" at bounding box center [690, 499] width 884 height 11
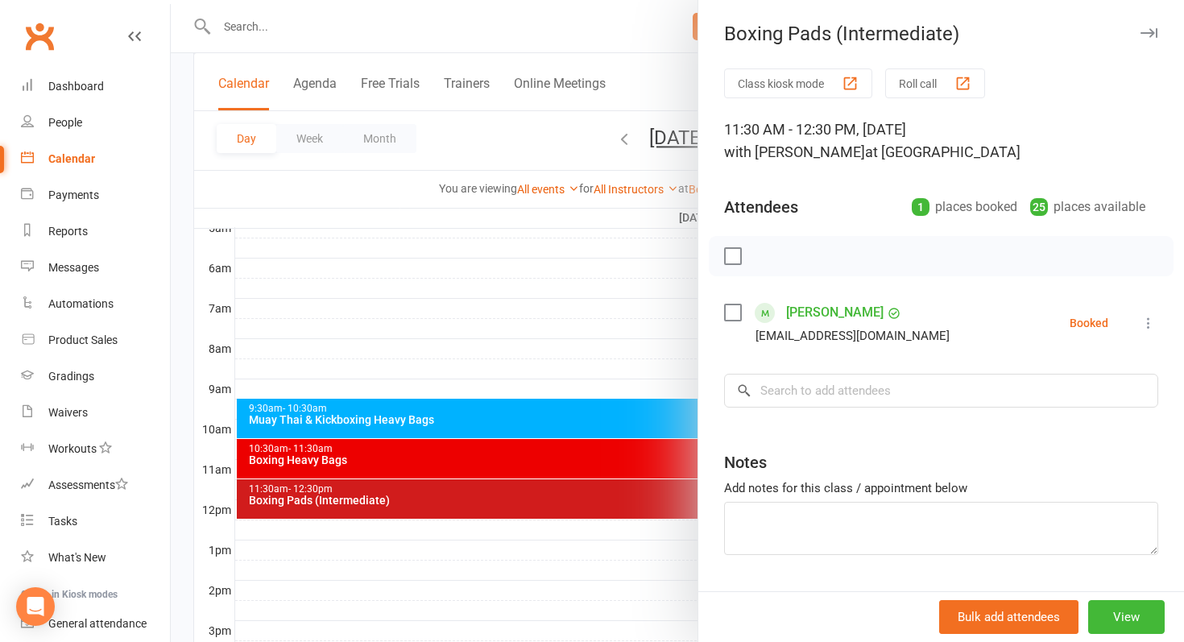
click at [554, 449] on div at bounding box center [677, 321] width 1013 height 642
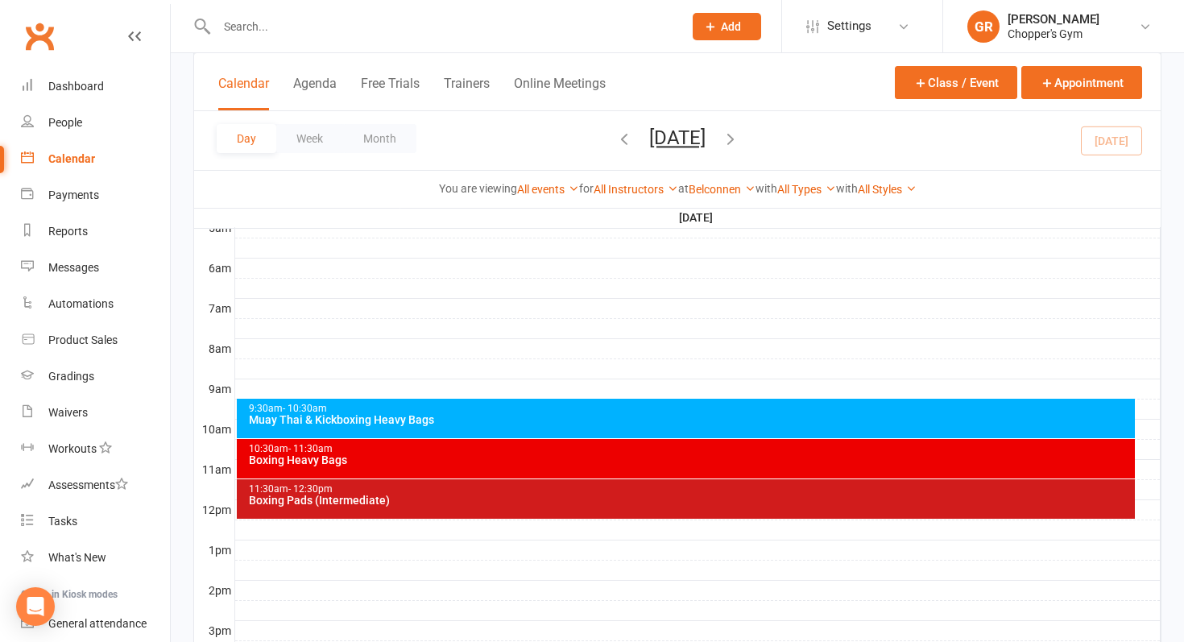
click at [554, 449] on div "10:30am - 11:30am" at bounding box center [690, 449] width 884 height 10
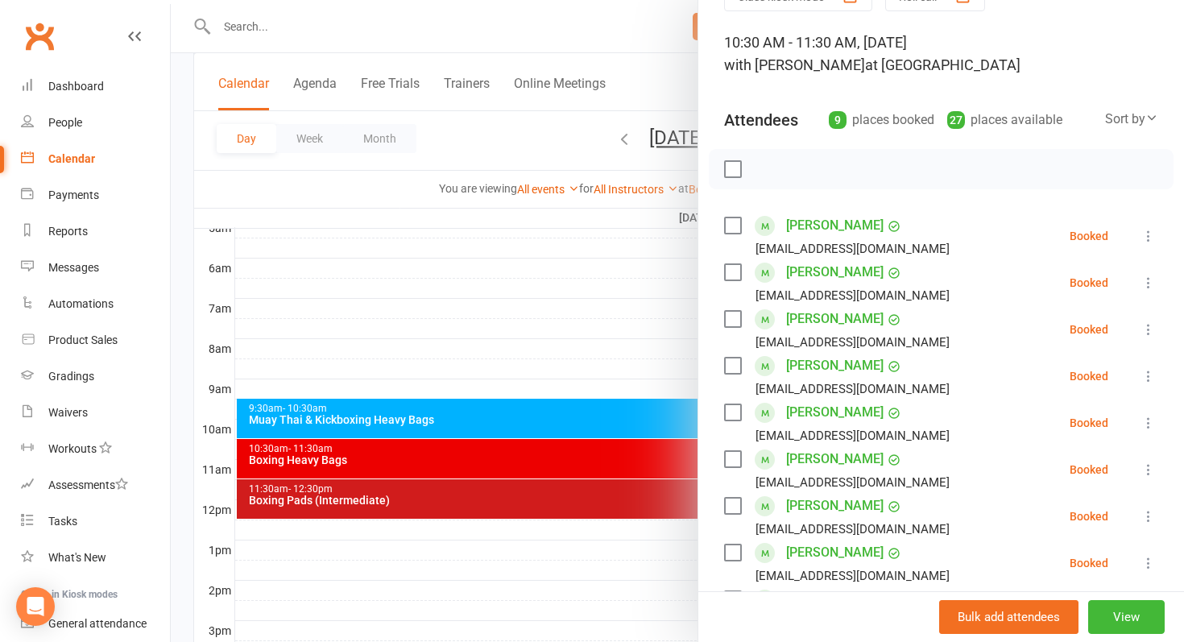
scroll to position [111, 0]
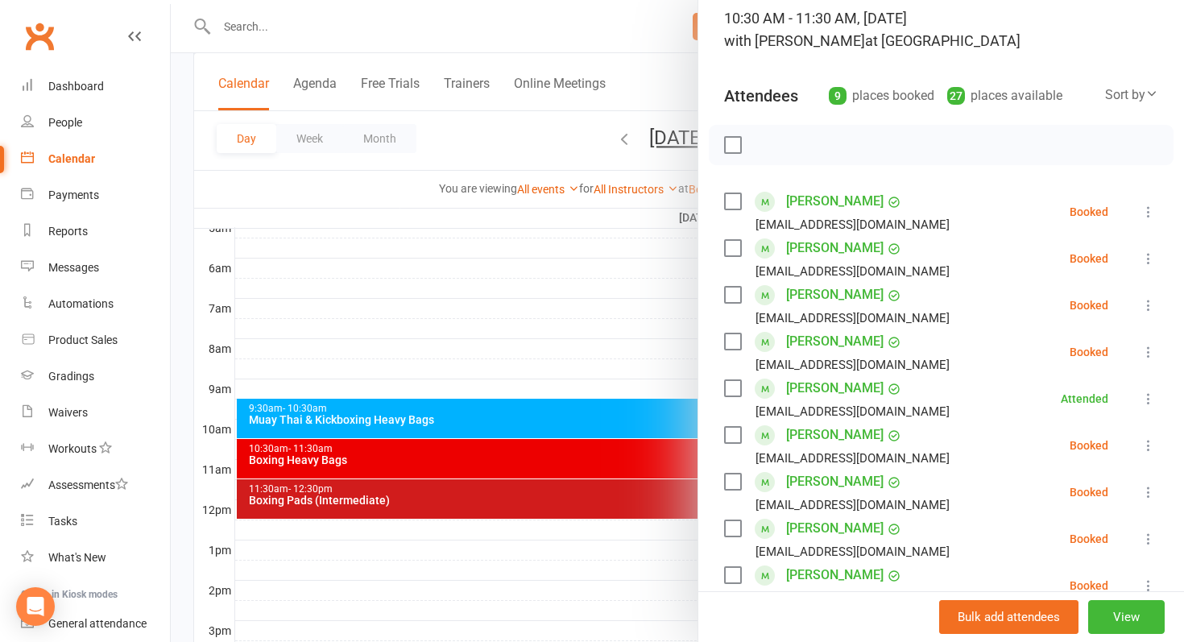
click at [500, 296] on div at bounding box center [677, 321] width 1013 height 642
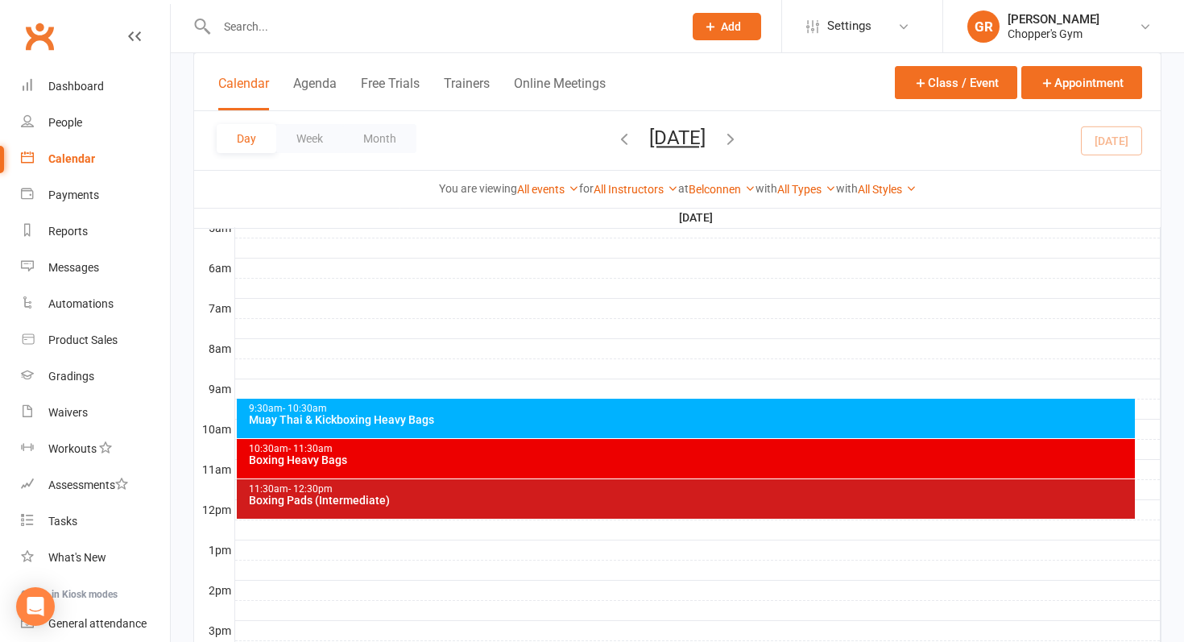
click at [520, 476] on div "10:30am - 11:30am Boxing Heavy Bags" at bounding box center [686, 458] width 899 height 39
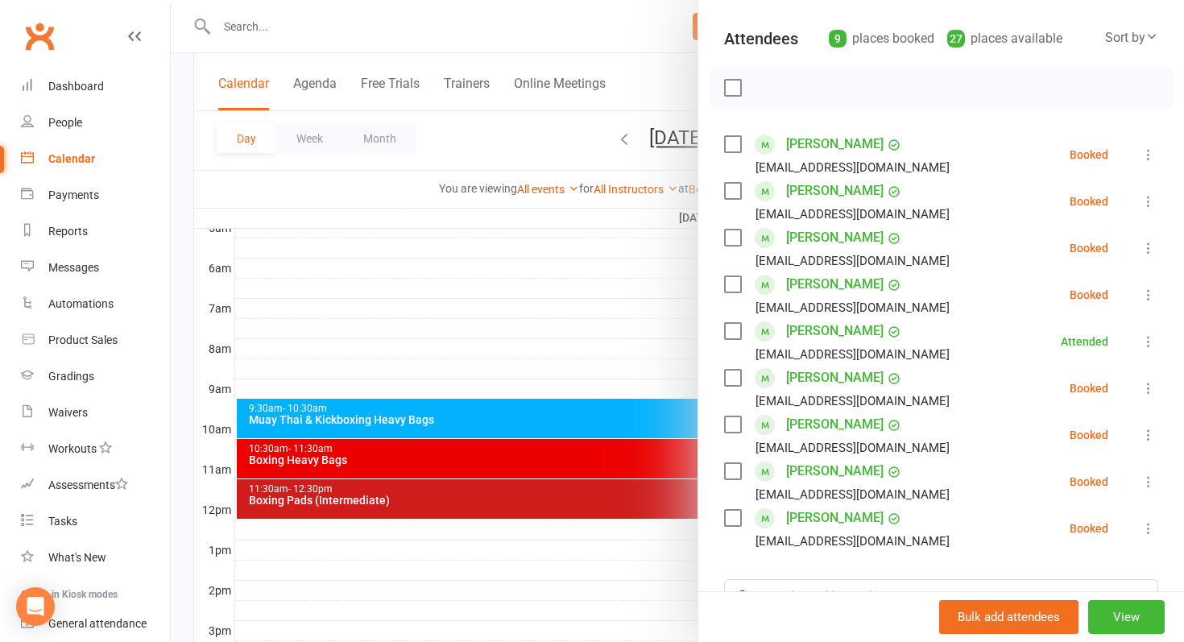
scroll to position [173, 0]
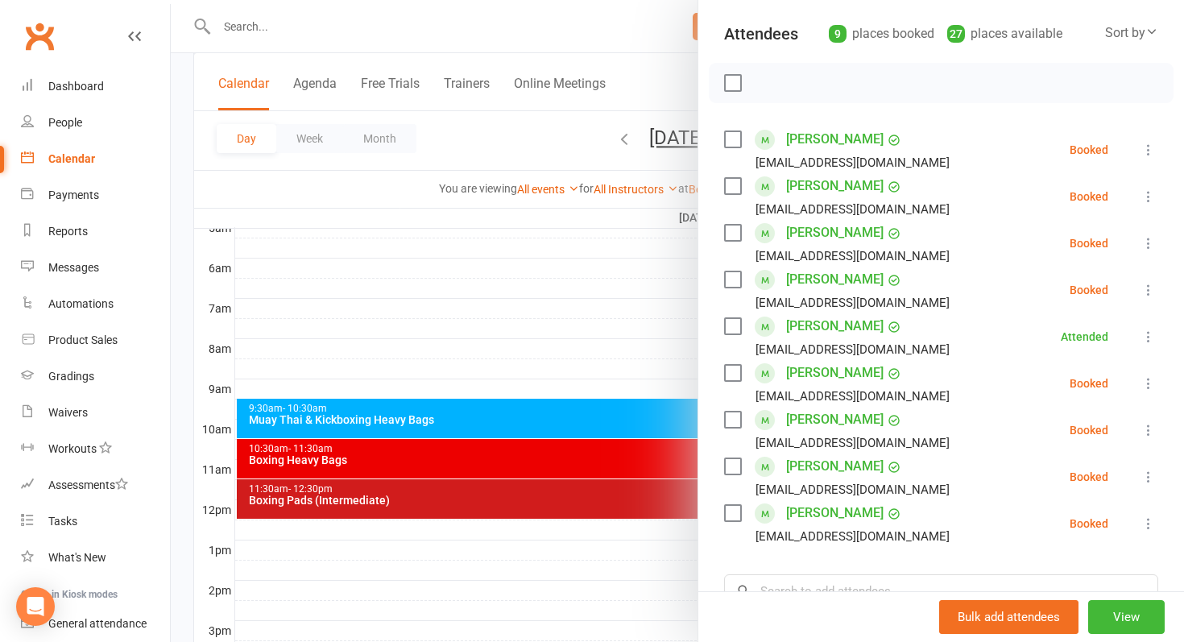
click at [734, 178] on label at bounding box center [732, 186] width 16 height 16
click at [734, 134] on label at bounding box center [732, 139] width 16 height 16
click at [765, 85] on icon "button" at bounding box center [768, 83] width 18 height 18
click at [539, 504] on div at bounding box center [677, 321] width 1013 height 642
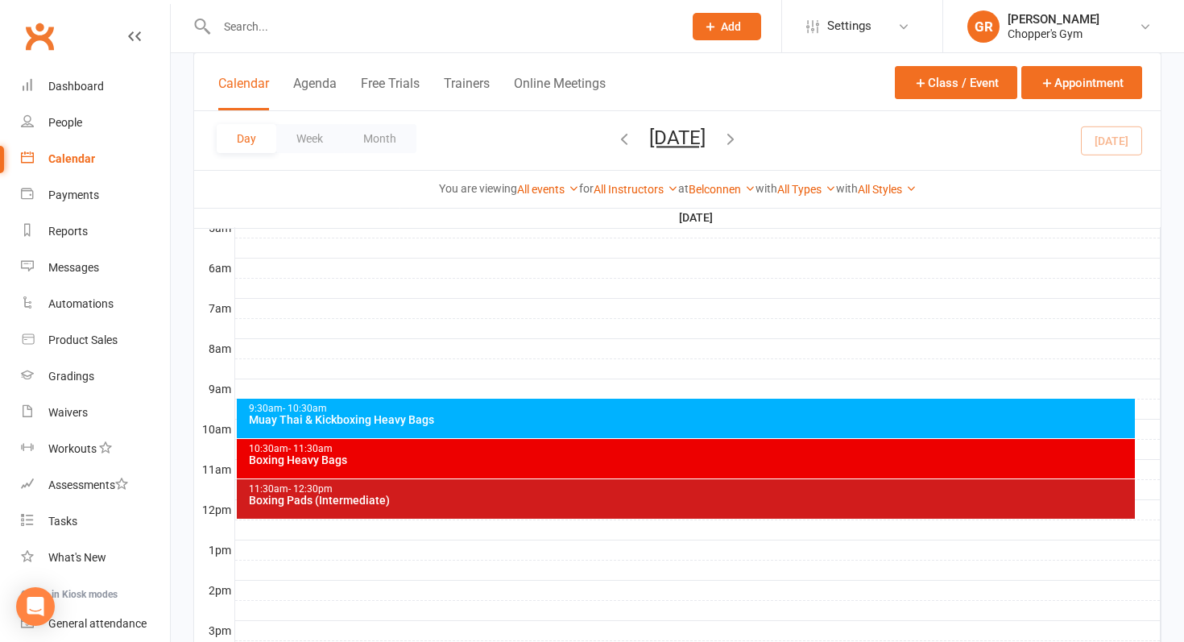
click at [539, 504] on div "Boxing Pads (Intermediate)" at bounding box center [690, 499] width 884 height 11
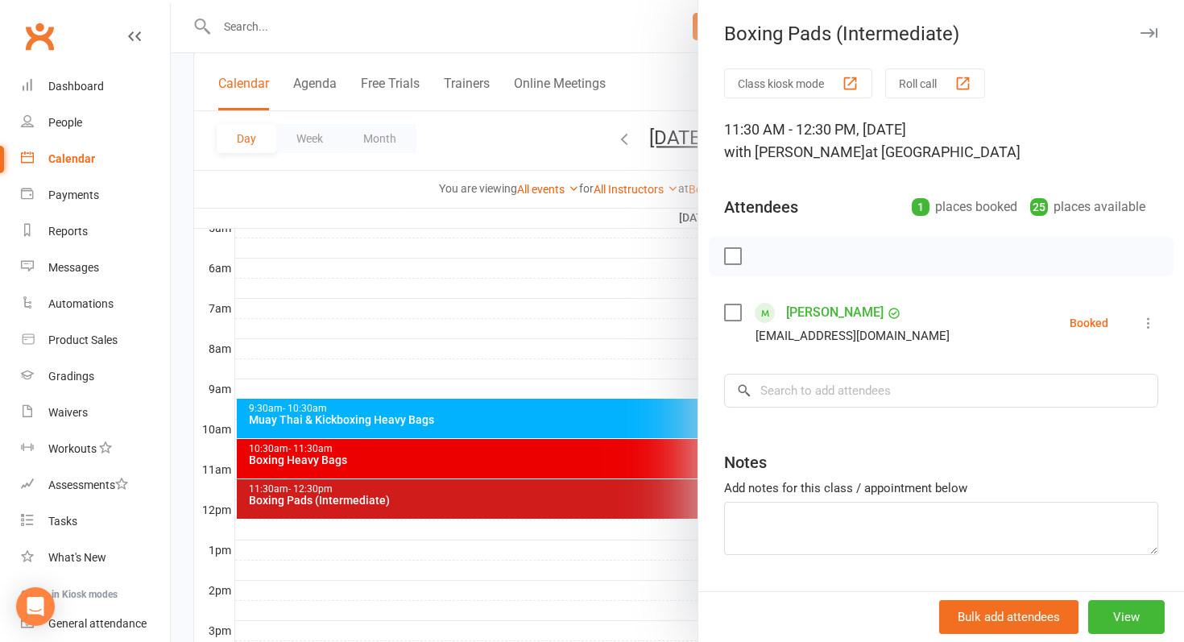
click at [497, 464] on div at bounding box center [677, 321] width 1013 height 642
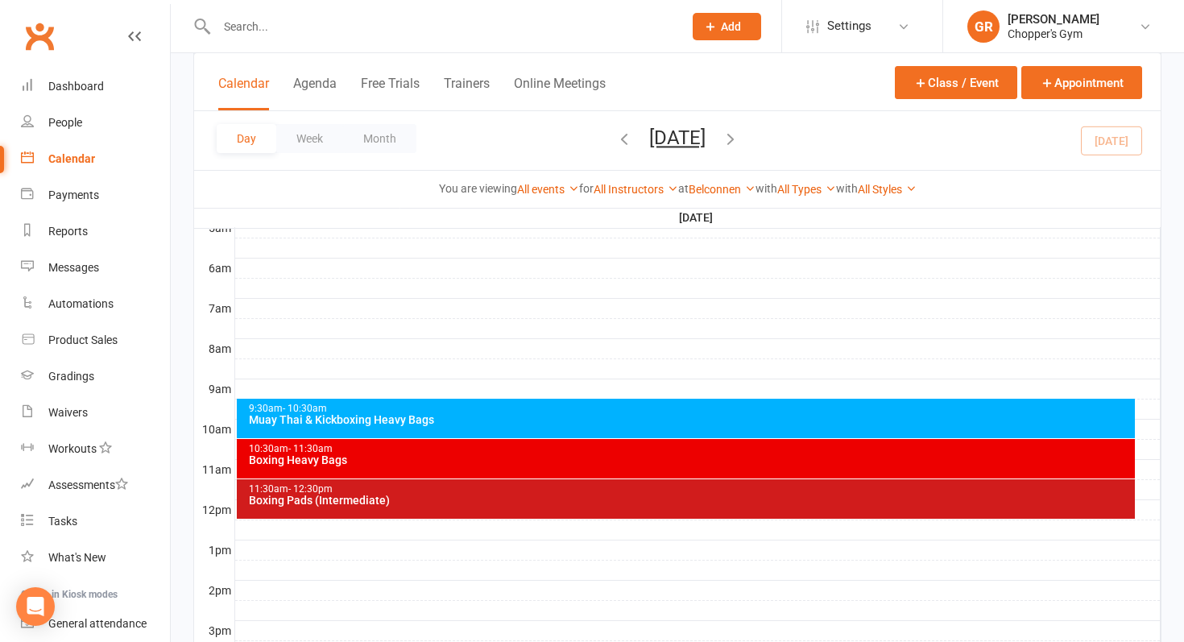
click at [468, 458] on div "Boxing Heavy Bags" at bounding box center [690, 459] width 884 height 11
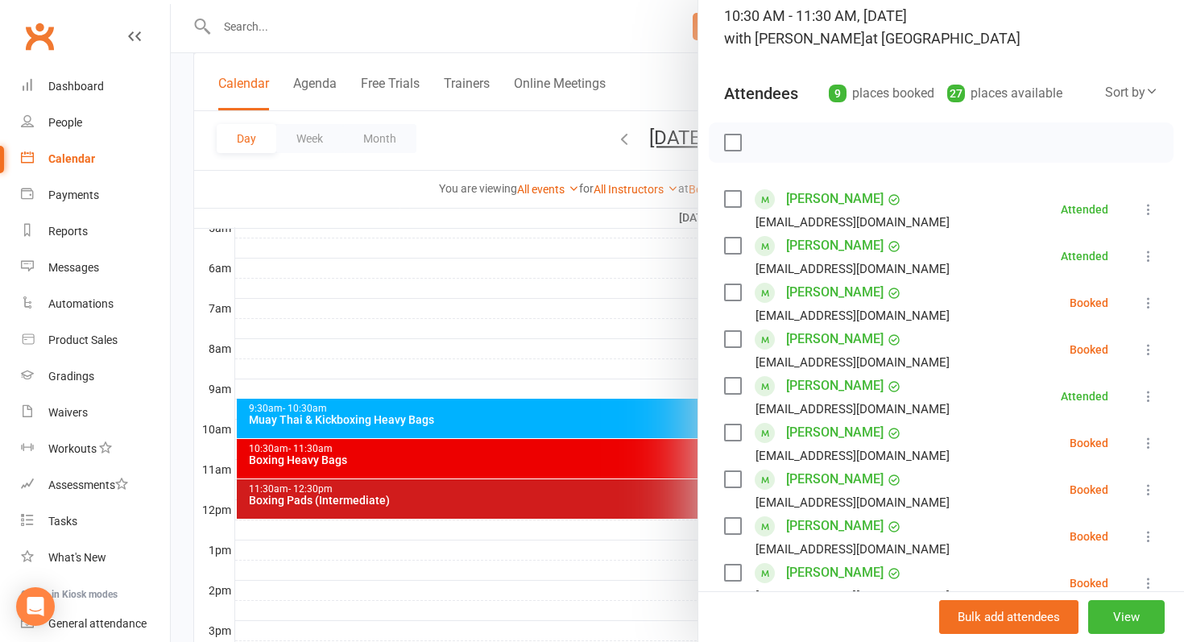
scroll to position [115, 0]
click at [746, 432] on div "Blair Knight baknight28@gmail.com" at bounding box center [840, 441] width 232 height 47
click at [734, 432] on label at bounding box center [732, 431] width 16 height 16
click at [771, 141] on icon "button" at bounding box center [768, 141] width 18 height 18
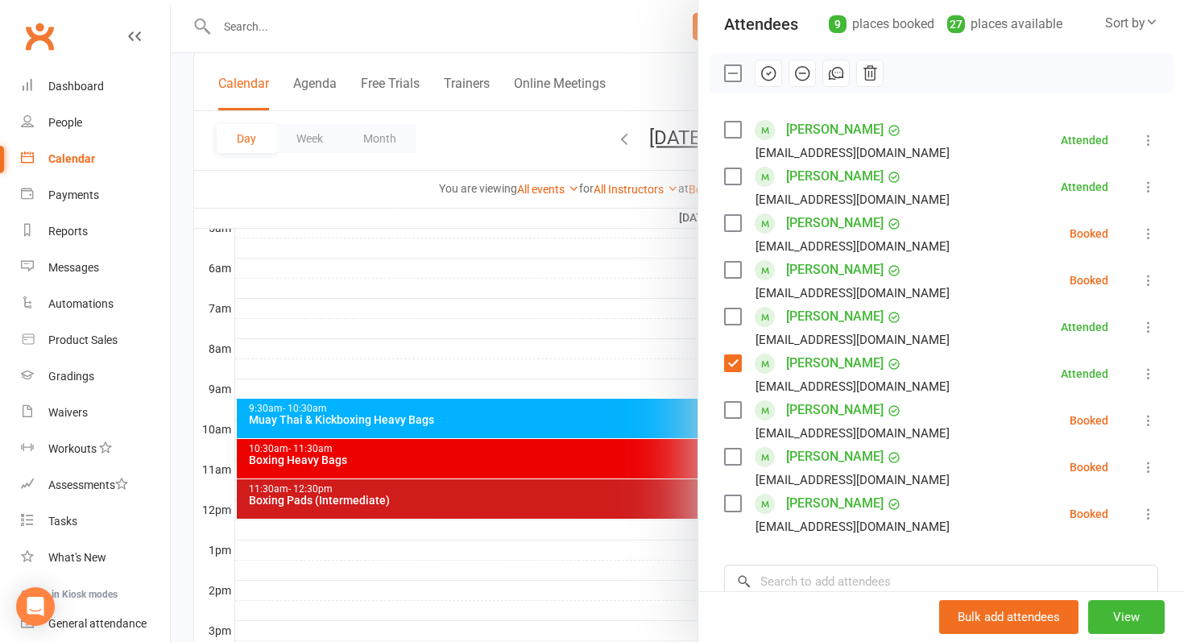
scroll to position [192, 0]
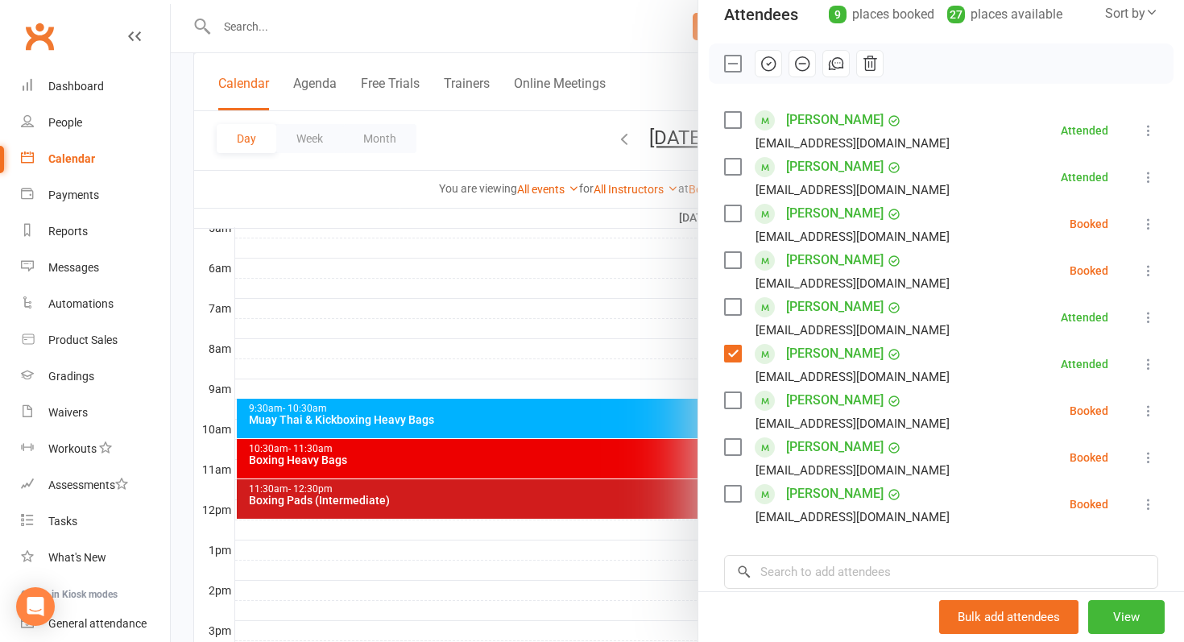
click at [735, 259] on label at bounding box center [732, 260] width 16 height 16
click at [771, 68] on icon "button" at bounding box center [769, 64] width 14 height 14
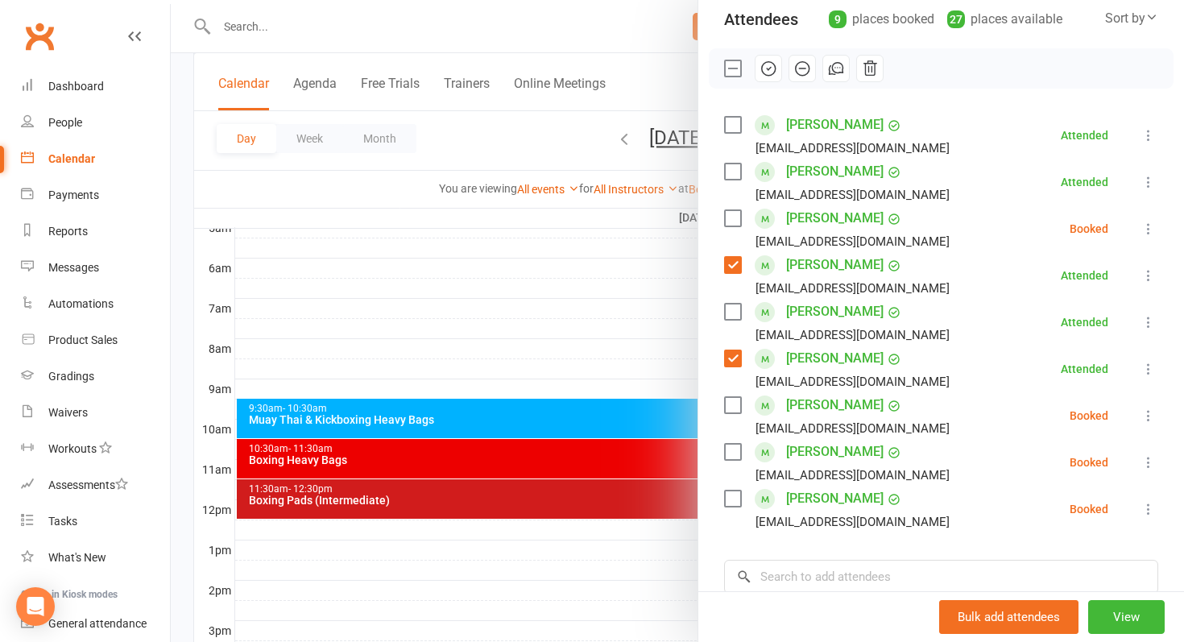
click at [1144, 226] on icon at bounding box center [1148, 229] width 16 height 16
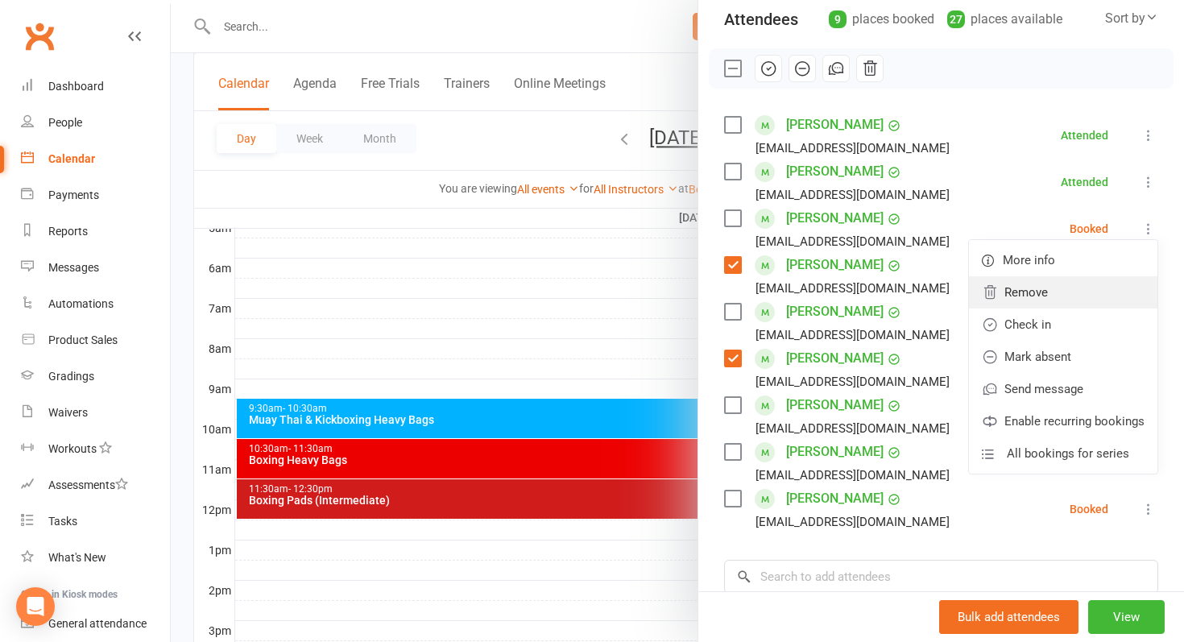
click at [1036, 299] on link "Remove" at bounding box center [1063, 292] width 188 height 32
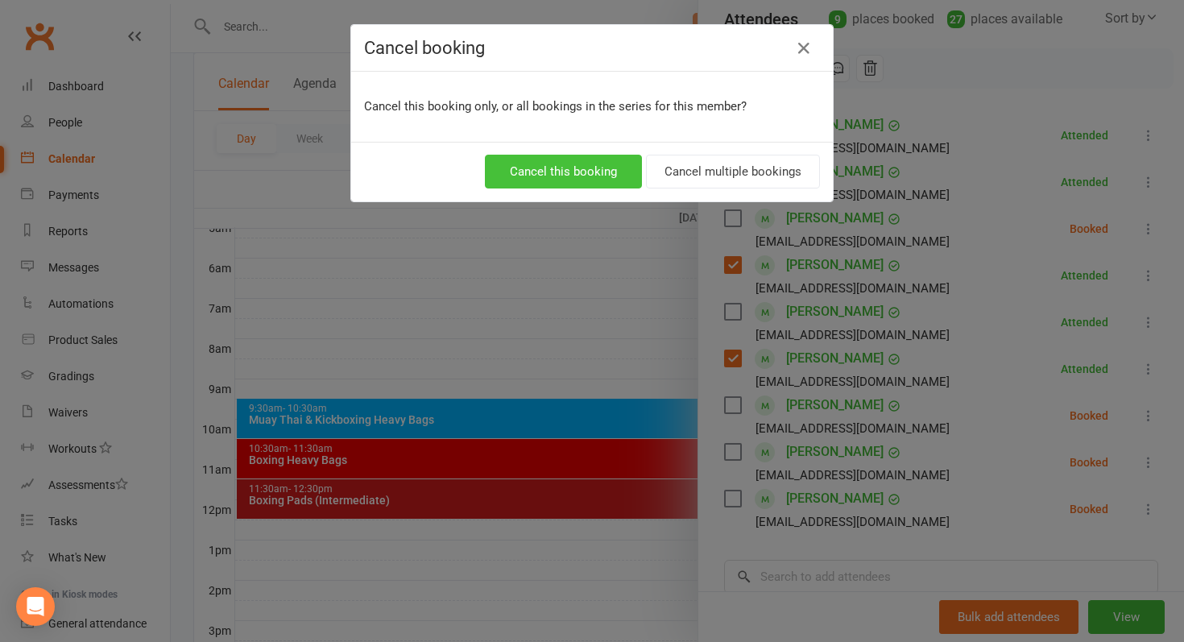
click at [613, 172] on button "Cancel this booking" at bounding box center [563, 172] width 157 height 34
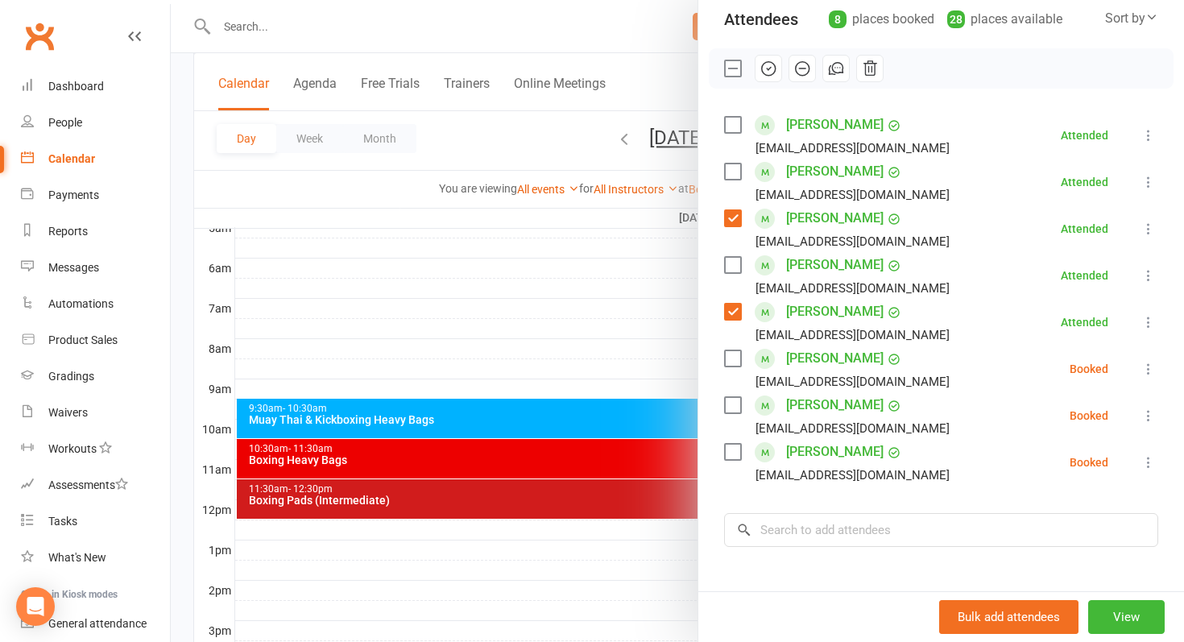
click at [595, 369] on div at bounding box center [677, 321] width 1013 height 642
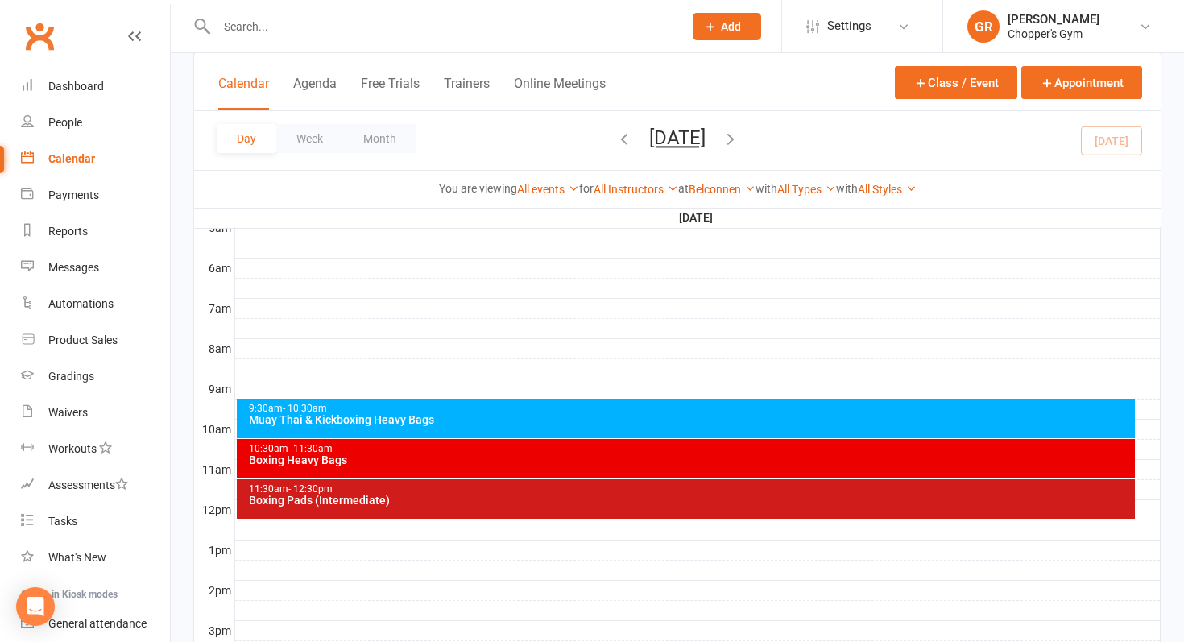
click at [527, 504] on div "Boxing Pads (Intermediate)" at bounding box center [690, 499] width 884 height 11
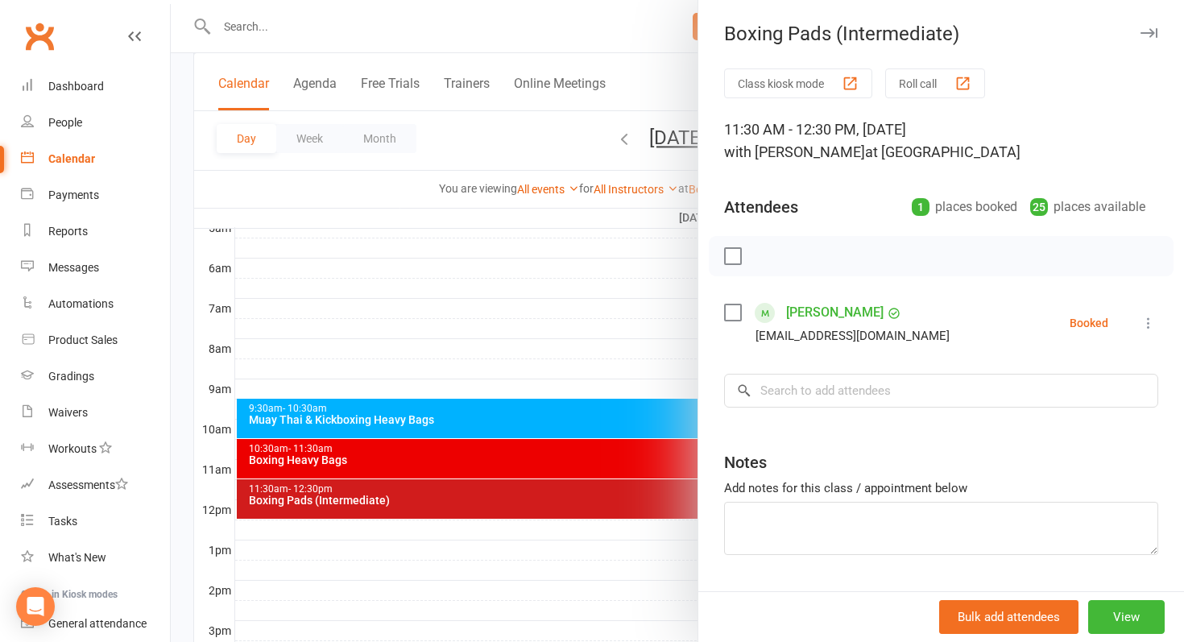
click at [544, 362] on div at bounding box center [677, 321] width 1013 height 642
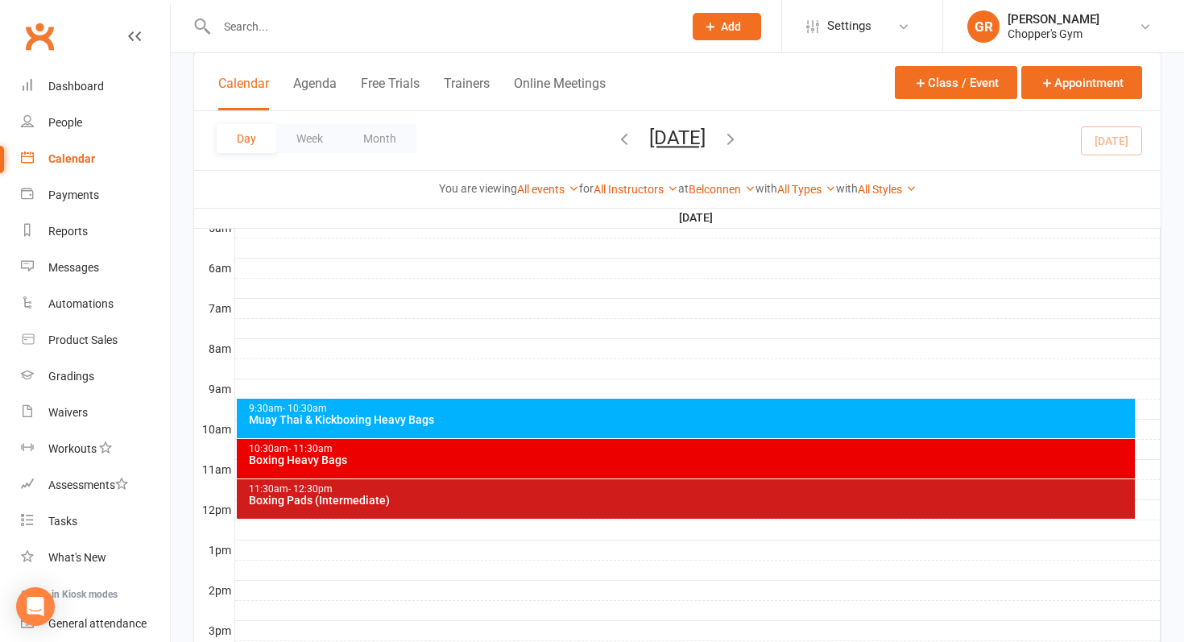
click at [448, 454] on div "Boxing Heavy Bags" at bounding box center [690, 459] width 884 height 11
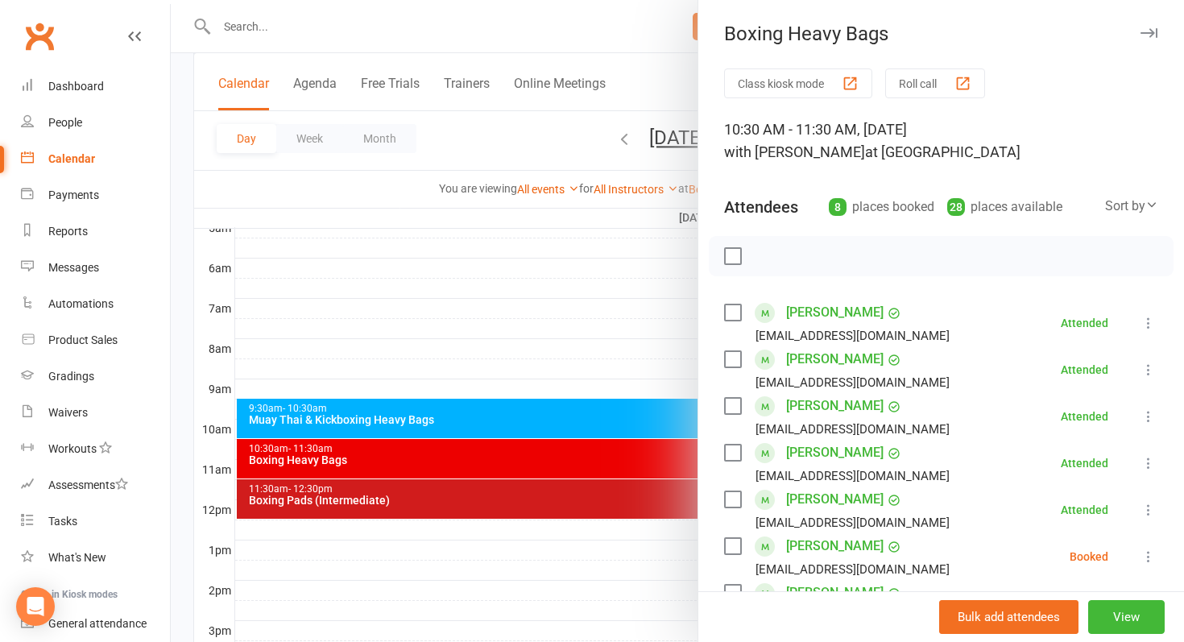
click at [566, 356] on div at bounding box center [677, 321] width 1013 height 642
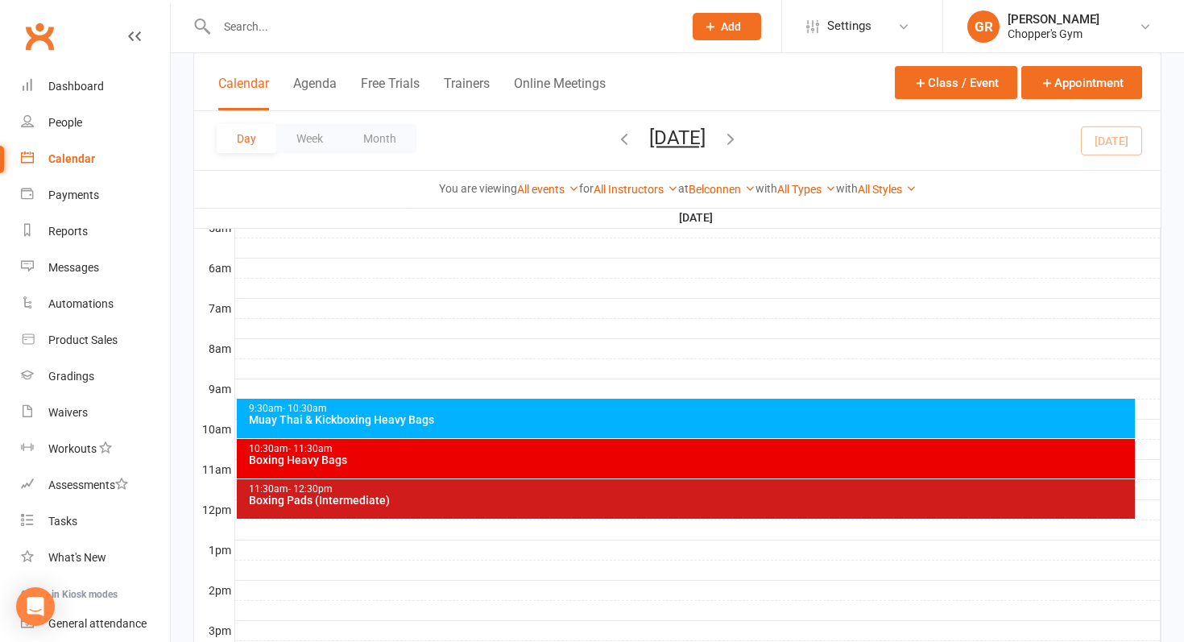
click at [508, 423] on div "Muay Thai & Kickboxing Heavy Bags" at bounding box center [690, 419] width 884 height 11
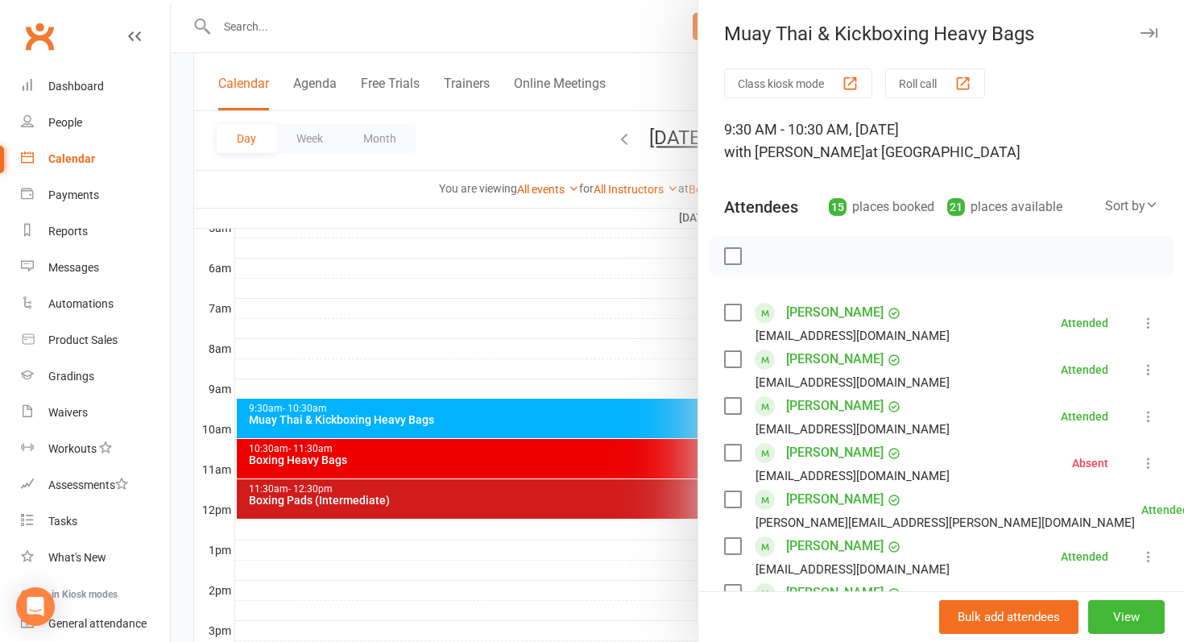
click at [824, 411] on link "Harry Bellchambers" at bounding box center [834, 406] width 97 height 26
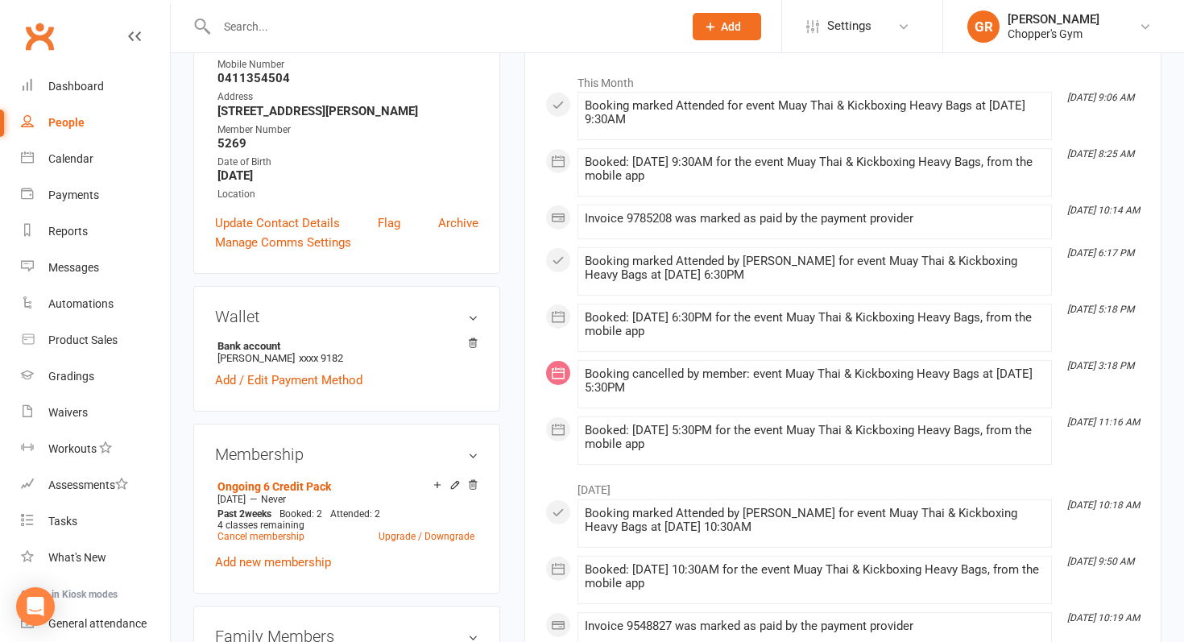
scroll to position [257, 0]
click at [77, 155] on div "Calendar" at bounding box center [70, 158] width 45 height 13
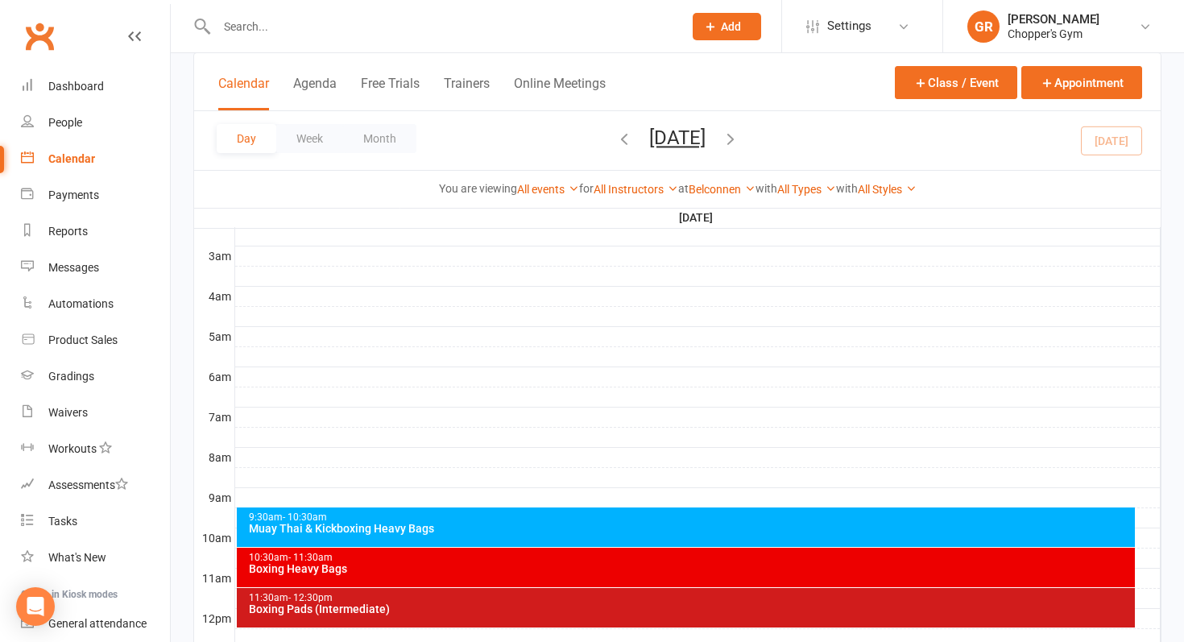
scroll to position [403, 0]
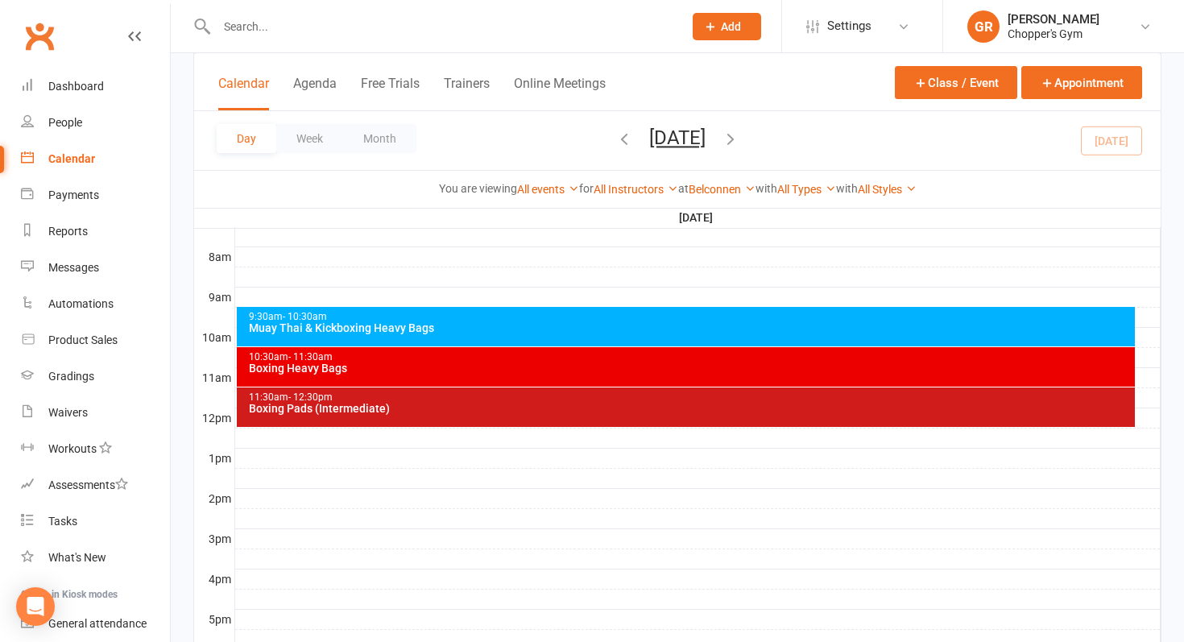
click at [555, 366] on div "Boxing Heavy Bags" at bounding box center [690, 367] width 884 height 11
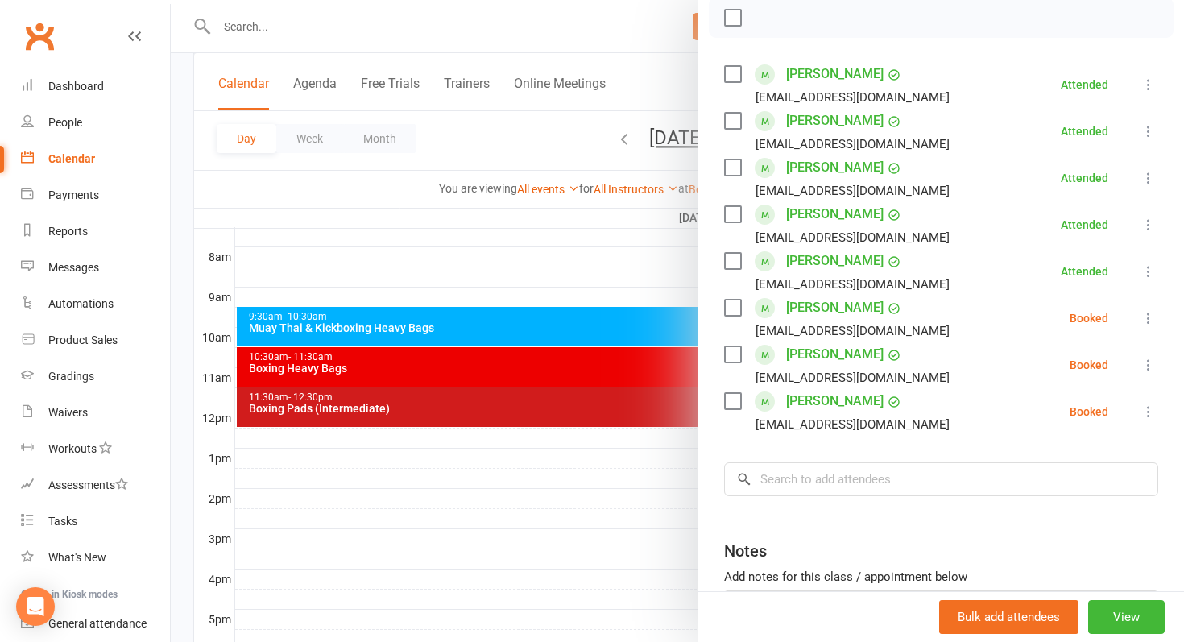
scroll to position [234, 0]
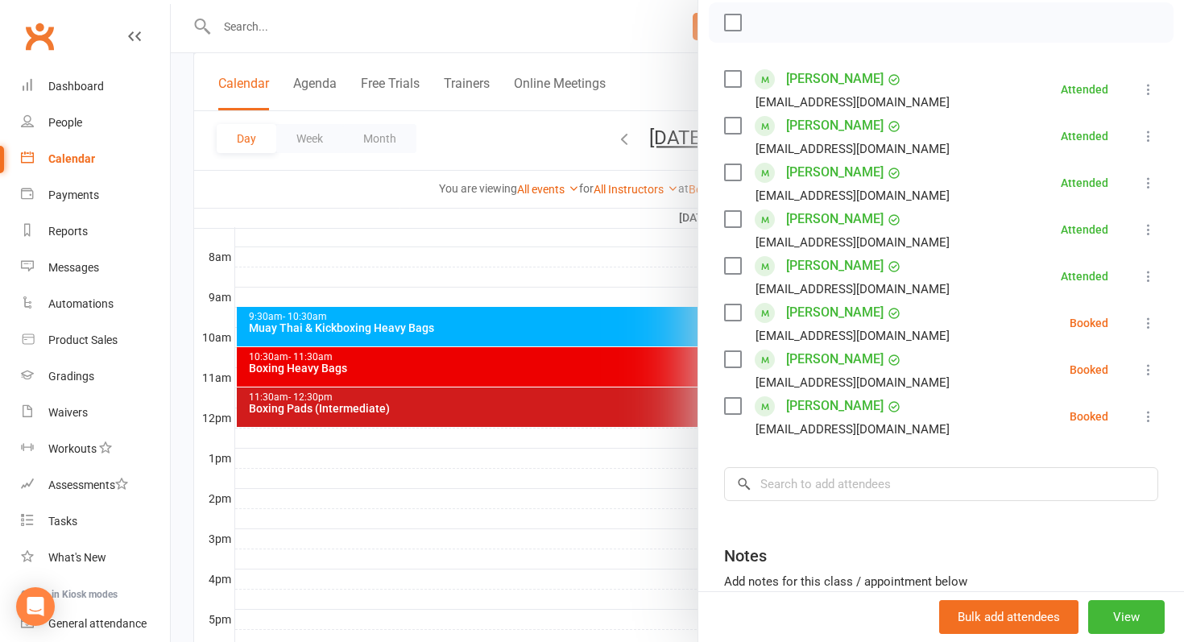
click at [742, 310] on div "Nithya Lackshmi nithyalackshmi@gmail.com" at bounding box center [840, 323] width 232 height 47
click at [737, 313] on label at bounding box center [732, 312] width 16 height 16
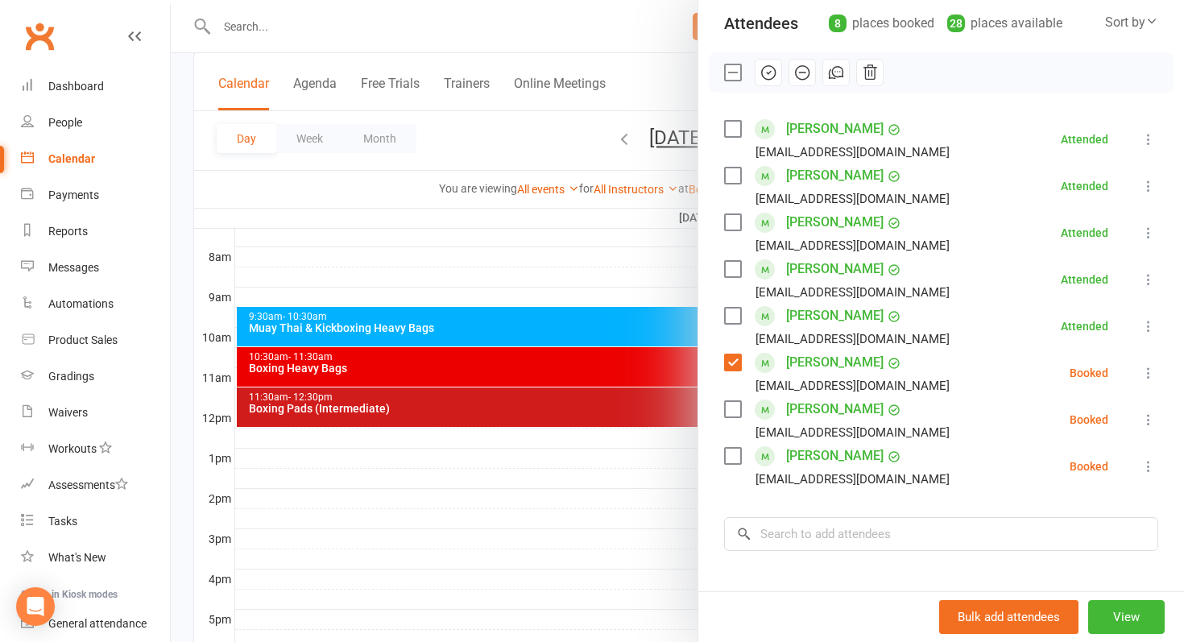
scroll to position [151, 0]
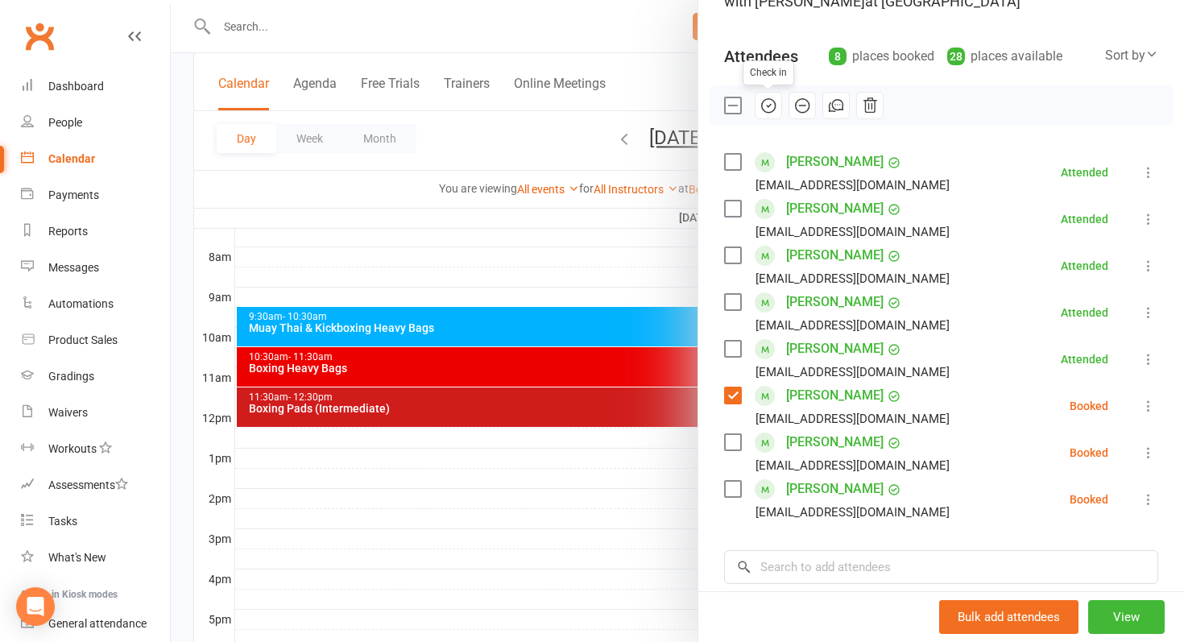
click at [765, 111] on icon "button" at bounding box center [769, 106] width 14 height 14
click at [736, 405] on div "Nithya Lackshmi nithyalackshmi@gmail.com" at bounding box center [840, 406] width 232 height 47
click at [734, 392] on label at bounding box center [732, 395] width 16 height 16
click at [735, 445] on label at bounding box center [732, 442] width 16 height 16
click at [736, 478] on div "Hayden Thai haydenthai@hotmail.com" at bounding box center [840, 499] width 232 height 47
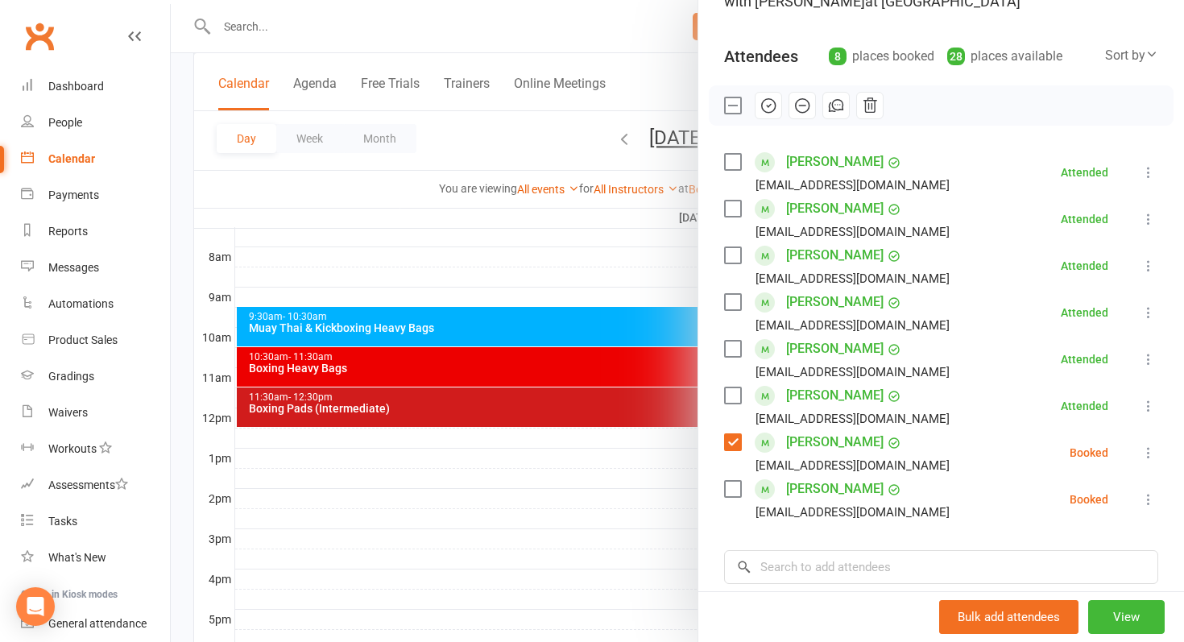
click at [734, 485] on label at bounding box center [732, 489] width 16 height 16
click at [805, 110] on icon "button" at bounding box center [802, 106] width 18 height 18
click at [554, 514] on div at bounding box center [677, 321] width 1013 height 642
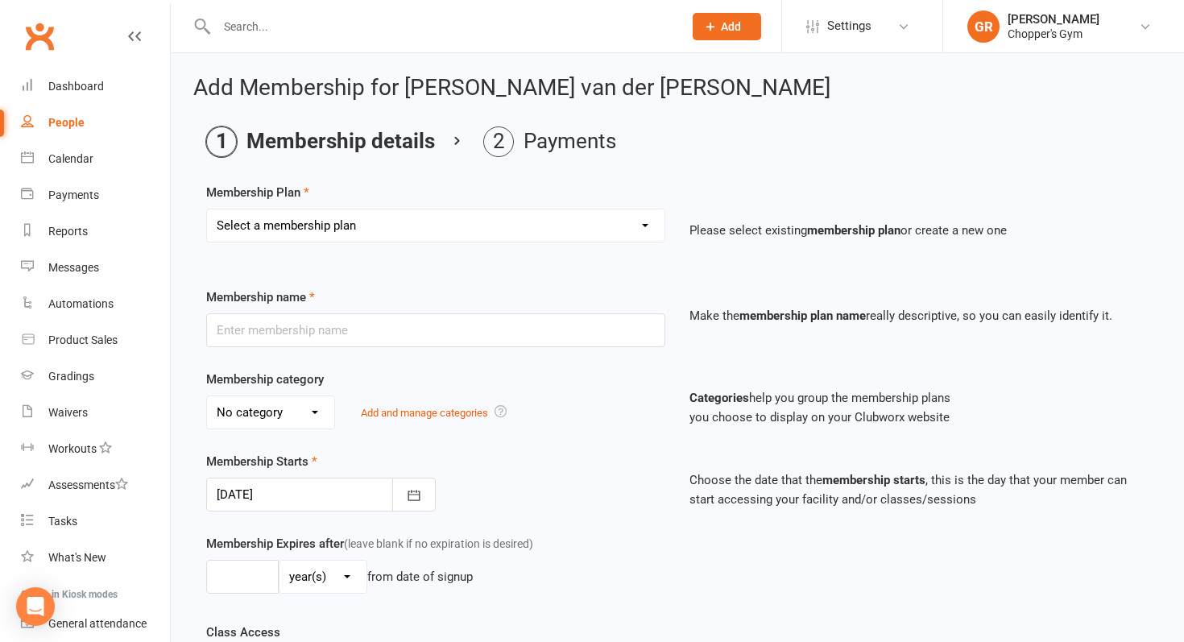
click at [610, 225] on select "Select a membership plan Create new Membership Plan Staff Membership Ongoing Un…" at bounding box center [435, 225] width 457 height 32
click at [619, 220] on select "Select a membership plan Create new Membership Plan Staff Membership Ongoing Un…" at bounding box center [435, 225] width 457 height 32
select select "14"
click at [207, 209] on select "Select a membership plan Create new Membership Plan Staff Membership Ongoing Un…" at bounding box center [435, 225] width 457 height 32
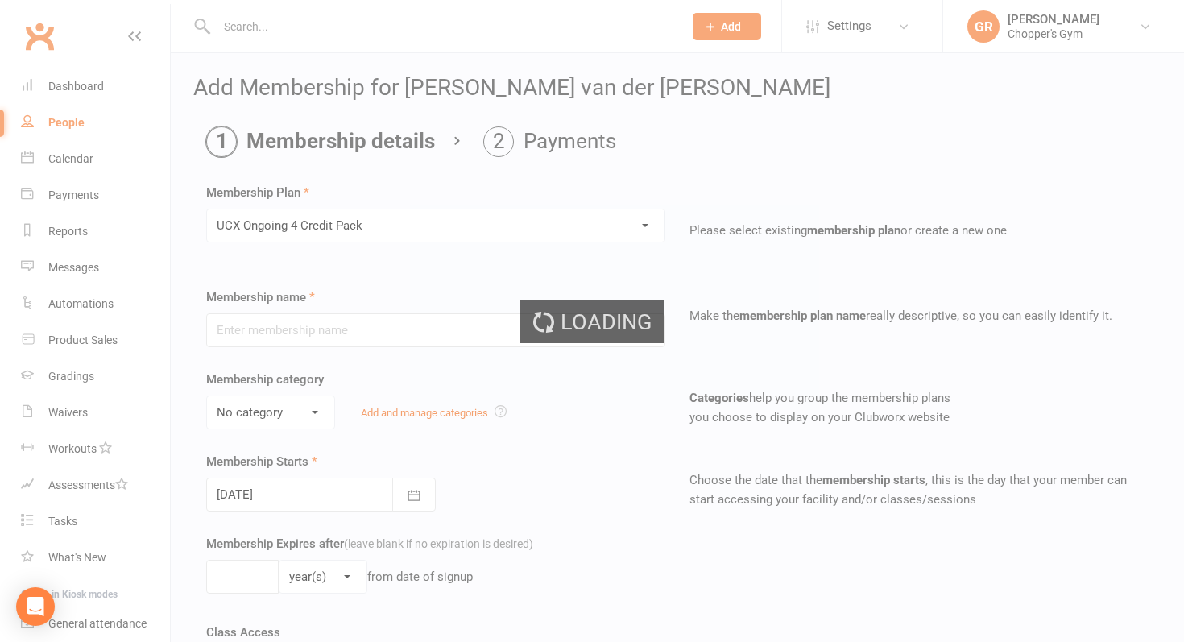
type input "UCX Ongoing 4 Credit Pack"
type input "0"
type input "4"
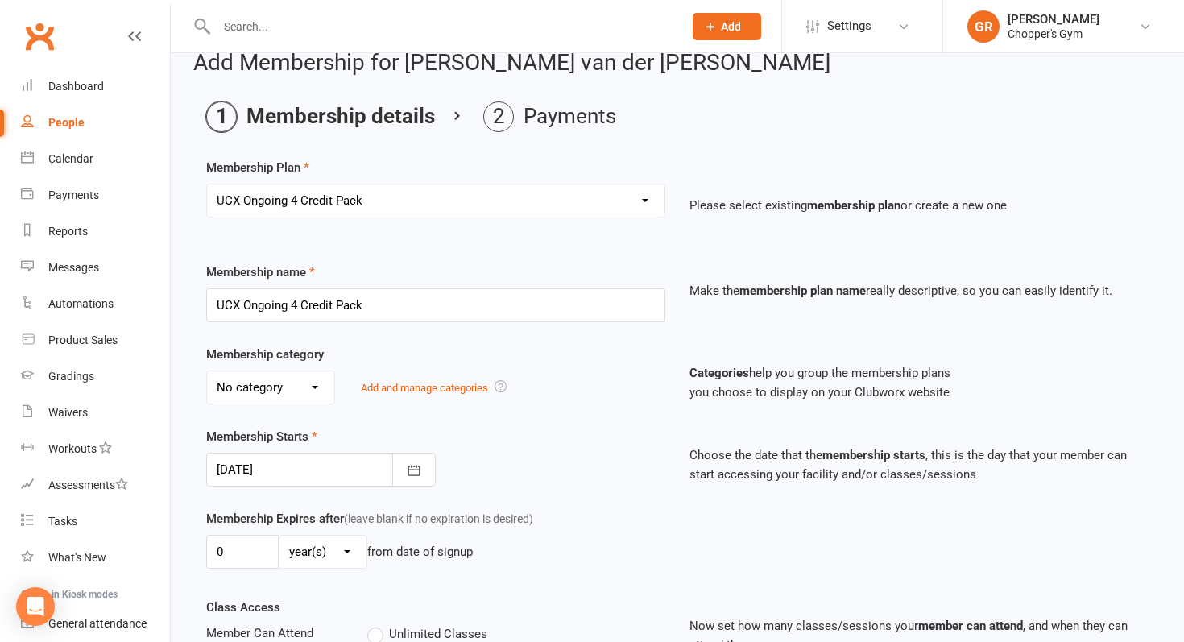
scroll to position [27, 0]
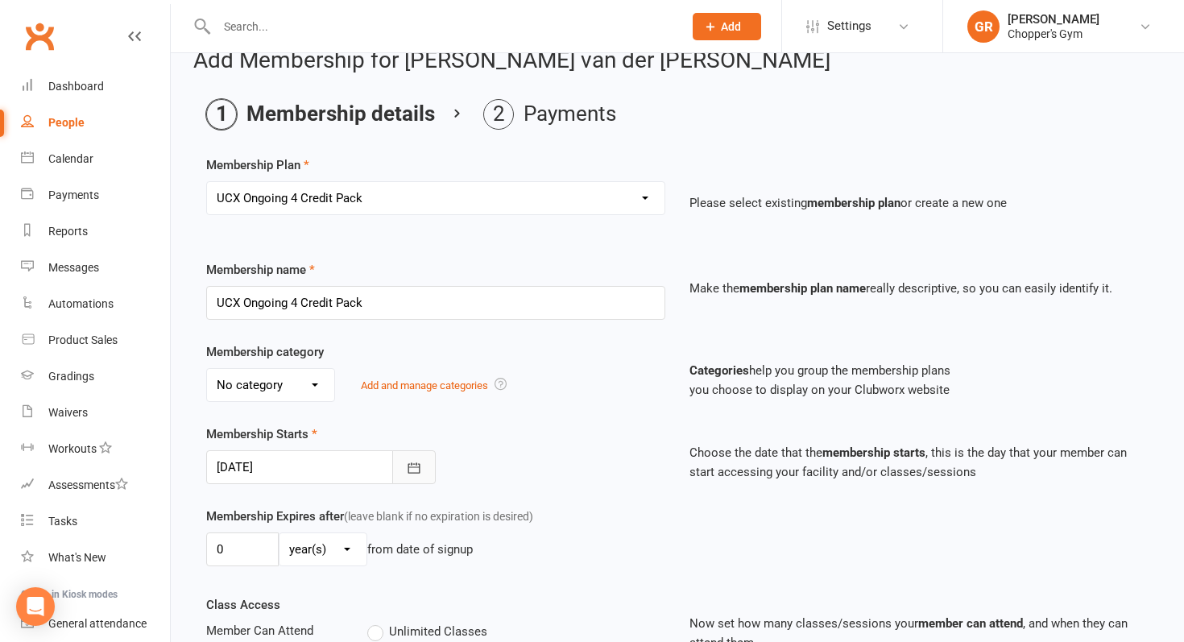
click at [416, 468] on icon "button" at bounding box center [414, 468] width 16 height 16
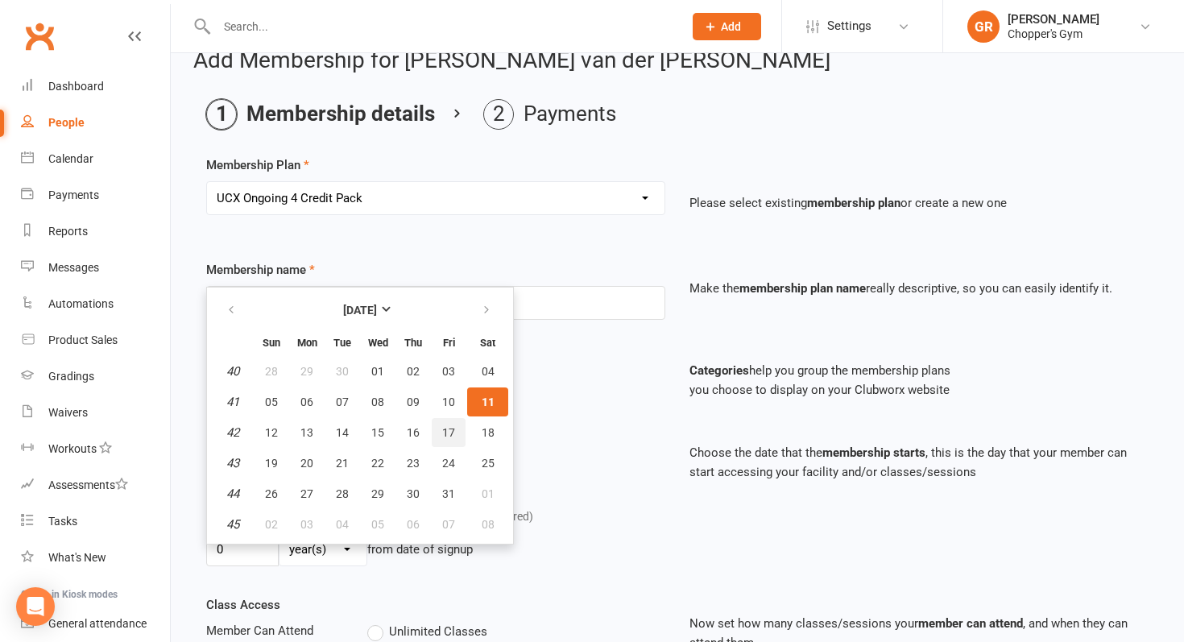
click at [445, 432] on span "17" at bounding box center [448, 432] width 13 height 13
type input "[DATE]"
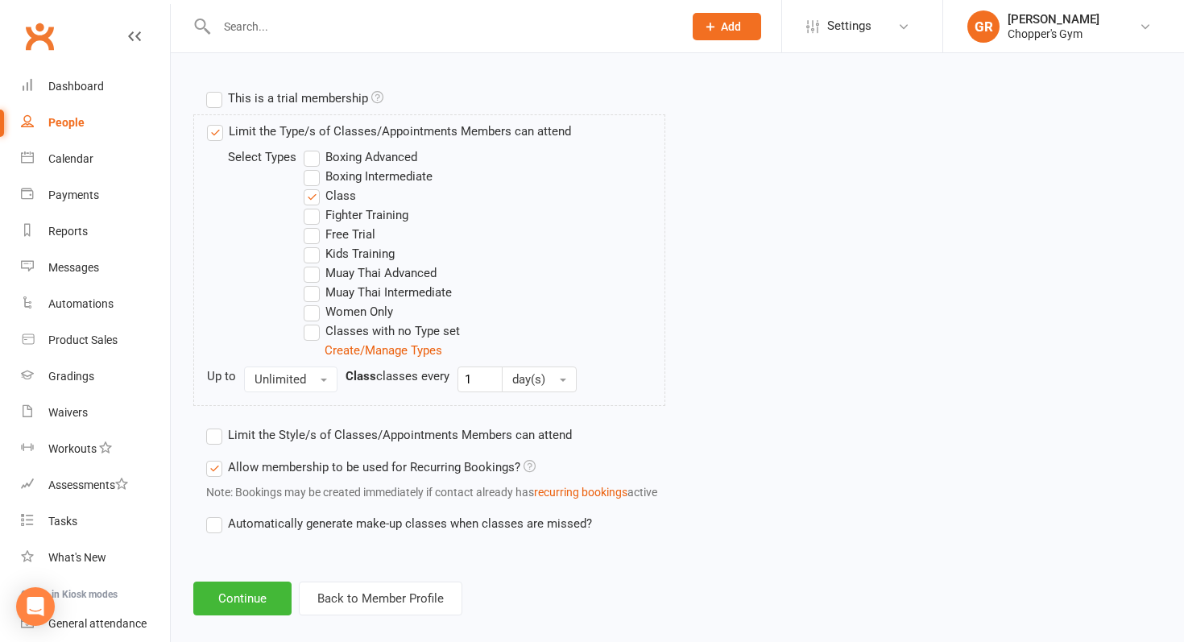
scroll to position [771, 0]
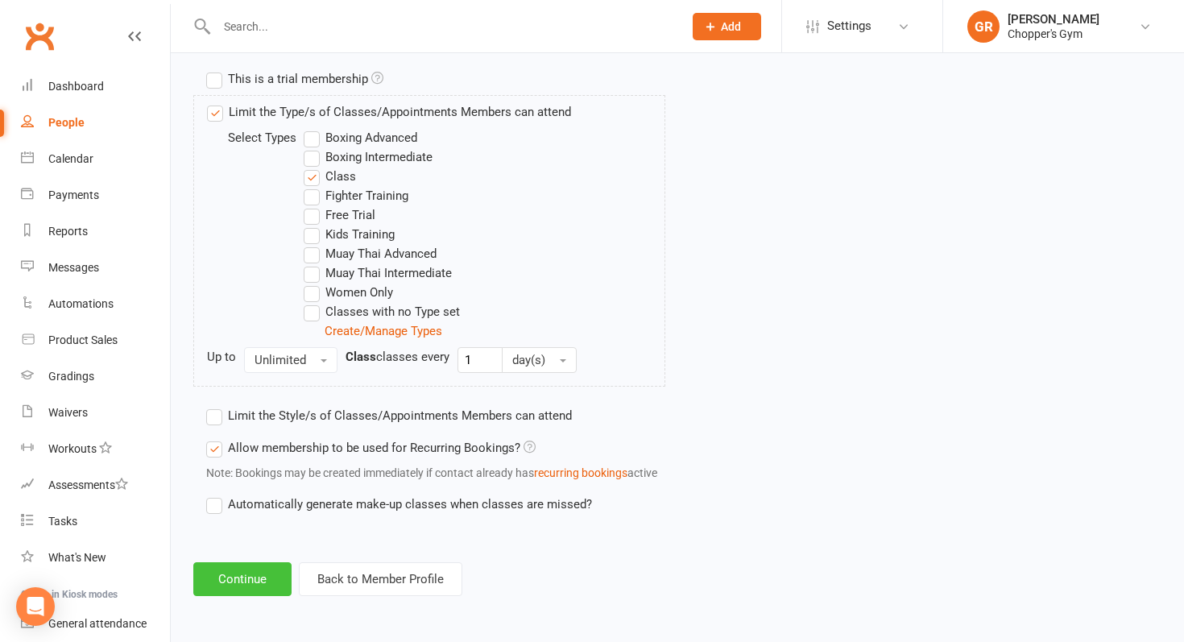
click at [259, 585] on button "Continue" at bounding box center [242, 579] width 98 height 34
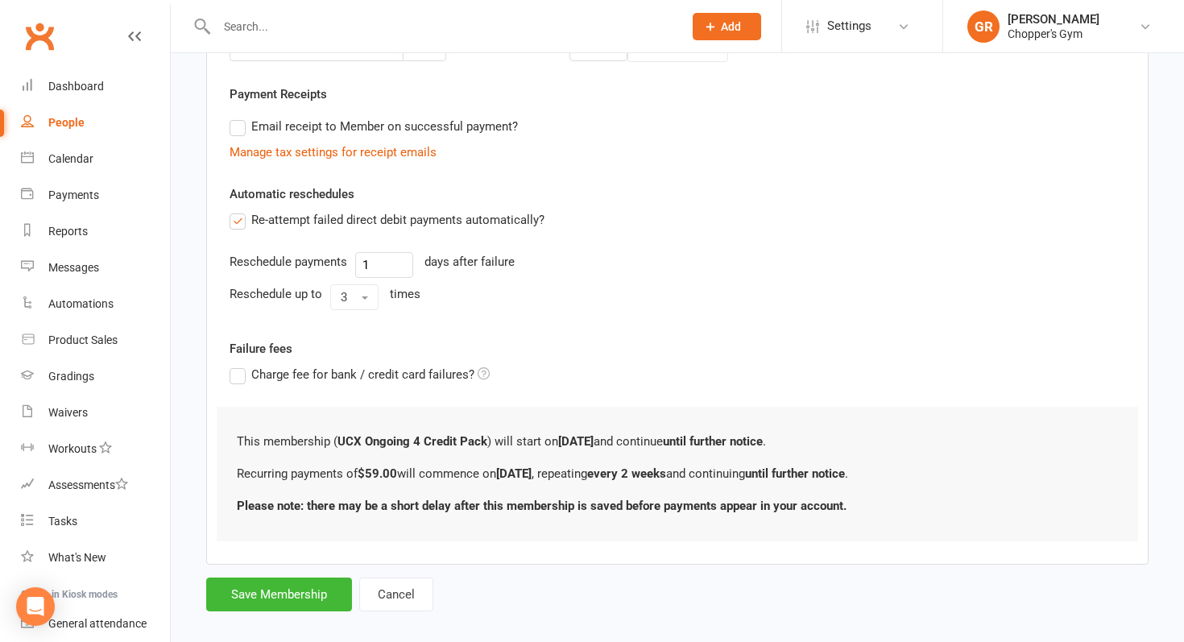
scroll to position [452, 0]
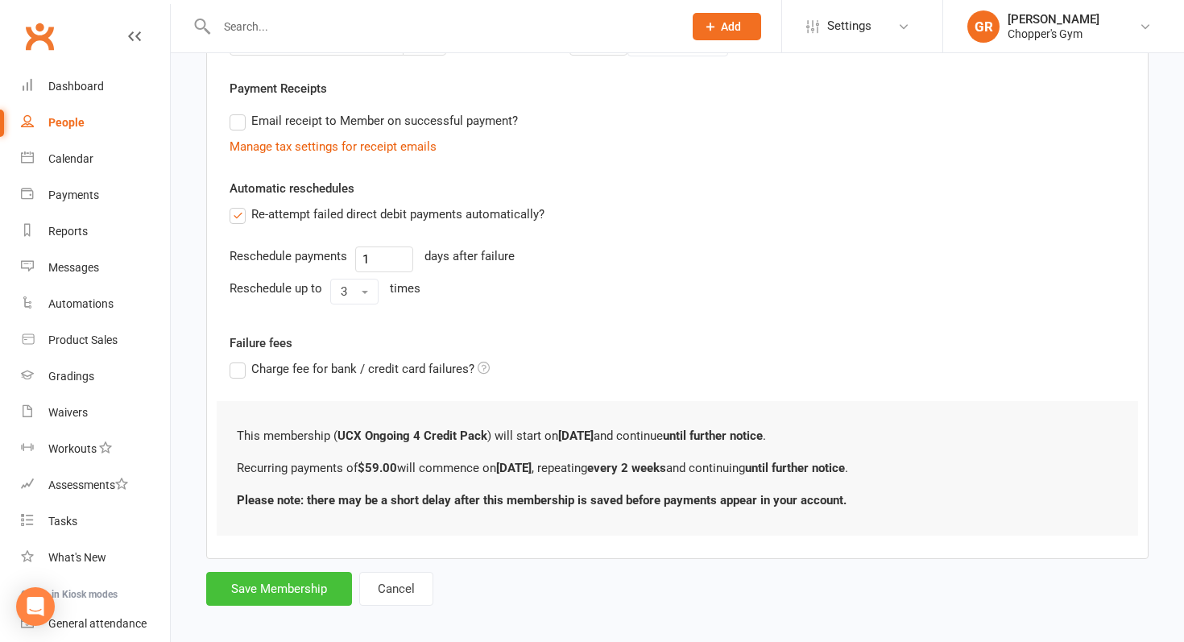
click at [303, 576] on button "Save Membership" at bounding box center [279, 589] width 146 height 34
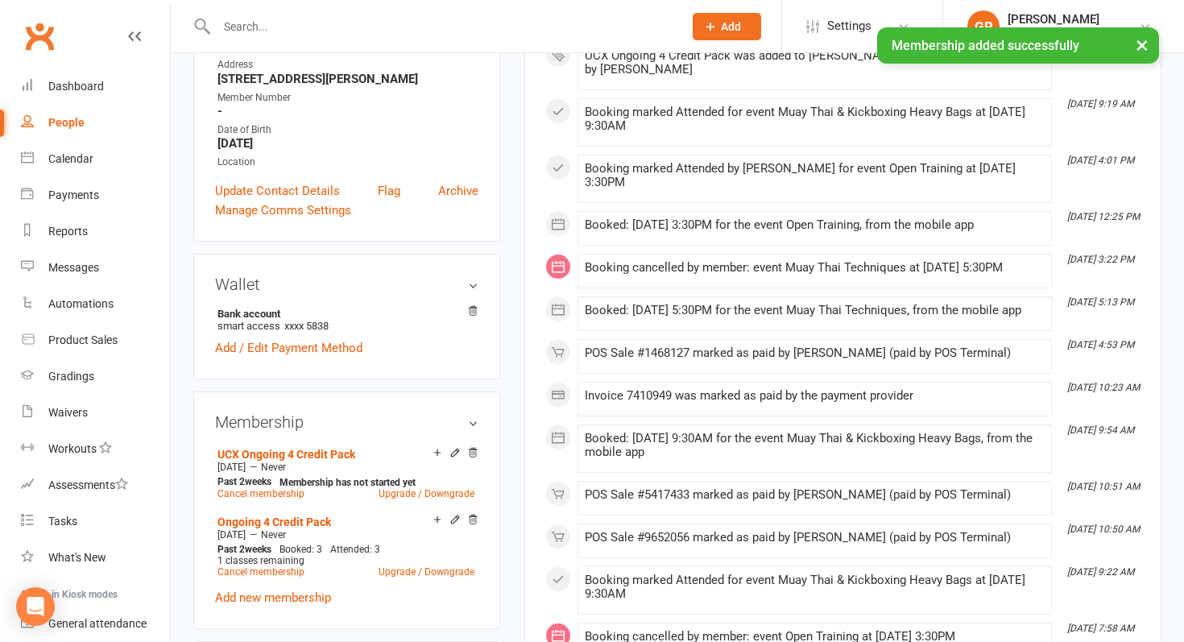
scroll to position [354, 0]
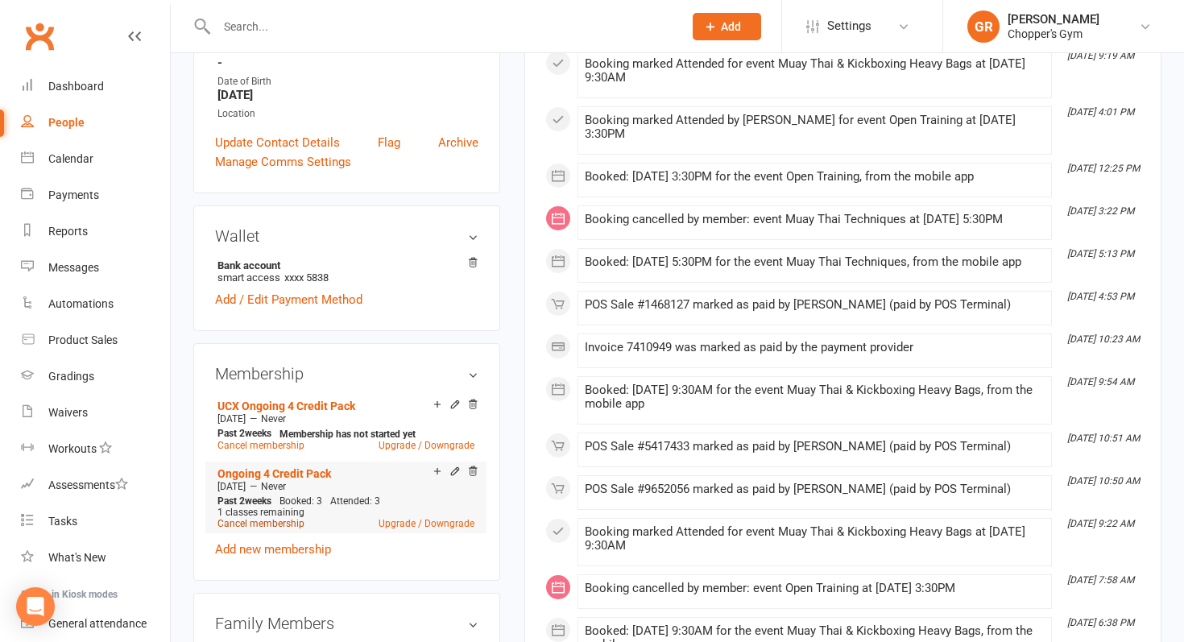
click at [284, 518] on link "Cancel membership" at bounding box center [260, 523] width 87 height 11
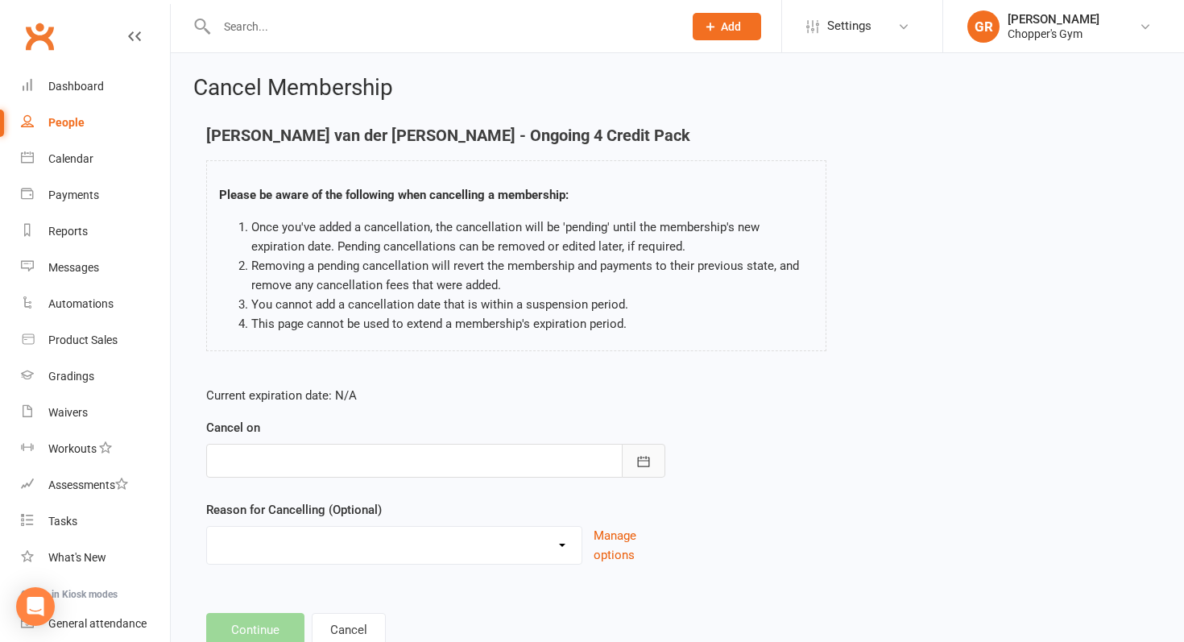
click at [653, 465] on button "button" at bounding box center [643, 461] width 43 height 34
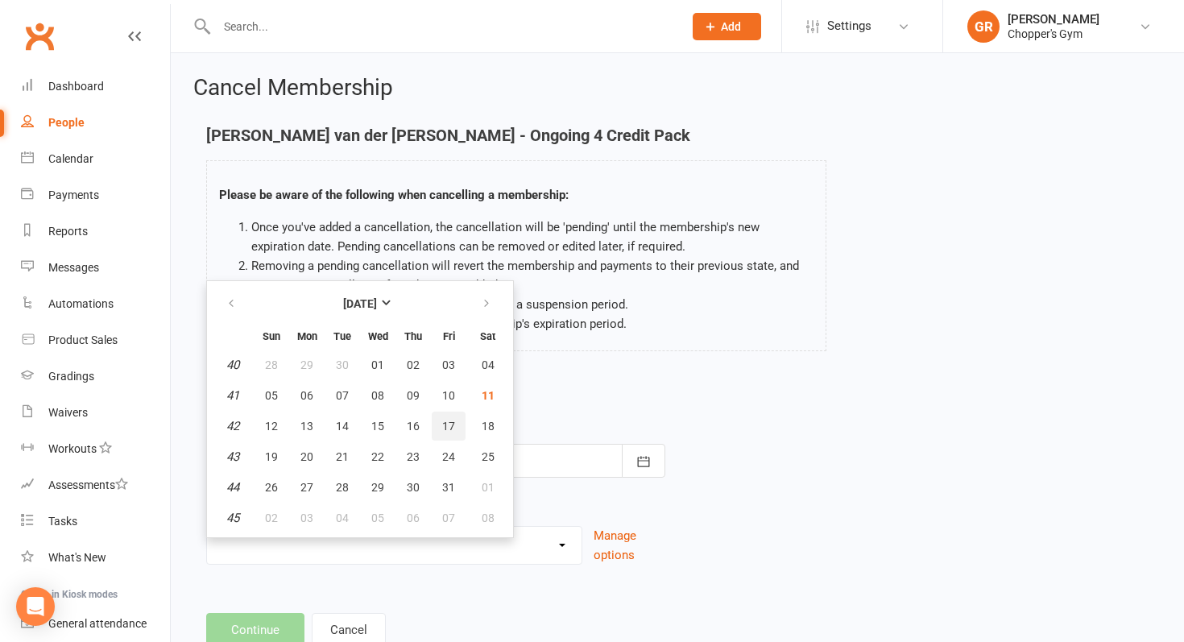
click at [450, 422] on span "17" at bounding box center [448, 426] width 13 height 13
type input "[DATE]"
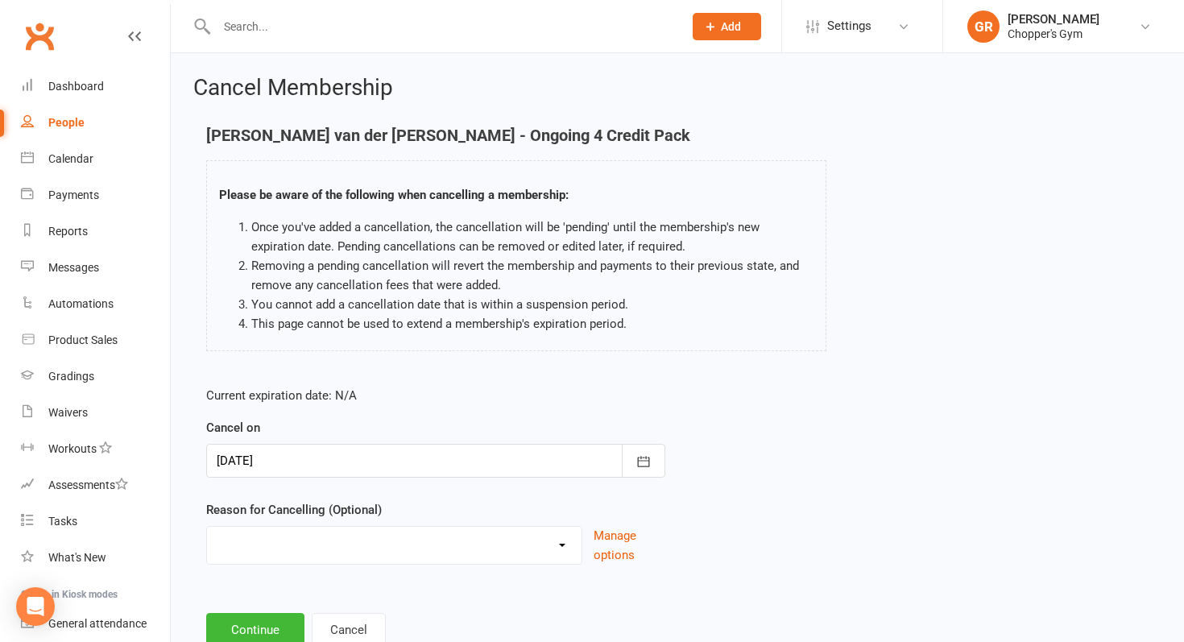
scroll to position [54, 0]
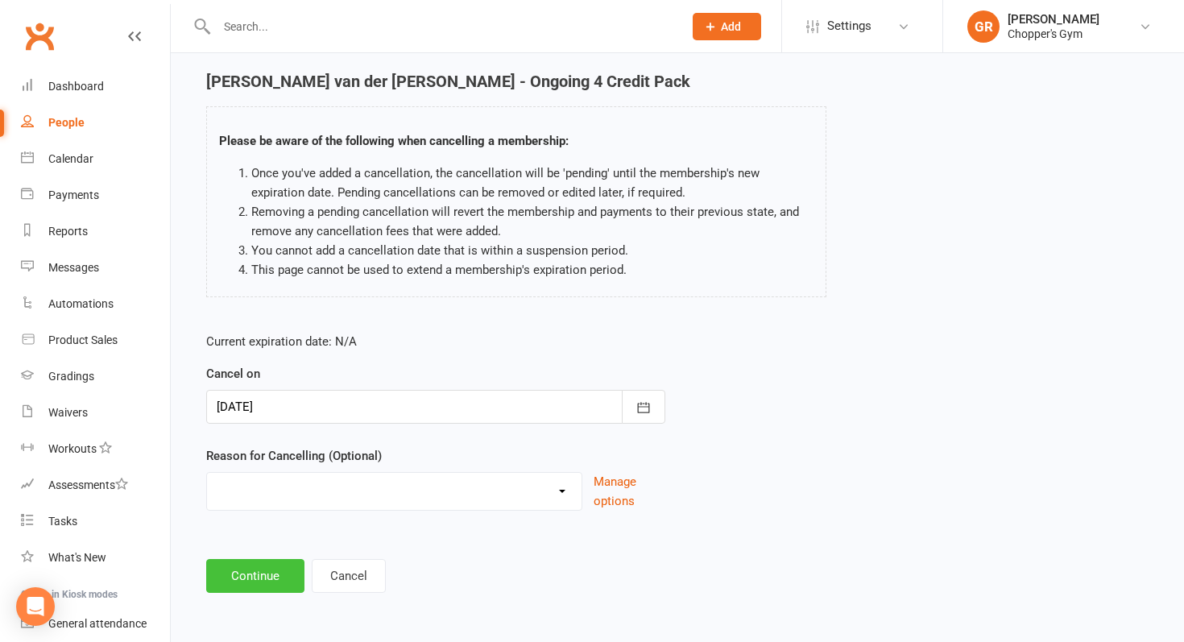
click at [267, 577] on button "Continue" at bounding box center [255, 576] width 98 height 34
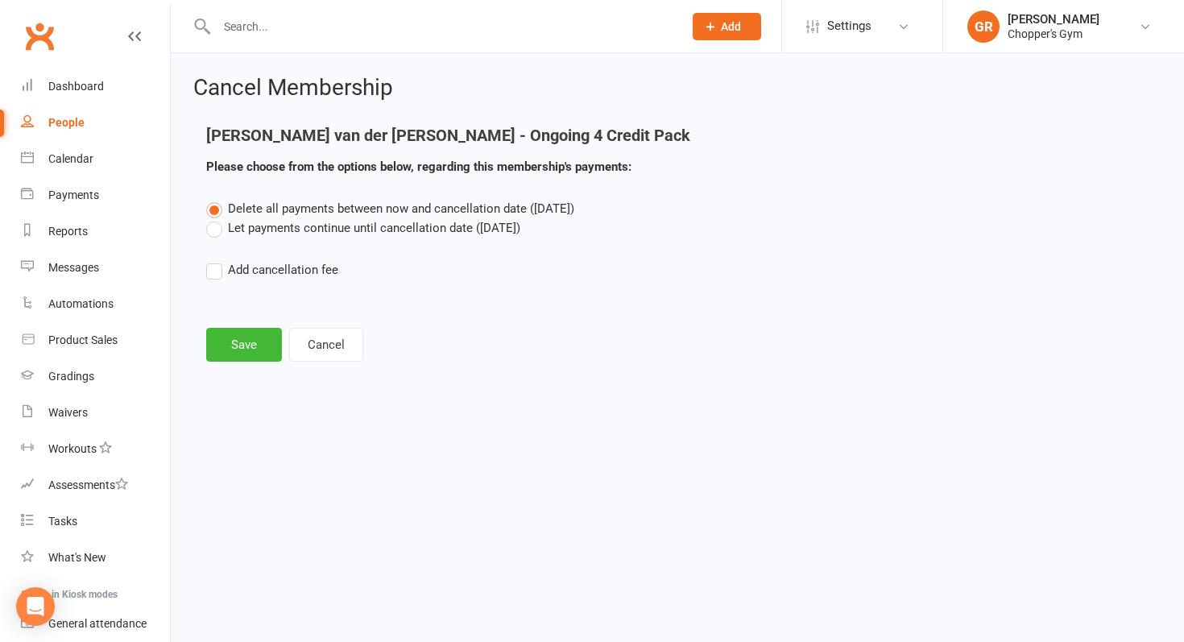
click at [214, 235] on label "Let payments continue until cancellation date ([DATE])" at bounding box center [363, 227] width 314 height 19
click at [214, 218] on input "Let payments continue until cancellation date ([DATE])" at bounding box center [211, 218] width 10 height 0
click at [234, 345] on button "Save" at bounding box center [244, 345] width 76 height 34
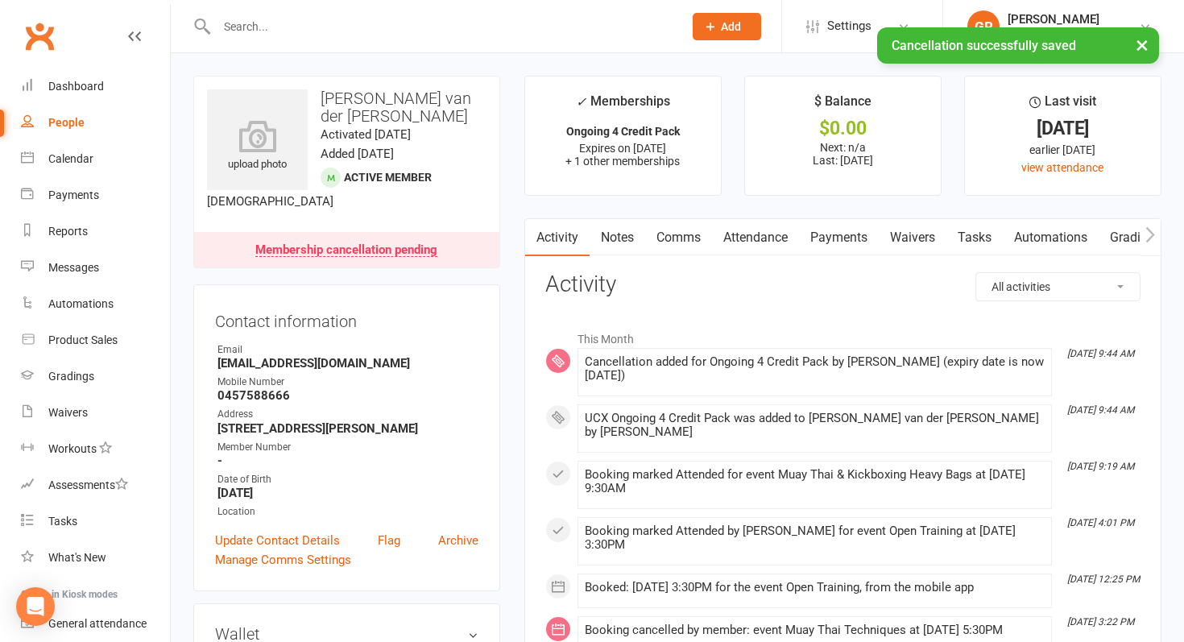
click at [834, 231] on link "Payments" at bounding box center [839, 237] width 80 height 37
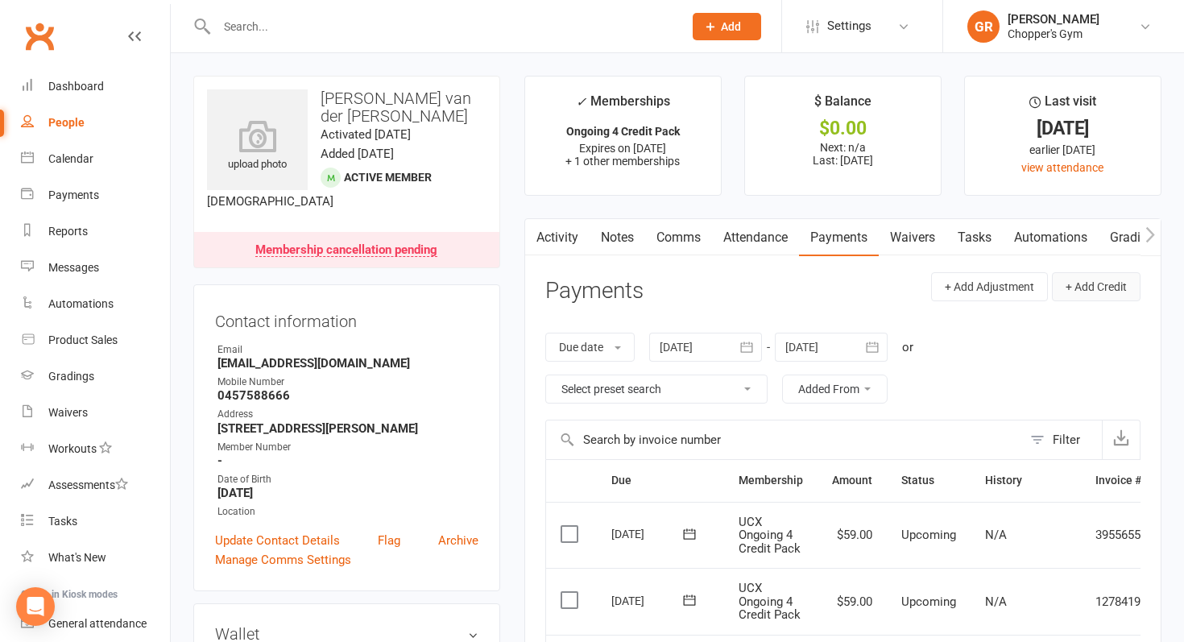
click at [1091, 287] on button "+ Add Credit" at bounding box center [1096, 286] width 89 height 29
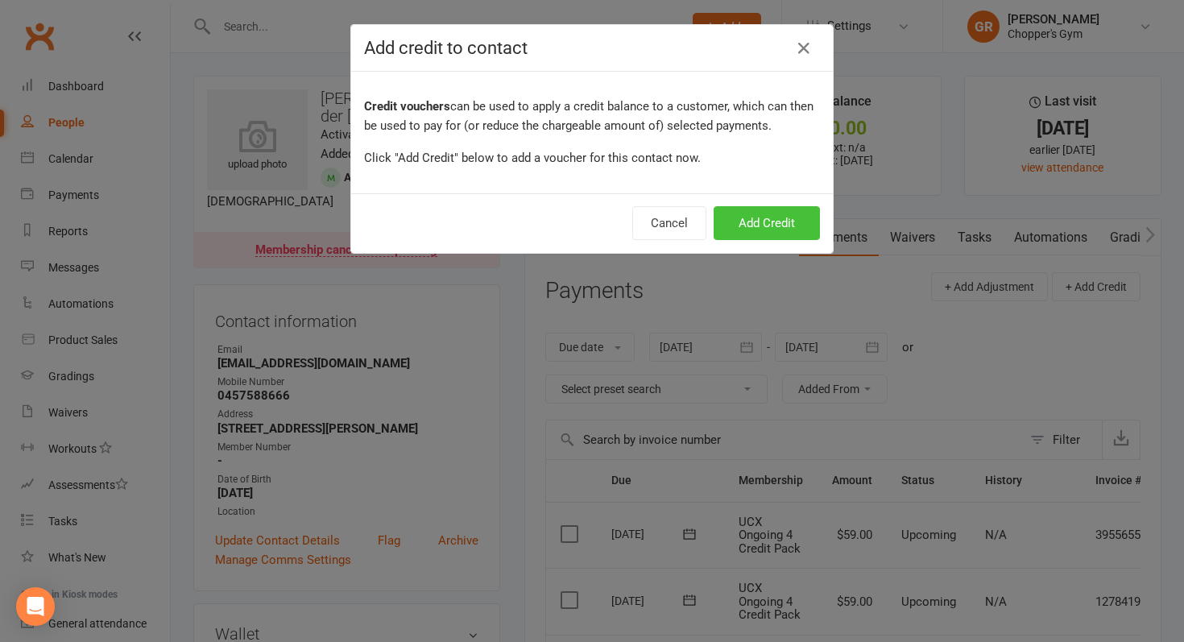
click at [759, 220] on button "Add Credit" at bounding box center [767, 223] width 106 height 34
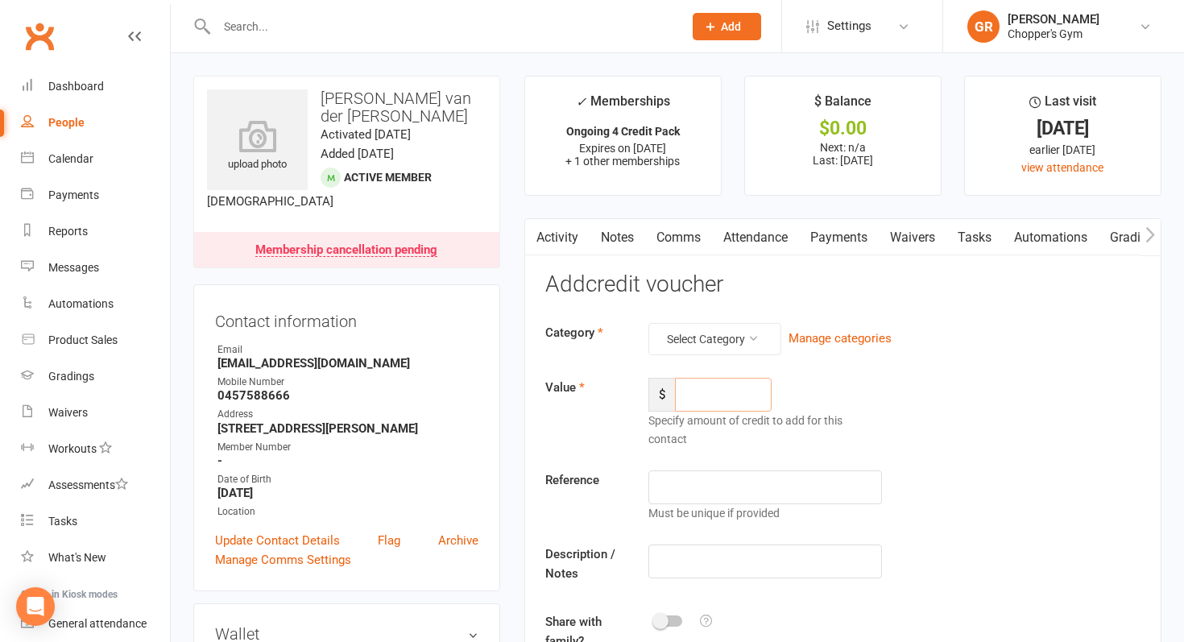
click at [699, 392] on input "number" at bounding box center [723, 395] width 97 height 34
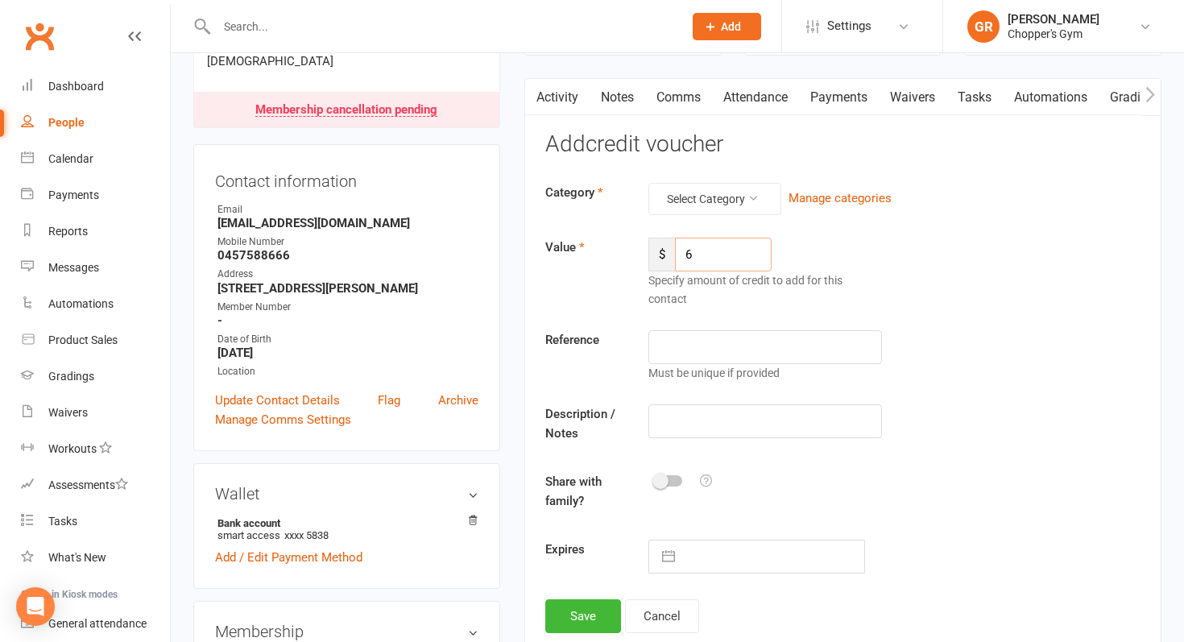
scroll to position [144, 0]
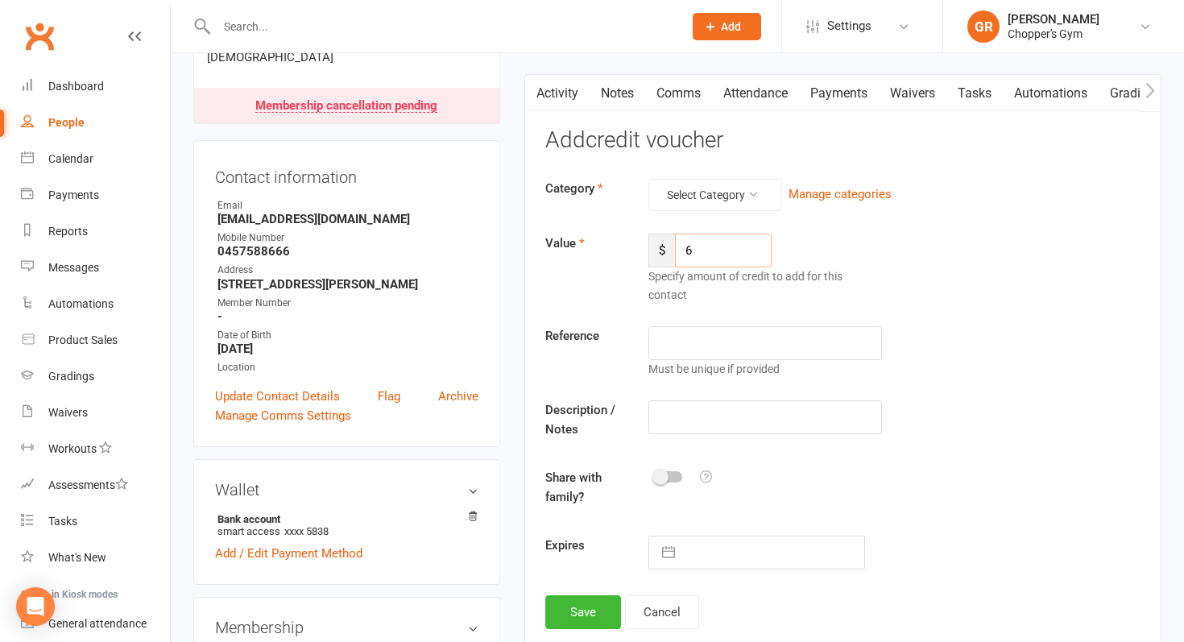
type input "6"
click at [728, 349] on input "text" at bounding box center [765, 343] width 234 height 34
drag, startPoint x: 798, startPoint y: 351, endPoint x: 645, endPoint y: 344, distance: 153.2
click at [645, 344] on div "UCX verification delay Must be unique if provided" at bounding box center [765, 352] width 259 height 52
type input "UCX verification delay"
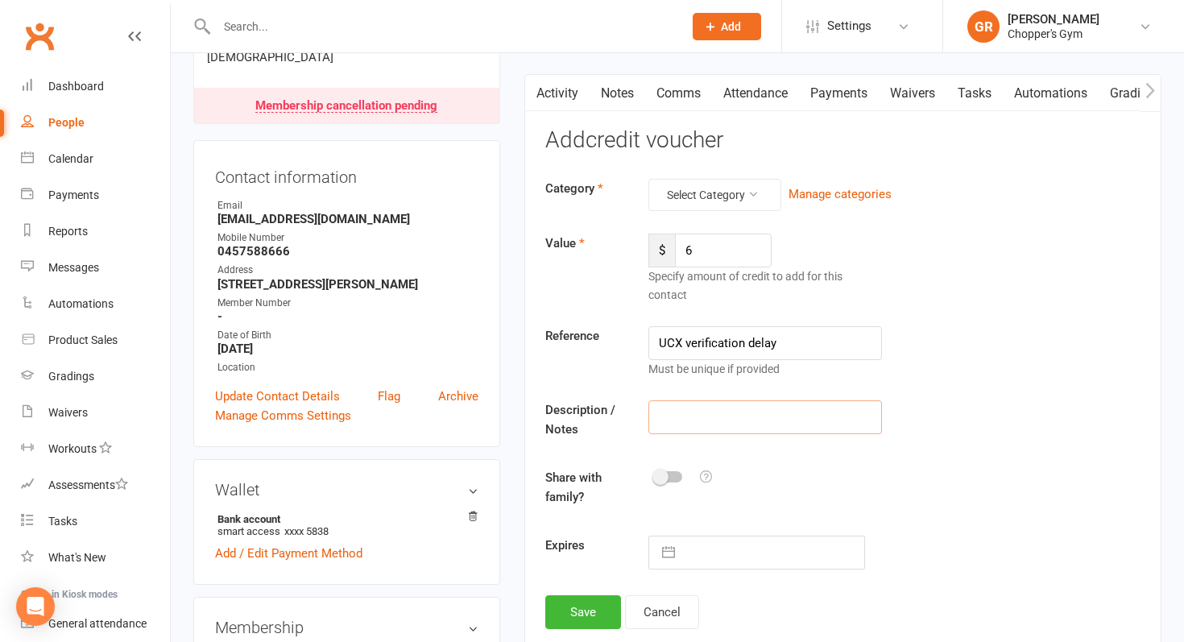
click at [673, 416] on input "text" at bounding box center [765, 417] width 234 height 34
paste input "UCX verification delay"
type input "UCX verification delay"
drag, startPoint x: 779, startPoint y: 350, endPoint x: 636, endPoint y: 340, distance: 142.9
click at [636, 340] on div "UCX verification delay Must be unique if provided" at bounding box center [765, 352] width 259 height 52
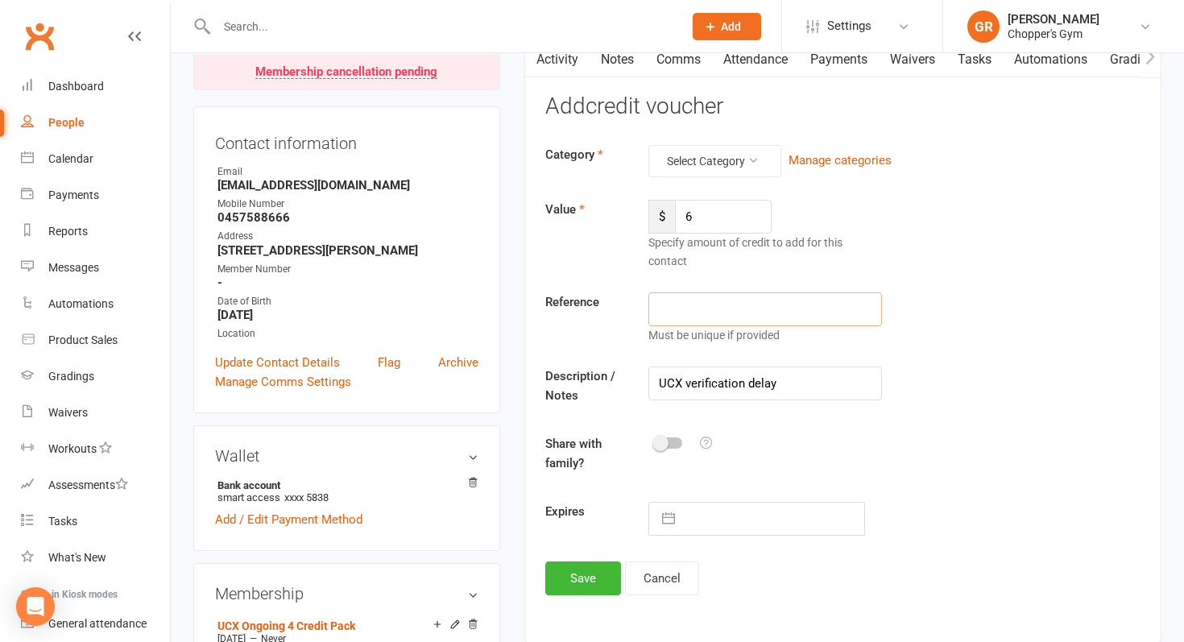
scroll to position [183, 0]
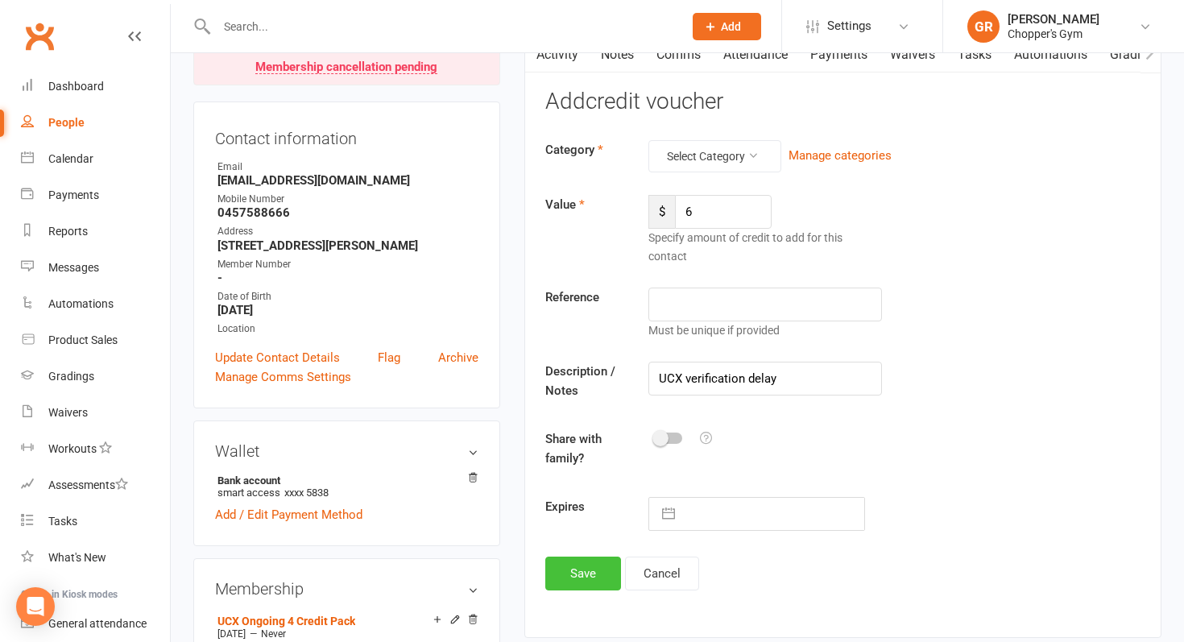
click at [590, 567] on button "Save" at bounding box center [583, 573] width 76 height 34
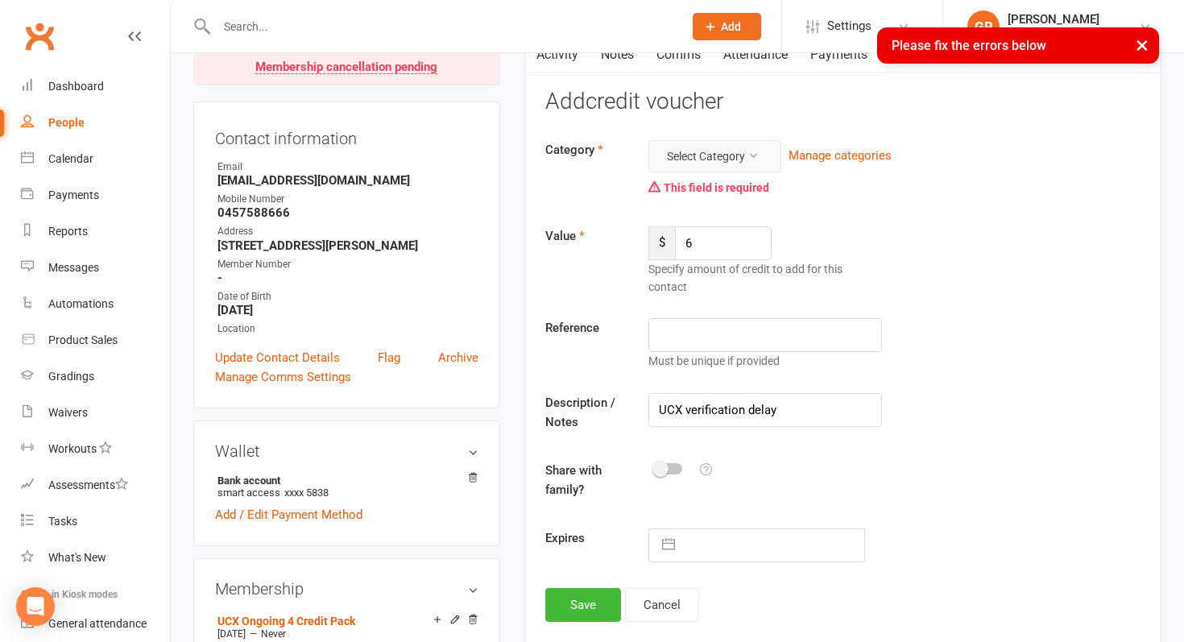
click at [754, 163] on button "Select Category" at bounding box center [714, 156] width 133 height 32
click at [722, 198] on link "General" at bounding box center [701, 194] width 159 height 32
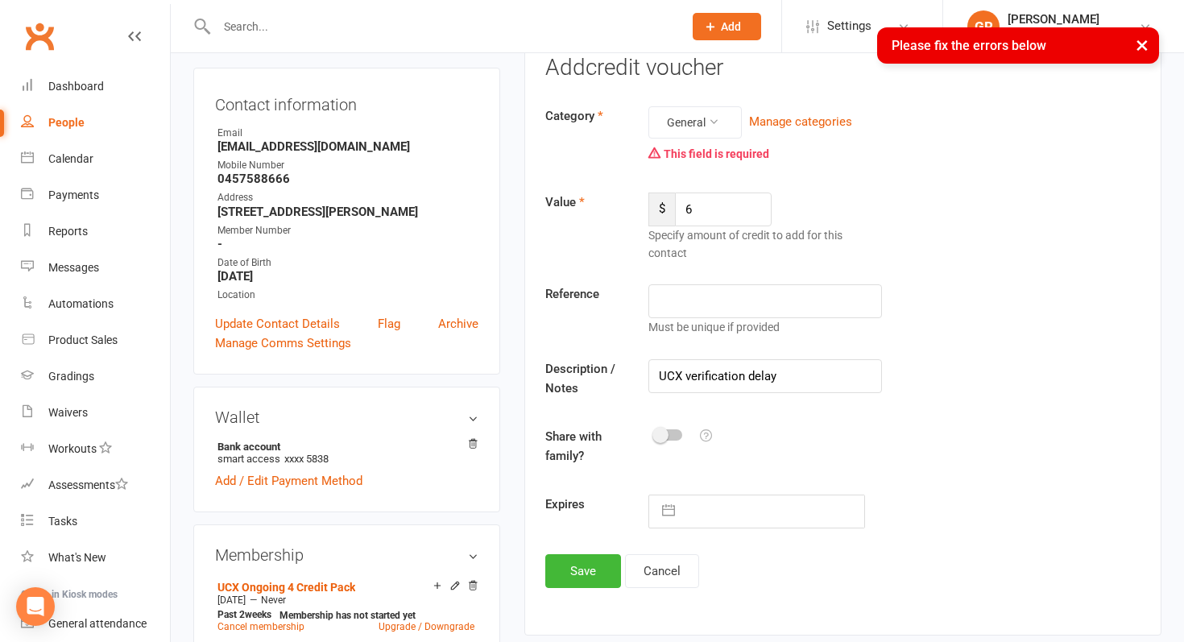
scroll to position [308, 0]
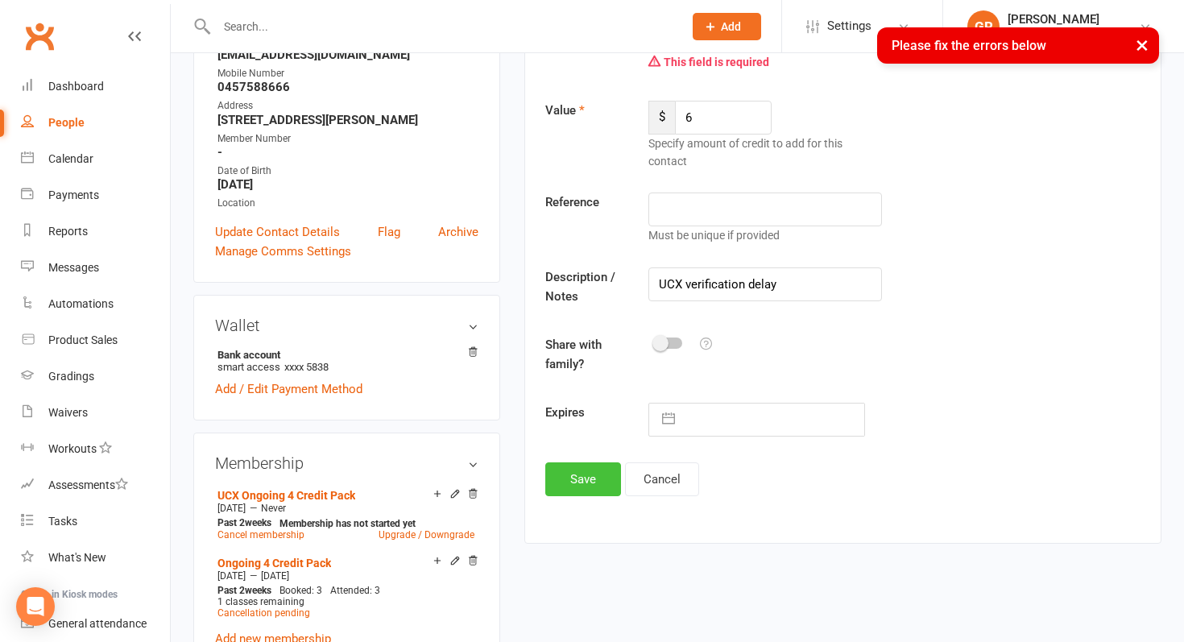
click at [583, 482] on button "Save" at bounding box center [583, 479] width 76 height 34
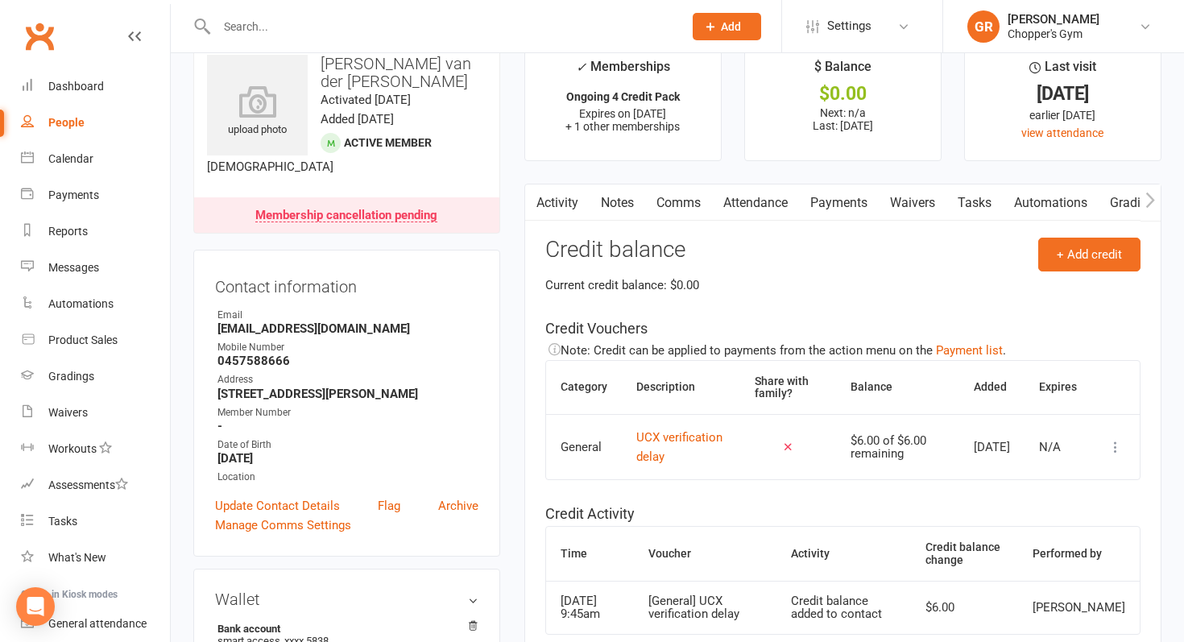
scroll to position [0, 0]
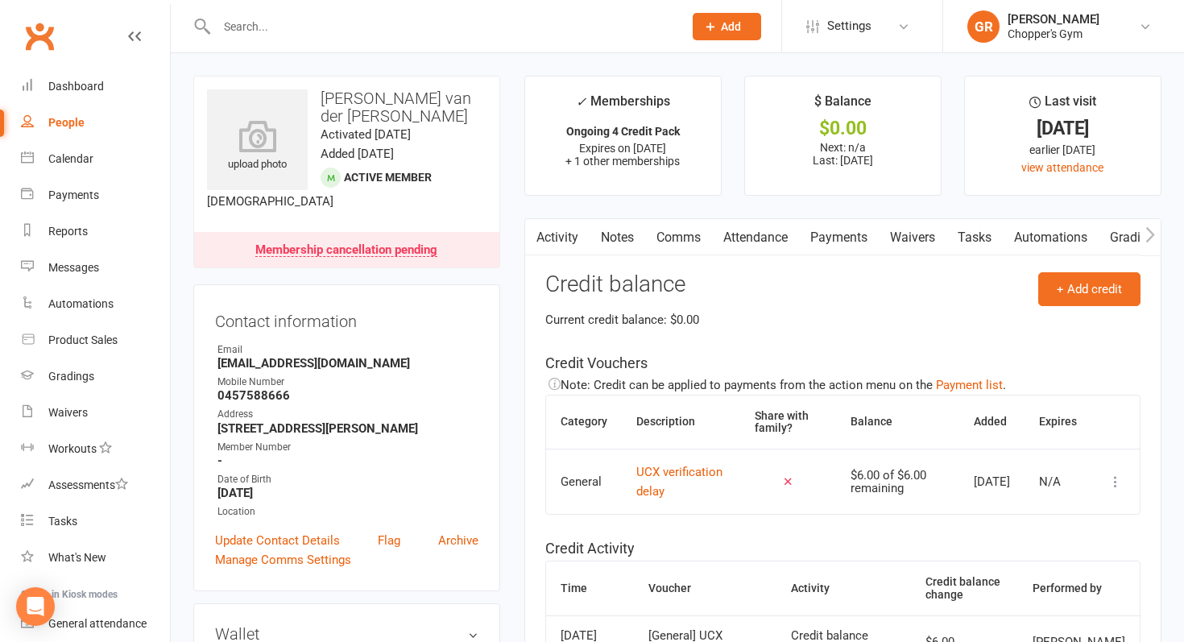
click at [839, 242] on link "Payments" at bounding box center [839, 237] width 80 height 37
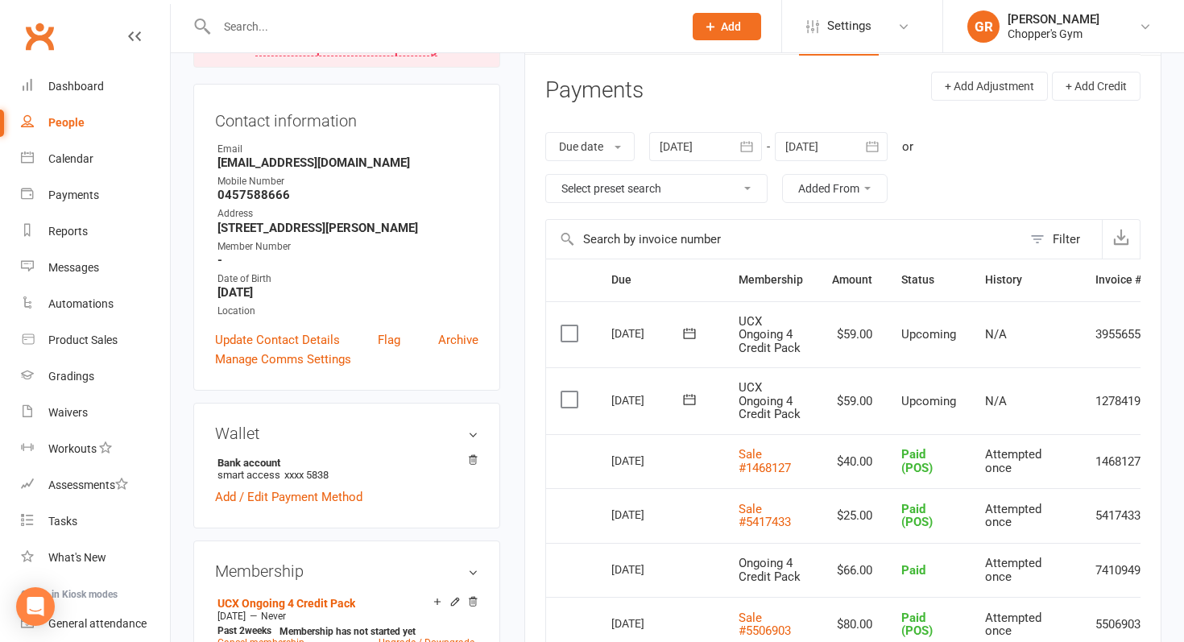
scroll to position [0, 66]
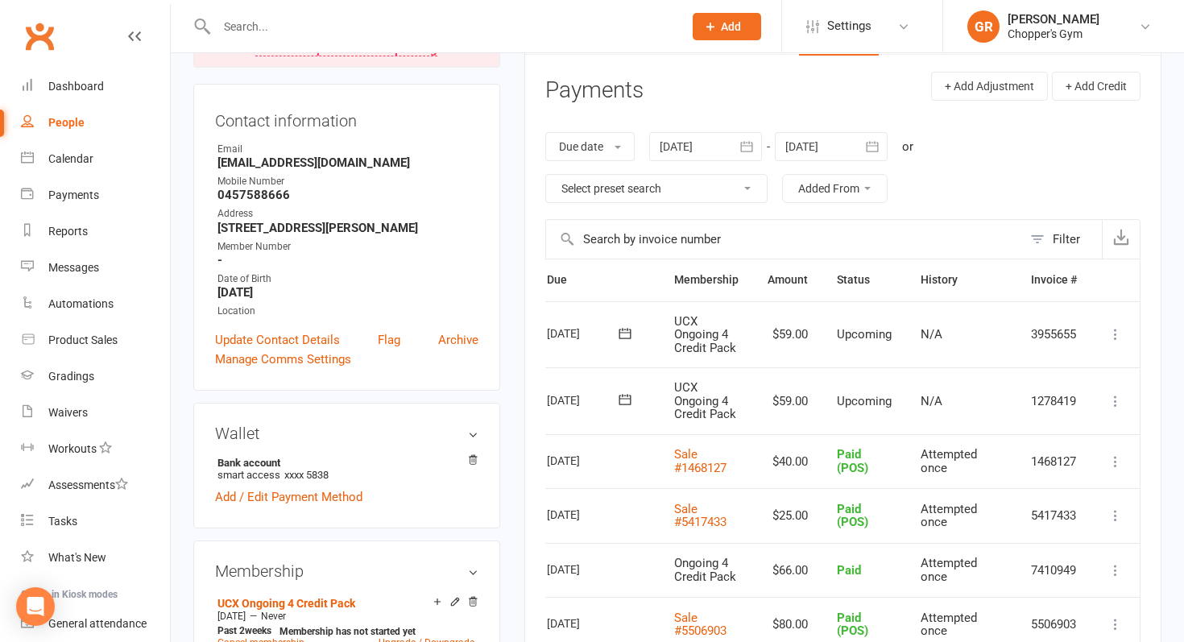
click at [1123, 399] on icon at bounding box center [1115, 401] width 16 height 16
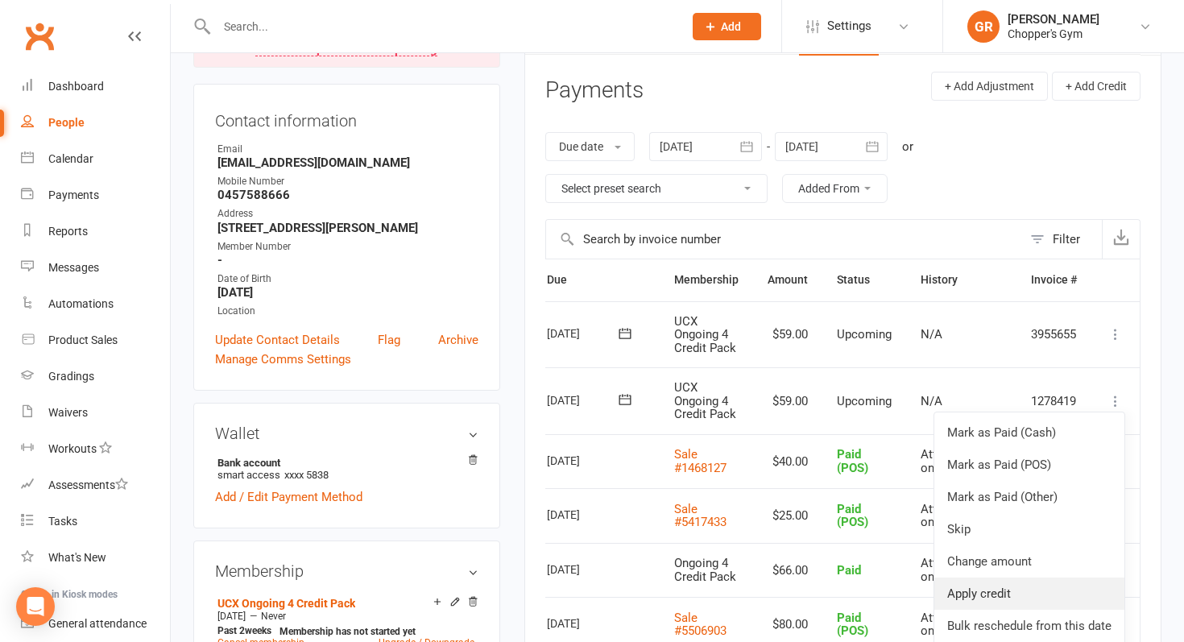
click at [1024, 587] on link "Apply credit" at bounding box center [1029, 593] width 190 height 32
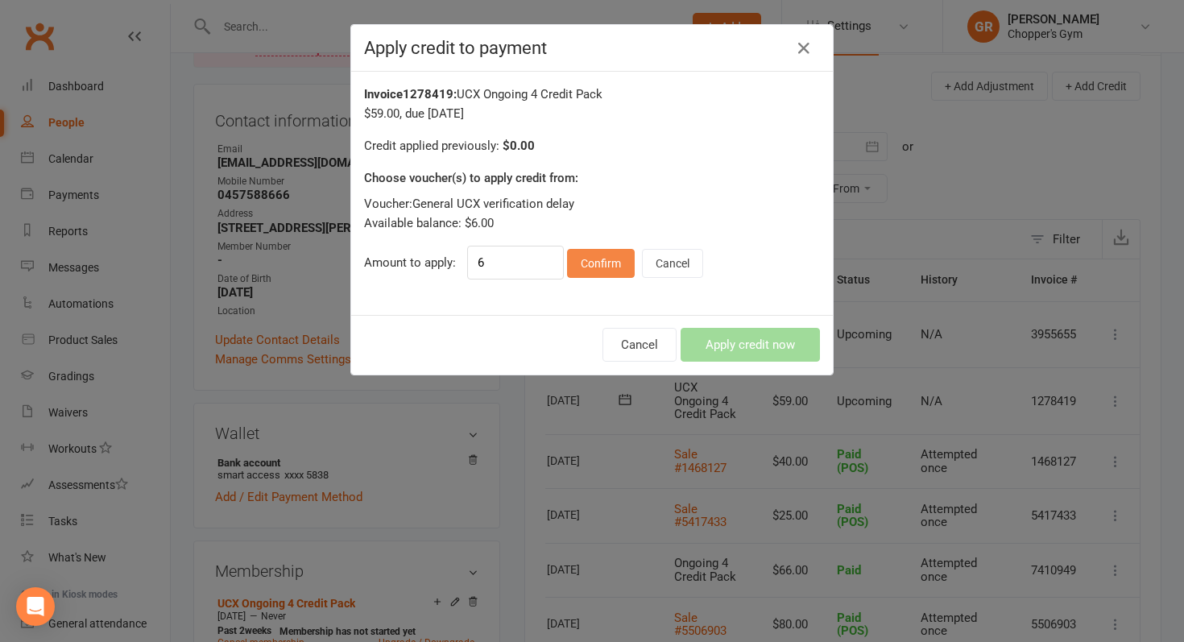
click at [606, 265] on button "Confirm" at bounding box center [601, 263] width 68 height 29
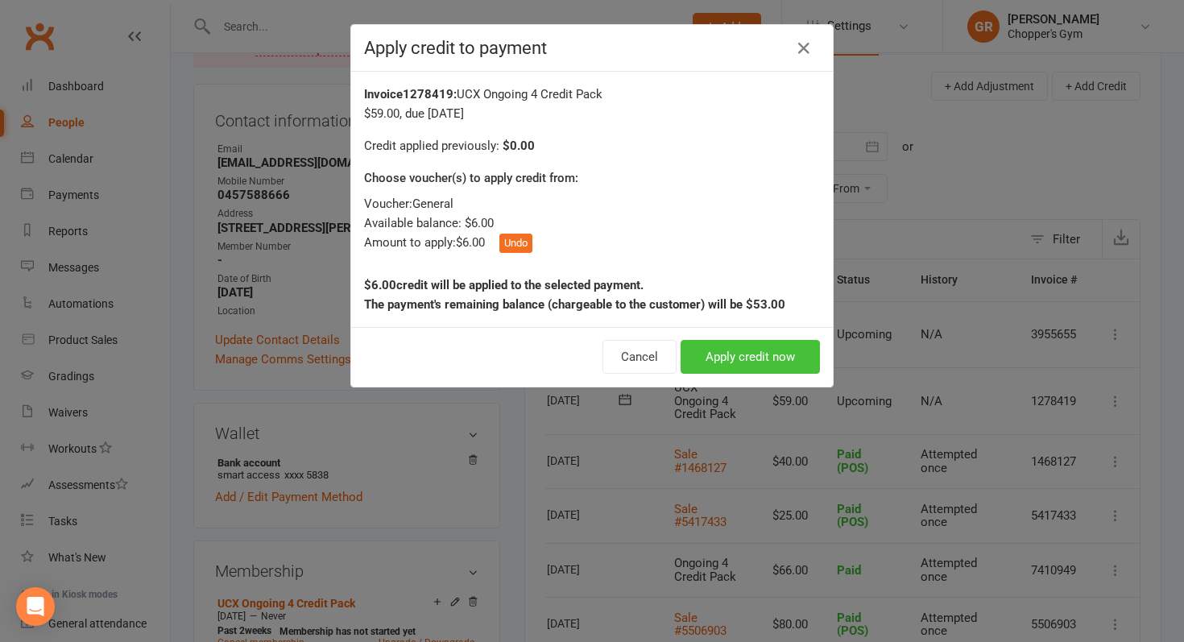
click at [719, 358] on button "Apply credit now" at bounding box center [749, 357] width 139 height 34
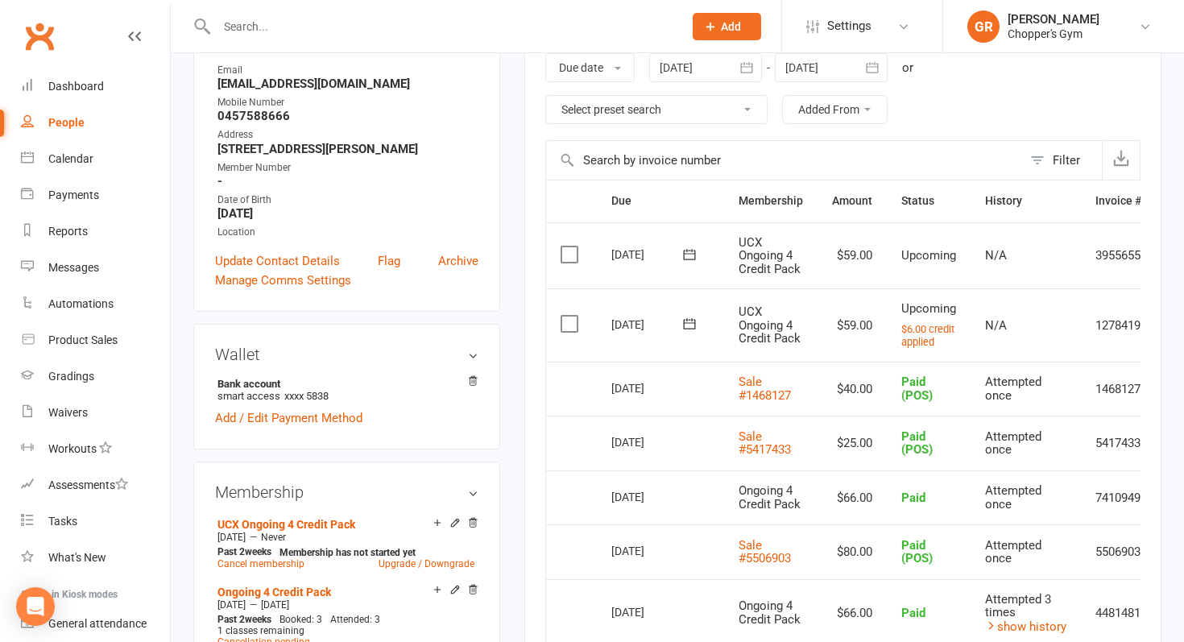
scroll to position [337, 0]
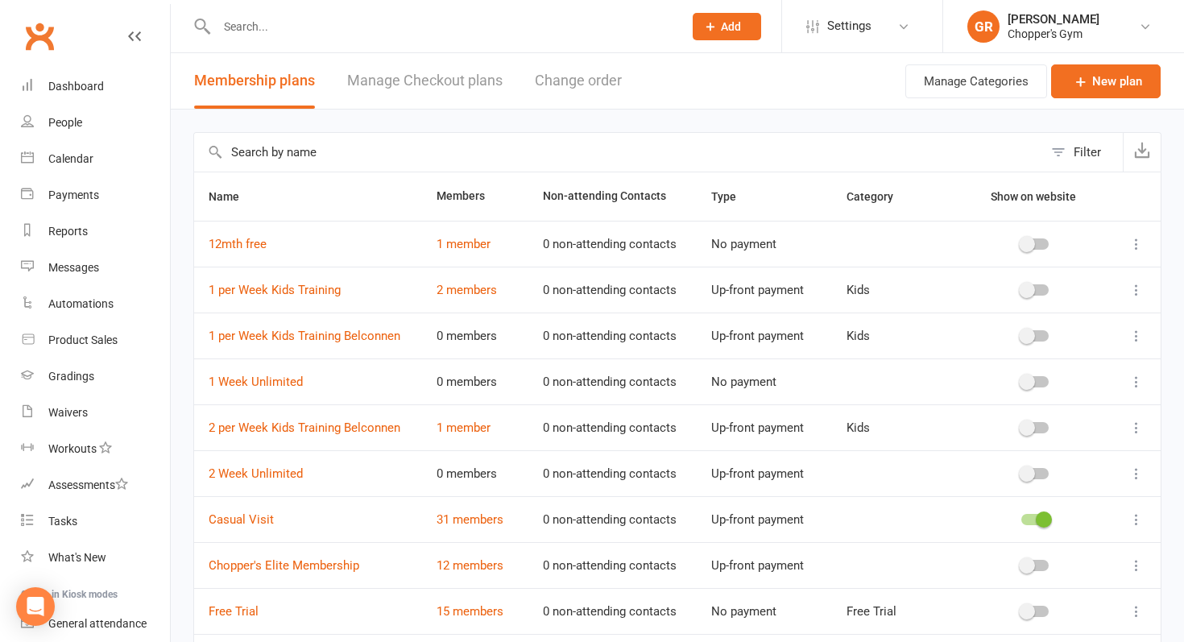
select select "25"
